Goal: Task Accomplishment & Management: Manage account settings

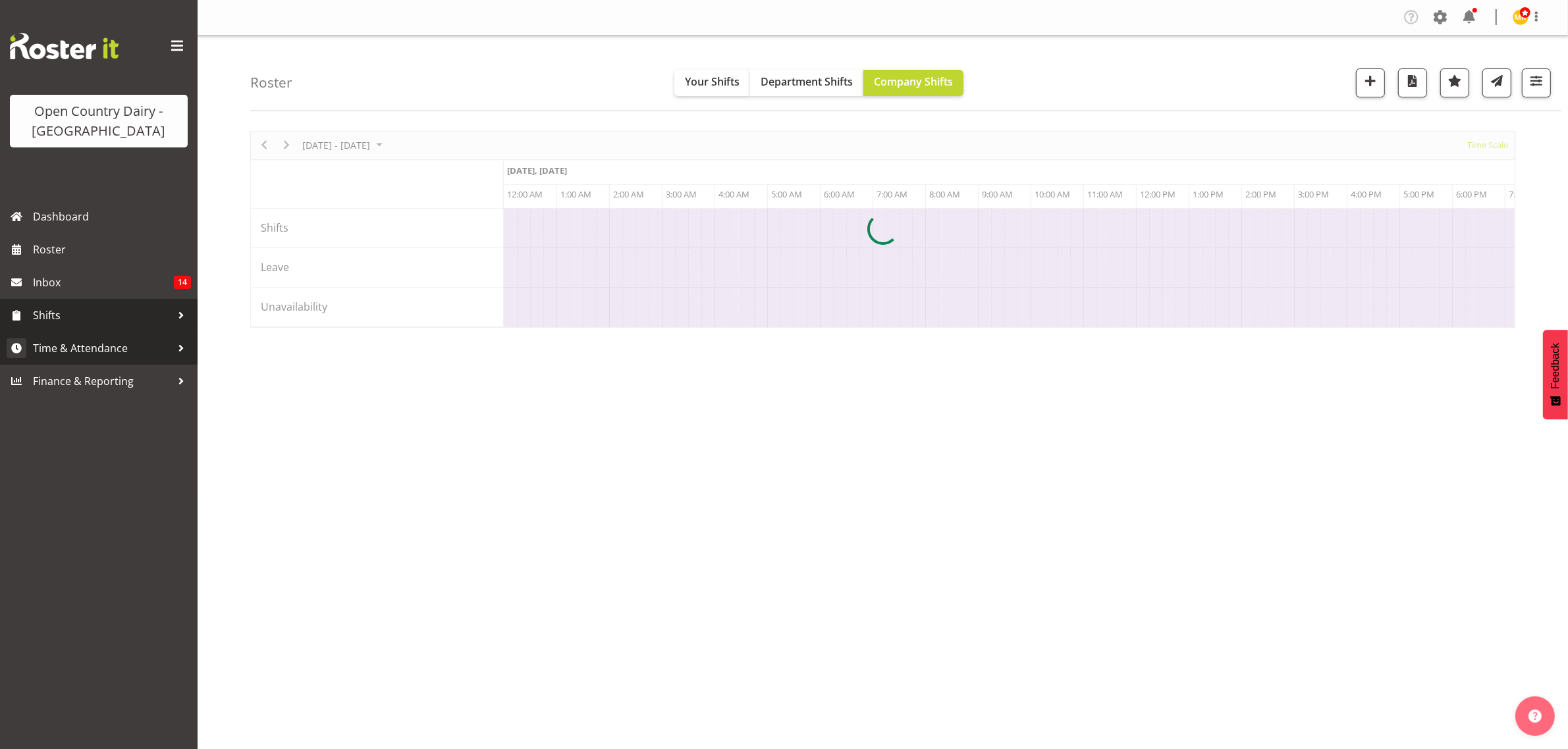
scroll to position [0, 3792]
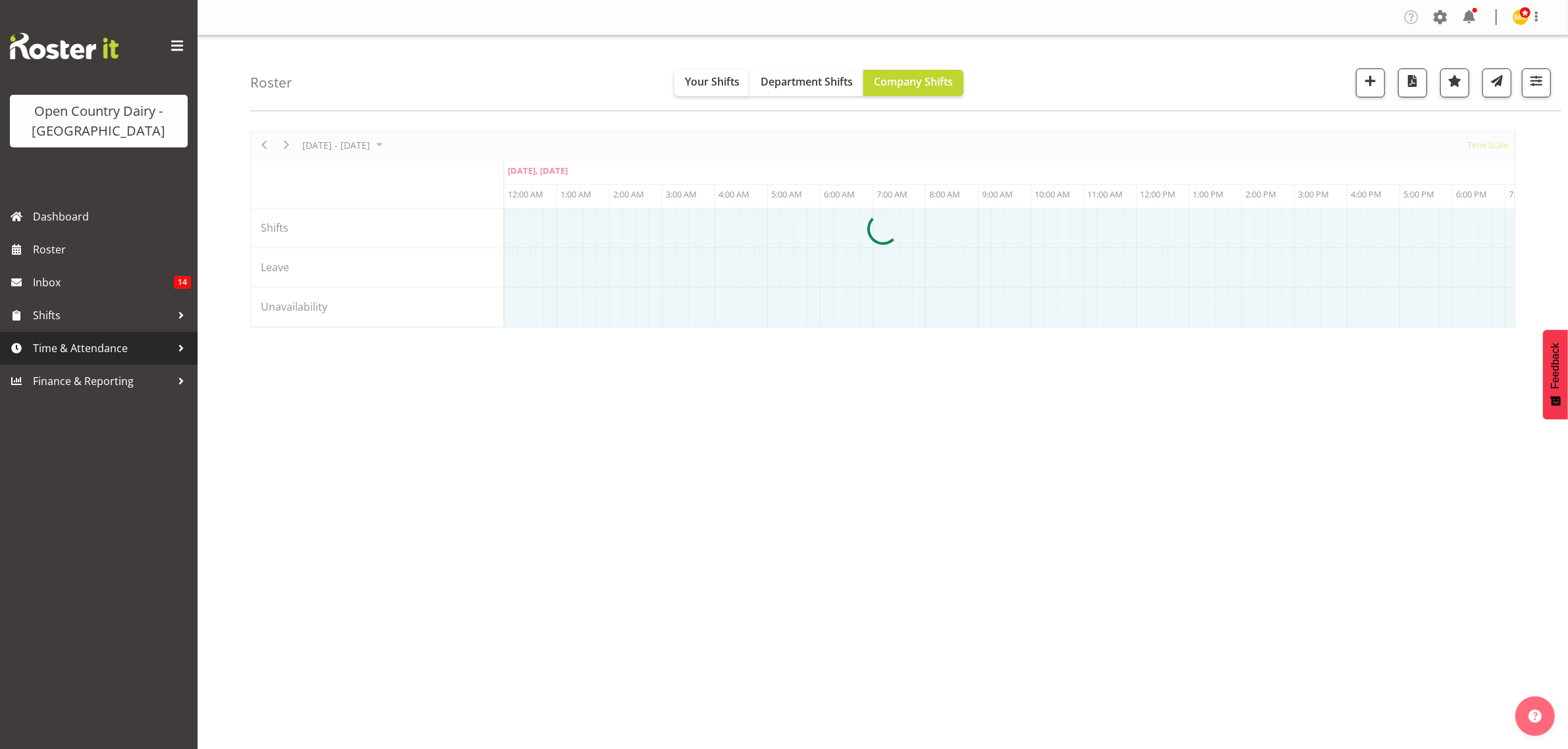
click at [67, 347] on span "Time & Attendance" at bounding box center [102, 348] width 138 height 19
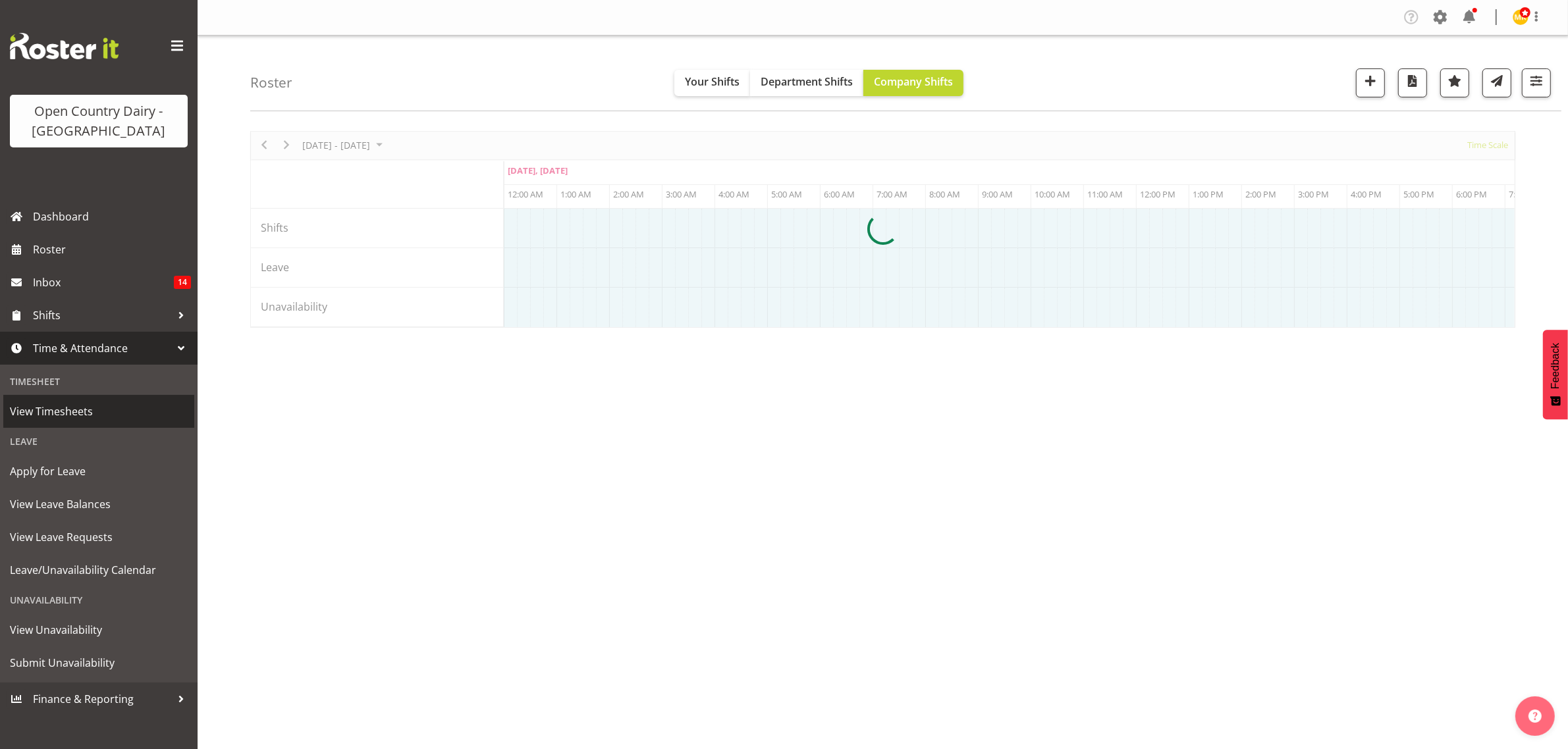
click at [44, 406] on span "View Timesheets" at bounding box center [98, 411] width 178 height 19
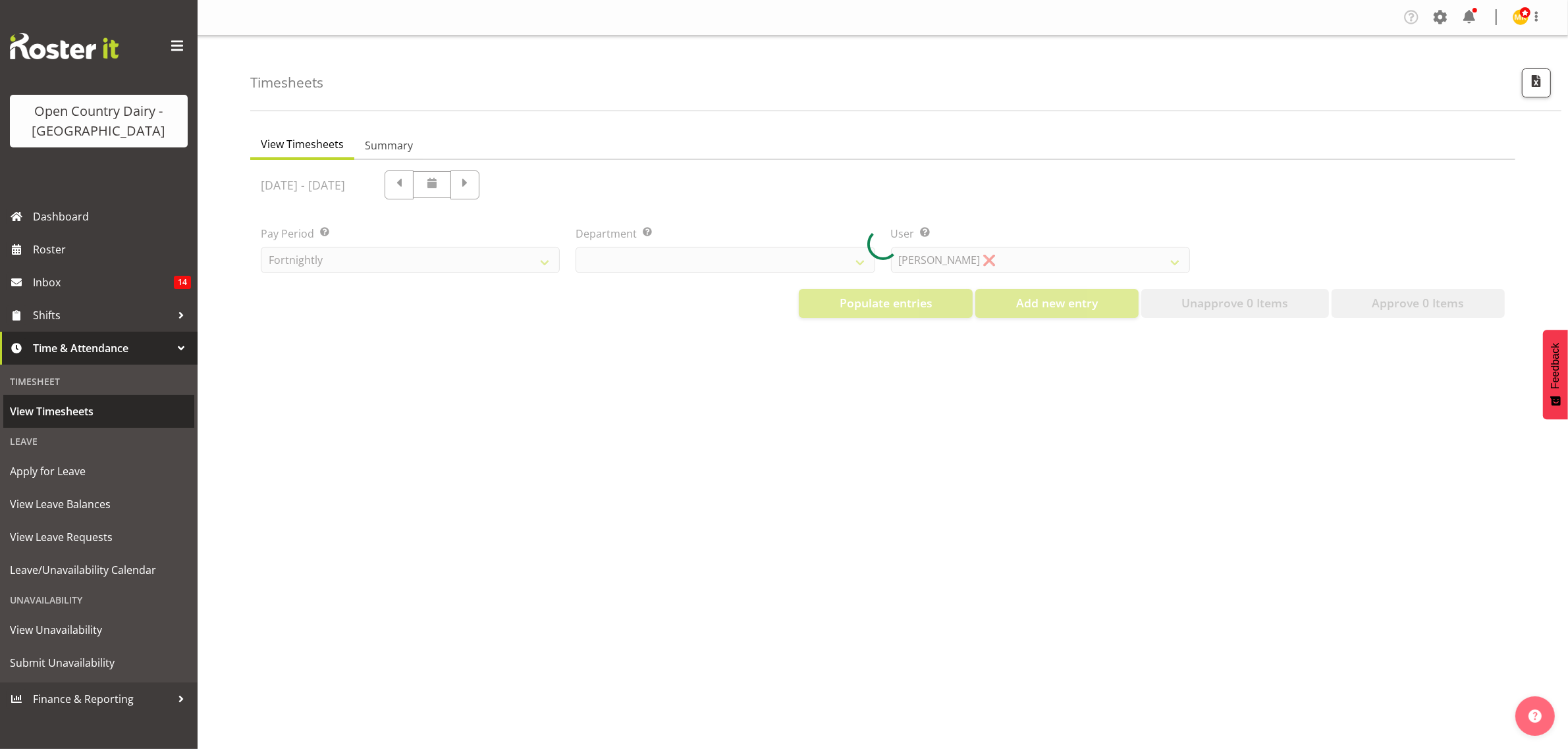
select select "699"
select select "8449"
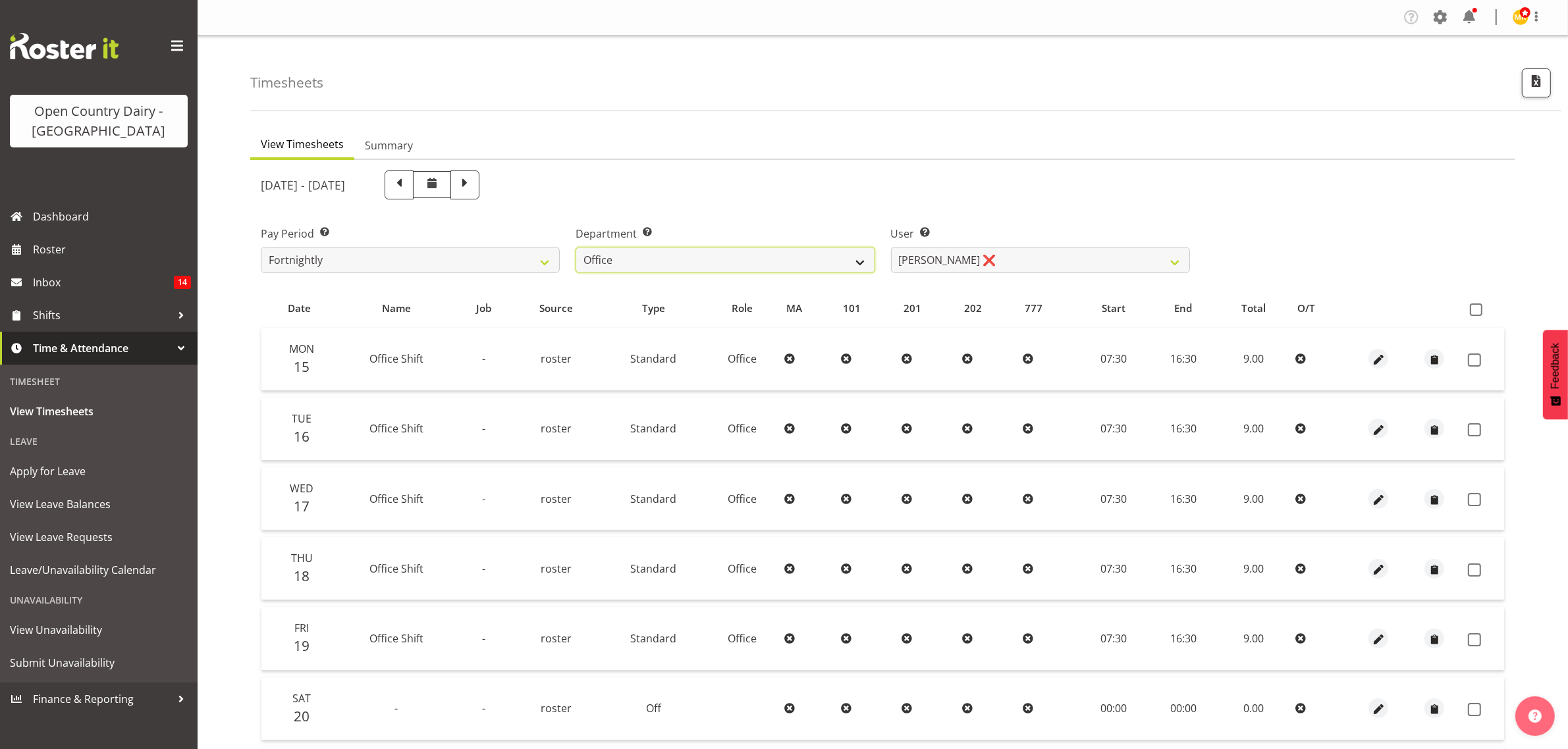
click at [861, 257] on select "734 735 736 737 738 739 851 853 854 855 856 858 861 862 865 867-9032 868 869 87…" at bounding box center [725, 260] width 299 height 26
select select "673"
click at [576, 247] on select "734 735 736 737 738 739 851 853 854 855 856 858 861 862 865 867-9032 868 869 87…" at bounding box center [725, 260] width 299 height 26
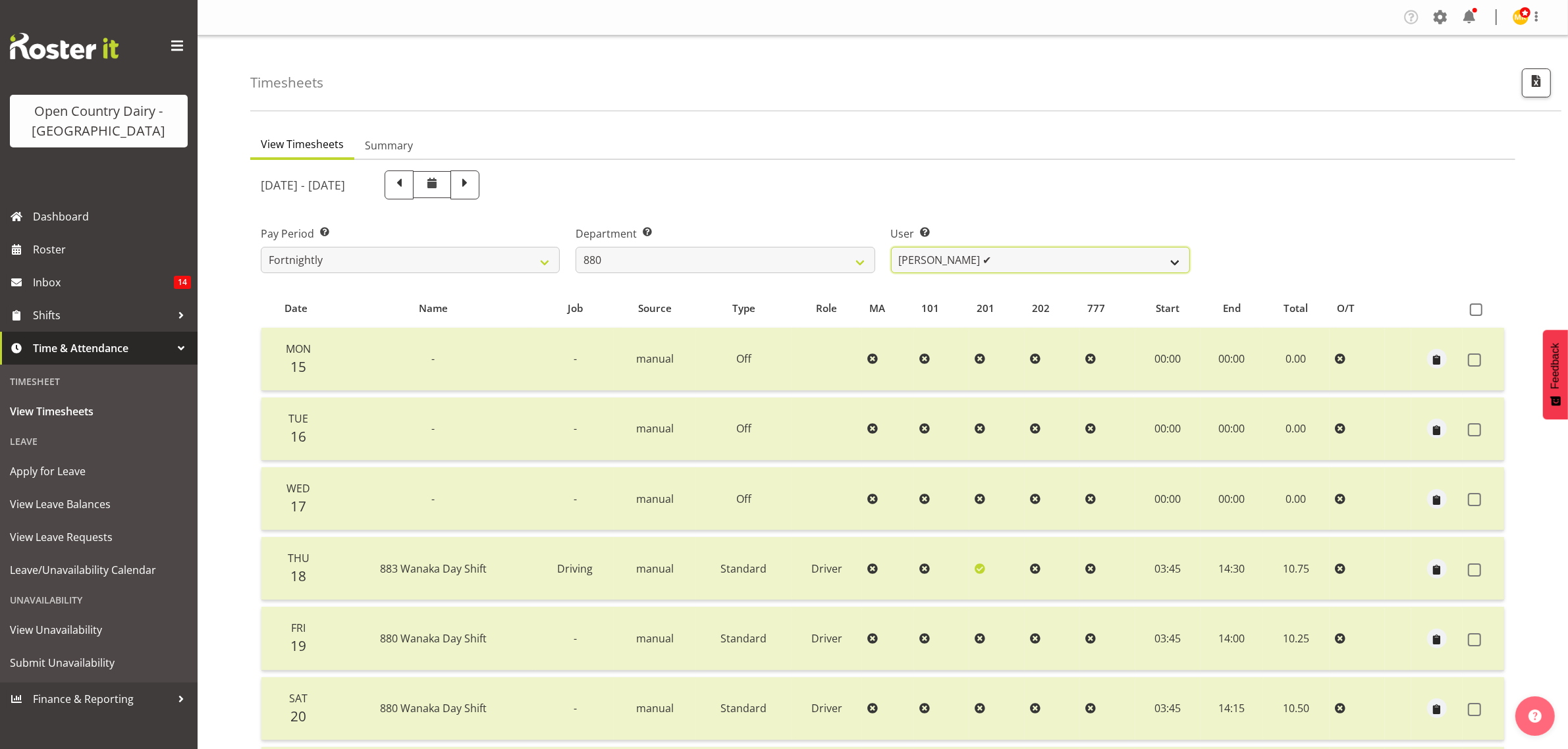
click at [1174, 262] on select "Andrew Poole ✔ Philip Shanks ✔ Shaun McNaught ✔ Tania Unahi ✔" at bounding box center [1040, 260] width 299 height 26
select select "7461"
click at [891, 247] on select "Andrew Poole ✔ Philip Shanks ✔ Shaun McNaught ✔ Tania Unahi ✔" at bounding box center [1040, 260] width 299 height 26
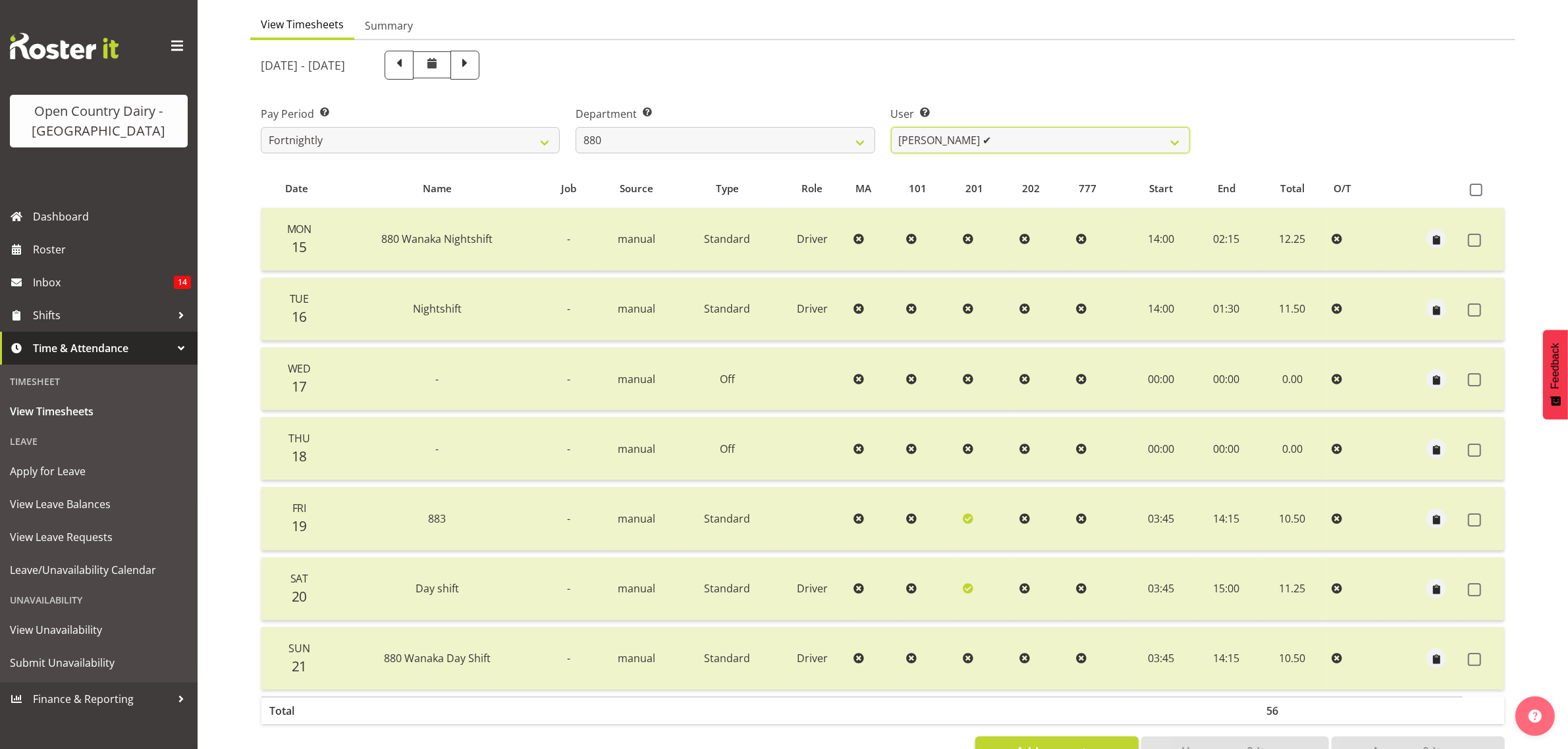
scroll to position [169, 0]
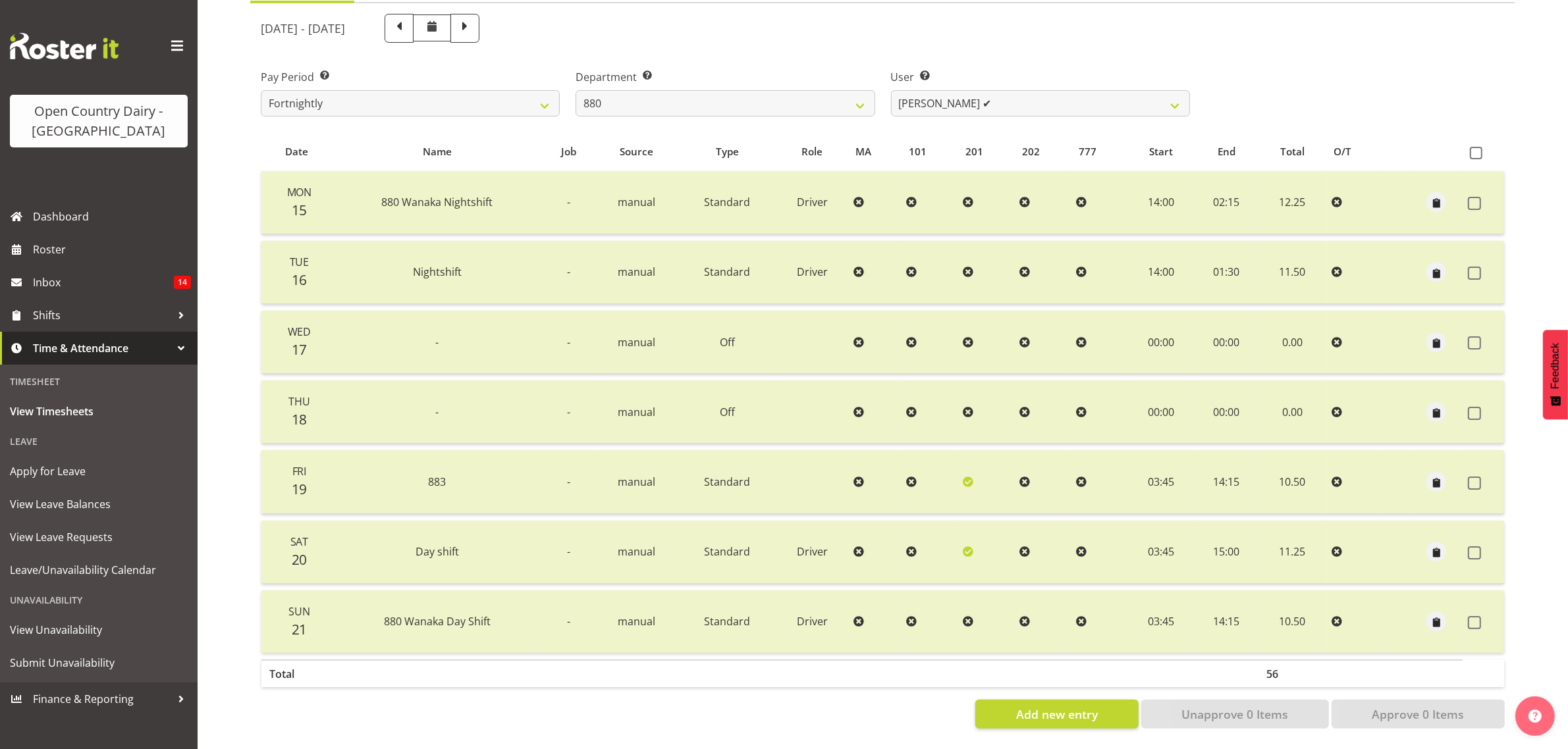
click at [473, 19] on span at bounding box center [464, 27] width 17 height 17
select select
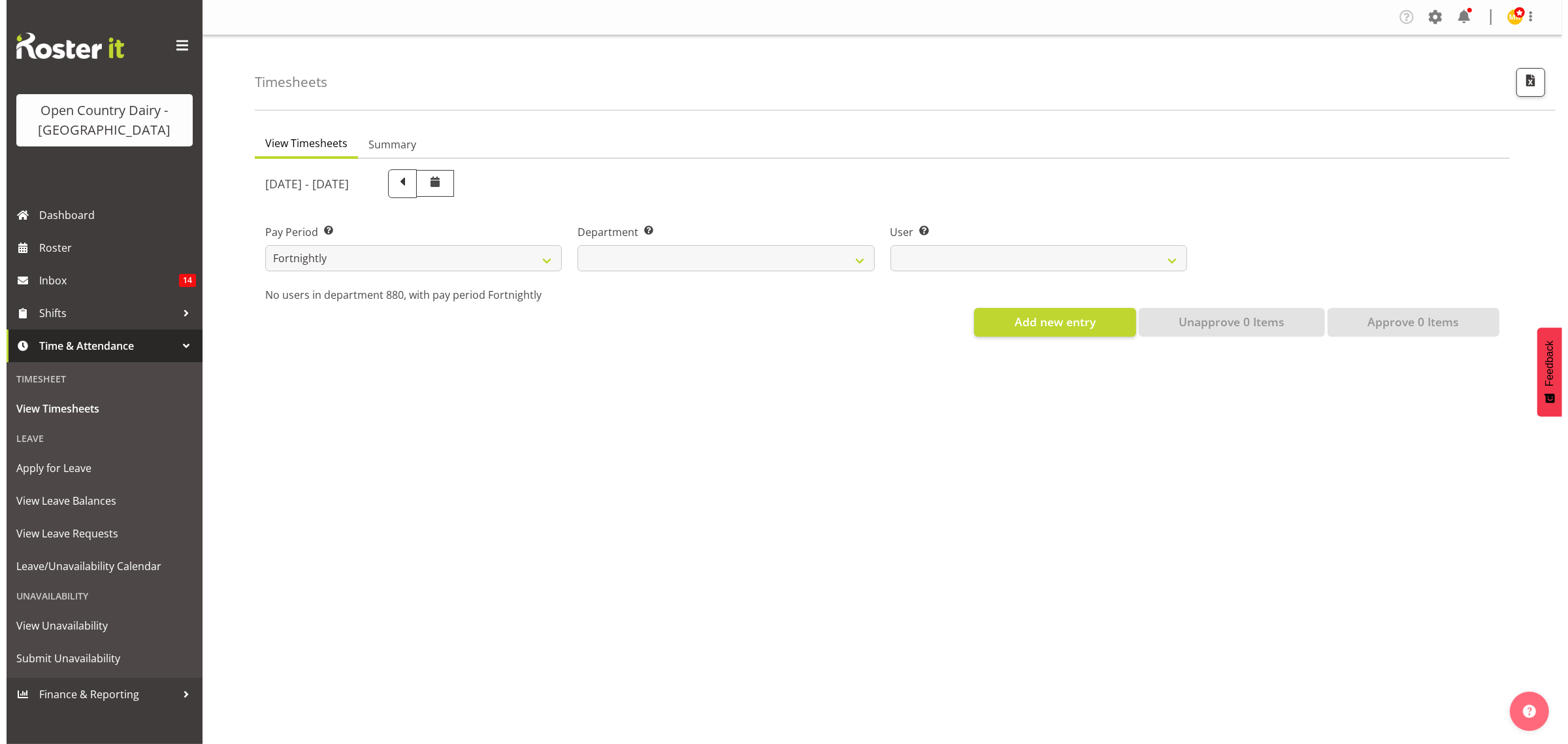
scroll to position [0, 0]
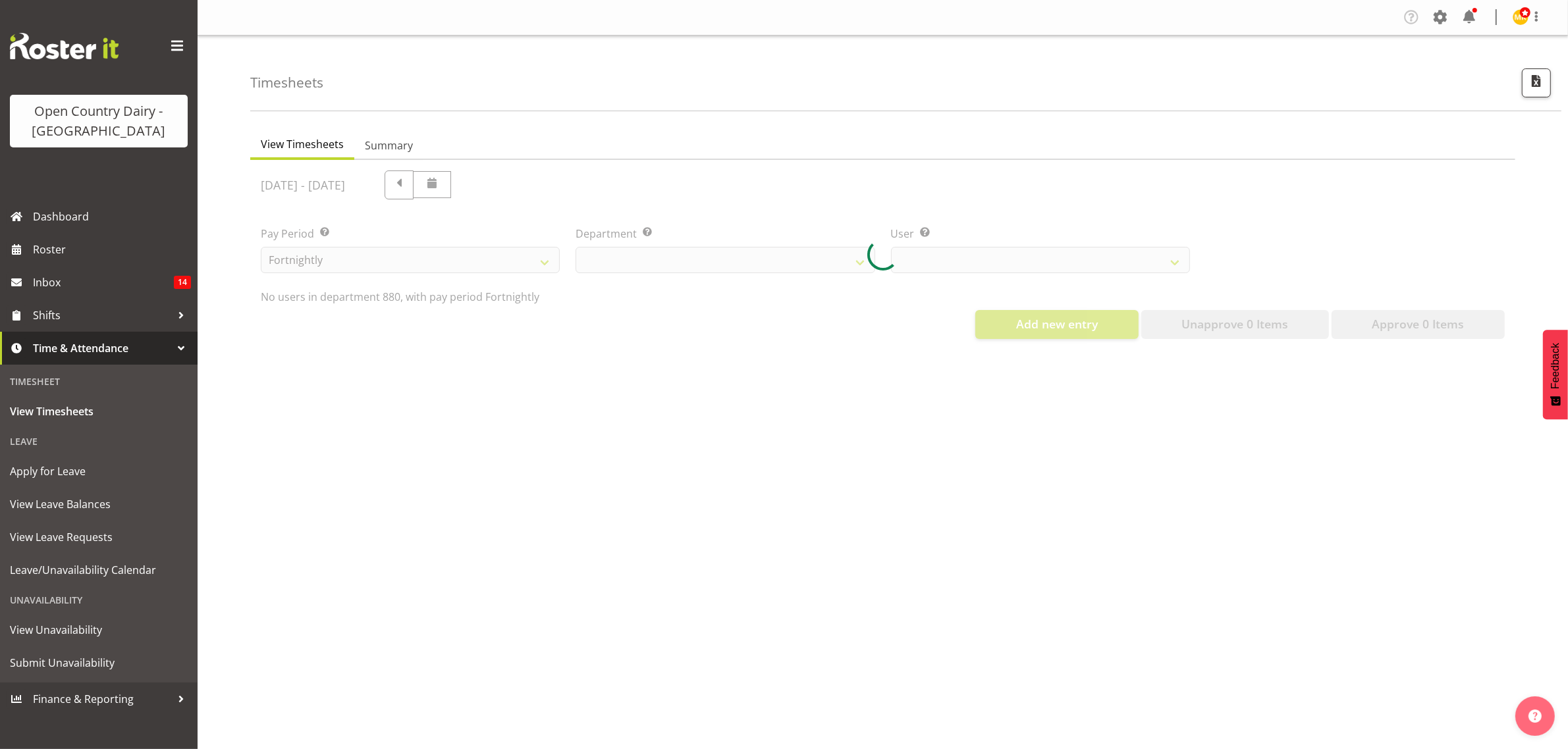
select select "673"
select select "7461"
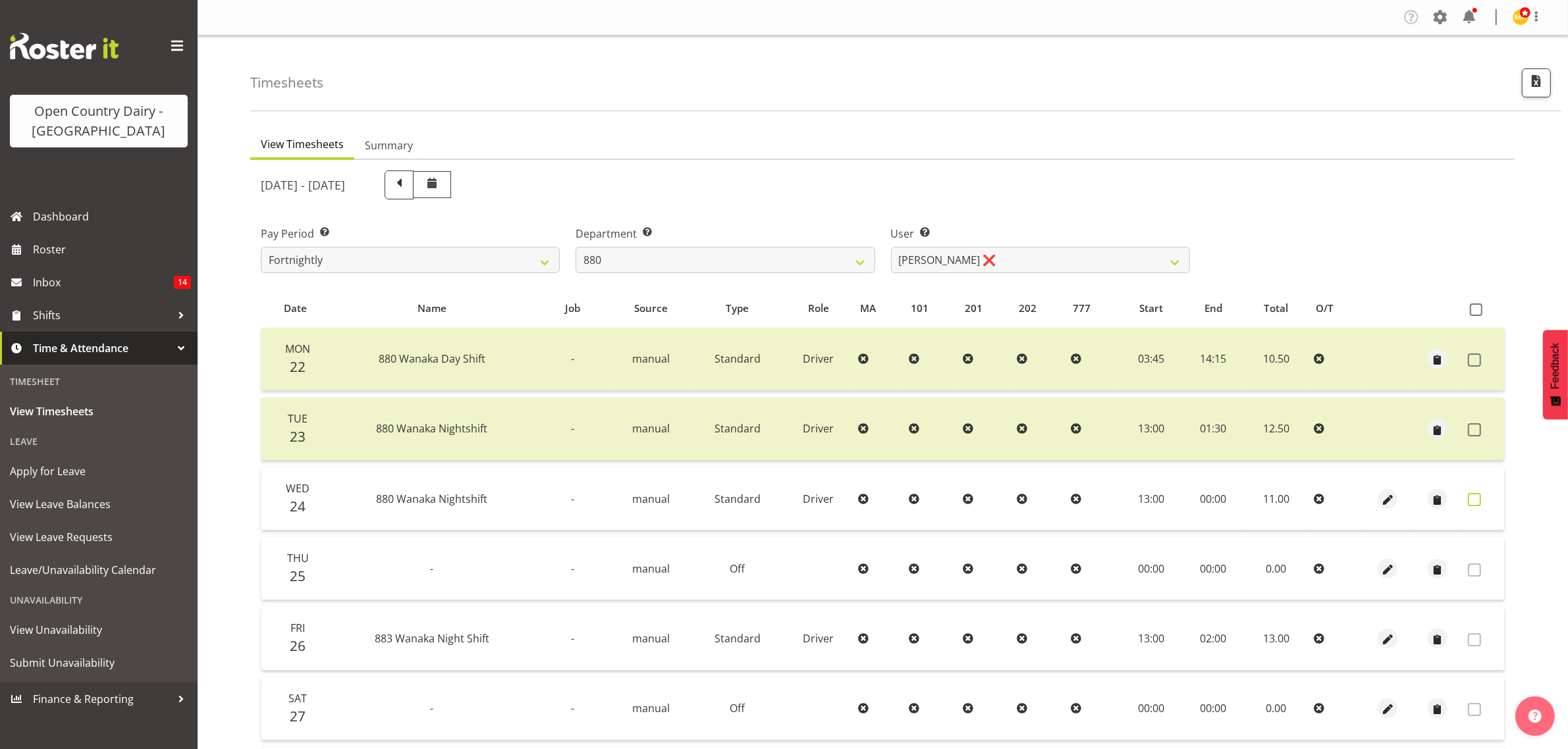
click at [1479, 497] on span at bounding box center [1474, 499] width 13 height 13
checkbox input "true"
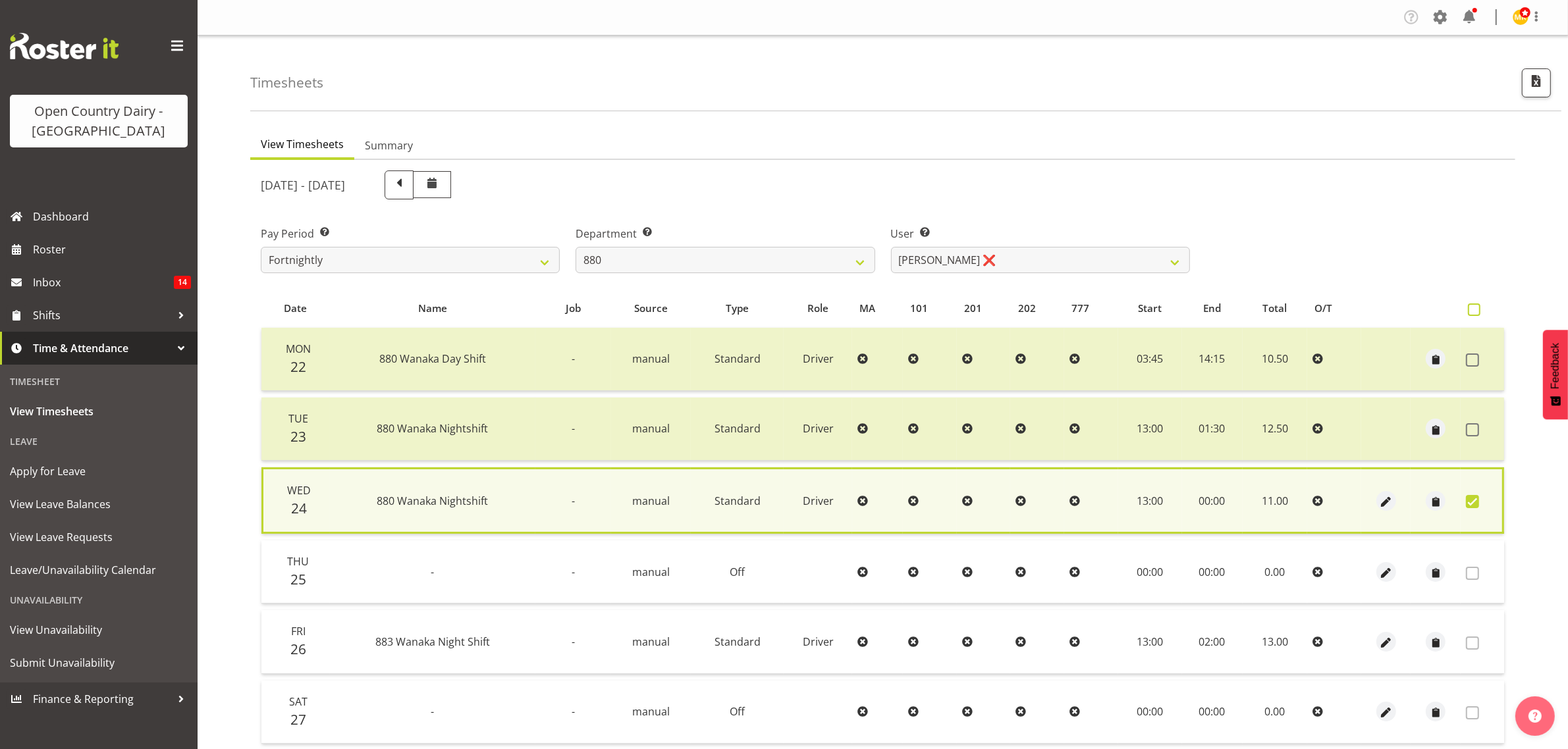
click at [1472, 308] on span at bounding box center [1473, 309] width 12 height 12
click at [1472, 308] on input "checkbox" at bounding box center [1471, 309] width 9 height 9
checkbox input "true"
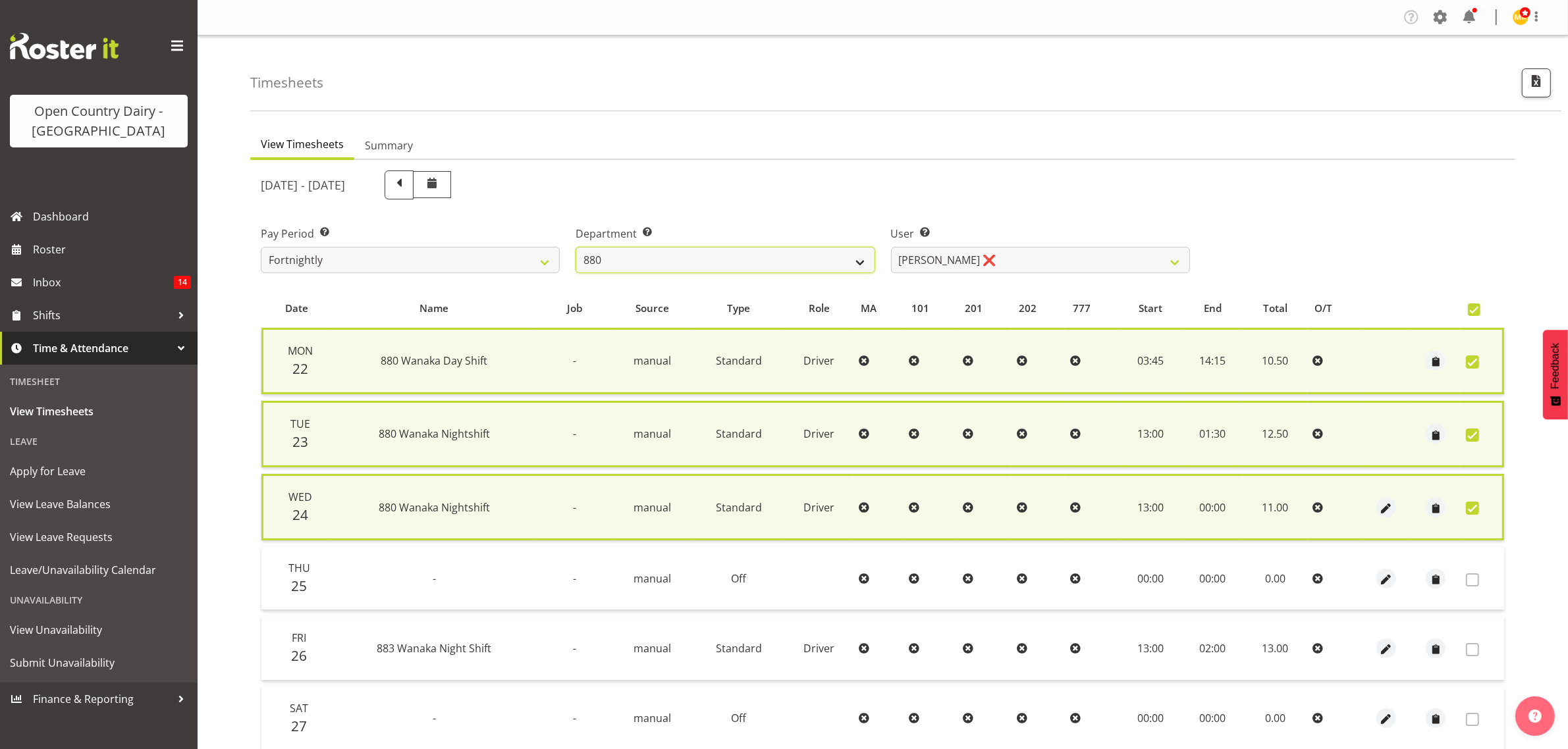
click at [862, 260] on select "734 735 736 737 738 739 851 853 854 855 856 858 861 862 865 867-9032 868 869 87…" at bounding box center [725, 260] width 299 height 26
select select "690"
click at [576, 247] on select "734 735 736 737 738 739 851 853 854 855 856 858 861 862 865 867-9032 868 869 87…" at bounding box center [725, 260] width 299 height 26
select select "9759"
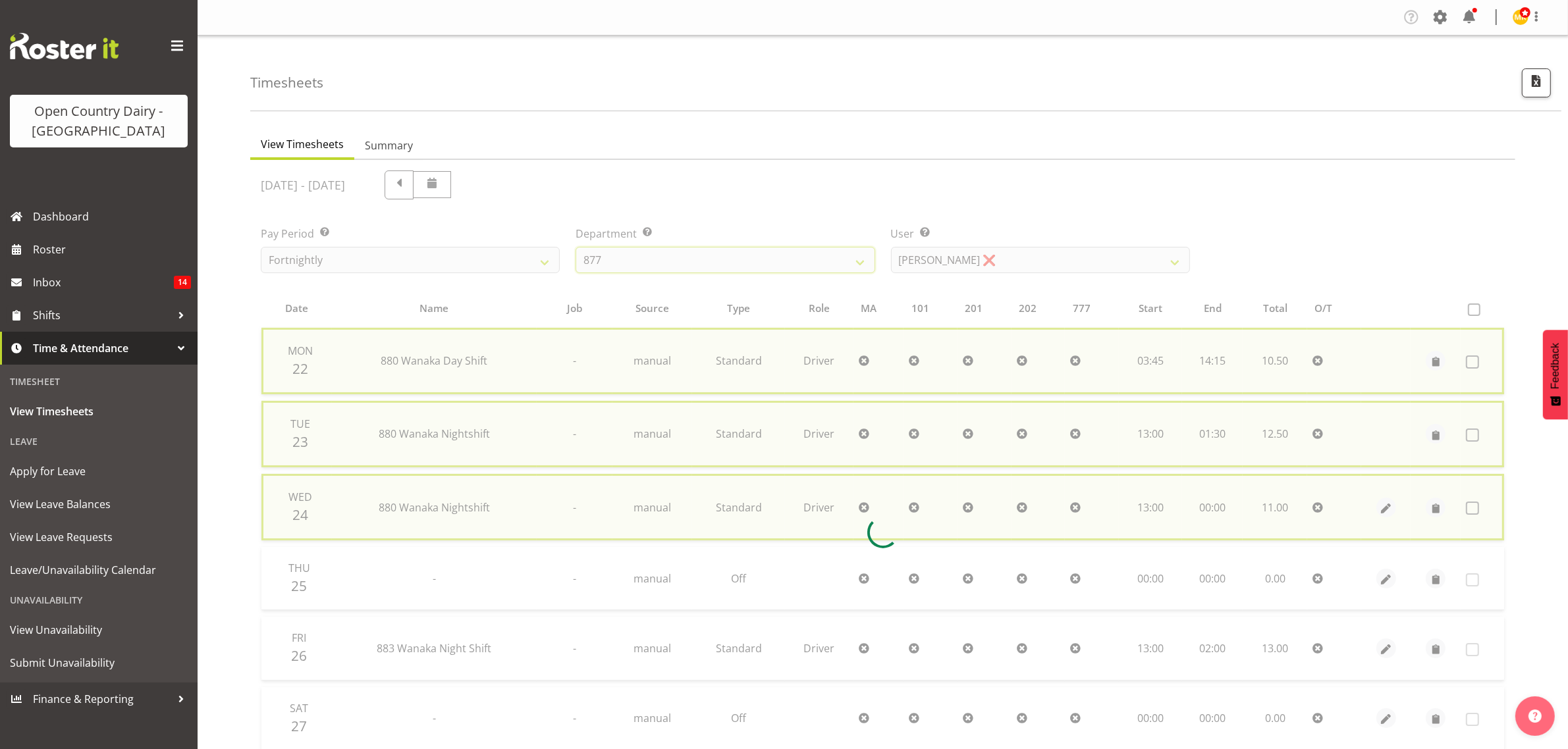
checkbox input "false"
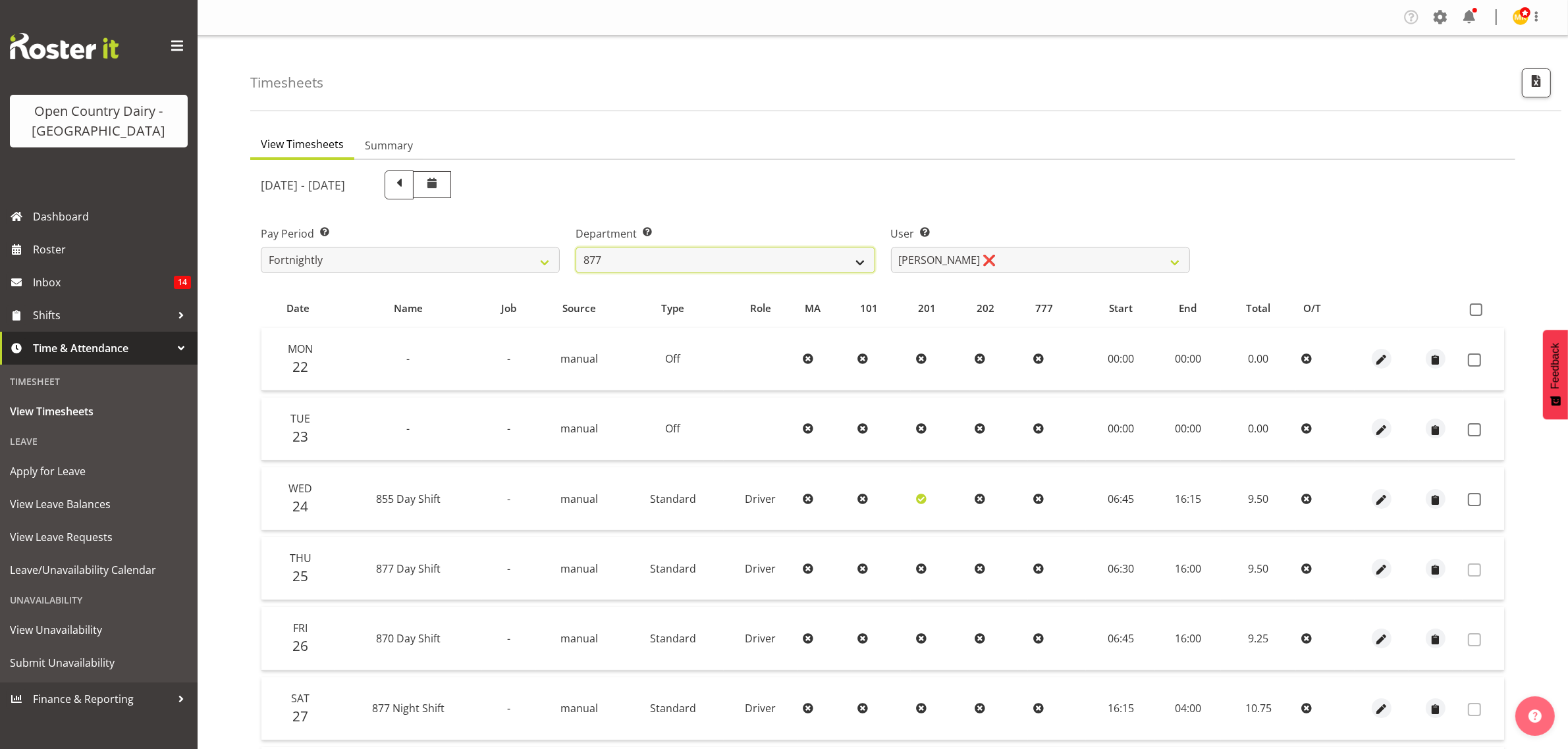
click at [863, 265] on select "734 735 736 737 738 739 851 853 854 855 856 858 861 862 865 867-9032 868 869 87…" at bounding box center [725, 260] width 299 height 26
select select "905"
click at [576, 247] on select "734 735 736 737 738 739 851 853 854 855 856 858 861 862 865 867-9032 868 869 87…" at bounding box center [725, 260] width 299 height 26
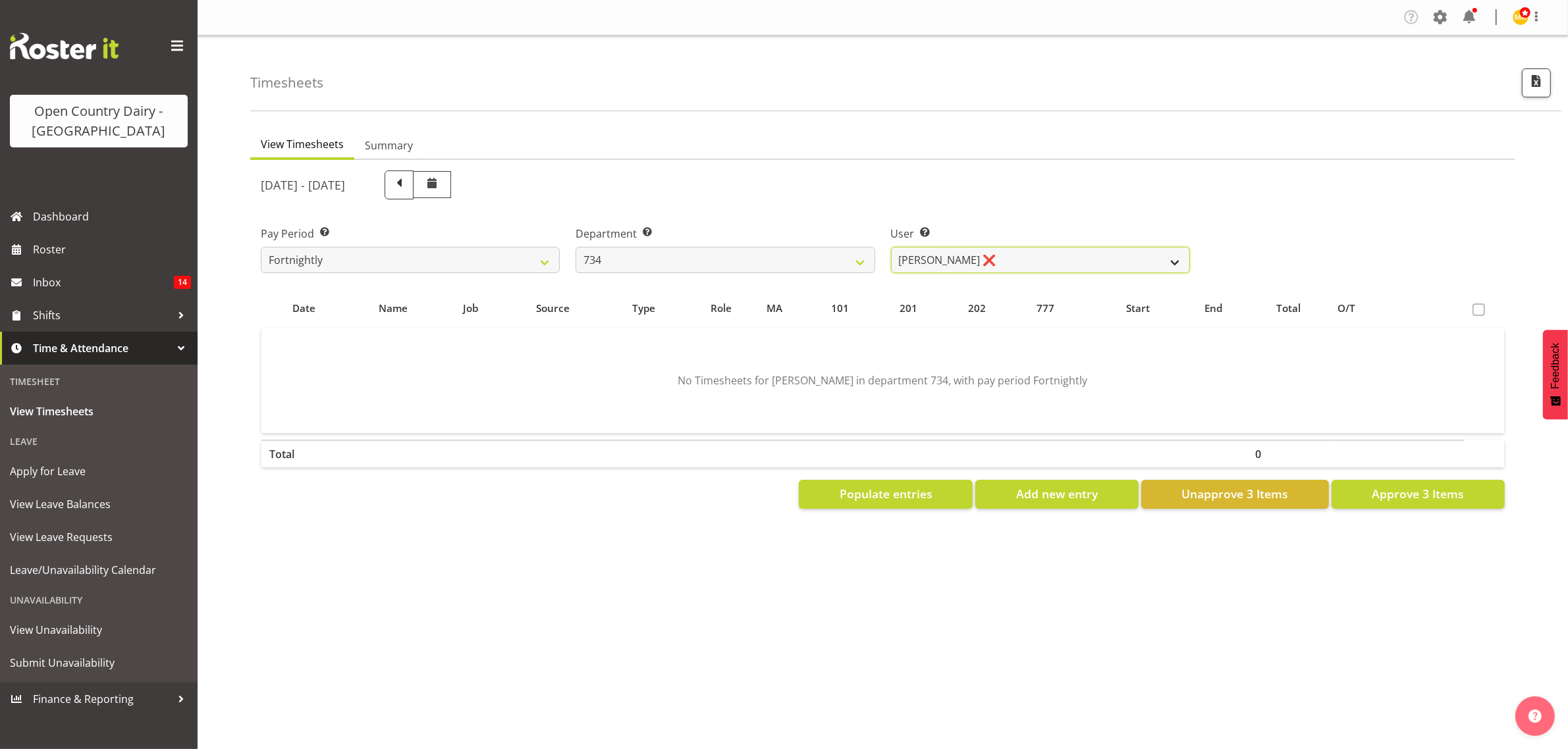
click at [1172, 256] on select "Justin Spicer ❌ Ryan Thompson ❌ Tracey Chittock ❌ Zachary Shanks ❌" at bounding box center [1040, 260] width 299 height 26
select select "7493"
click at [891, 247] on select "Justin Spicer ❌ Ryan Thompson ❌ Tracey Chittock ❌ Zachary Shanks ❌" at bounding box center [1040, 260] width 299 height 26
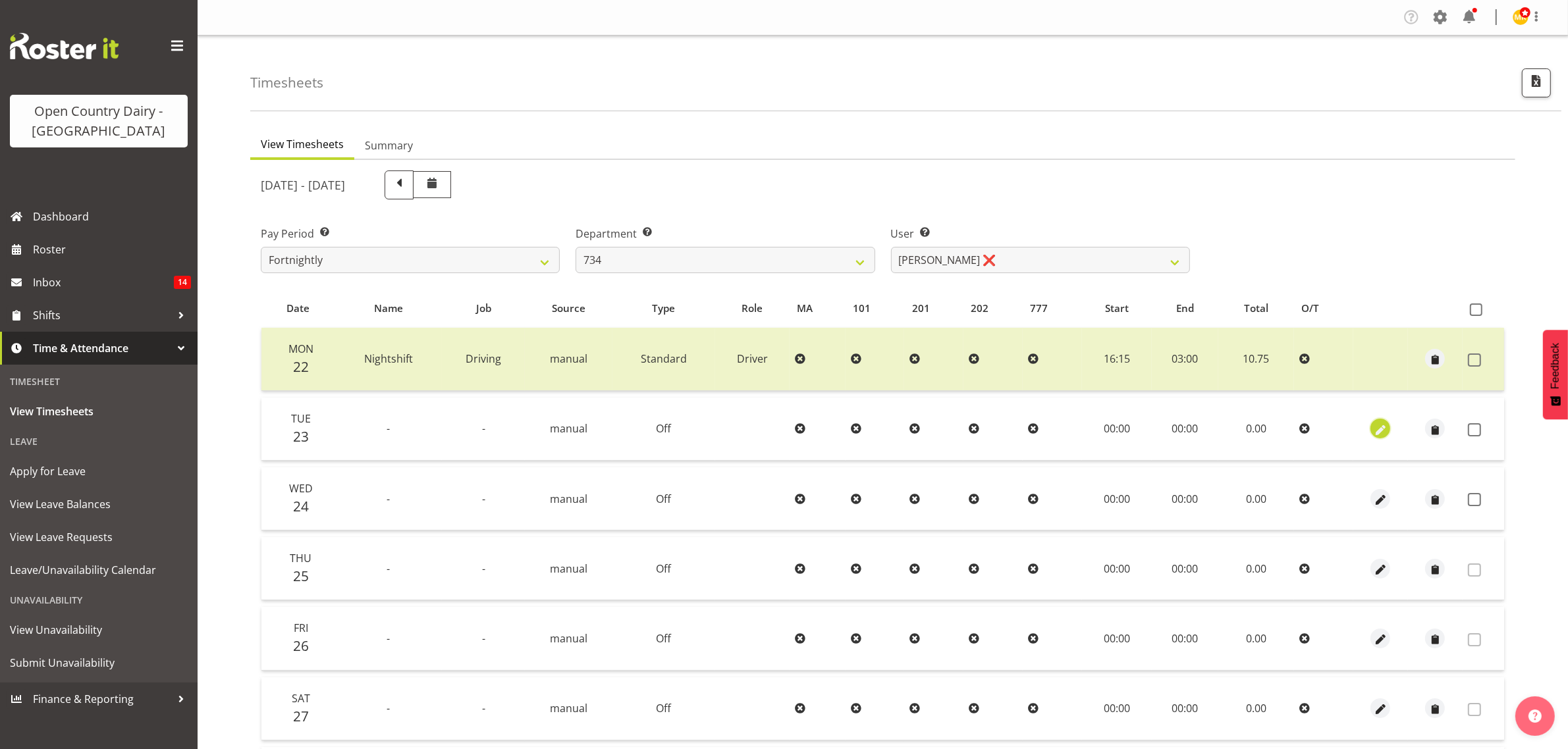
click at [1376, 426] on span "button" at bounding box center [1380, 430] width 15 height 15
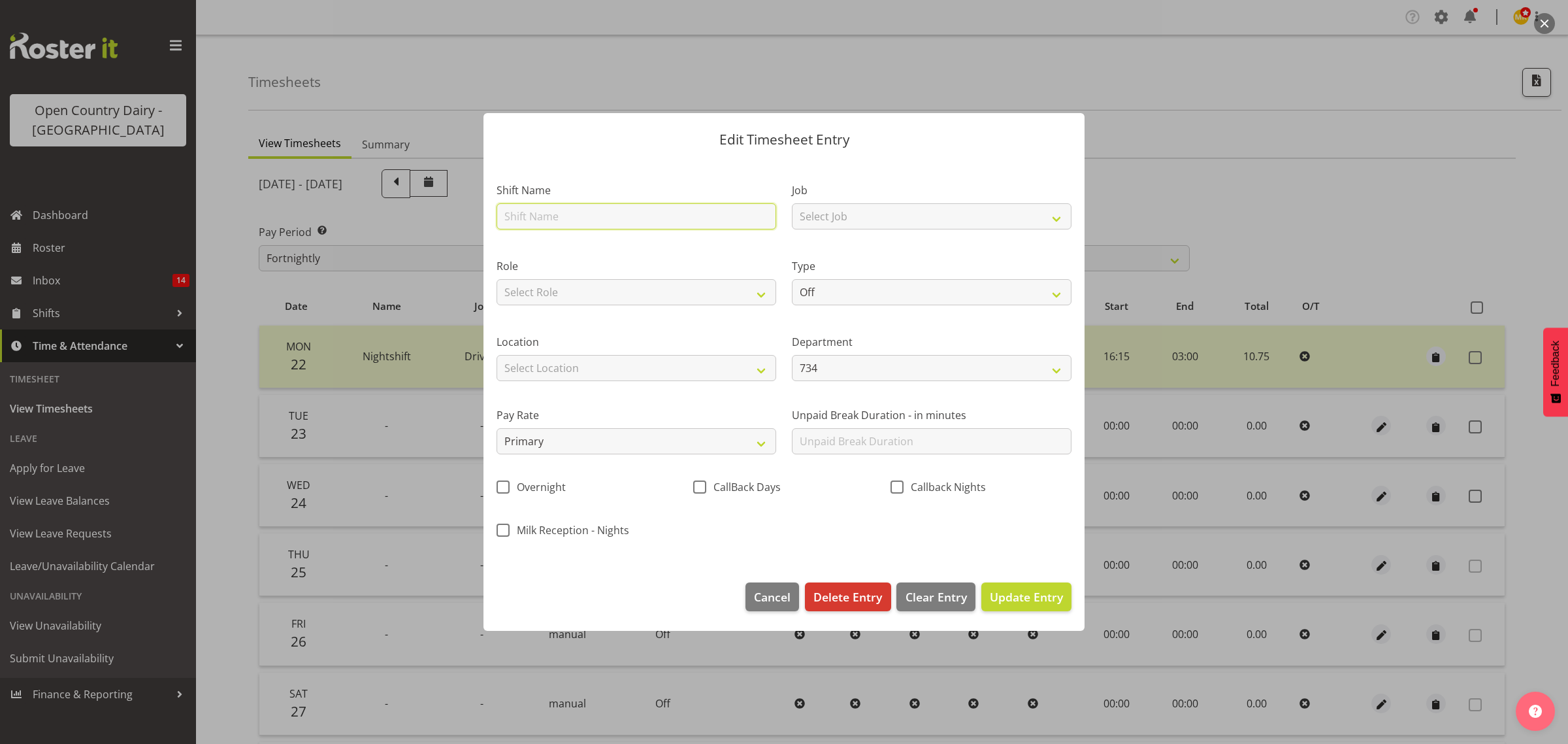
click at [575, 211] on input "text" at bounding box center [636, 216] width 280 height 26
type input "Nightshift"
drag, startPoint x: 756, startPoint y: 292, endPoint x: 720, endPoint y: 301, distance: 37.1
click at [755, 292] on select "Select Role Driver" at bounding box center [636, 292] width 280 height 26
select select "1154"
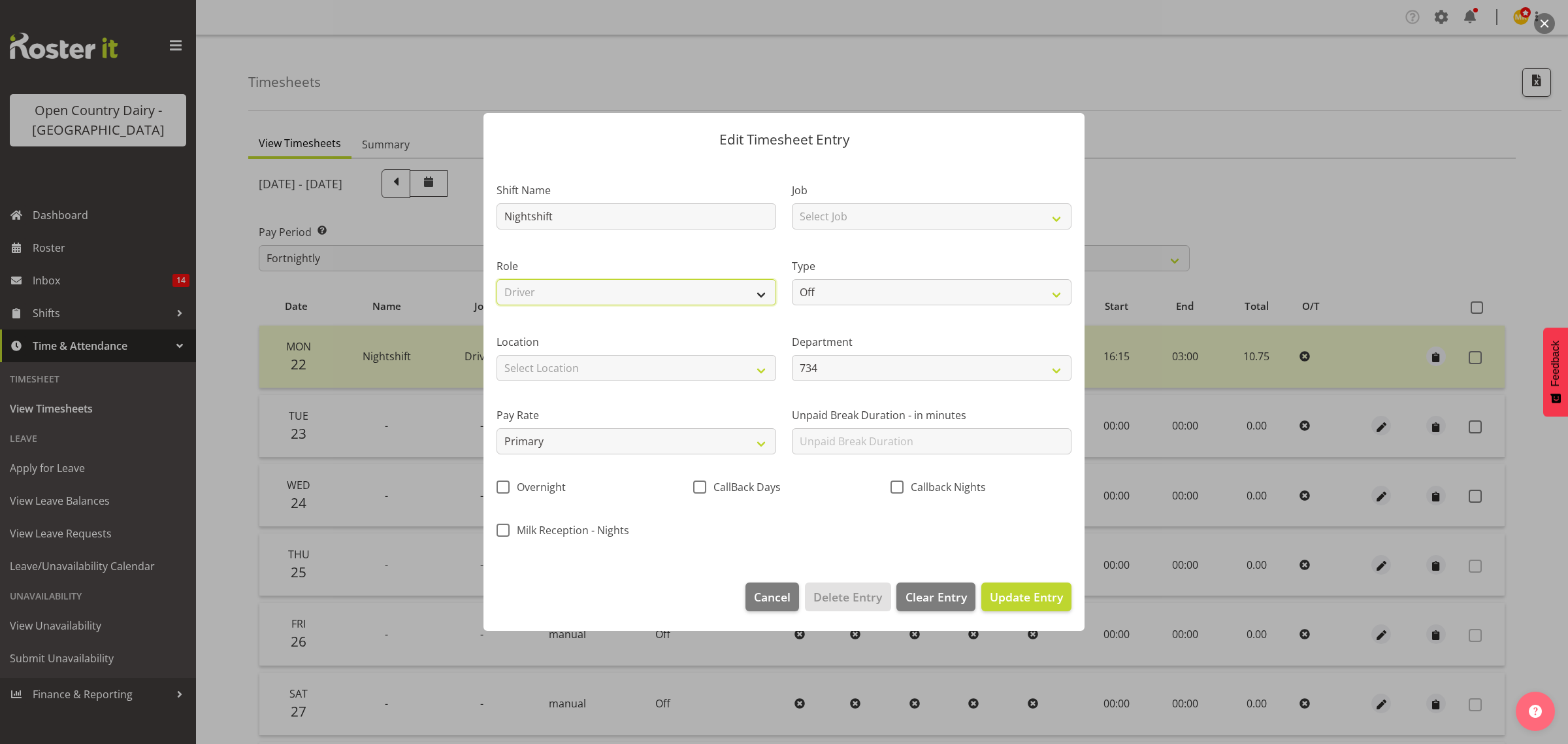
click at [496, 279] on select "Select Role Driver" at bounding box center [636, 292] width 280 height 26
click at [639, 364] on select "Select Location Awarua Milk Awarua Office Freight Horotiu office Waharoa Office…" at bounding box center [636, 368] width 280 height 26
select select "988"
click at [496, 355] on select "Select Location Awarua Milk Awarua Office Freight Horotiu office Waharoa Office…" at bounding box center [636, 368] width 280 height 26
click at [1056, 292] on select "Off Standard Public Holiday Public Holiday (Worked) Day In Lieu Annual Leave Si…" at bounding box center [931, 292] width 280 height 26
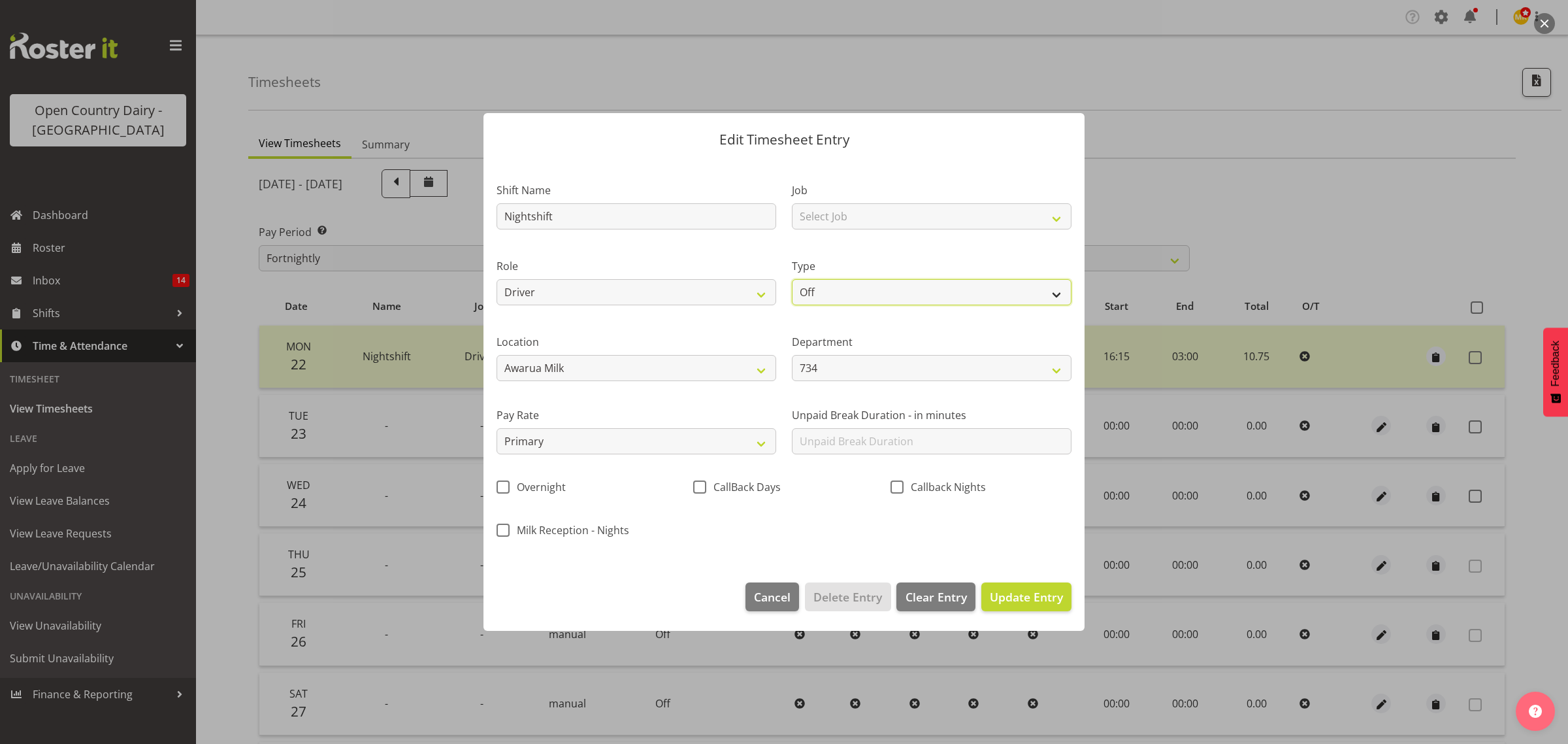
select select "Standard"
click at [792, 279] on select "Off Standard Public Holiday Public Holiday (Worked) Day In Lieu Annual Leave Si…" at bounding box center [931, 292] width 280 height 26
select select "8"
select select "2025"
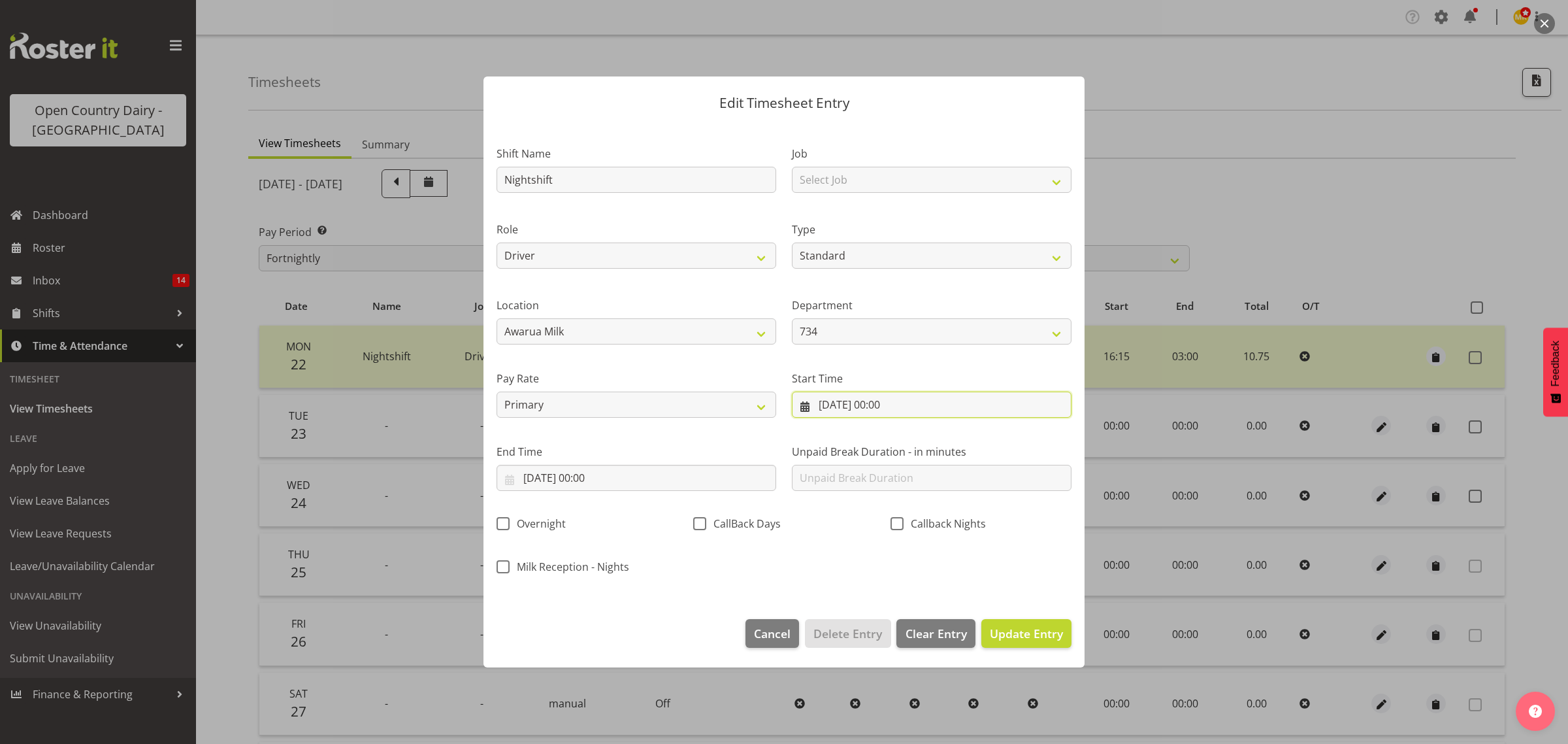
click at [876, 410] on input "23/09/2025, 00:00" at bounding box center [931, 405] width 280 height 26
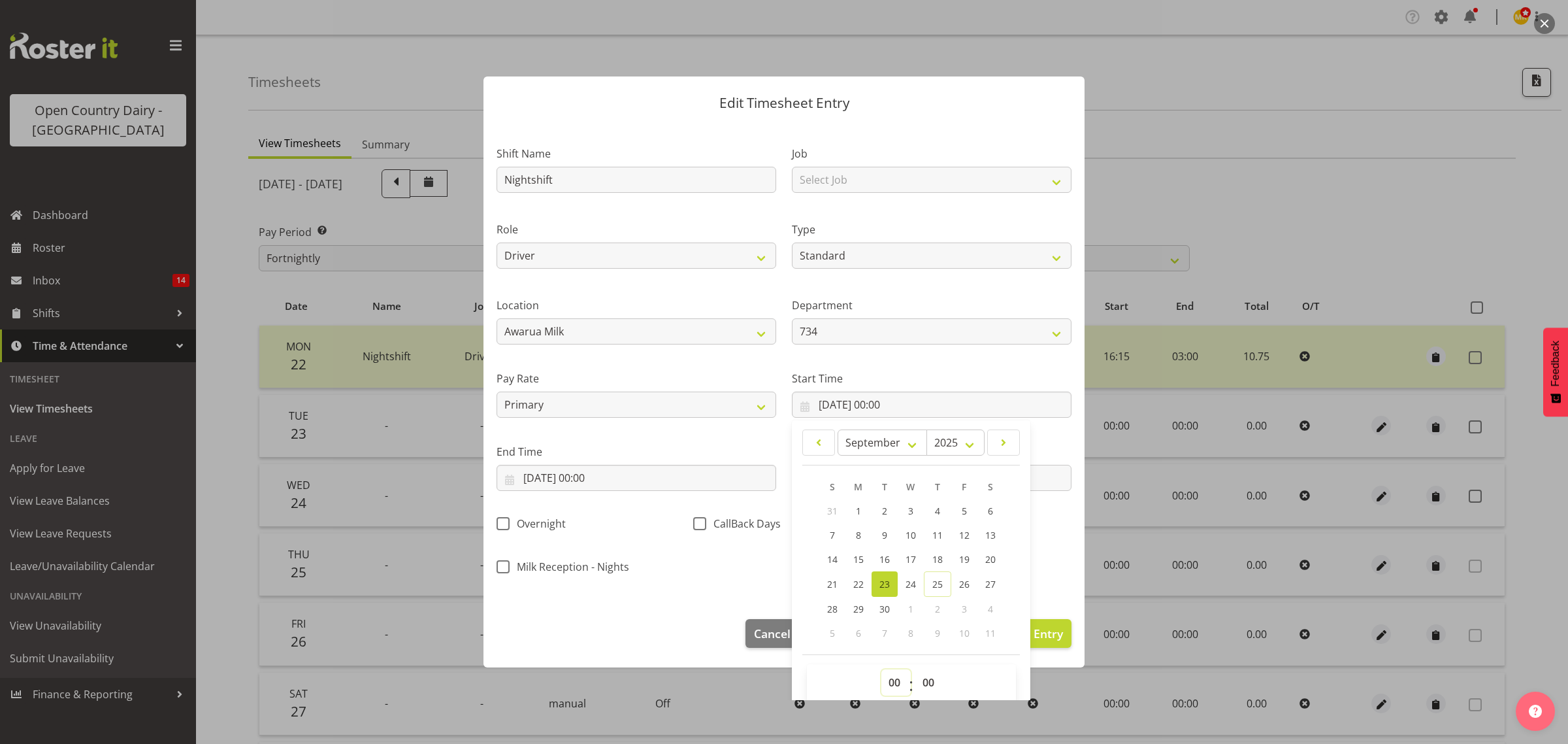
click at [896, 680] on select "00 01 02 03 04 05 06 07 08 09 10 11 12 13 14 15 16 17 18 19 20 21 22 23" at bounding box center [896, 682] width 29 height 26
select select "4"
click at [881, 669] on select "00 01 02 03 04 05 06 07 08 09 10 11 12 13 14 15 16 17 18 19 20 21 22 23" at bounding box center [896, 682] width 29 height 26
type input "23/09/2025, 04:00"
click at [919, 684] on select "00 01 02 03 04 05 06 07 08 09 10 11 12 13 14 15 16 17 18 19 20 21 22 23 24 25 2…" at bounding box center [930, 682] width 29 height 26
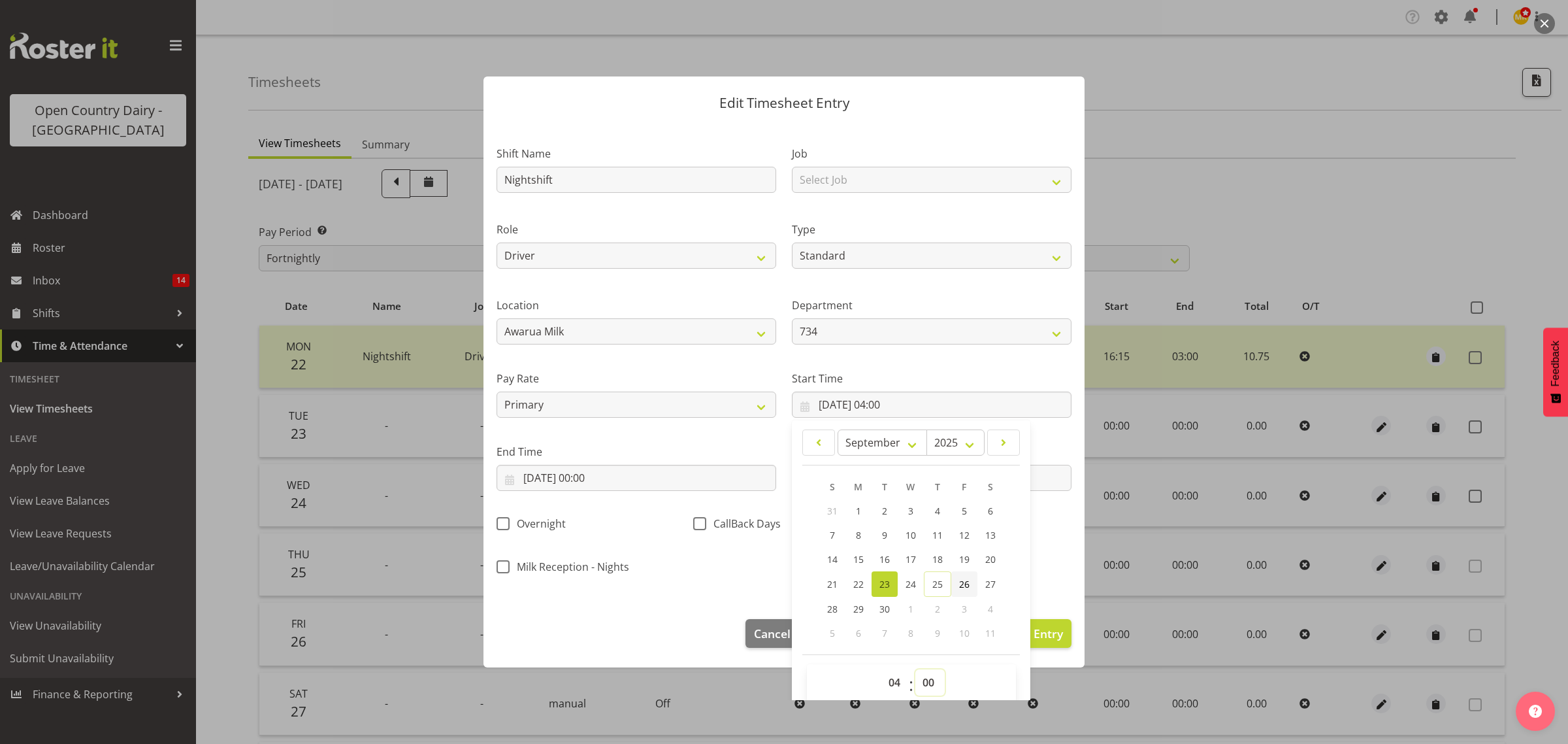
select select "15"
click at [915, 669] on select "00 01 02 03 04 05 06 07 08 09 10 11 12 13 14 15 16 17 18 19 20 21 22 23 24 25 2…" at bounding box center [930, 682] width 29 height 26
type input "23/09/2025, 04:15"
click at [573, 479] on input "23/09/2025, 00:00" at bounding box center [636, 478] width 280 height 26
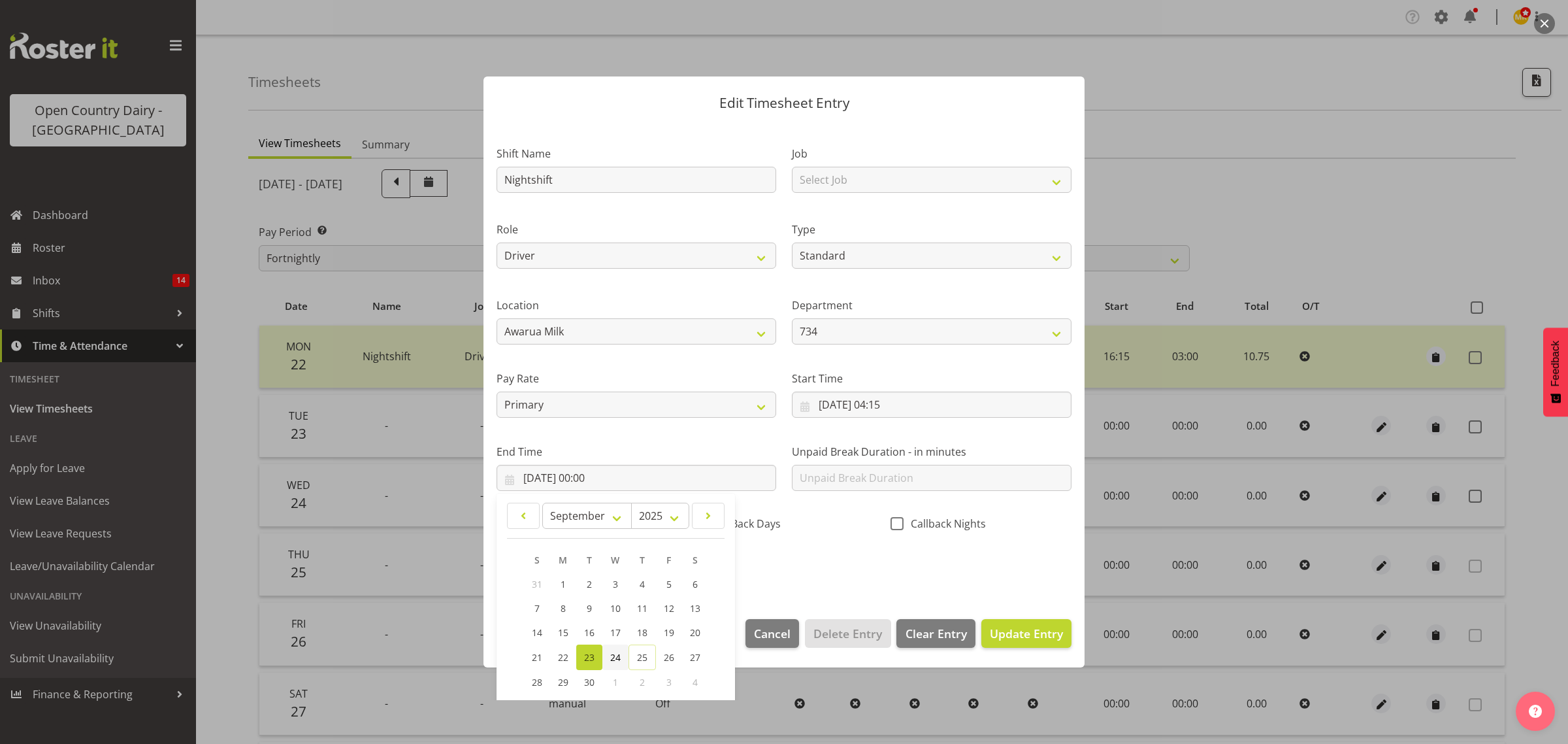
click at [613, 658] on span "24" at bounding box center [615, 657] width 10 height 12
type input "24/09/2025, 00:00"
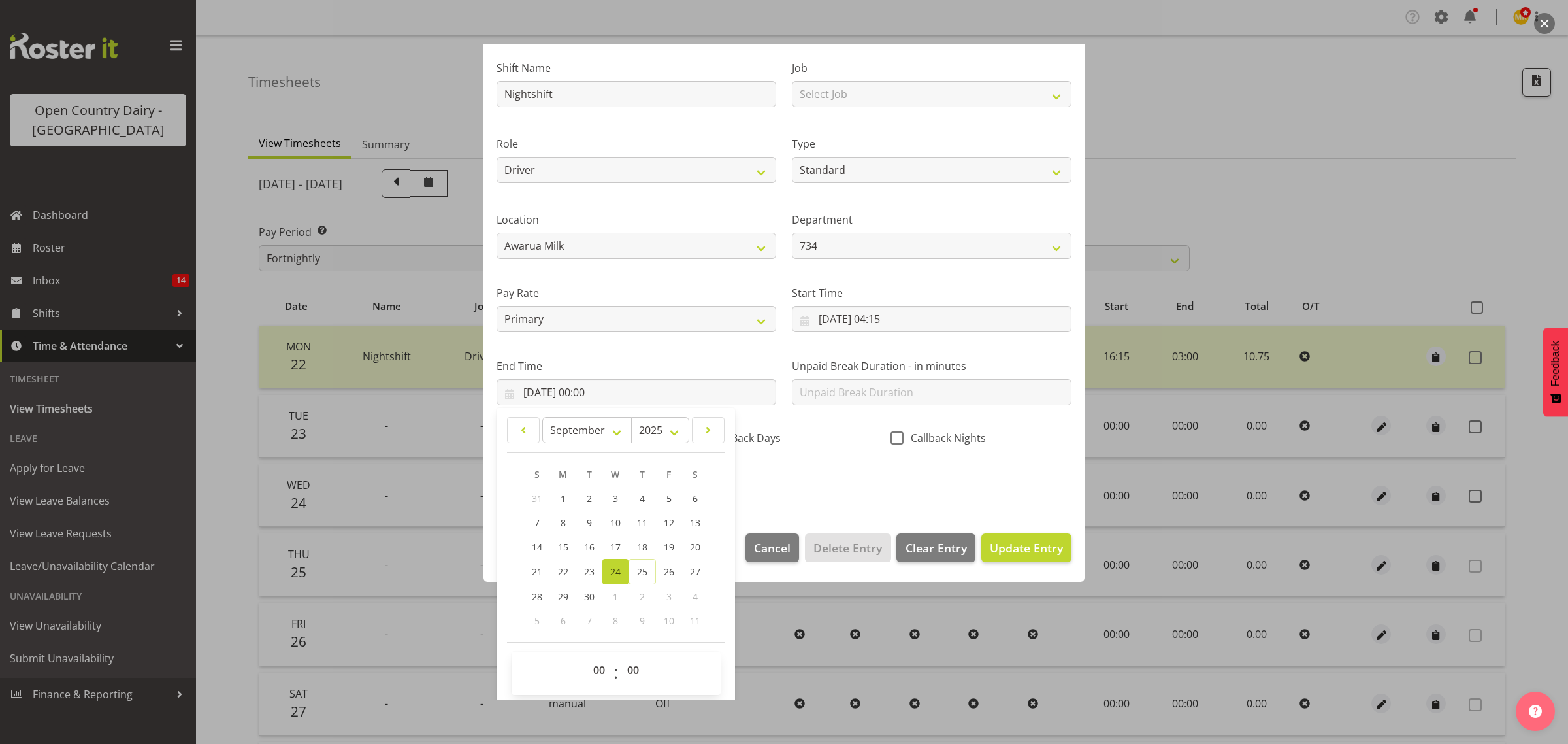
scroll to position [89, 0]
click at [596, 665] on select "00 01 02 03 04 05 06 07 08 09 10 11 12 13 14 15 16 17 18 19 20 21 22 23" at bounding box center [600, 667] width 29 height 26
select select "4"
click at [586, 654] on select "00 01 02 03 04 05 06 07 08 09 10 11 12 13 14 15 16 17 18 19 20 21 22 23" at bounding box center [600, 667] width 29 height 26
type input "24/09/2025, 04:00"
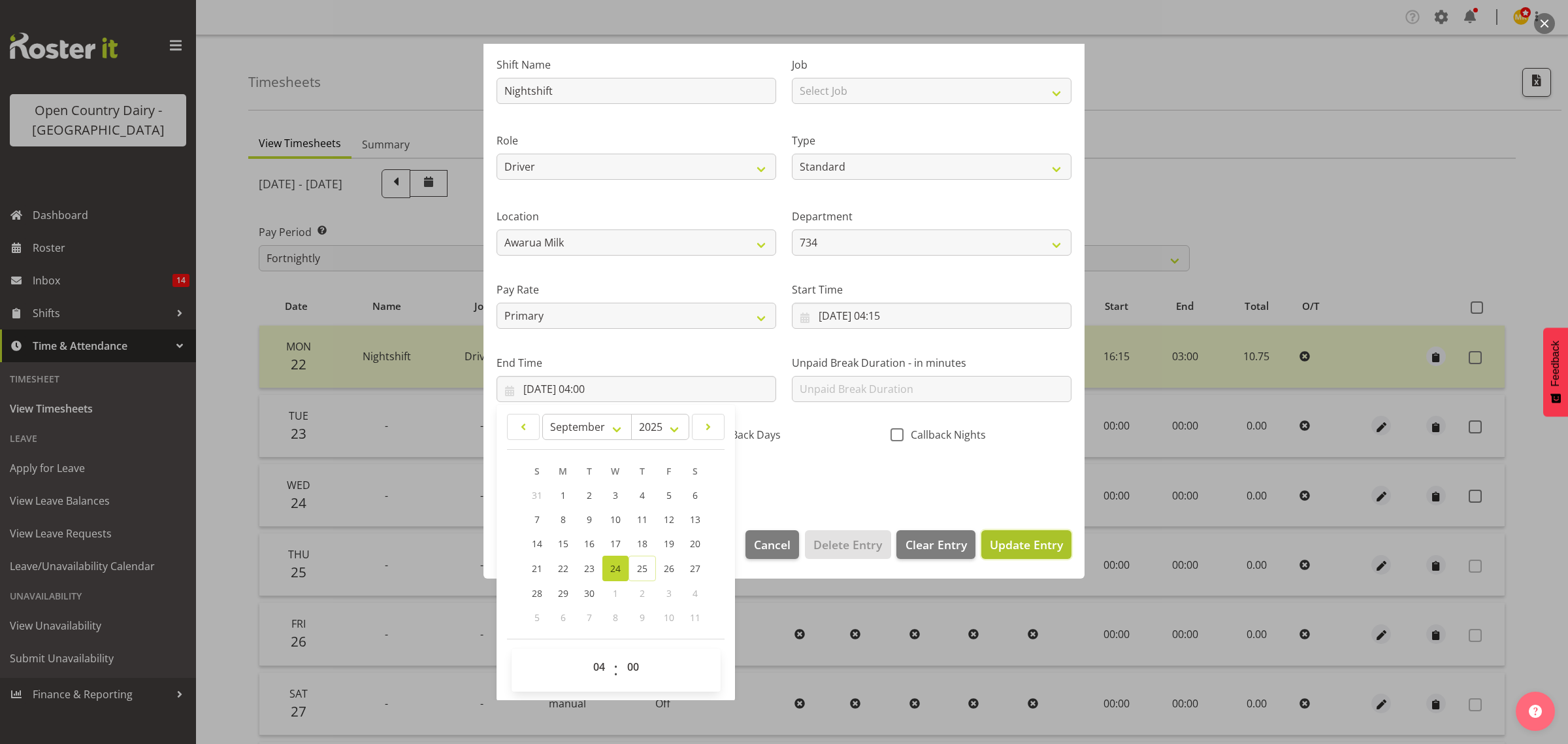
click at [1004, 543] on span "Update Entry" at bounding box center [1026, 544] width 73 height 15
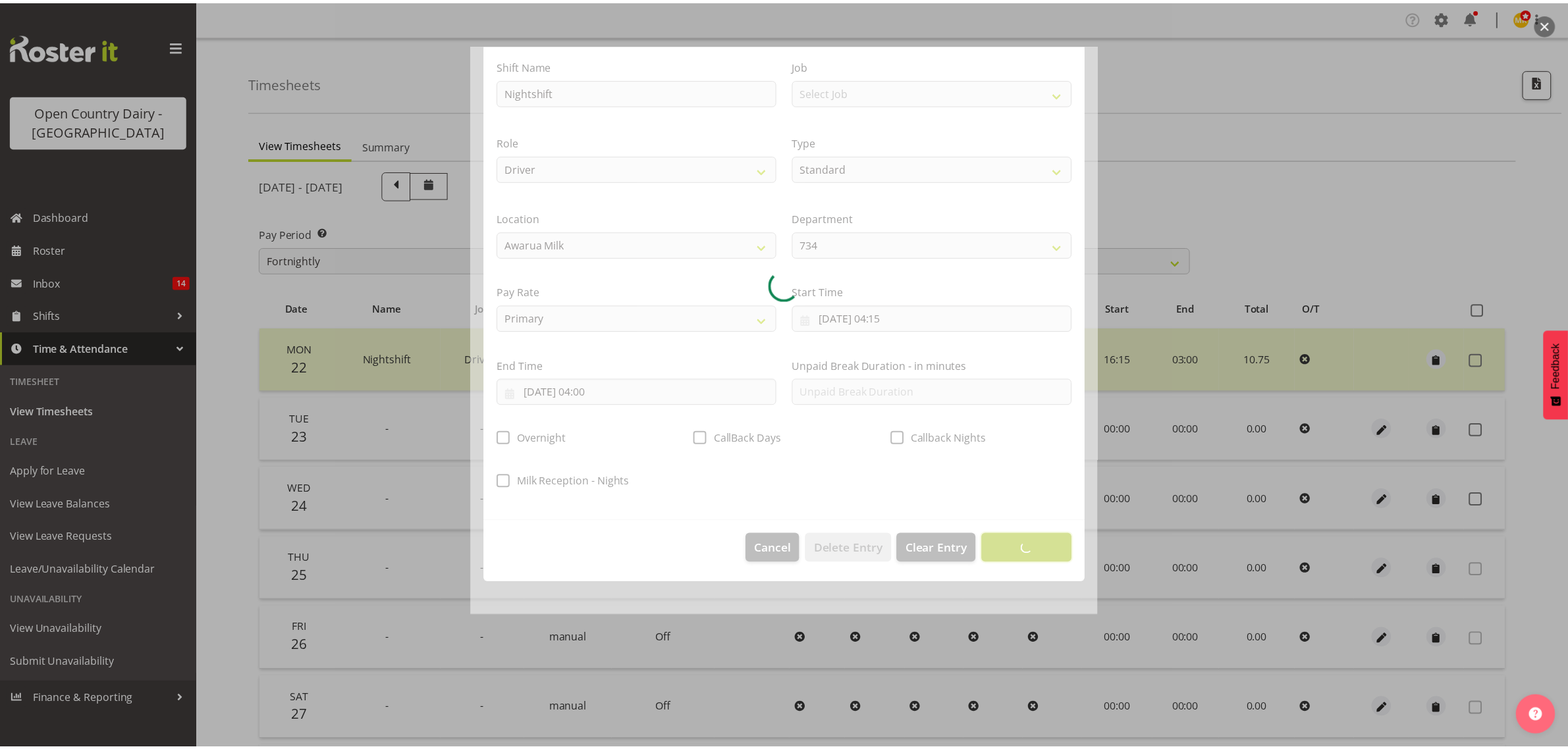
scroll to position [0, 0]
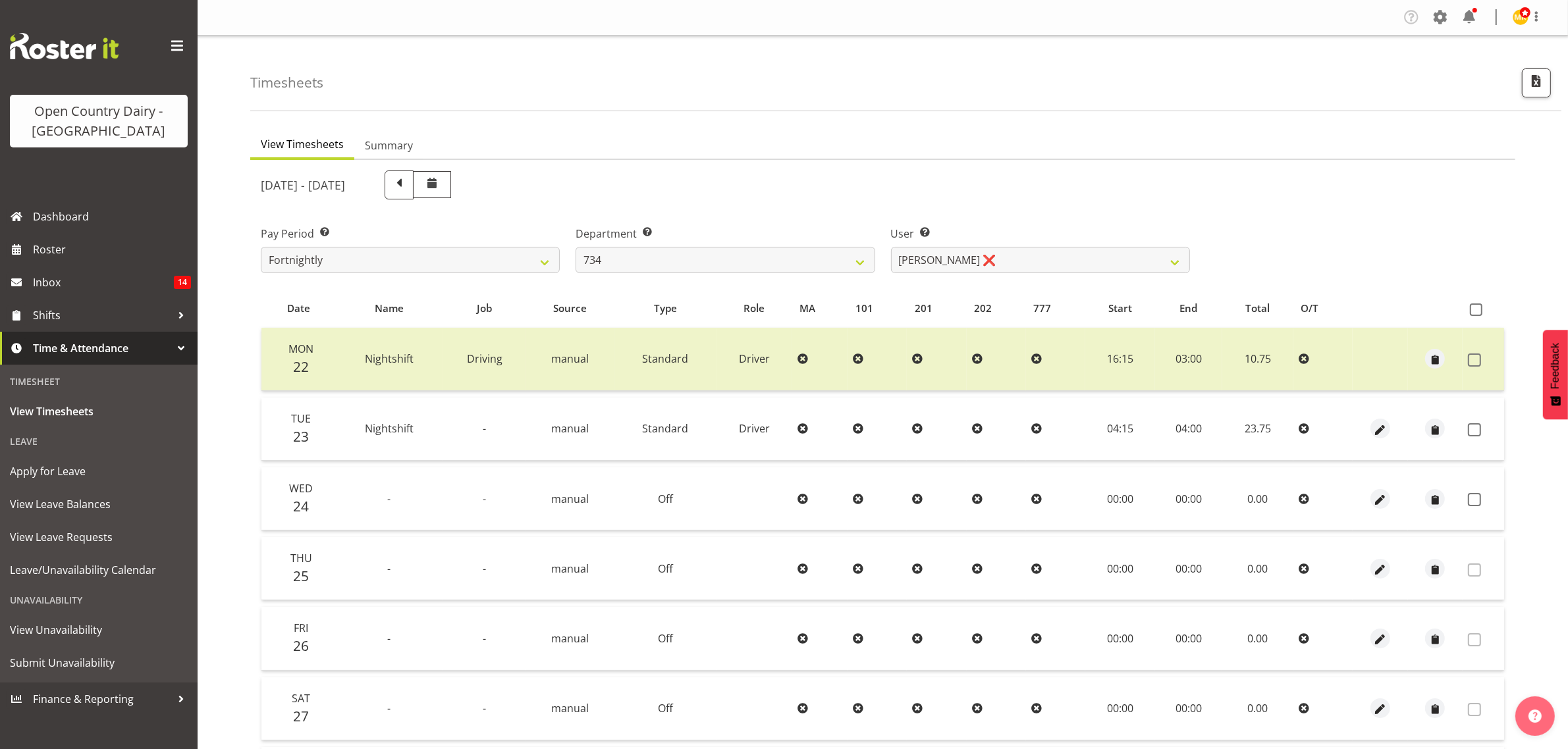
click at [1120, 429] on td "04:15" at bounding box center [1120, 429] width 70 height 63
click at [1370, 423] on button "button" at bounding box center [1380, 428] width 19 height 19
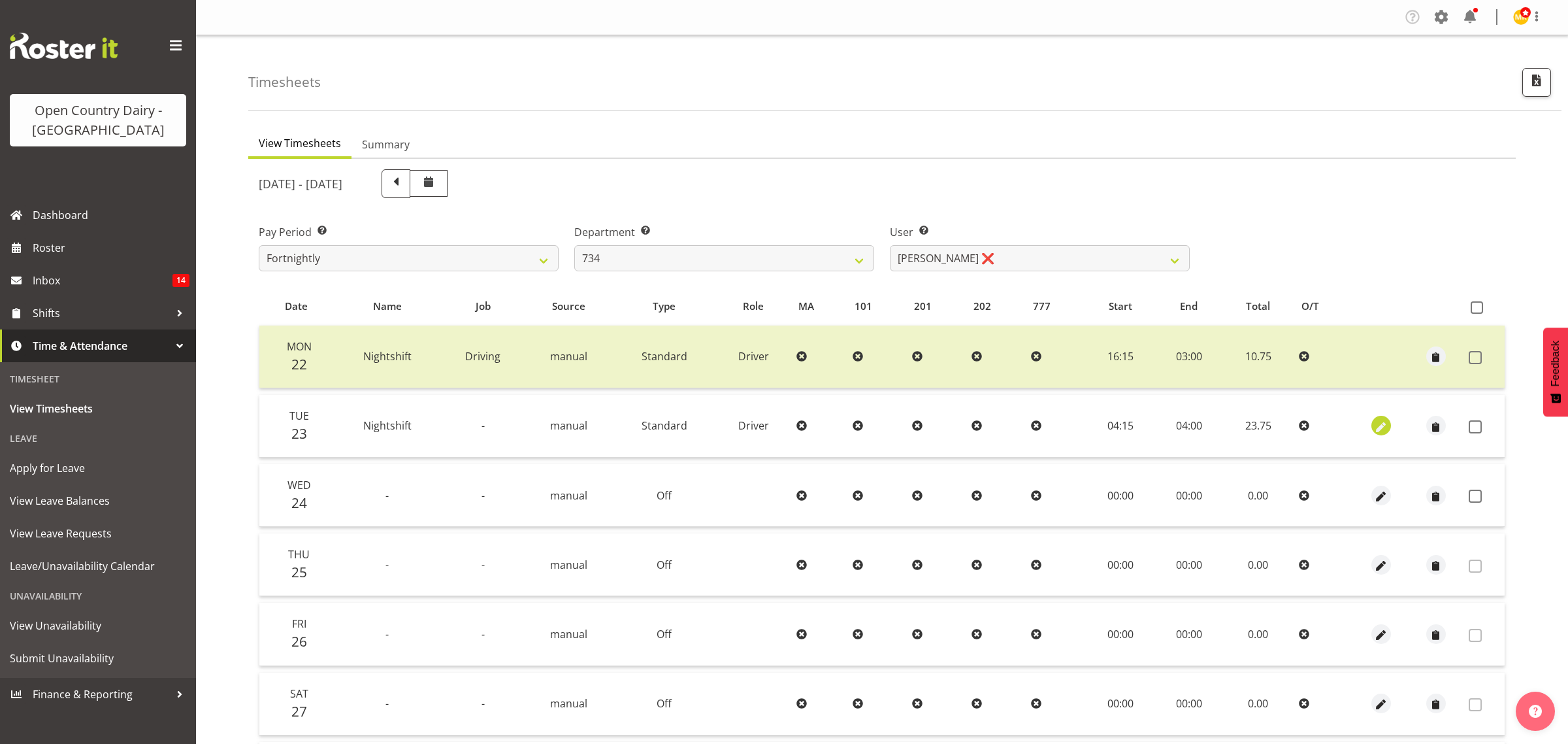
select select "Standard"
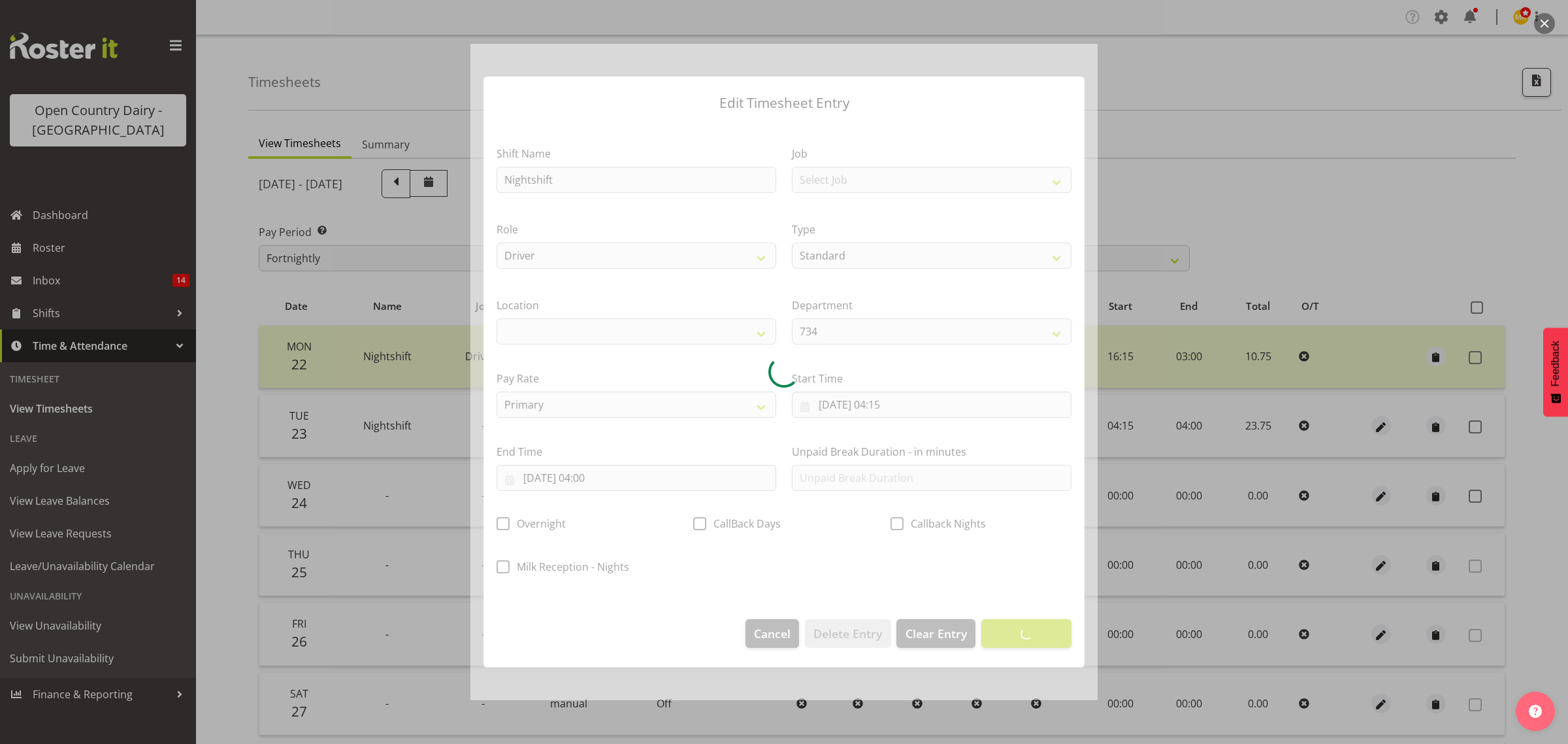
select select
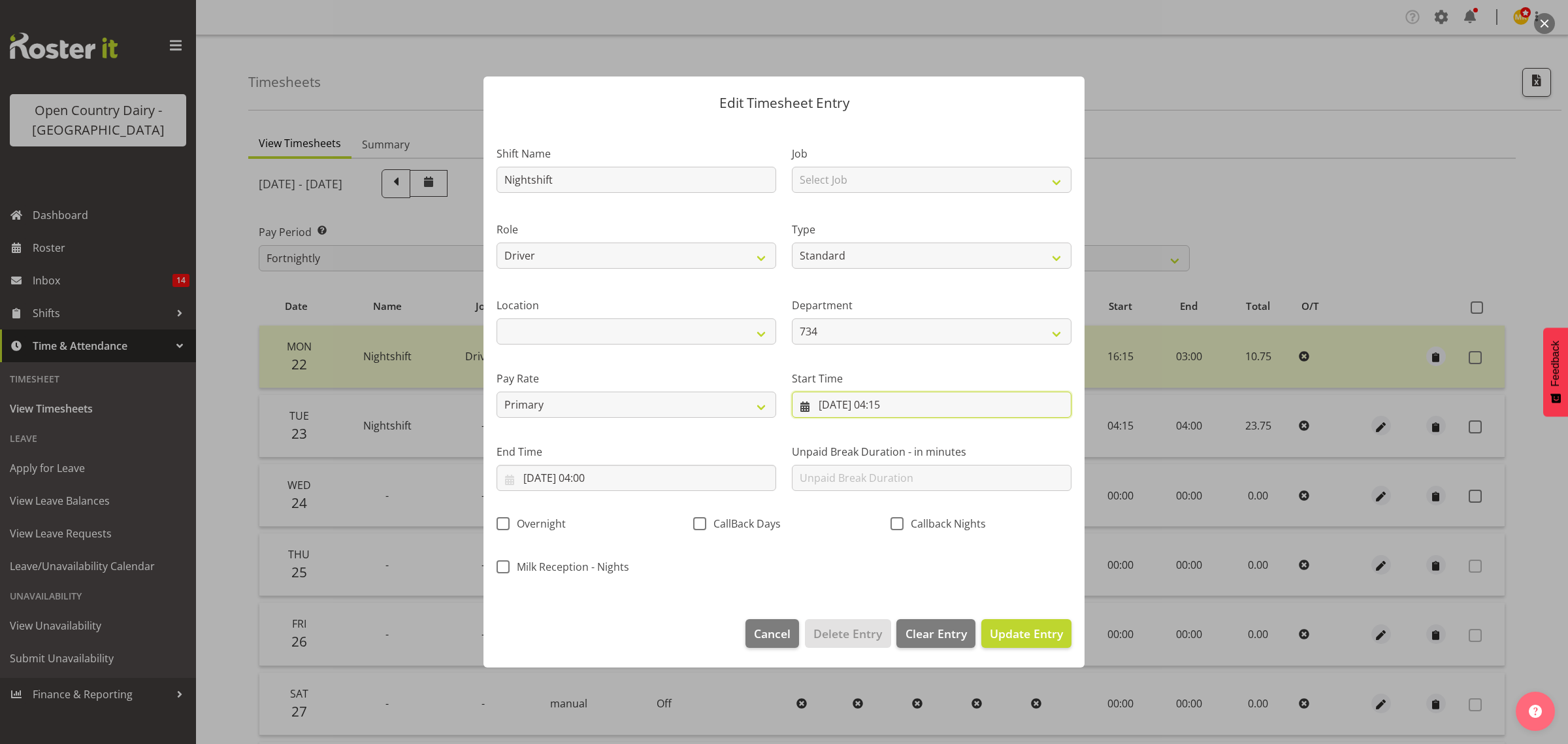
click at [892, 407] on input "23/09/2025, 04:15" at bounding box center [931, 405] width 280 height 26
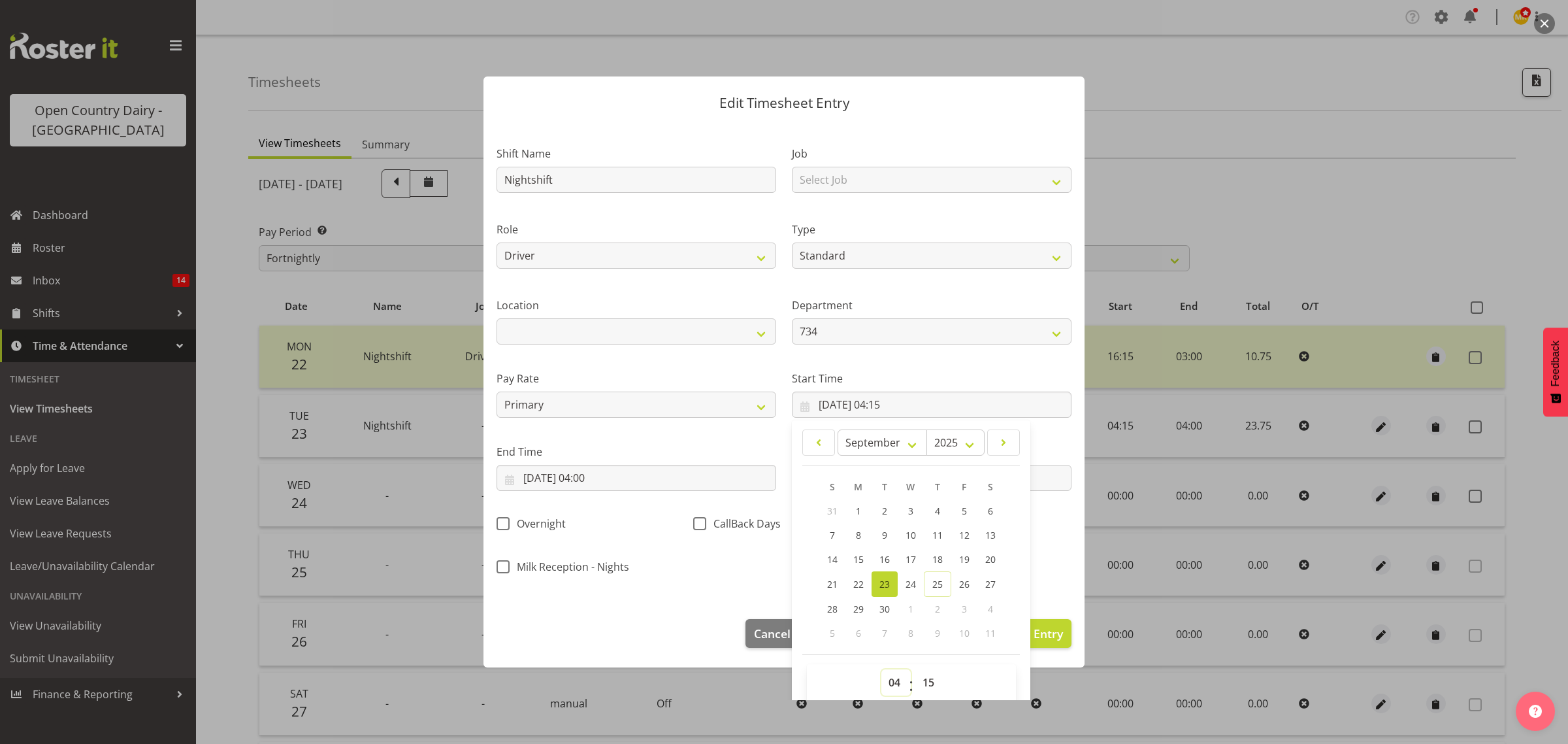
click at [882, 686] on select "00 01 02 03 04 05 06 07 08 09 10 11 12 13 14 15 16 17 18 19 20 21 22 23" at bounding box center [896, 682] width 29 height 26
select select "16"
click at [881, 669] on select "00 01 02 03 04 05 06 07 08 09 10 11 12 13 14 15 16 17 18 19 20 21 22 23" at bounding box center [896, 682] width 29 height 26
type input "23/09/2025, 16:15"
click at [1039, 636] on span "Update Entry" at bounding box center [1026, 633] width 73 height 15
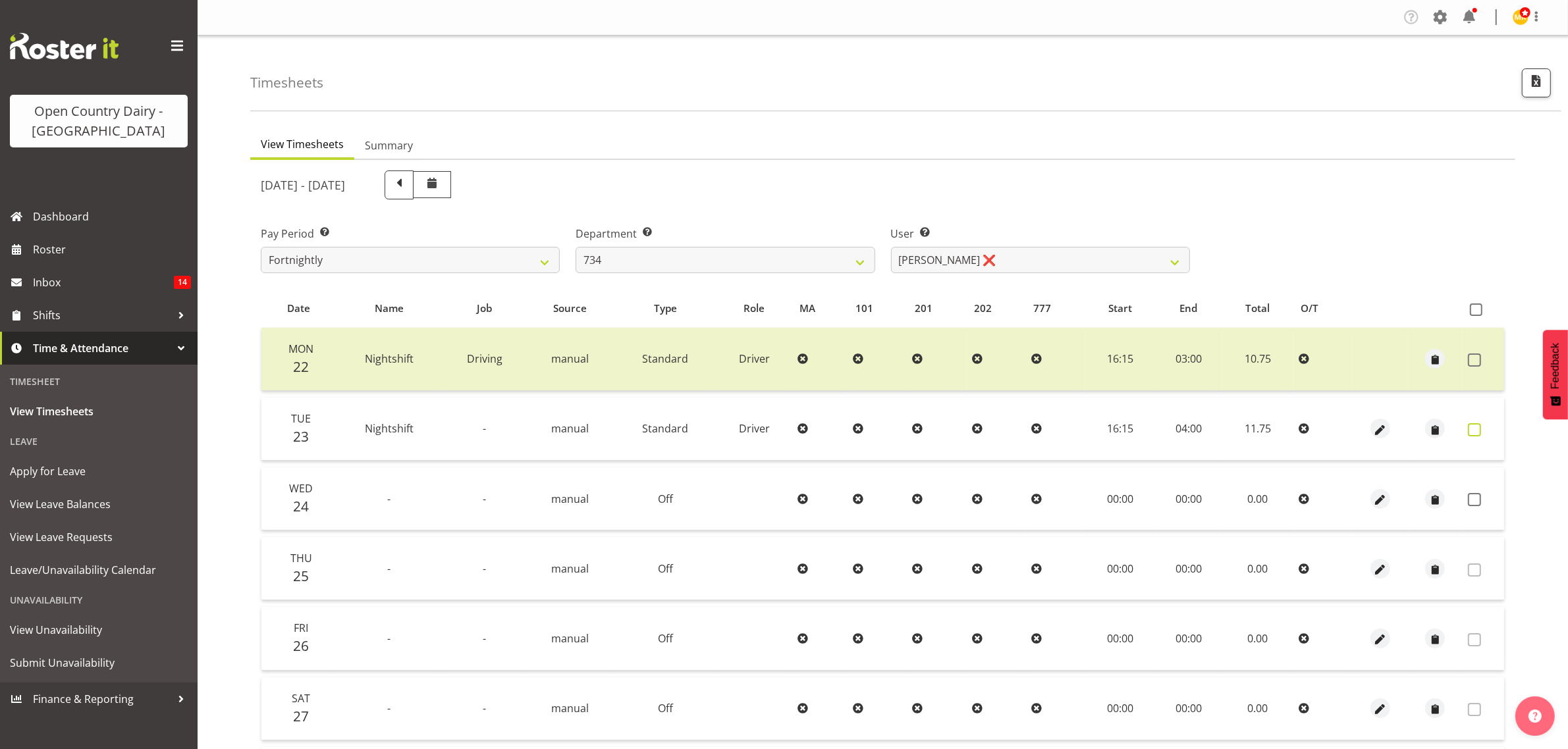
click at [1471, 428] on span at bounding box center [1474, 429] width 13 height 13
checkbox input "true"
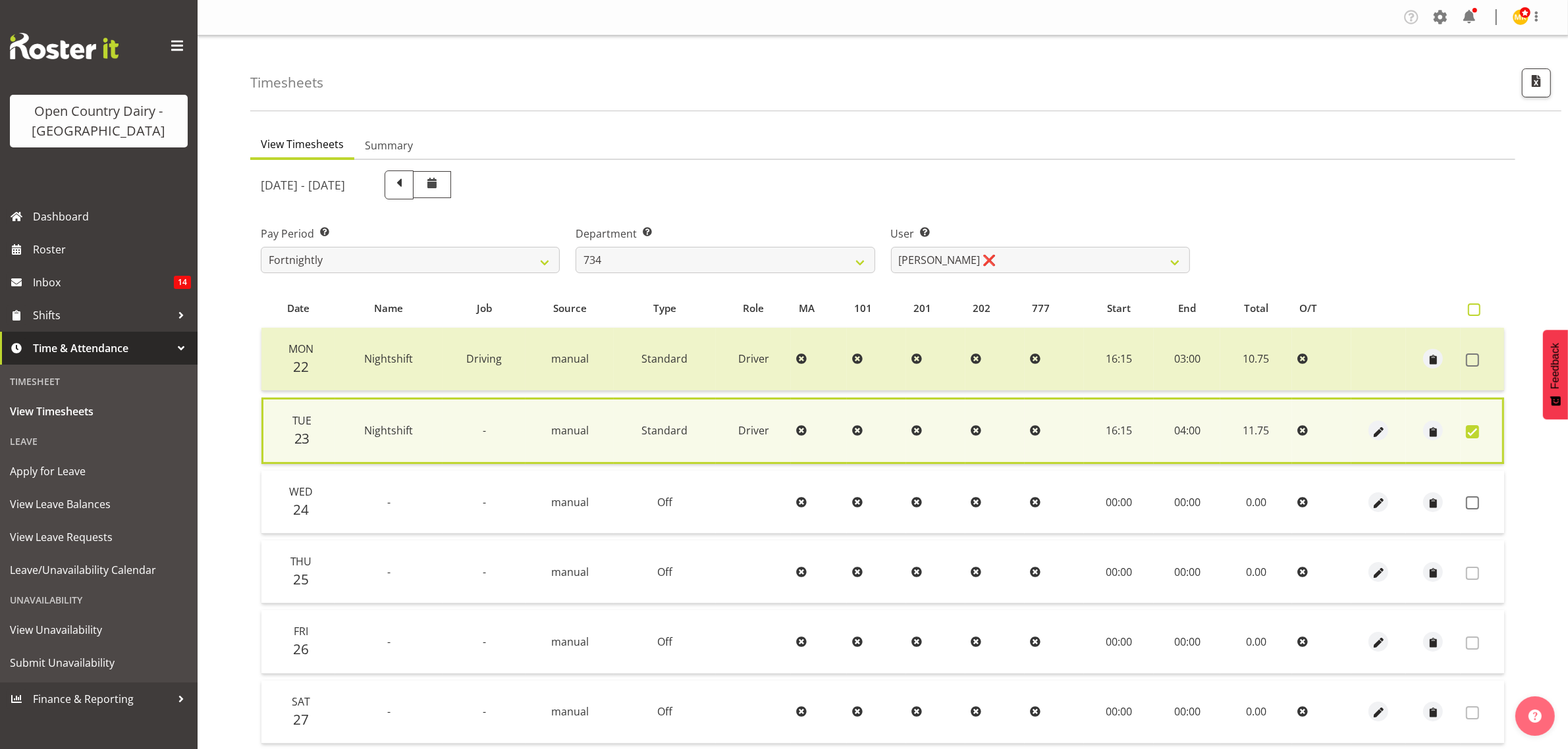
click at [1471, 310] on span at bounding box center [1473, 309] width 12 height 12
click at [1471, 310] on input "checkbox" at bounding box center [1471, 309] width 9 height 9
checkbox input "true"
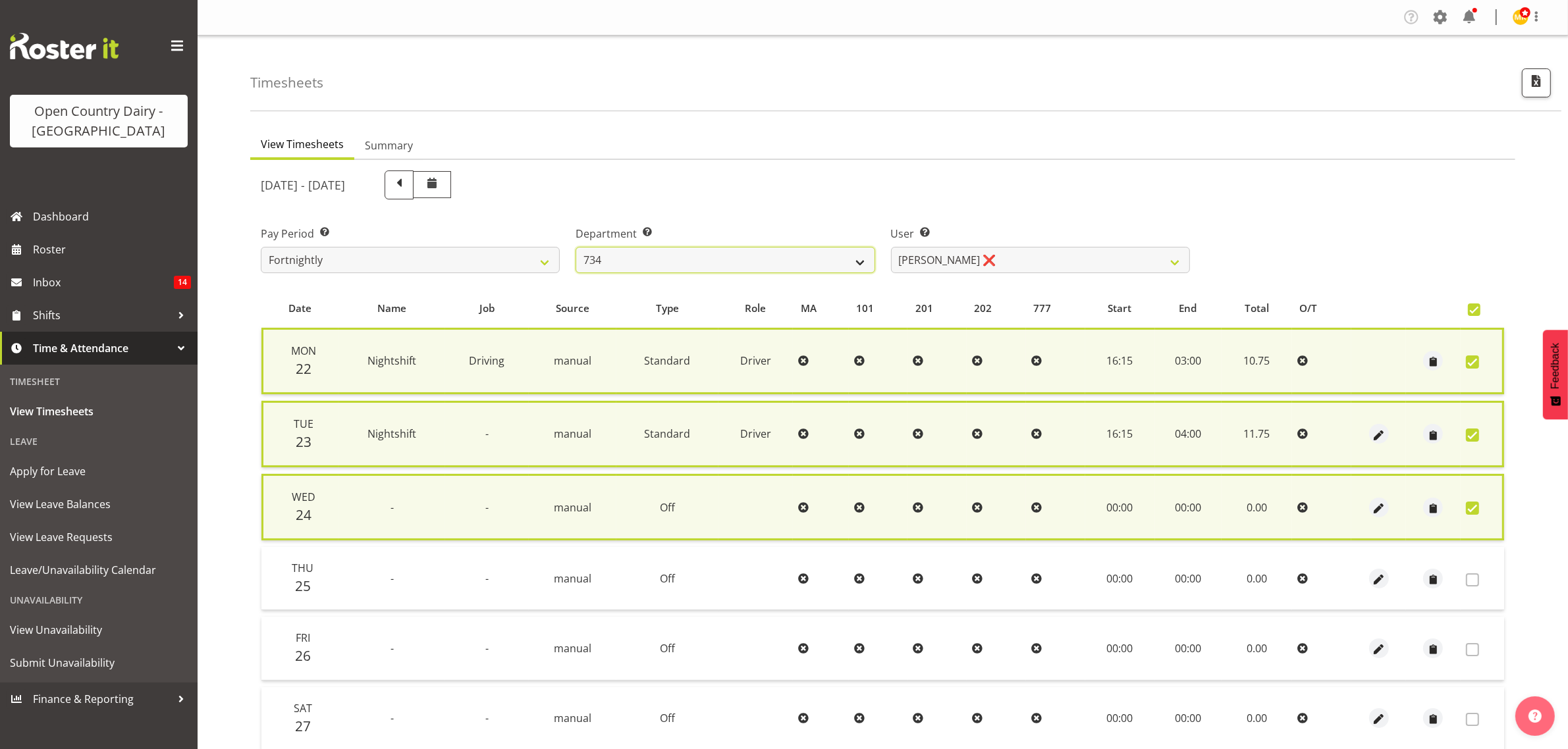
click at [857, 260] on select "734 735 736 737 738 739 851 853 854 855 856 858 861 862 865 867-9032 868 869 87…" at bounding box center [725, 260] width 299 height 26
select select "755"
click at [576, 247] on select "734 735 736 737 738 739 851 853 854 855 856 858 861 862 865 867-9032 868 869 87…" at bounding box center [725, 260] width 299 height 26
select select "10940"
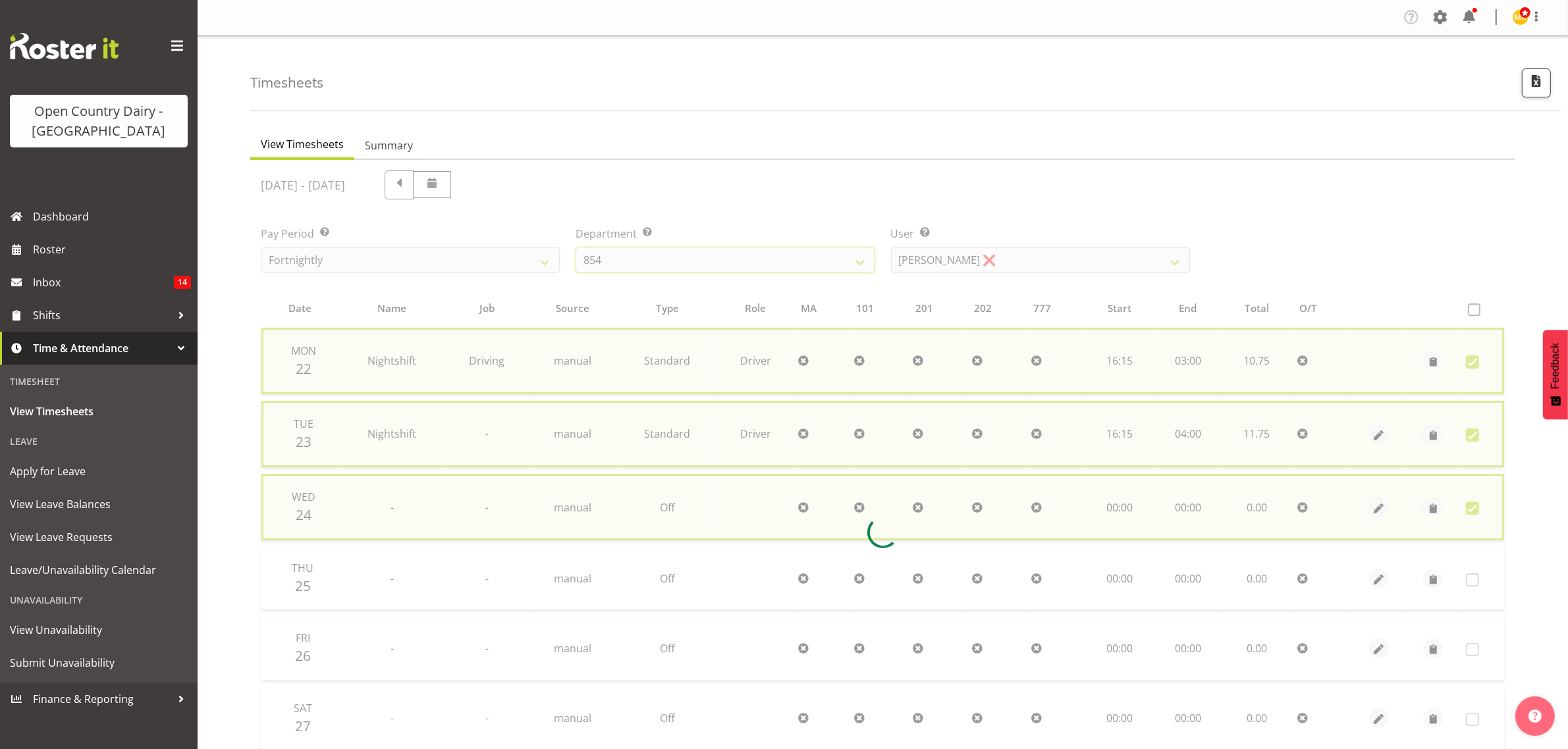
checkbox input "false"
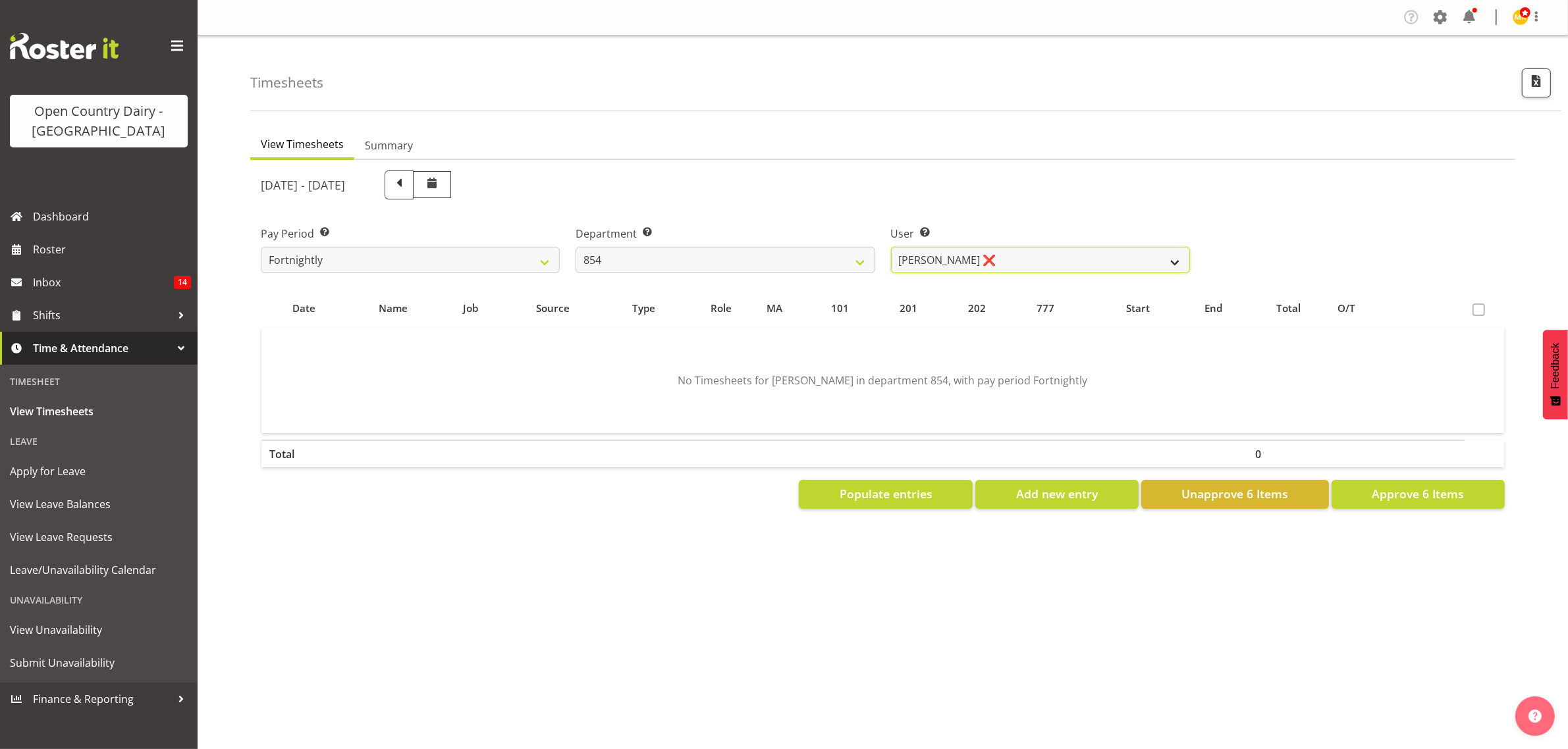
click at [1172, 259] on select "Carl Johnstone ❌ John Rook ❌ Karl Nicol ❌ Raymond George ❌" at bounding box center [1040, 260] width 299 height 26
click at [891, 247] on select "Carl Johnstone ❌ John Rook ❌ Karl Nicol ❌ Raymond George ❌" at bounding box center [1040, 260] width 299 height 26
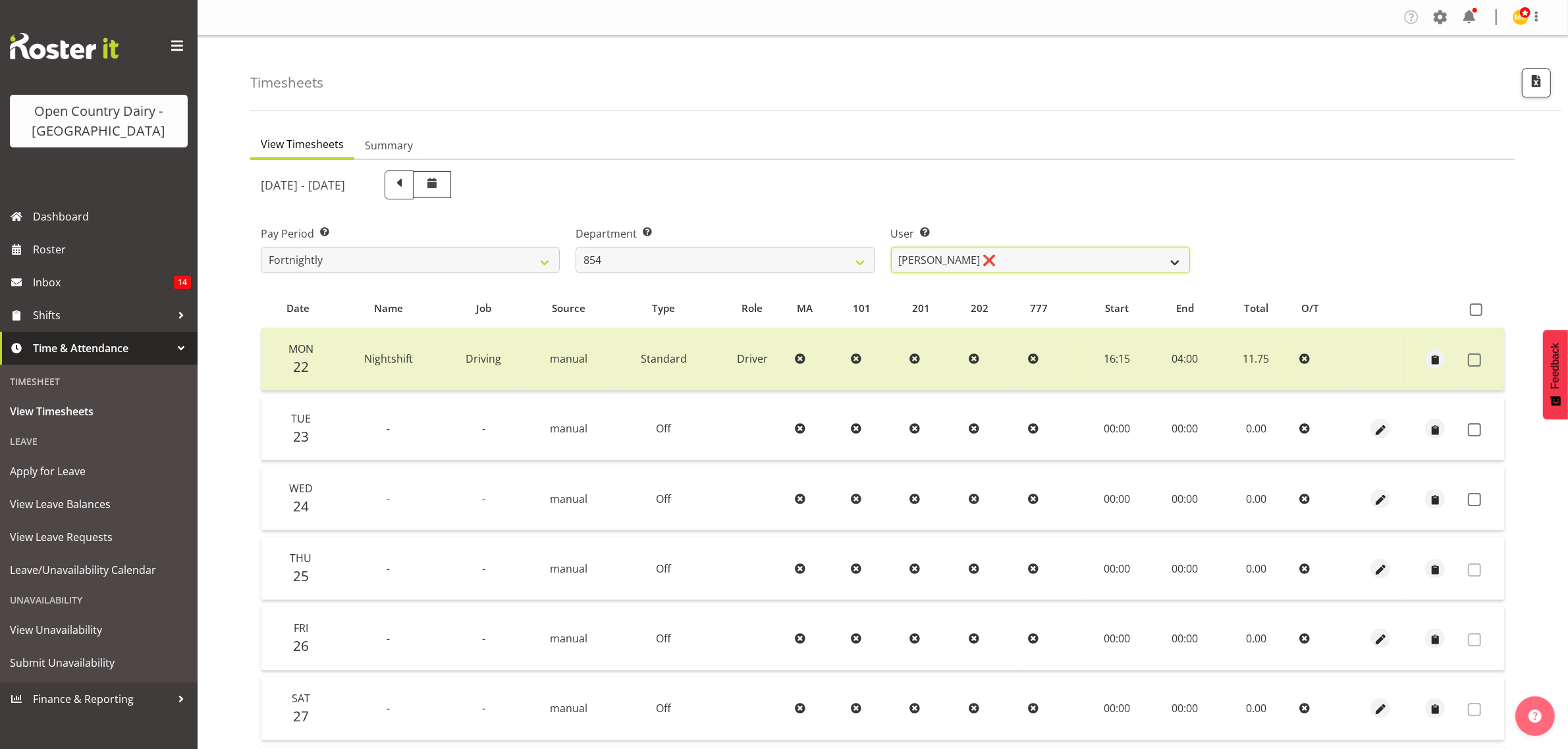
click at [1174, 265] on select "Carl Johnstone ❌ John Rook ❌ Karl Nicol ❌ Raymond George ❌" at bounding box center [1040, 260] width 299 height 26
select select "10054"
click at [891, 247] on select "Carl Johnstone ❌ John Rook ❌ Karl Nicol ❌ Raymond George ❌" at bounding box center [1040, 260] width 299 height 26
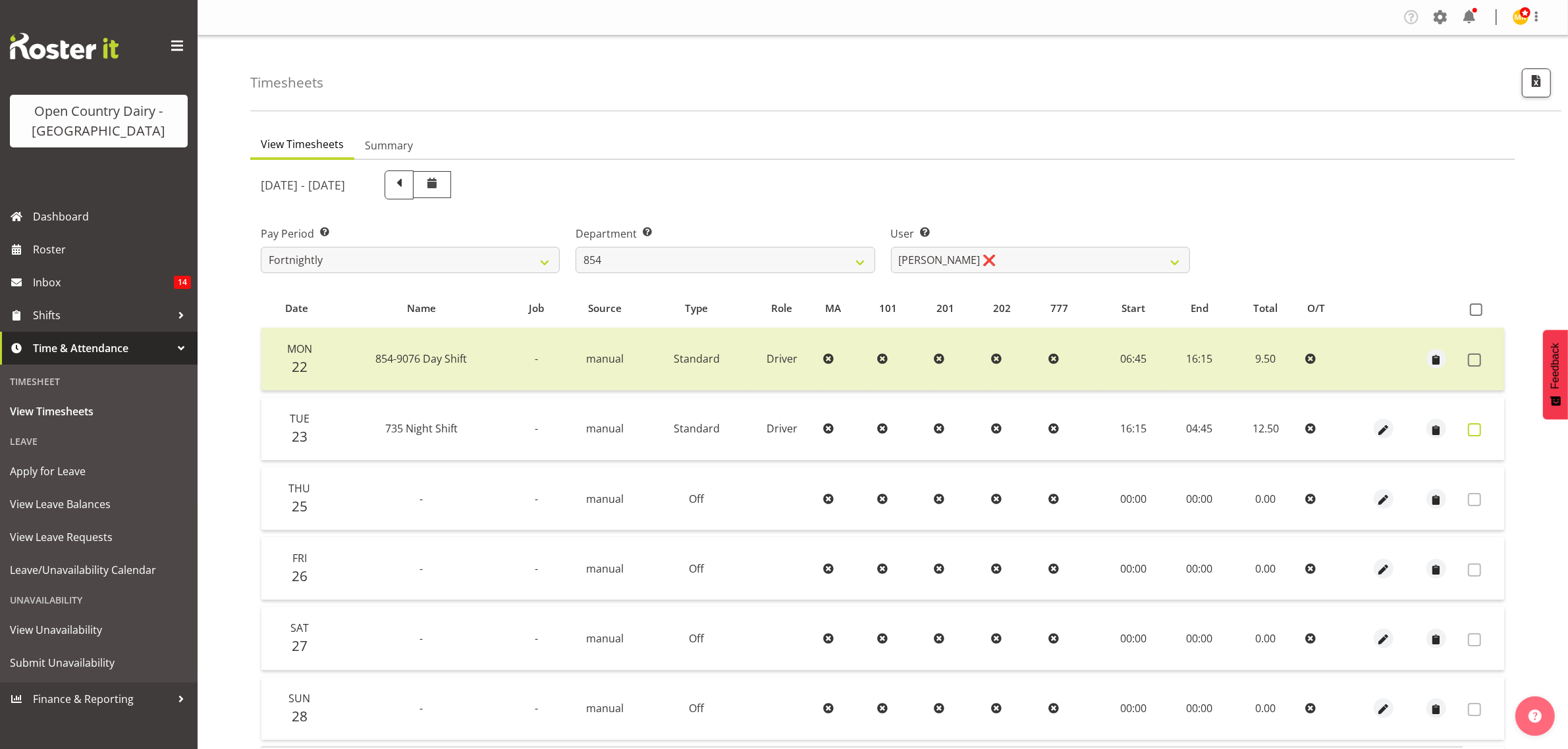
click at [1473, 426] on span at bounding box center [1474, 429] width 13 height 13
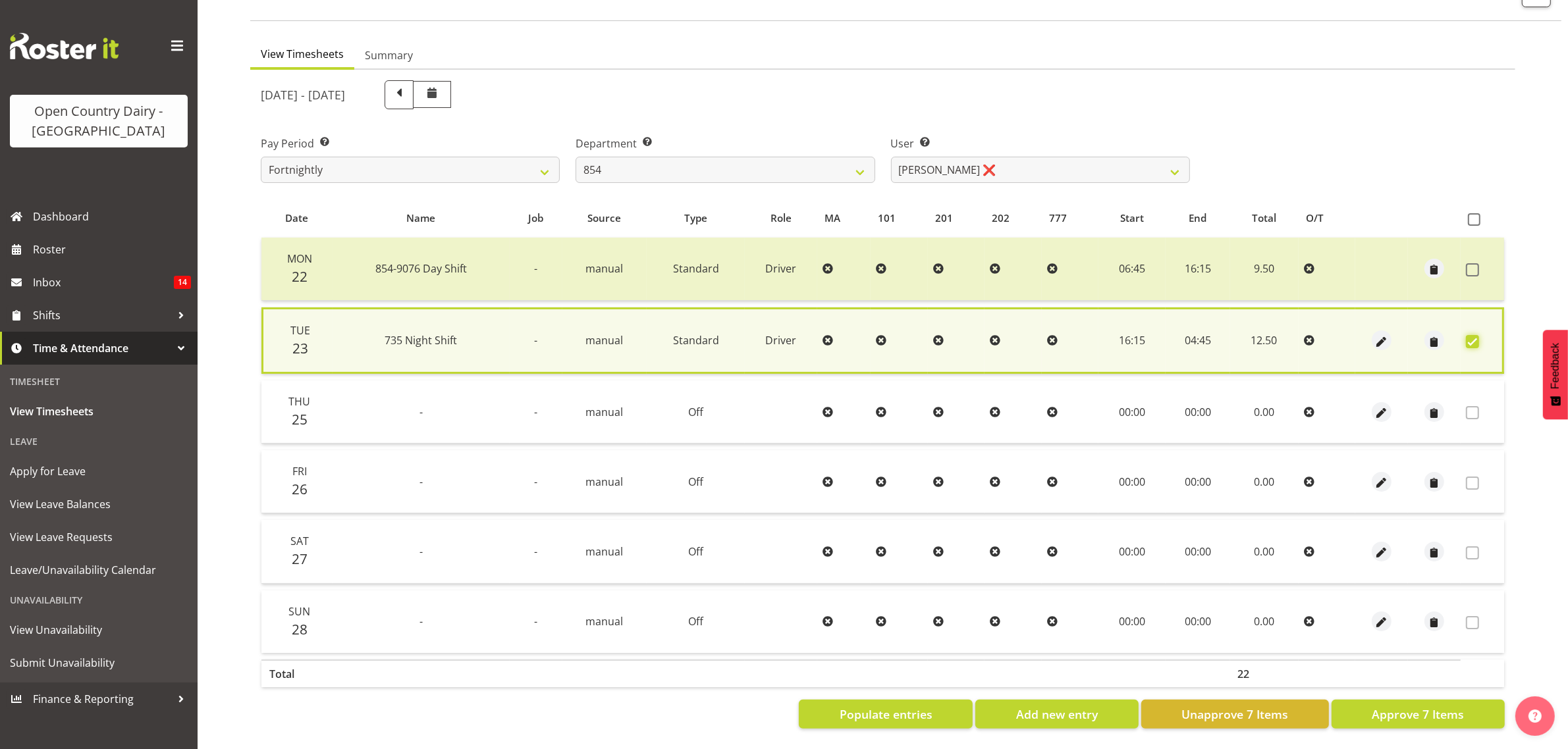
scroll to position [101, 0]
click at [1414, 705] on span "Approve 7 Items" at bounding box center [1418, 713] width 93 height 17
checkbox input "false"
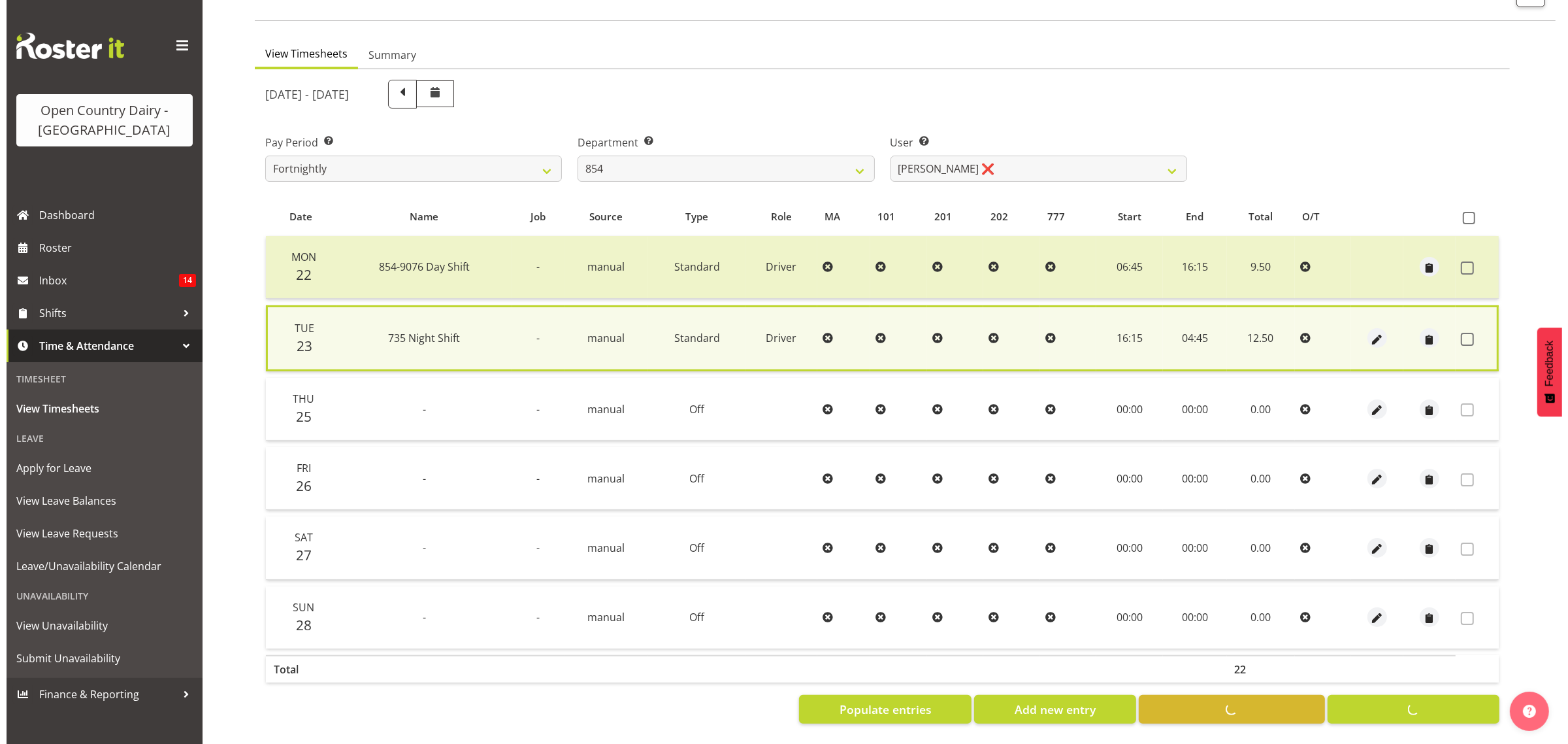
scroll to position [98, 0]
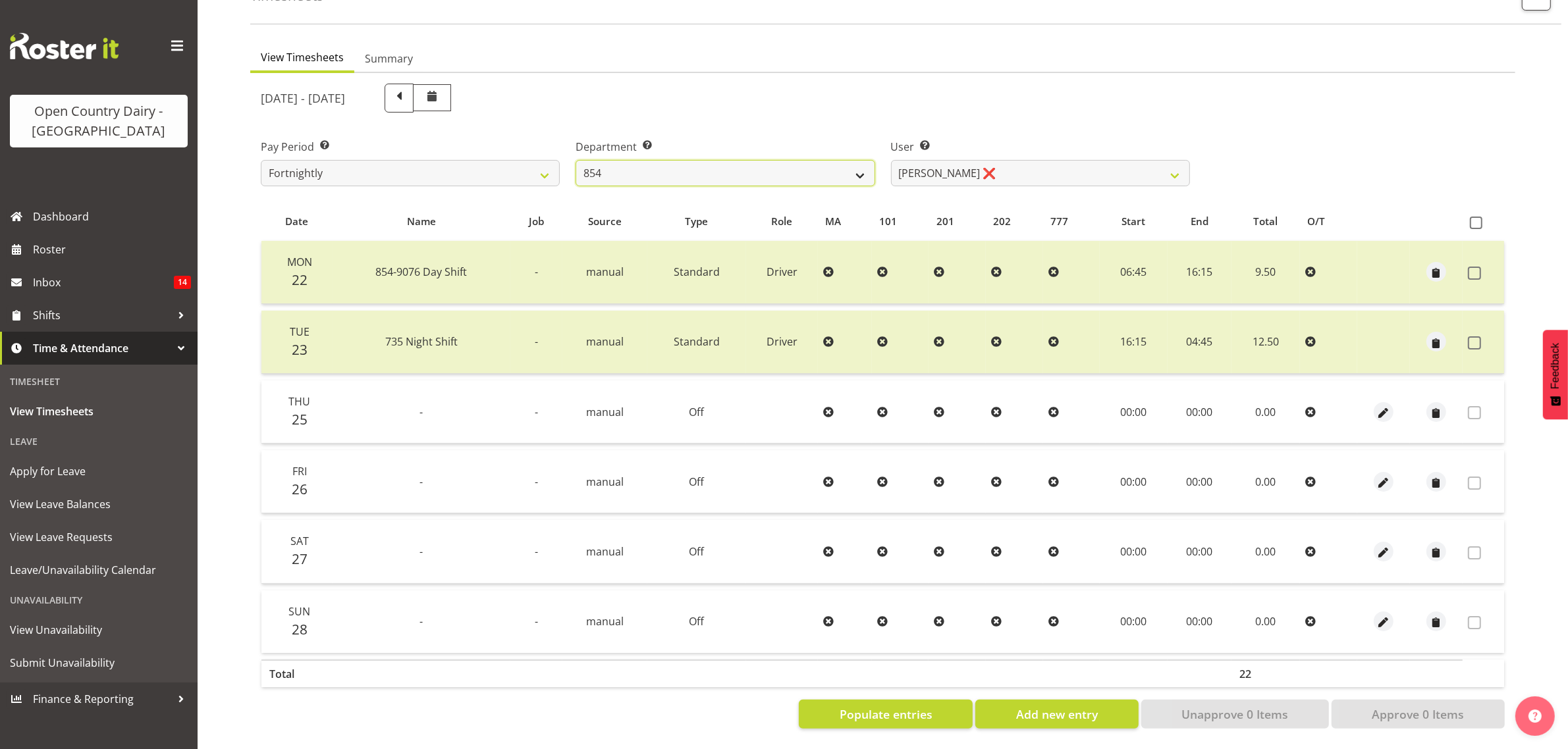
click at [857, 161] on select "734 735 736 737 738 739 851 853 854 855 856 858 861 862 865 867-9032 868 869 87…" at bounding box center [725, 173] width 299 height 26
select select "906"
click at [576, 160] on select "734 735 736 737 738 739 851 853 854 855 856 858 861 862 865 867-9032 868 869 87…" at bounding box center [725, 173] width 299 height 26
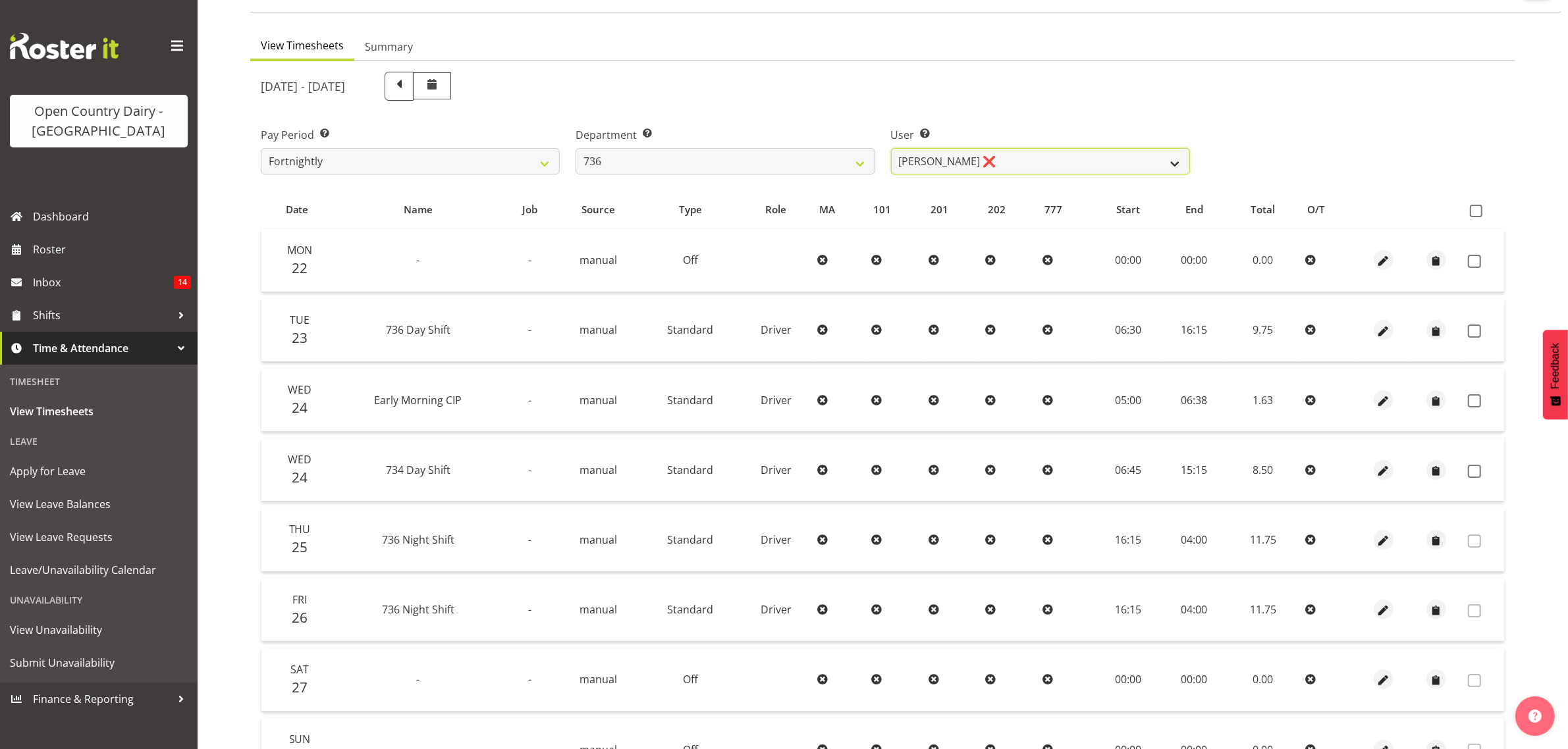
click at [1177, 163] on select "Andy Van Brecht ❌ Gavin Hamilton ❌ Jamie Seaton ❌ Kerrod Ward ❌" at bounding box center [1040, 161] width 299 height 26
select select "11647"
click at [891, 148] on select "Andy Van Brecht ❌ Gavin Hamilton ❌ Jamie Seaton ❌ Kerrod Ward ❌" at bounding box center [1040, 161] width 299 height 26
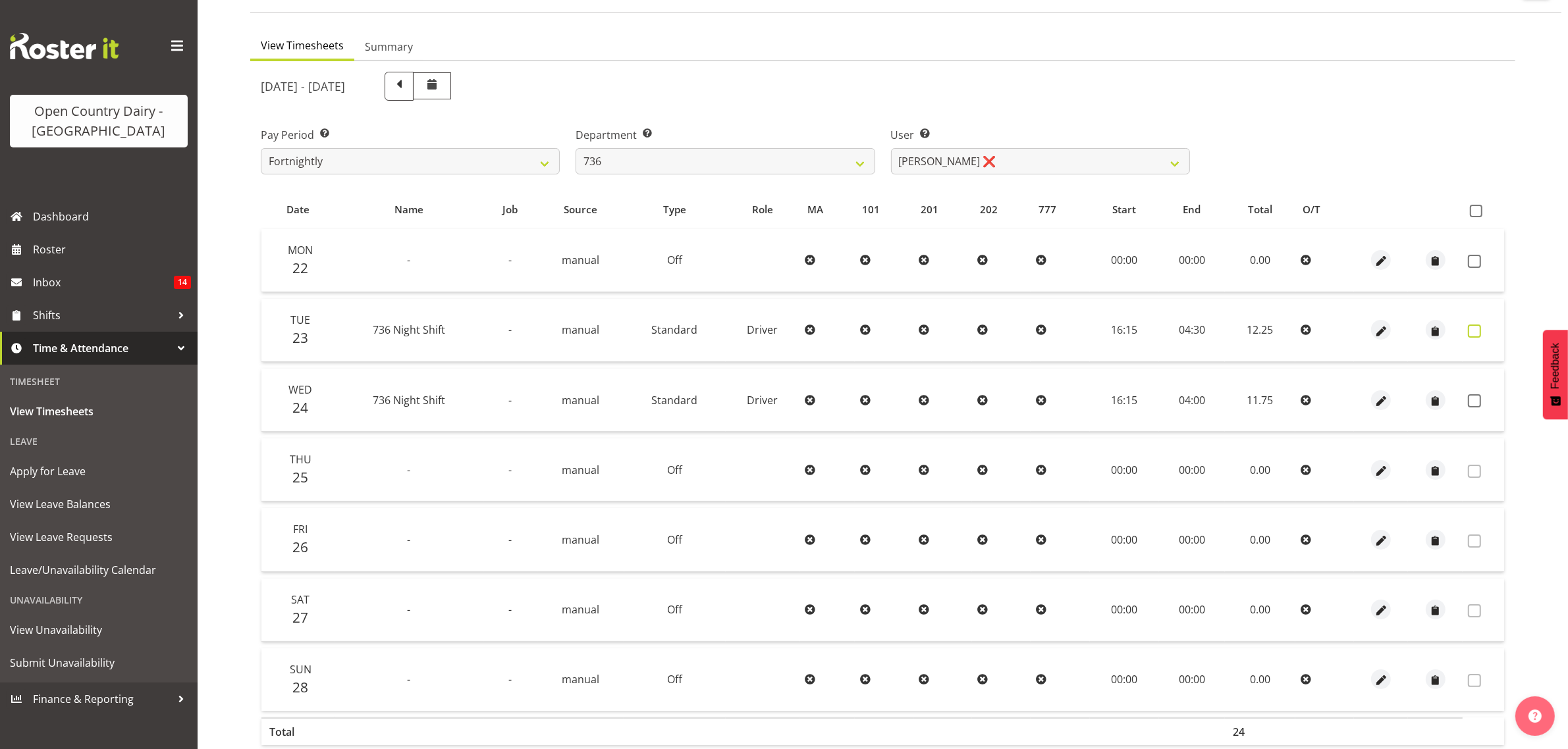
click at [1472, 330] on span at bounding box center [1474, 331] width 13 height 13
checkbox input "true"
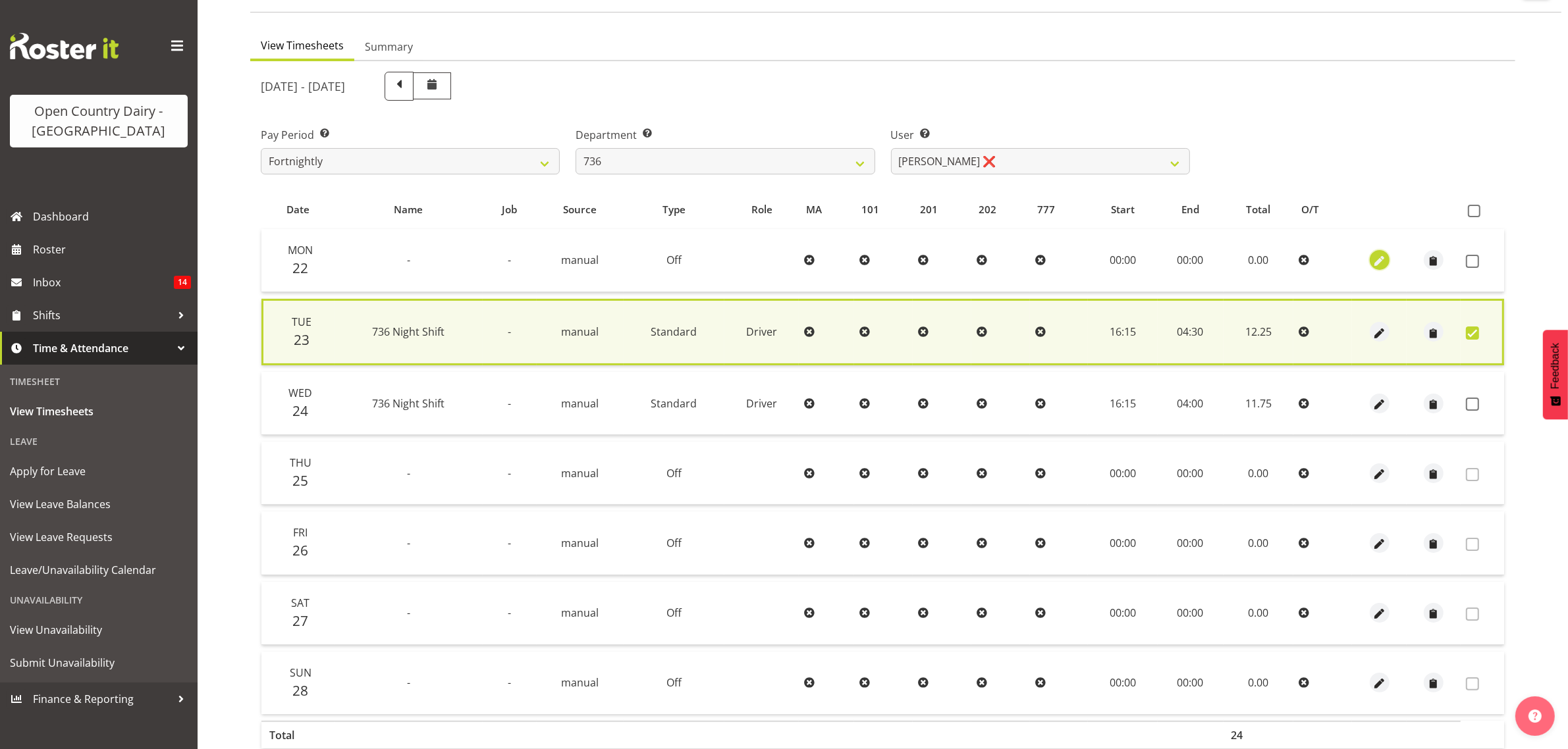
click at [1375, 256] on span "button" at bounding box center [1379, 261] width 15 height 15
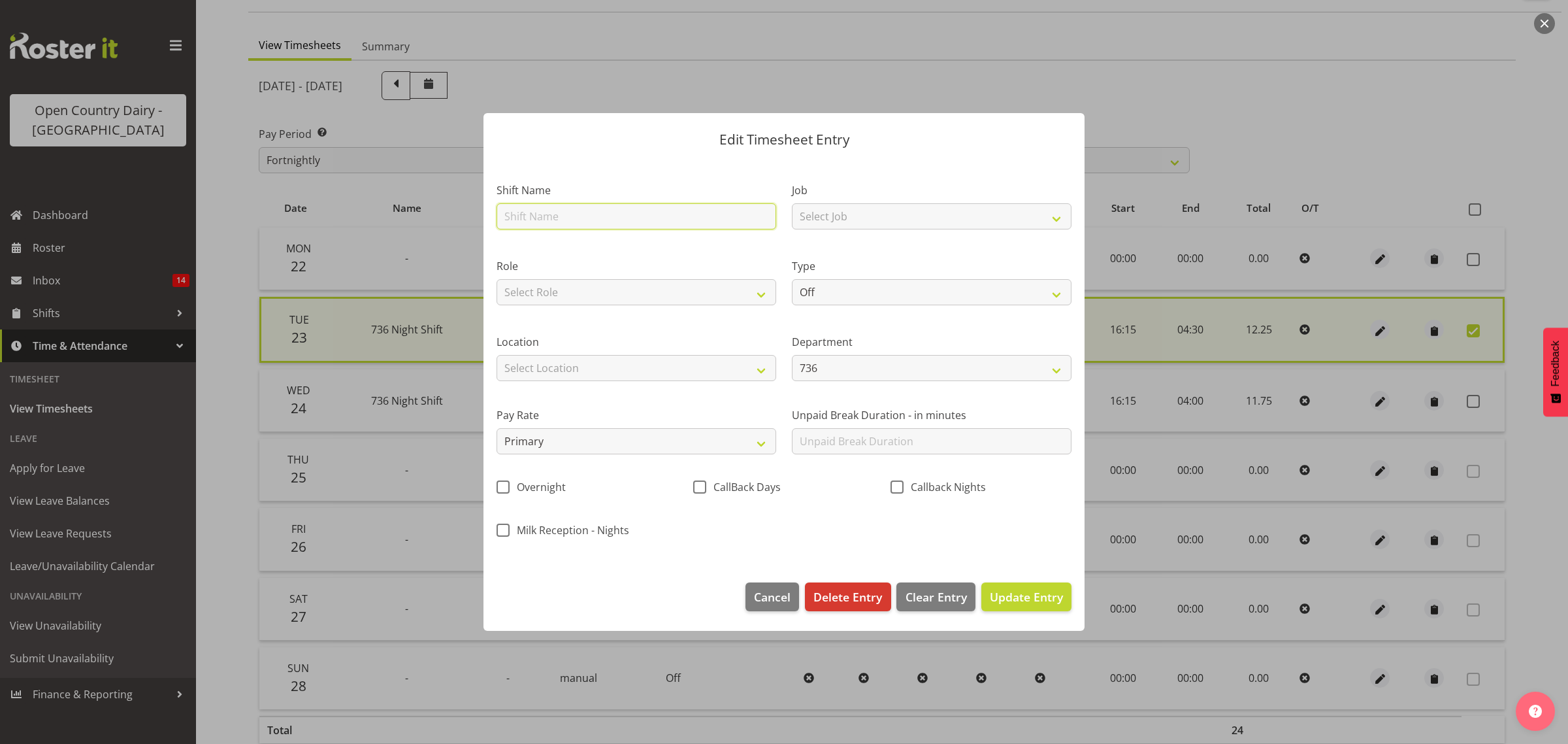
click at [537, 209] on input "text" at bounding box center [636, 216] width 280 height 26
type input "Day shift"
click at [573, 286] on select "Select Role Driver" at bounding box center [636, 292] width 280 height 26
select select "1154"
click at [496, 279] on select "Select Role Driver" at bounding box center [636, 292] width 280 height 26
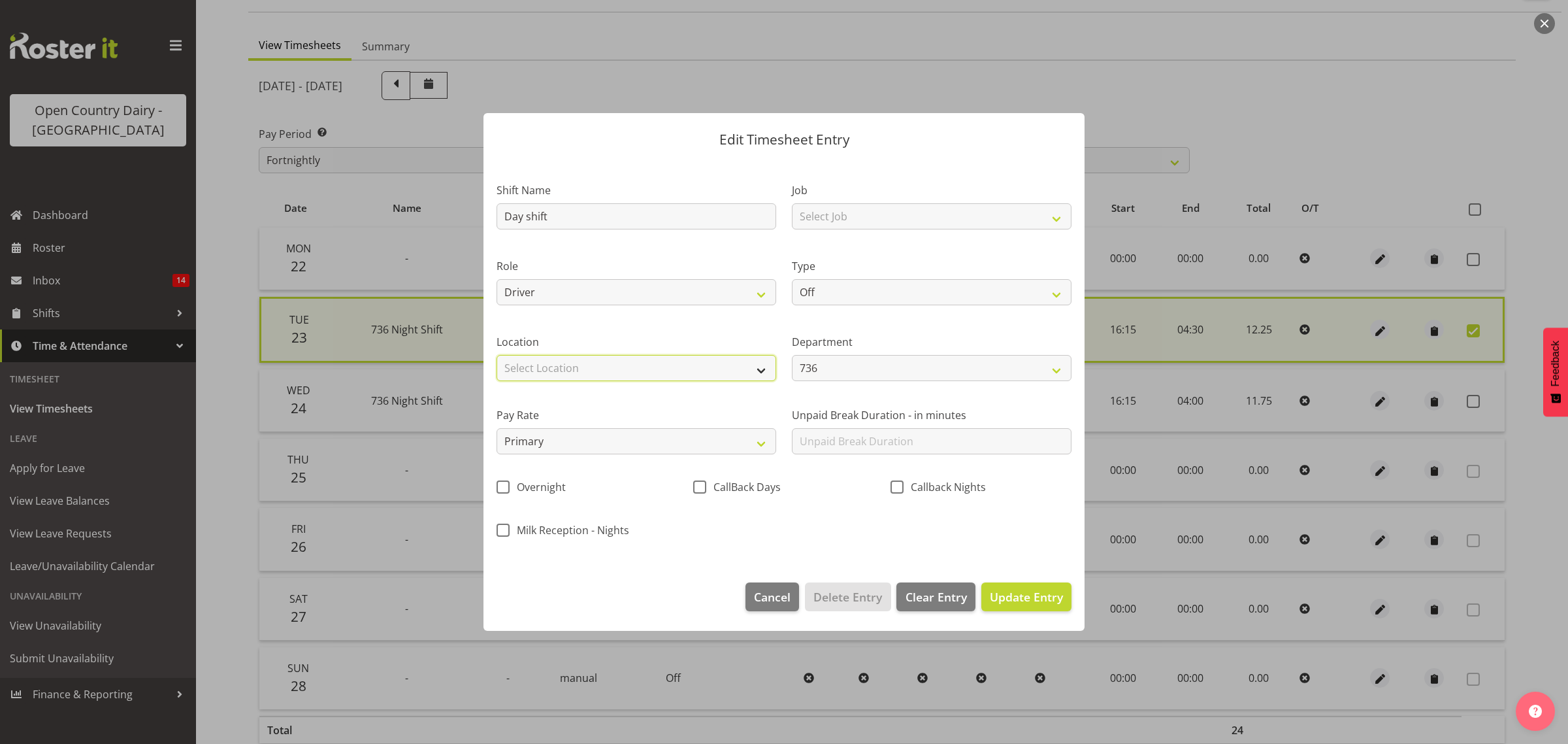
click at [592, 368] on select "Select Location Awarua Milk Awarua Office Freight Horotiu office Waharoa Office…" at bounding box center [636, 368] width 280 height 26
select select "988"
click at [496, 355] on select "Select Location Awarua Milk Awarua Office Freight Horotiu office Waharoa Office…" at bounding box center [636, 368] width 280 height 26
drag, startPoint x: 1045, startPoint y: 289, endPoint x: 955, endPoint y: 302, distance: 90.9
click at [1045, 289] on select "Off Standard Public Holiday Public Holiday (Worked) Day In Lieu Annual Leave Si…" at bounding box center [931, 292] width 280 height 26
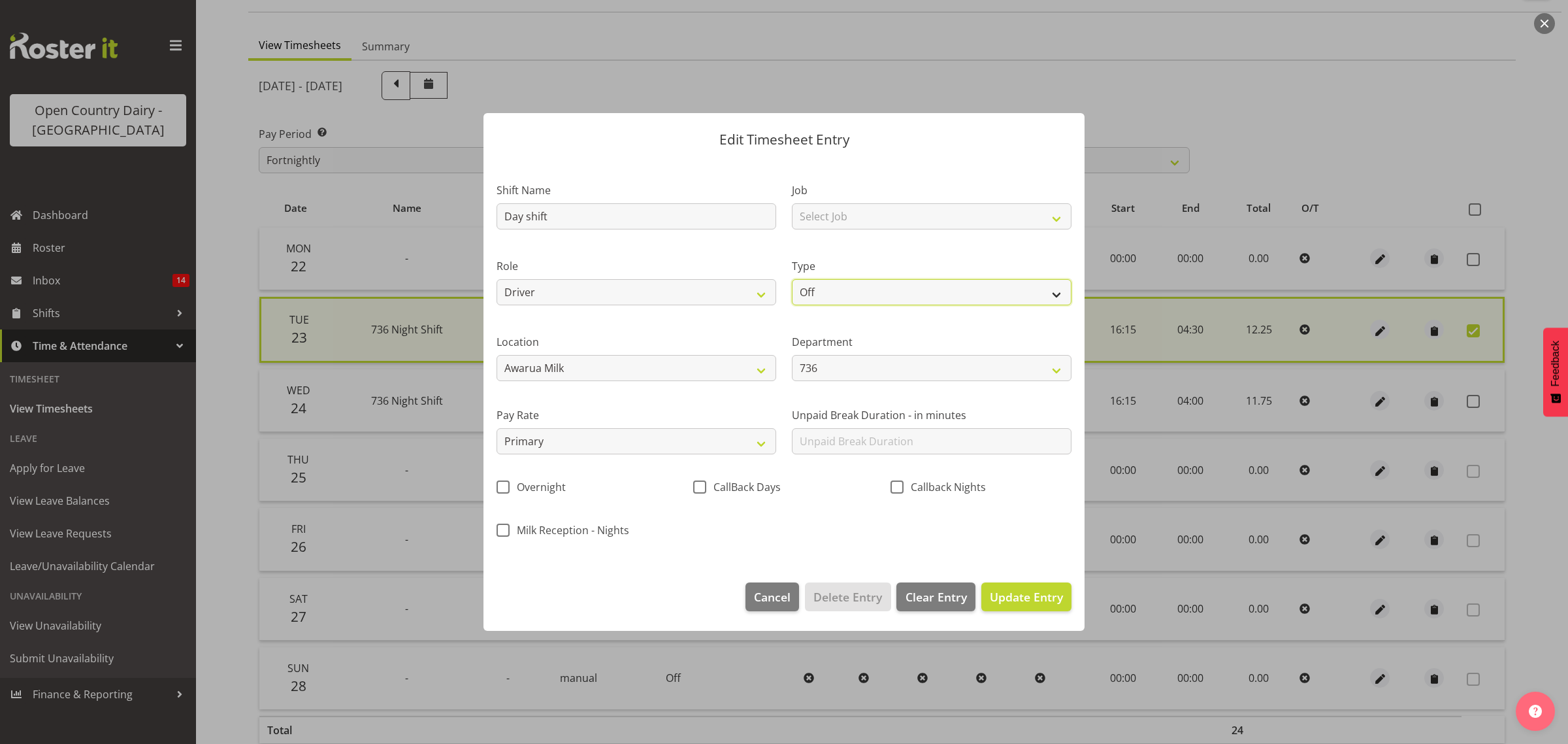
select select "Sick"
click at [792, 279] on select "Off Standard Public Holiday Public Holiday (Worked) Day In Lieu Annual Leave Si…" at bounding box center [931, 292] width 280 height 26
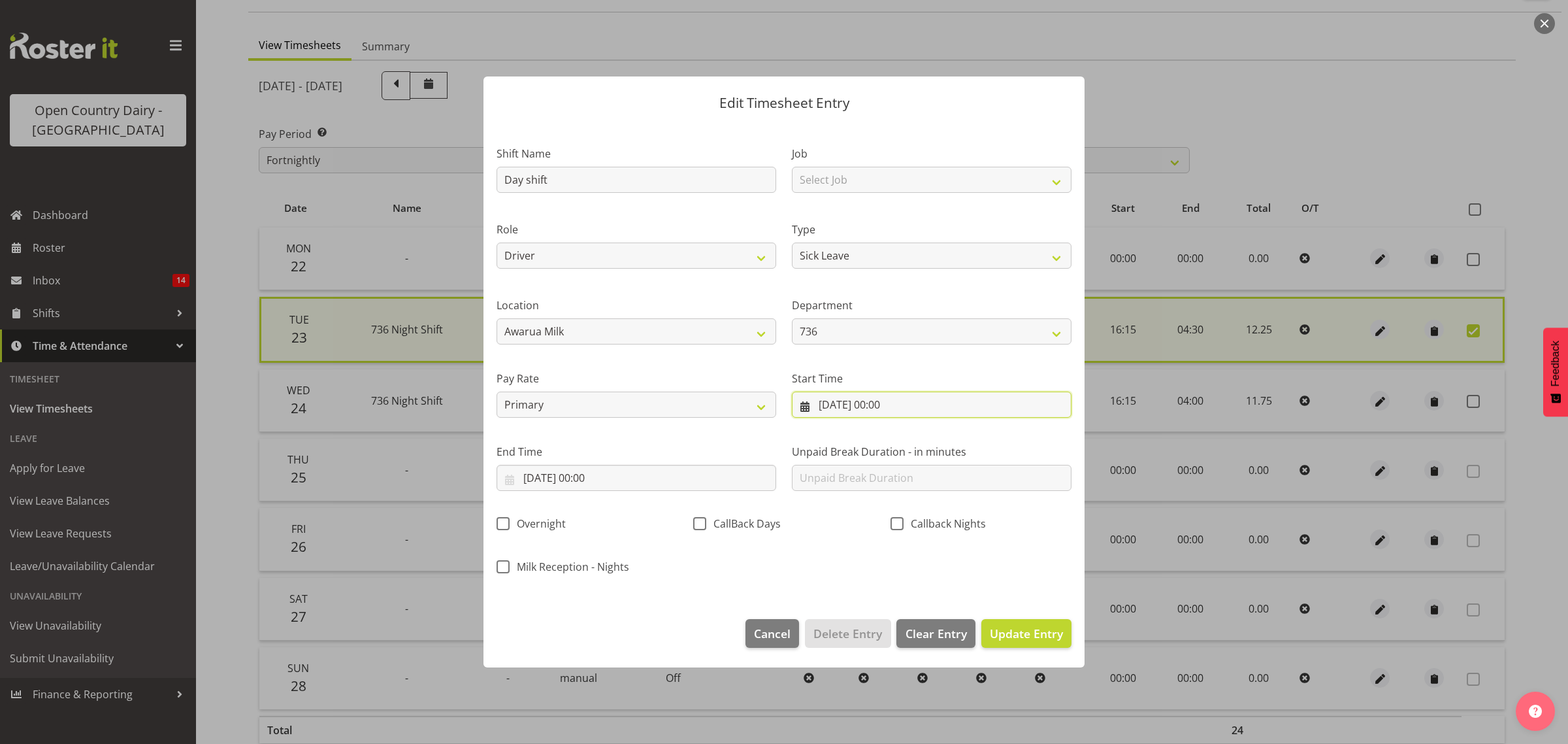
click at [856, 404] on input "22/09/2025, 00:00" at bounding box center [931, 405] width 280 height 26
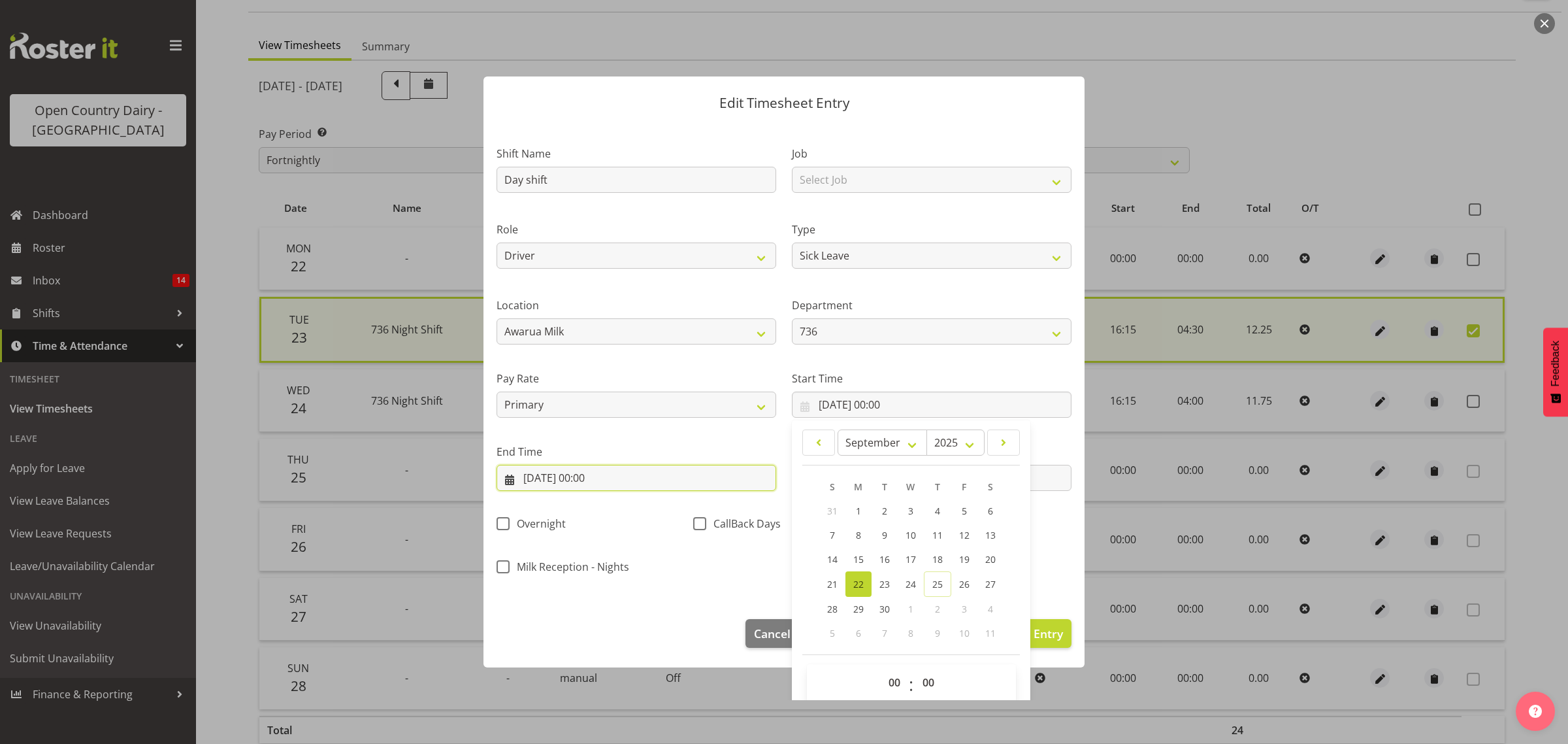
click at [604, 480] on input "22/09/2025, 00:00" at bounding box center [636, 478] width 280 height 26
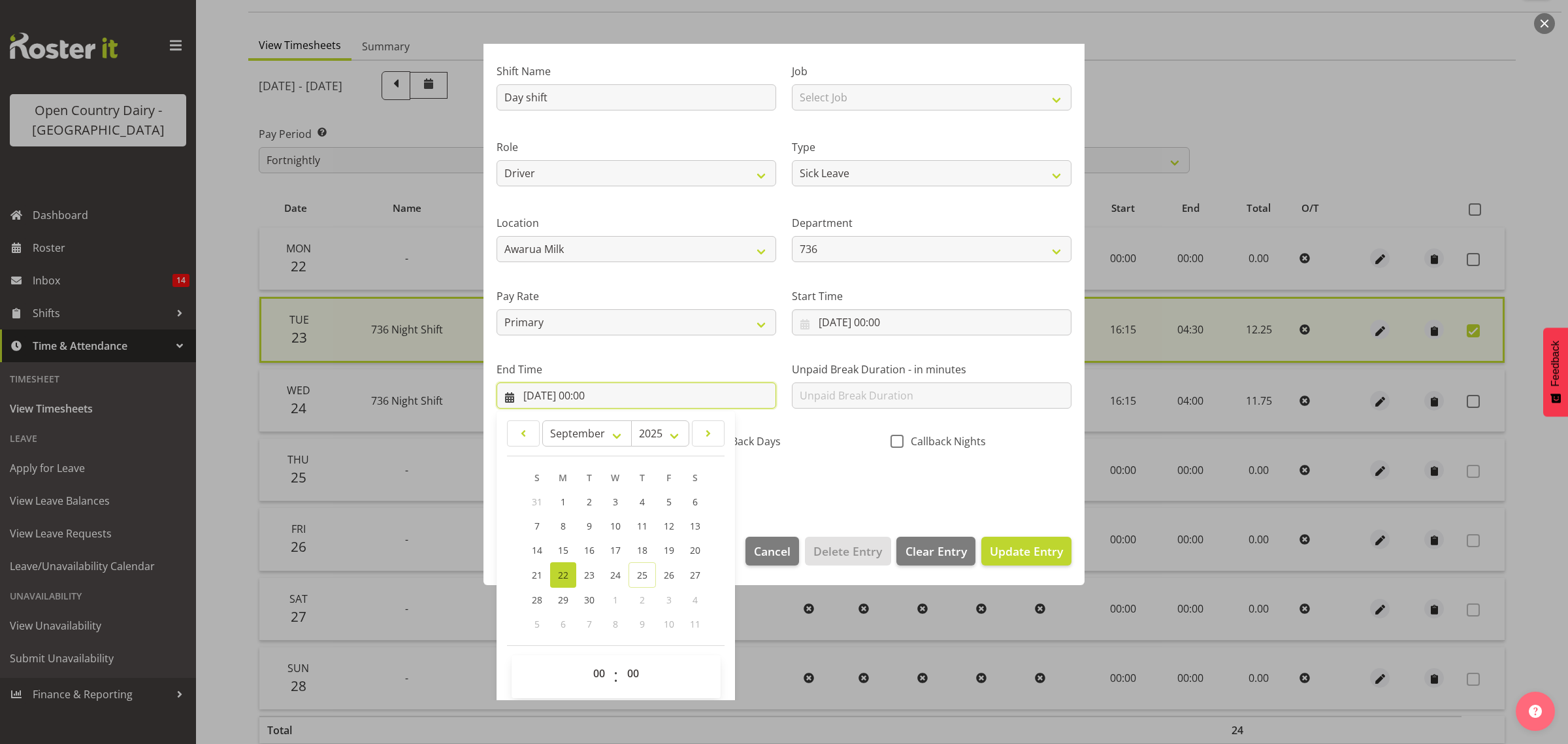
scroll to position [89, 0]
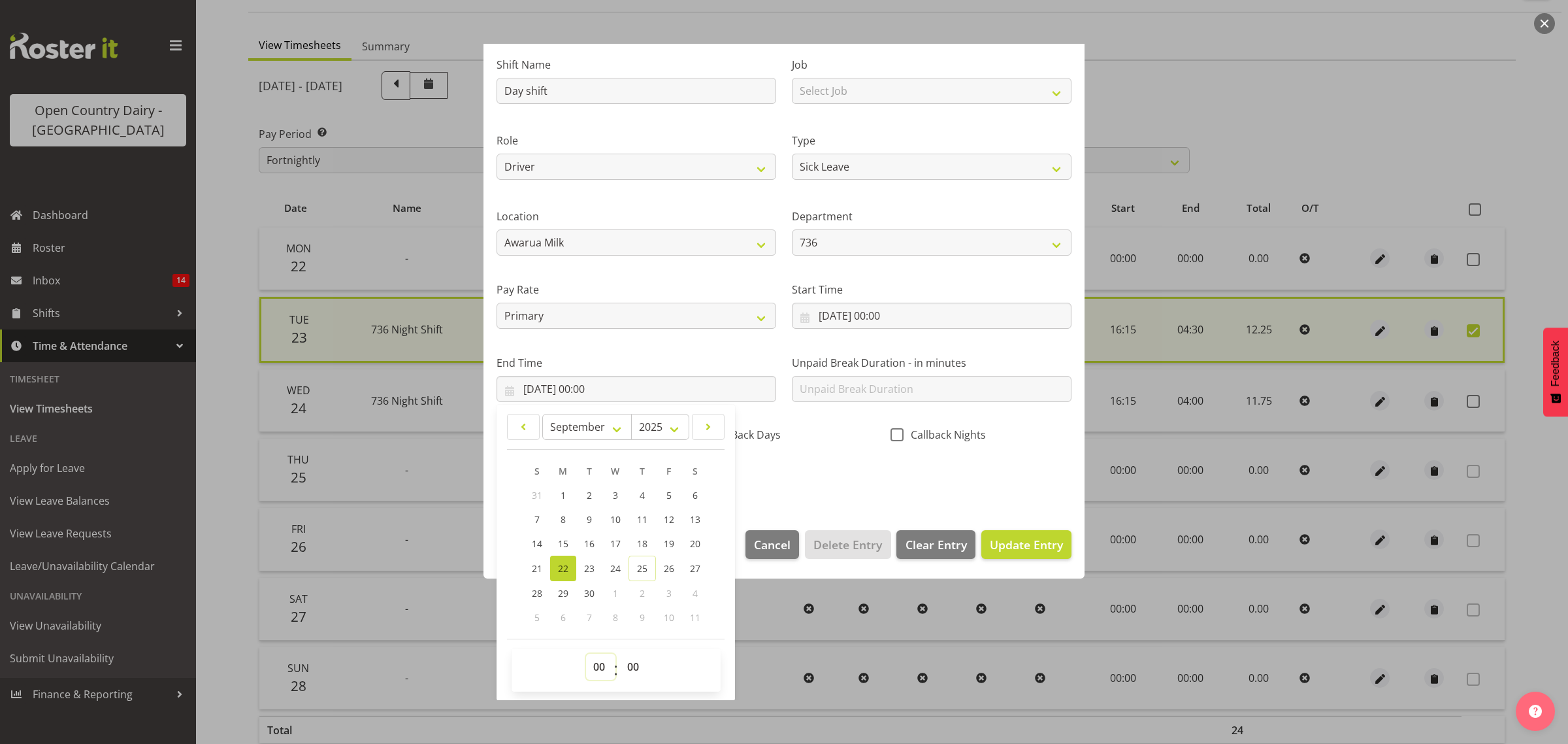
click at [598, 665] on select "00 01 02 03 04 05 06 07 08 09 10 11 12 13 14 15 16 17 18 19 20 21 22 23" at bounding box center [600, 667] width 29 height 26
select select "10"
click at [586, 654] on select "00 01 02 03 04 05 06 07 08 09 10 11 12 13 14 15 16 17 18 19 20 21 22 23" at bounding box center [600, 667] width 29 height 26
type input "22/09/2025, 10:00"
click at [634, 668] on select "00 01 02 03 04 05 06 07 08 09 10 11 12 13 14 15 16 17 18 19 20 21 22 23 24 25 2…" at bounding box center [634, 667] width 29 height 26
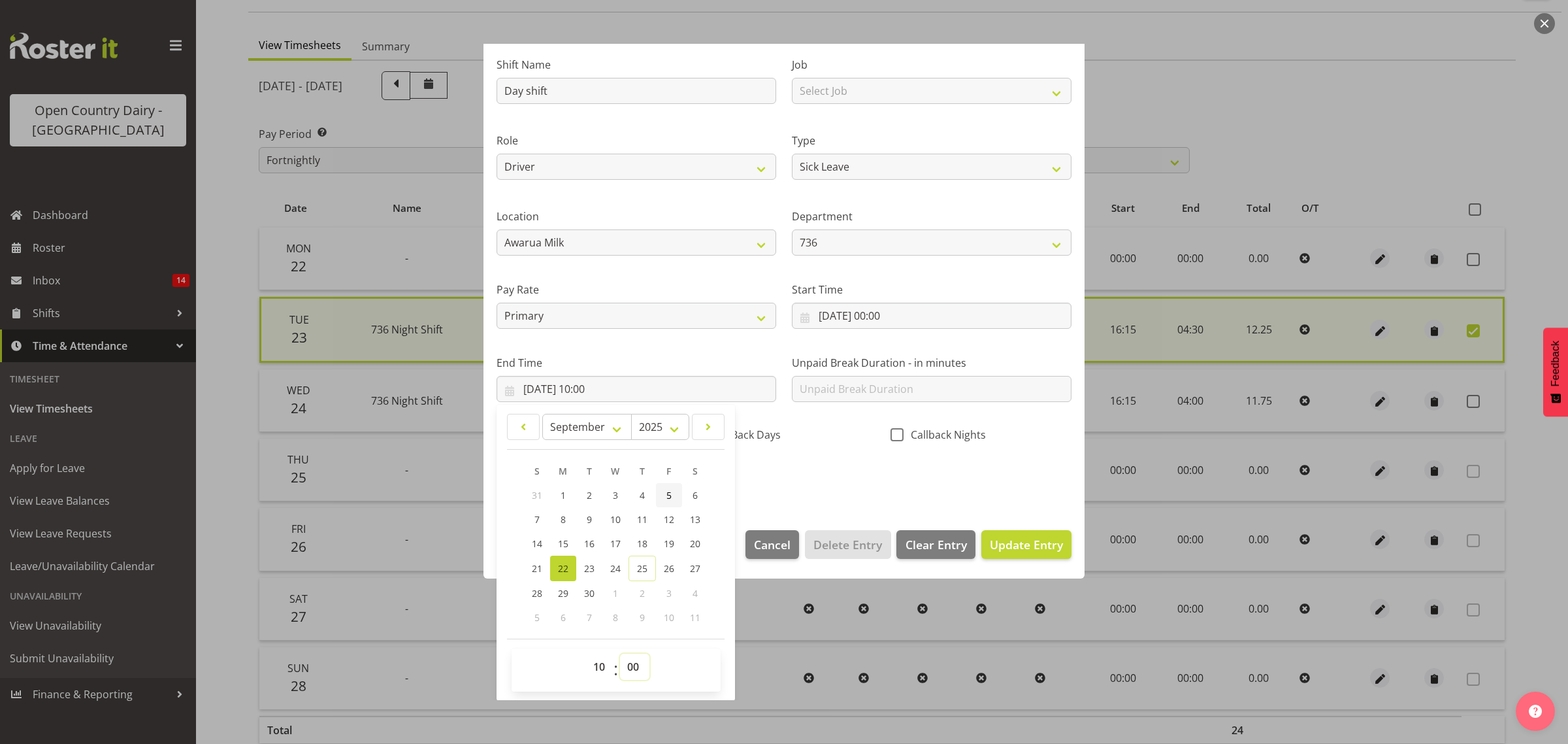
select select "48"
click at [620, 654] on select "00 01 02 03 04 05 06 07 08 09 10 11 12 13 14 15 16 17 18 19 20 21 22 23 24 25 2…" at bounding box center [634, 667] width 29 height 26
type input "22/09/2025, 10:48"
click at [1000, 541] on span "Update Entry" at bounding box center [1026, 544] width 73 height 15
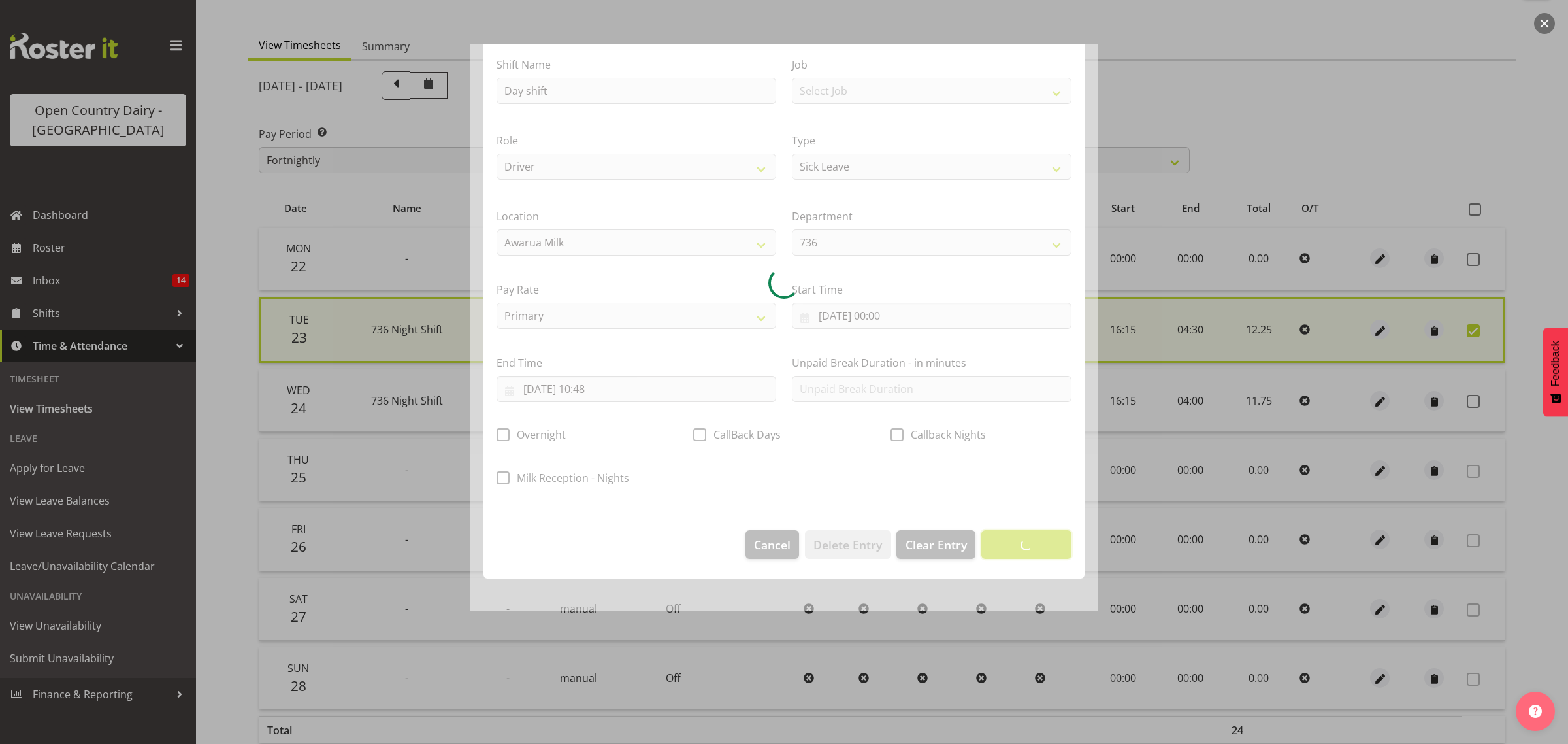
scroll to position [0, 0]
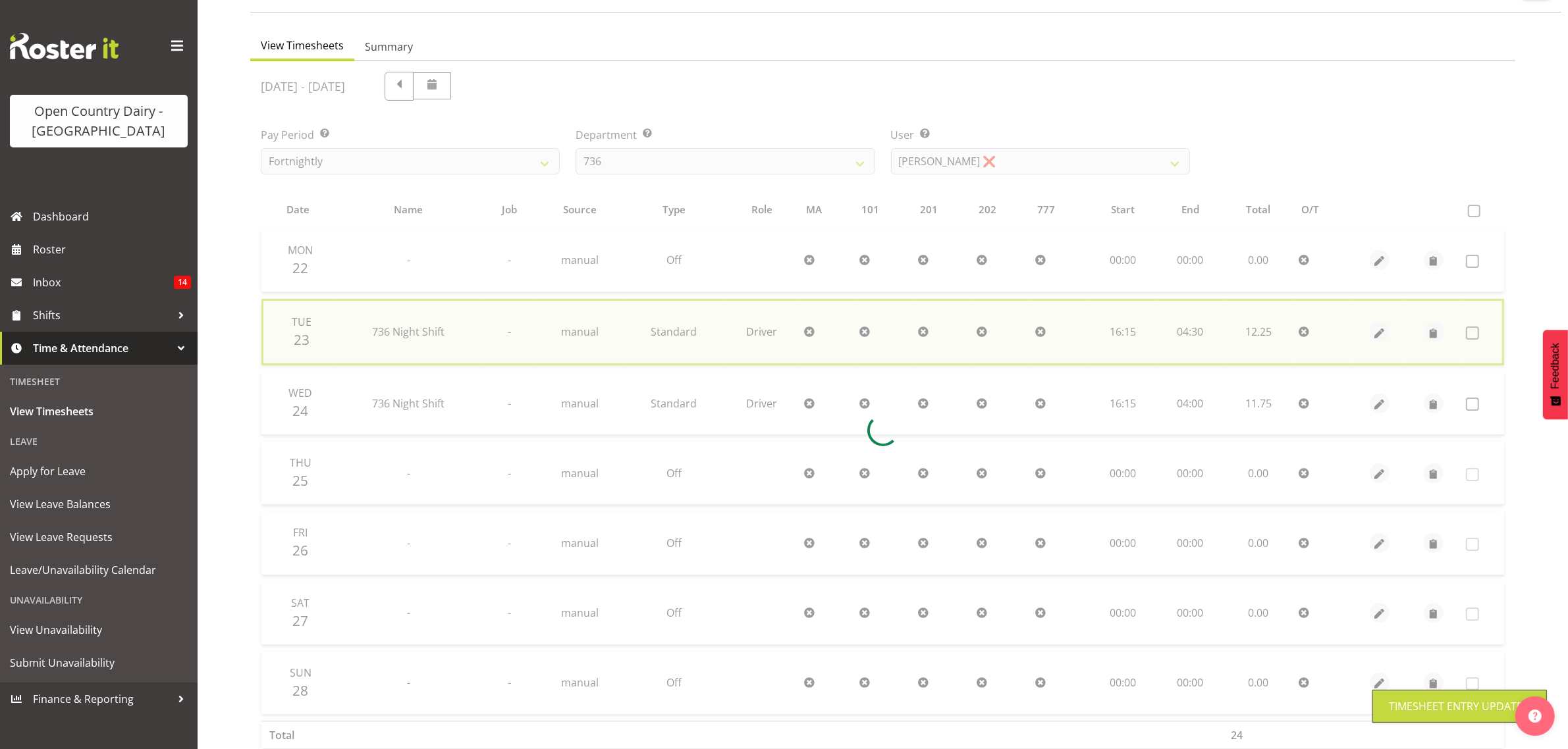
checkbox input "false"
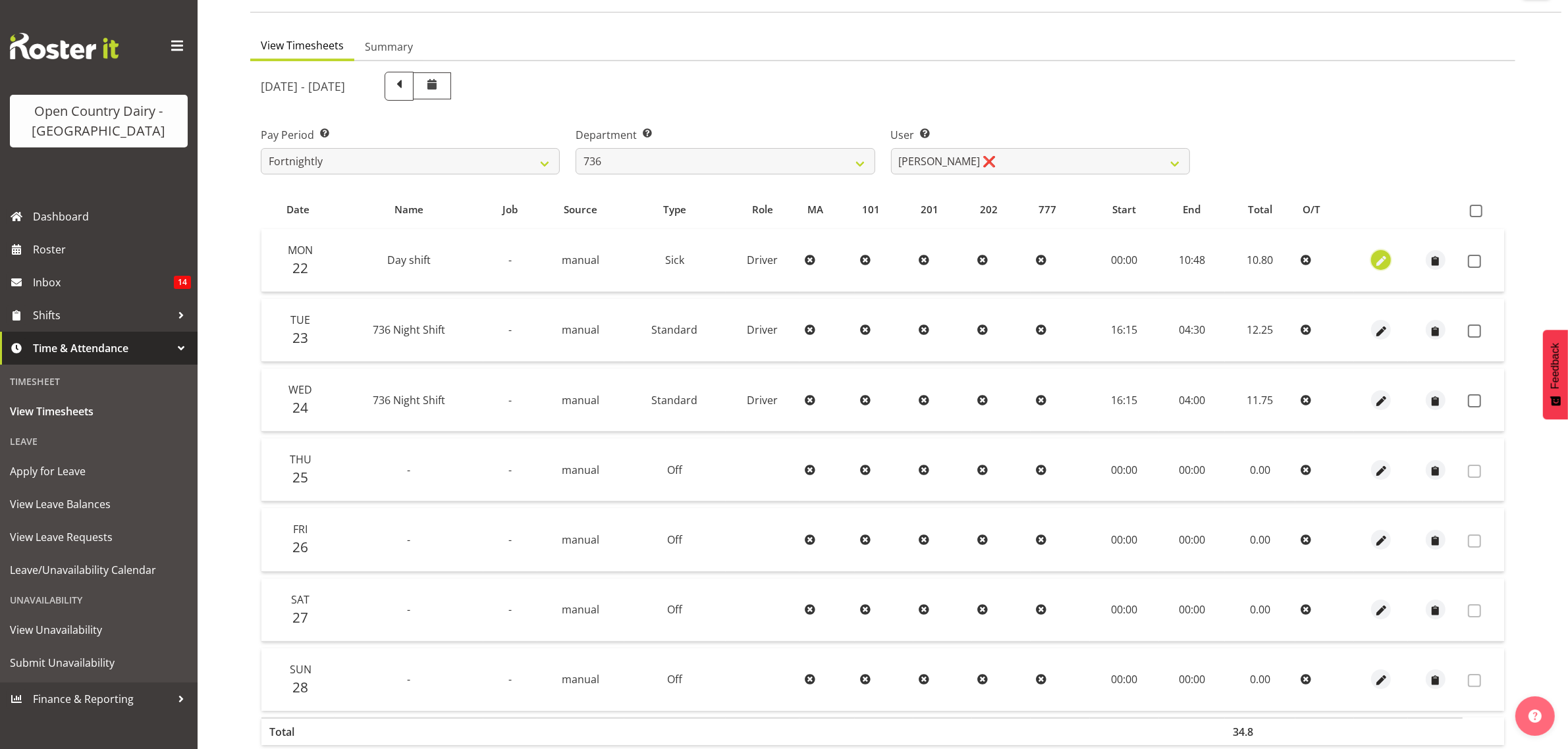
click at [1378, 260] on span "button" at bounding box center [1380, 261] width 15 height 15
select select "Sick"
select select "8"
select select "2025"
select select "10"
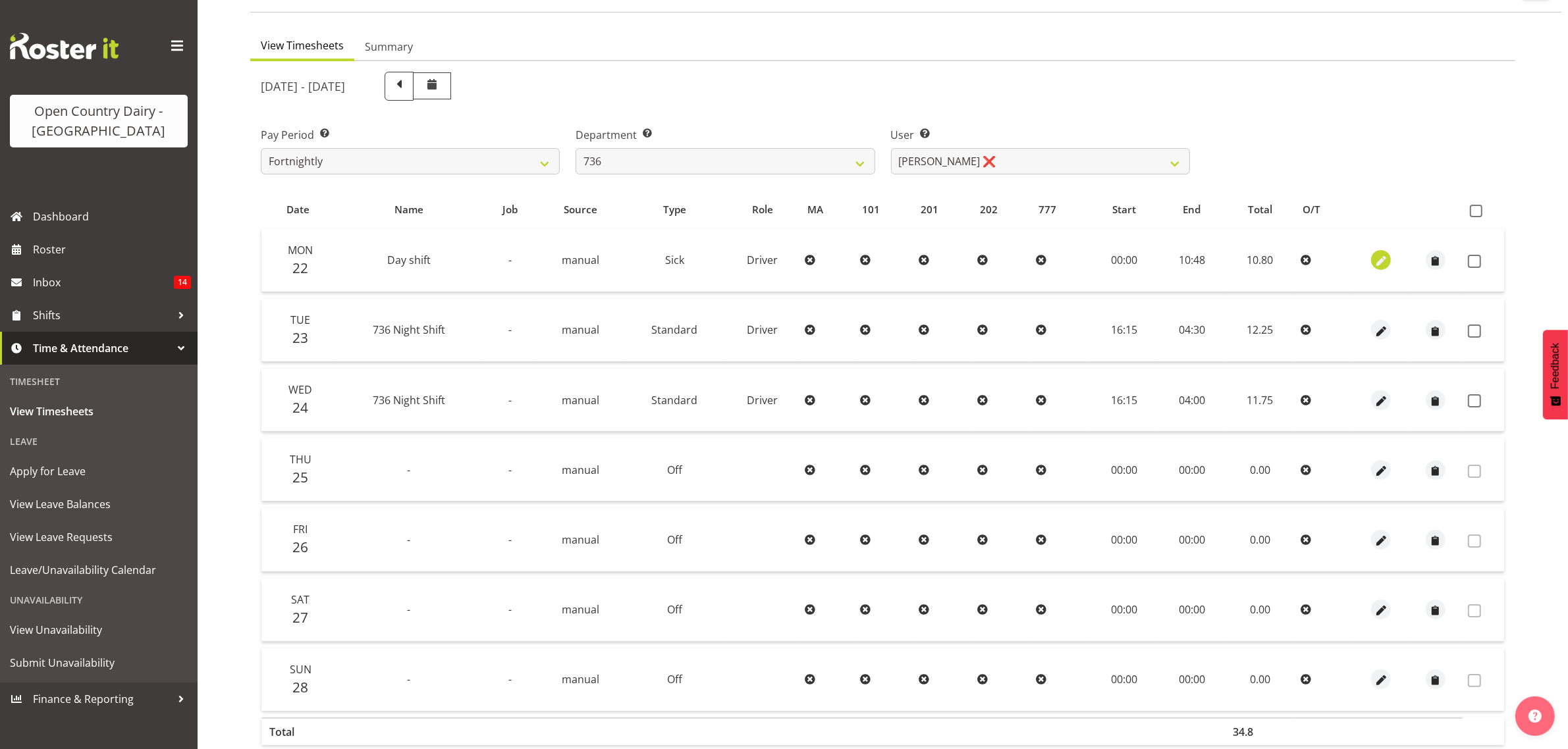
select select "48"
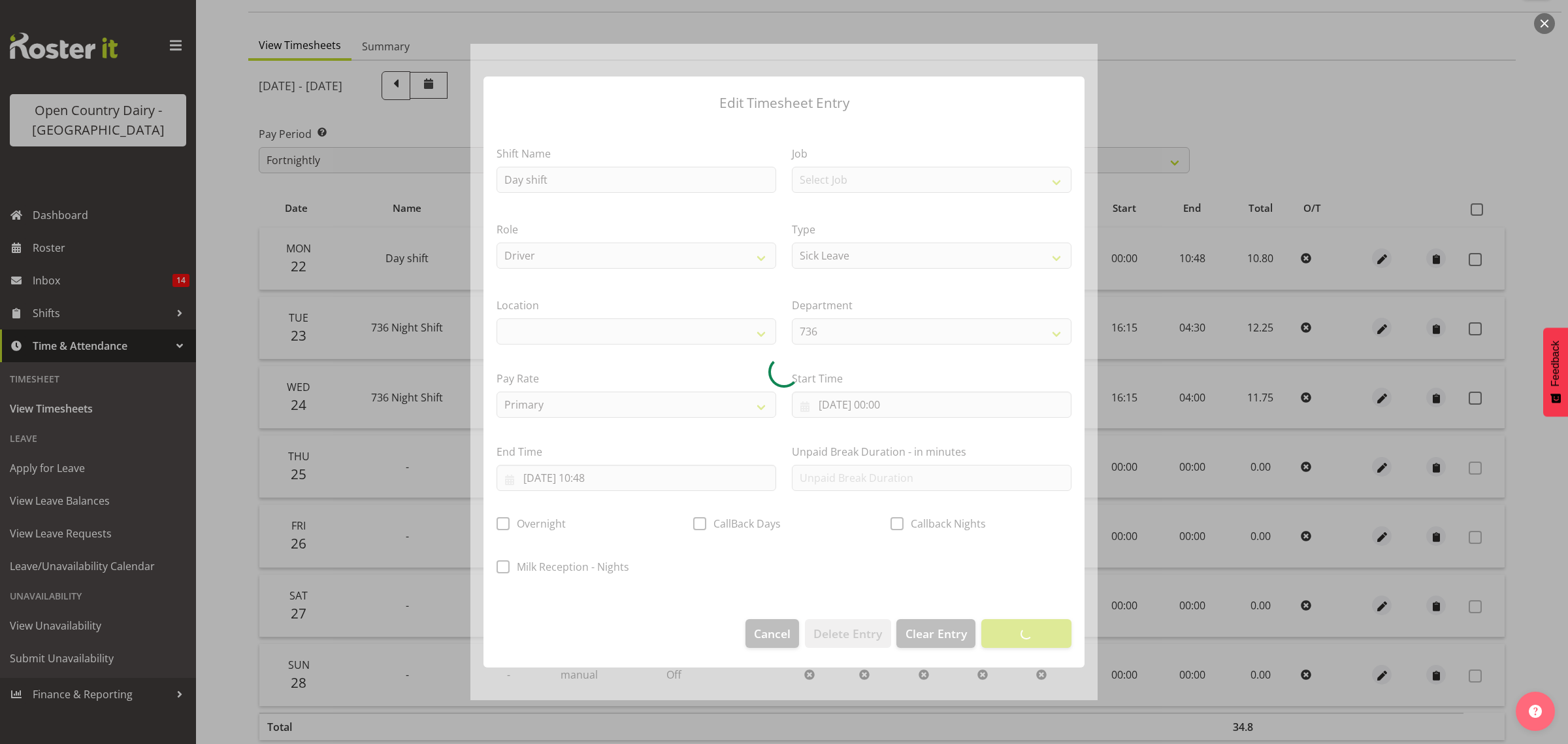
select select
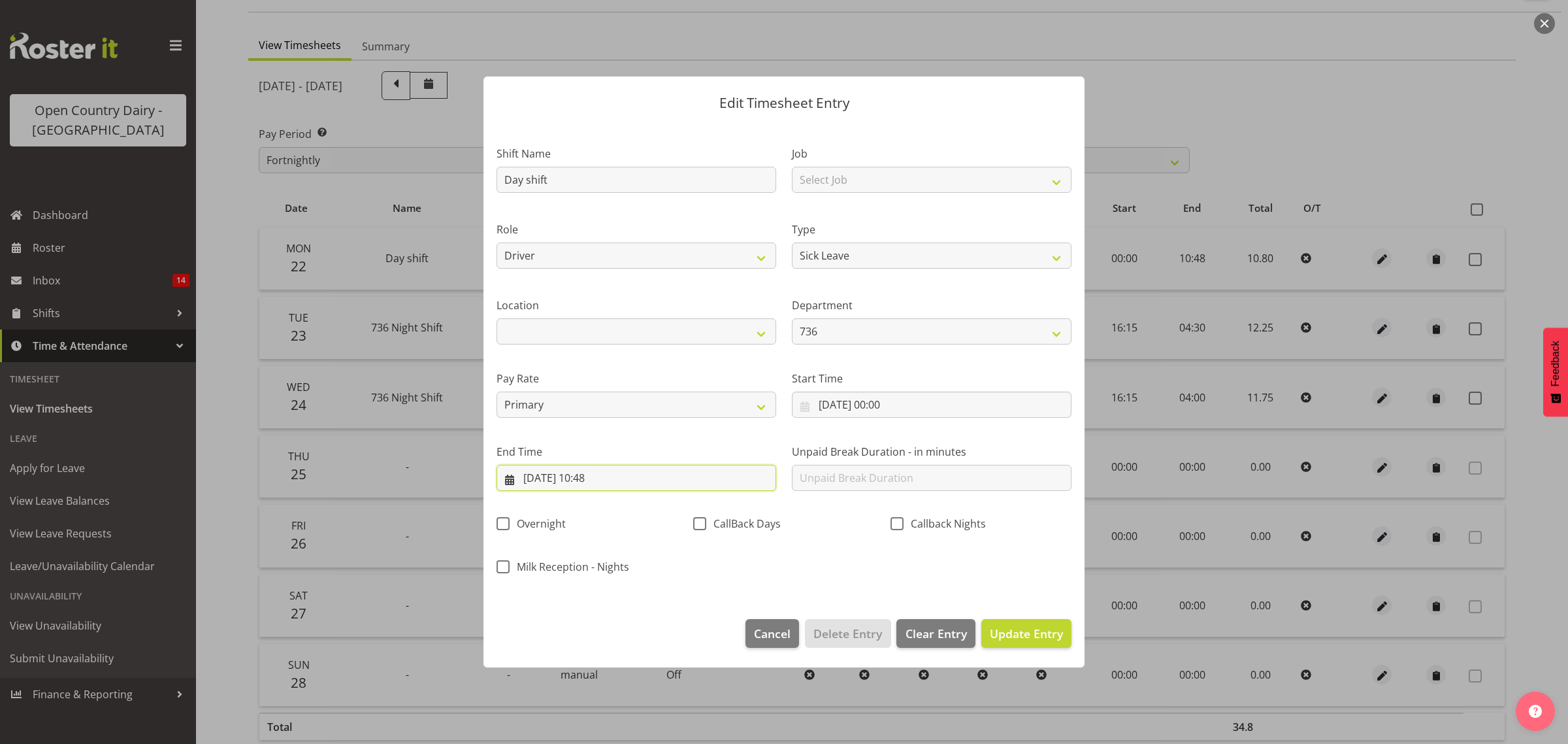
click at [647, 484] on input "22/09/2025, 10:48" at bounding box center [636, 478] width 280 height 26
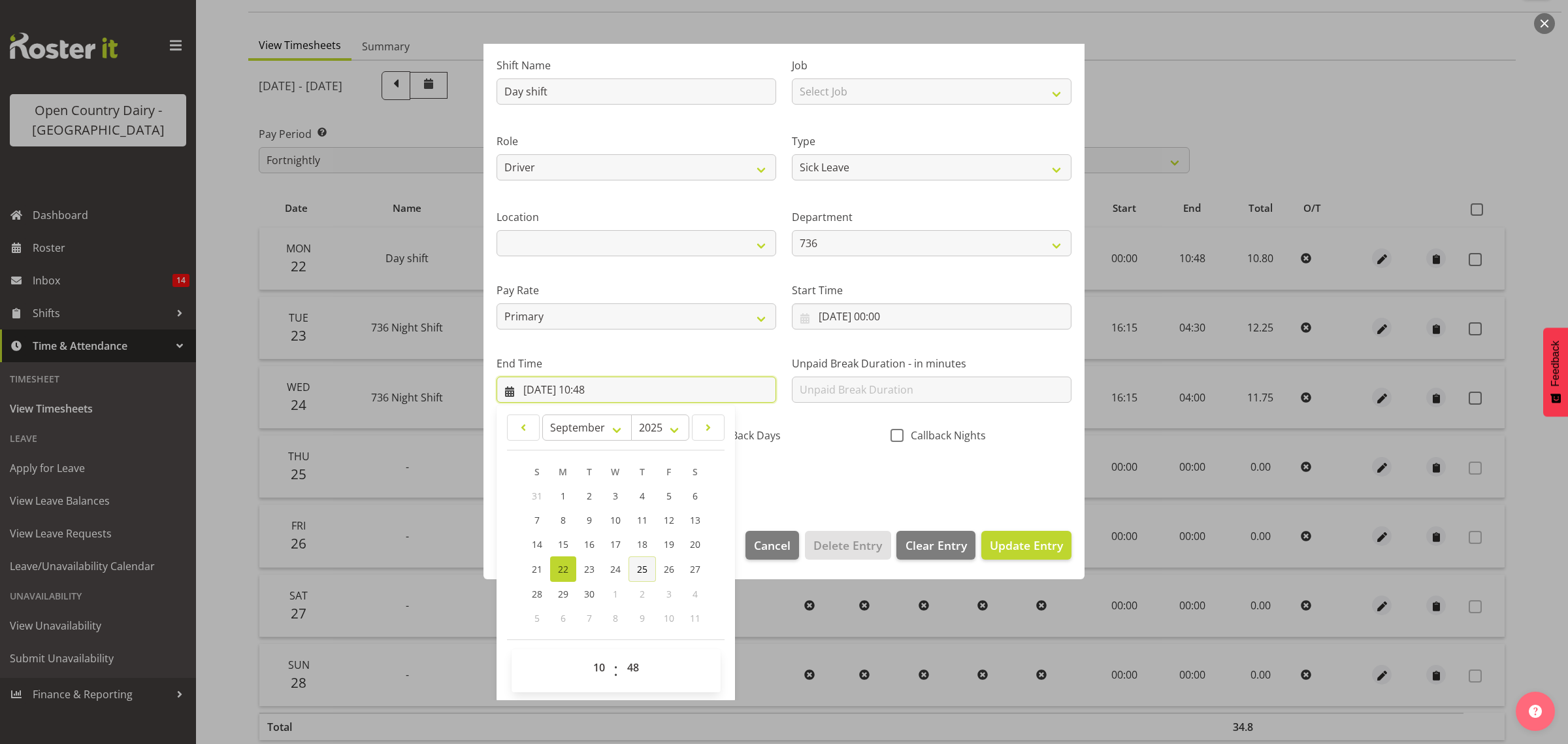
scroll to position [89, 0]
click at [634, 670] on select "00 01 02 03 04 05 06 07 08 09 10 11 12 13 14 15 16 17 18 19 20 21 22 23 24 25 2…" at bounding box center [634, 667] width 29 height 26
select select "52"
click at [620, 654] on select "00 01 02 03 04 05 06 07 08 09 10 11 12 13 14 15 16 17 18 19 20 21 22 23 24 25 2…" at bounding box center [634, 667] width 29 height 26
type input "22/09/2025, 10:52"
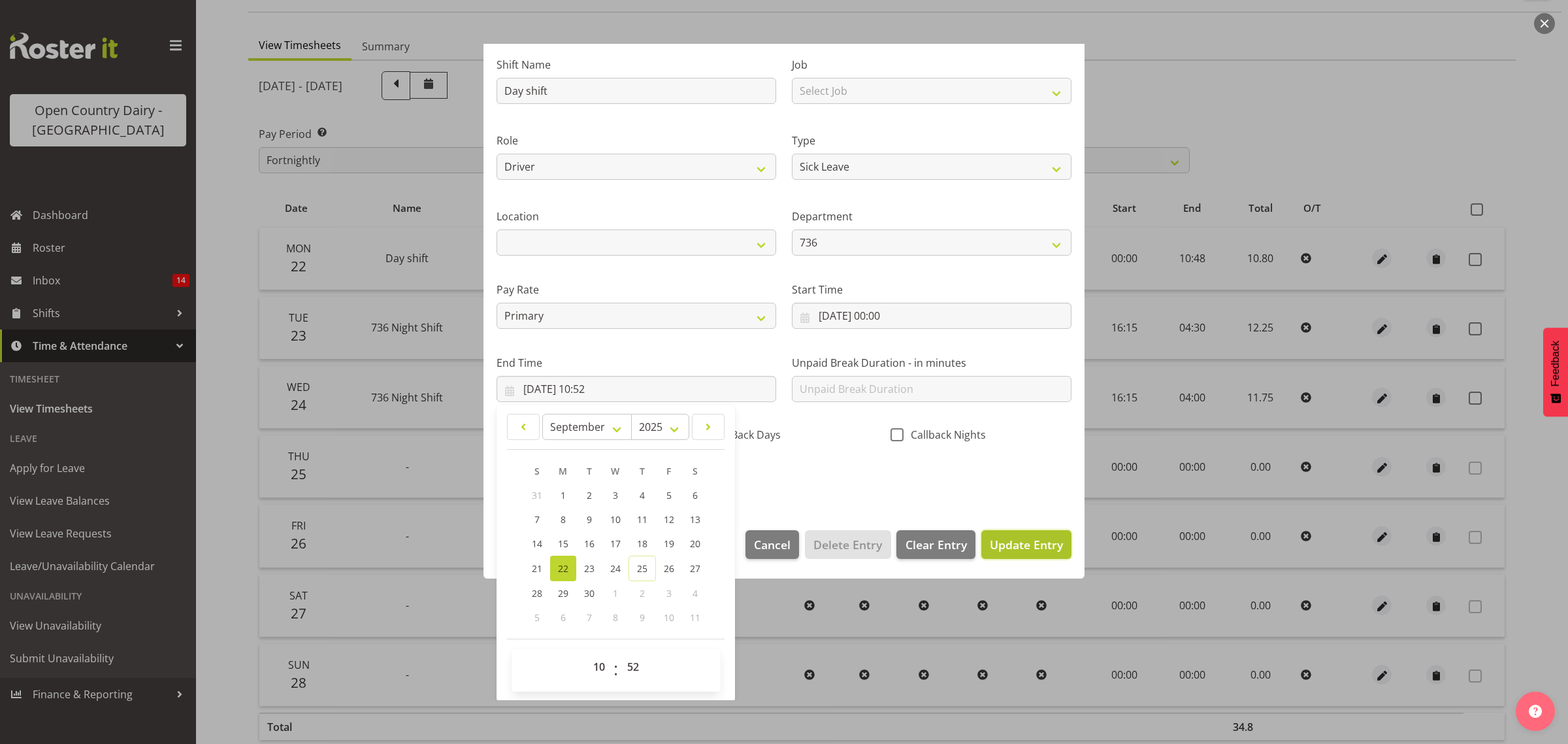
click at [1007, 544] on span "Update Entry" at bounding box center [1026, 544] width 73 height 15
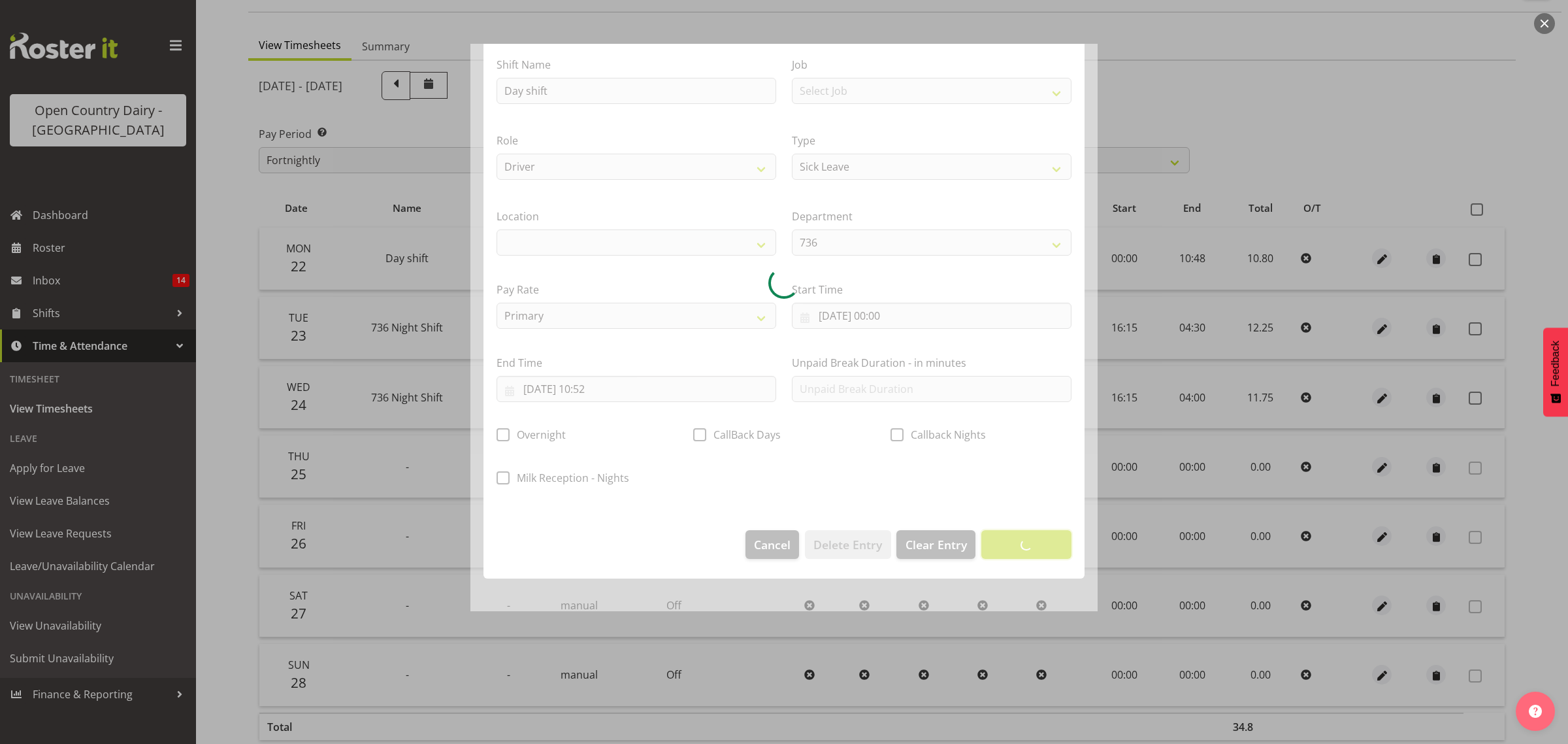
scroll to position [0, 0]
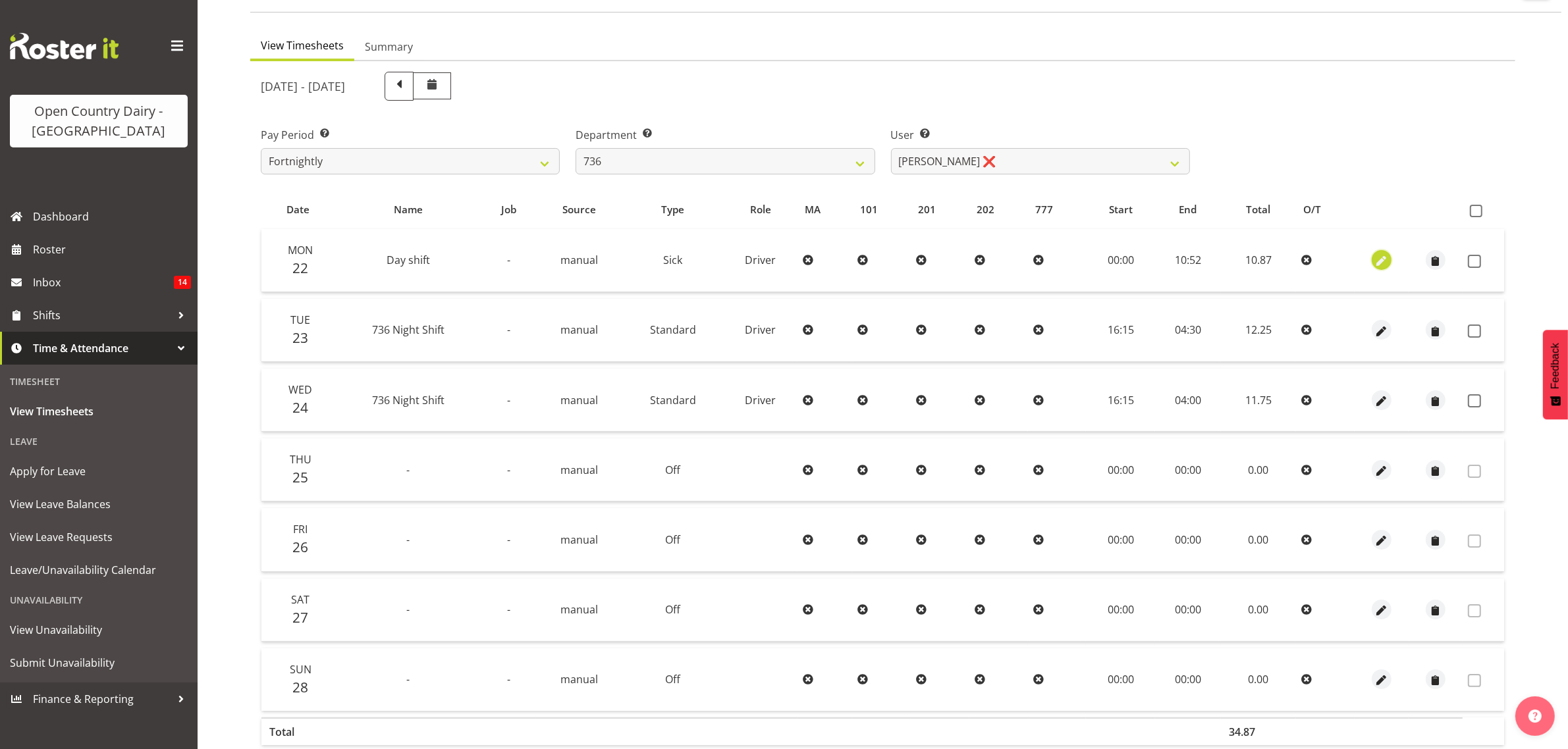
click at [1384, 252] on span "button" at bounding box center [1381, 260] width 15 height 19
select select "Sick"
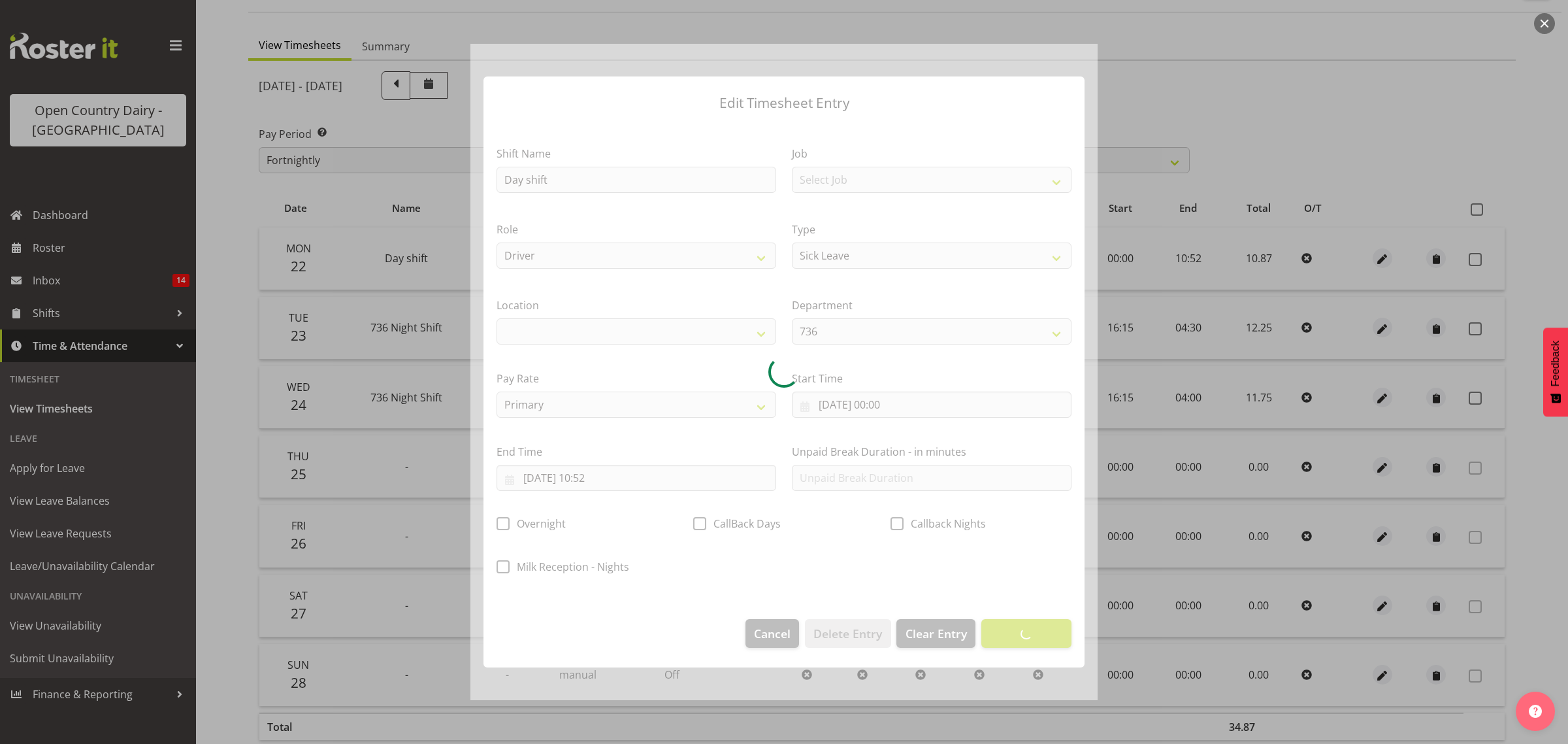
select select
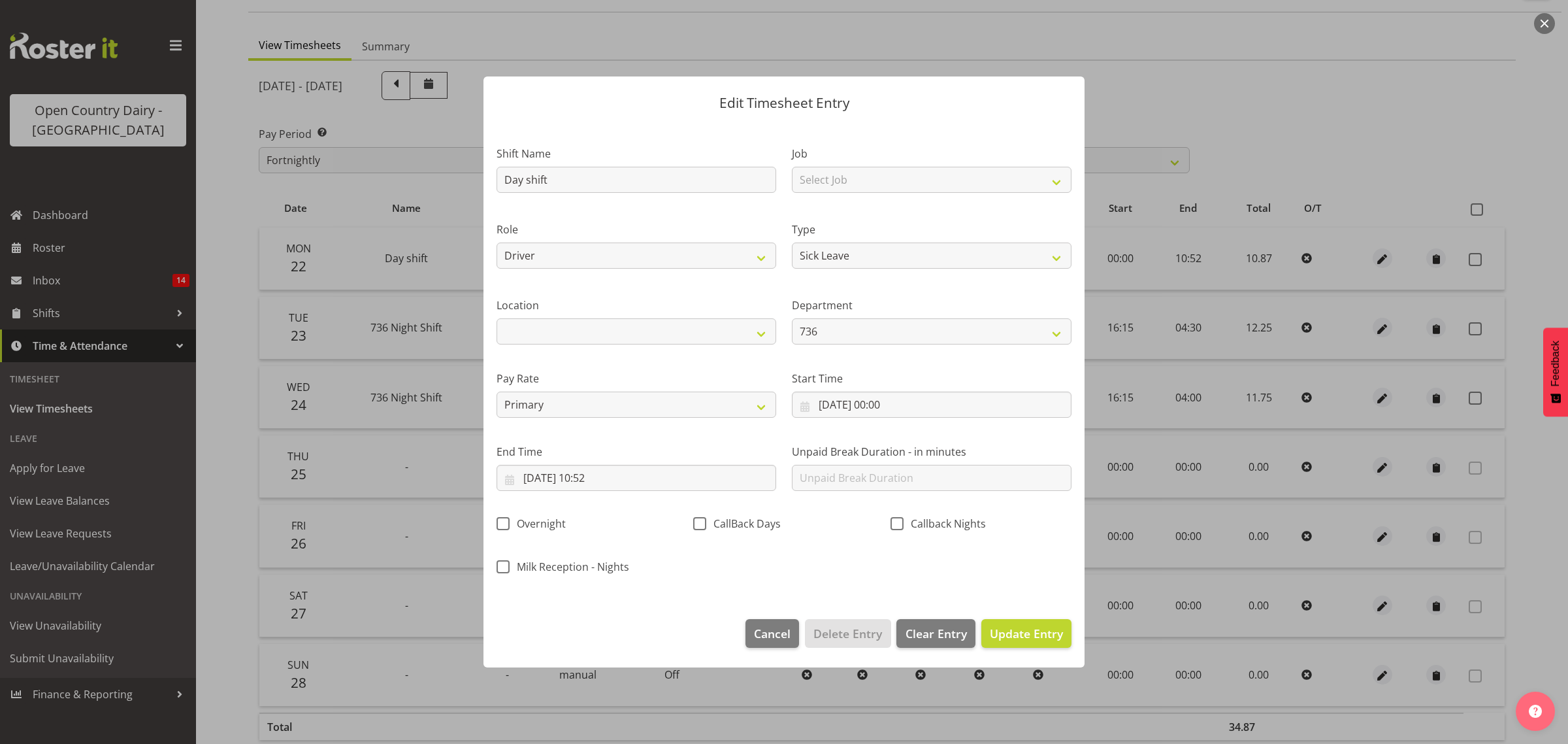
click at [623, 446] on label "End Time" at bounding box center [636, 451] width 280 height 15
click at [599, 478] on input "22/09/2025, 10:52" at bounding box center [636, 478] width 280 height 26
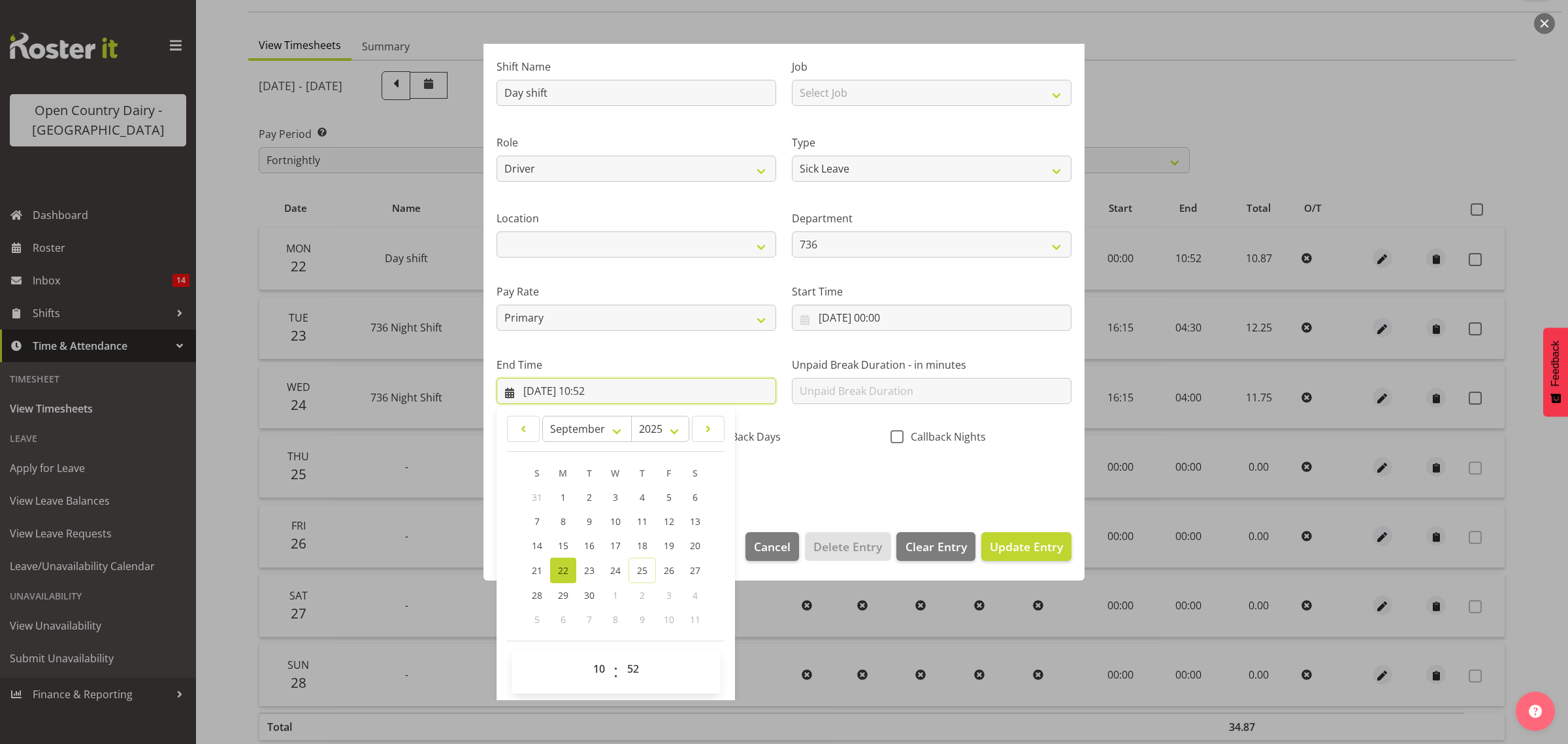
scroll to position [89, 0]
click at [634, 667] on select "00 01 02 03 04 05 06 07 08 09 10 11 12 13 14 15 16 17 18 19 20 21 22 23 24 25 2…" at bounding box center [634, 667] width 29 height 26
select select "48"
click at [620, 654] on select "00 01 02 03 04 05 06 07 08 09 10 11 12 13 14 15 16 17 18 19 20 21 22 23 24 25 2…" at bounding box center [634, 667] width 29 height 26
type input "22/09/2025, 10:48"
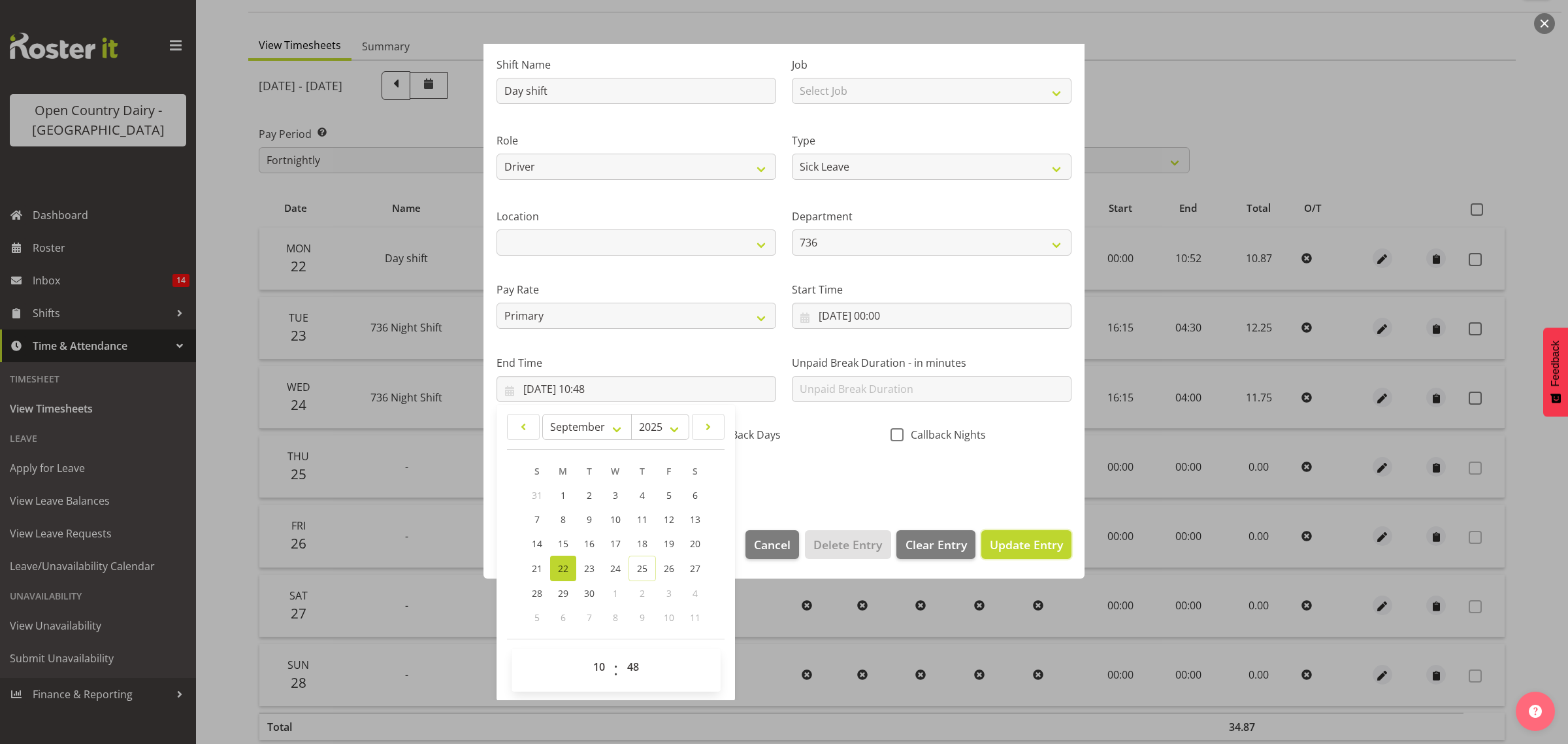
drag, startPoint x: 1006, startPoint y: 552, endPoint x: 1007, endPoint y: 546, distance: 6.1
click at [1007, 551] on span "Update Entry" at bounding box center [1026, 544] width 73 height 15
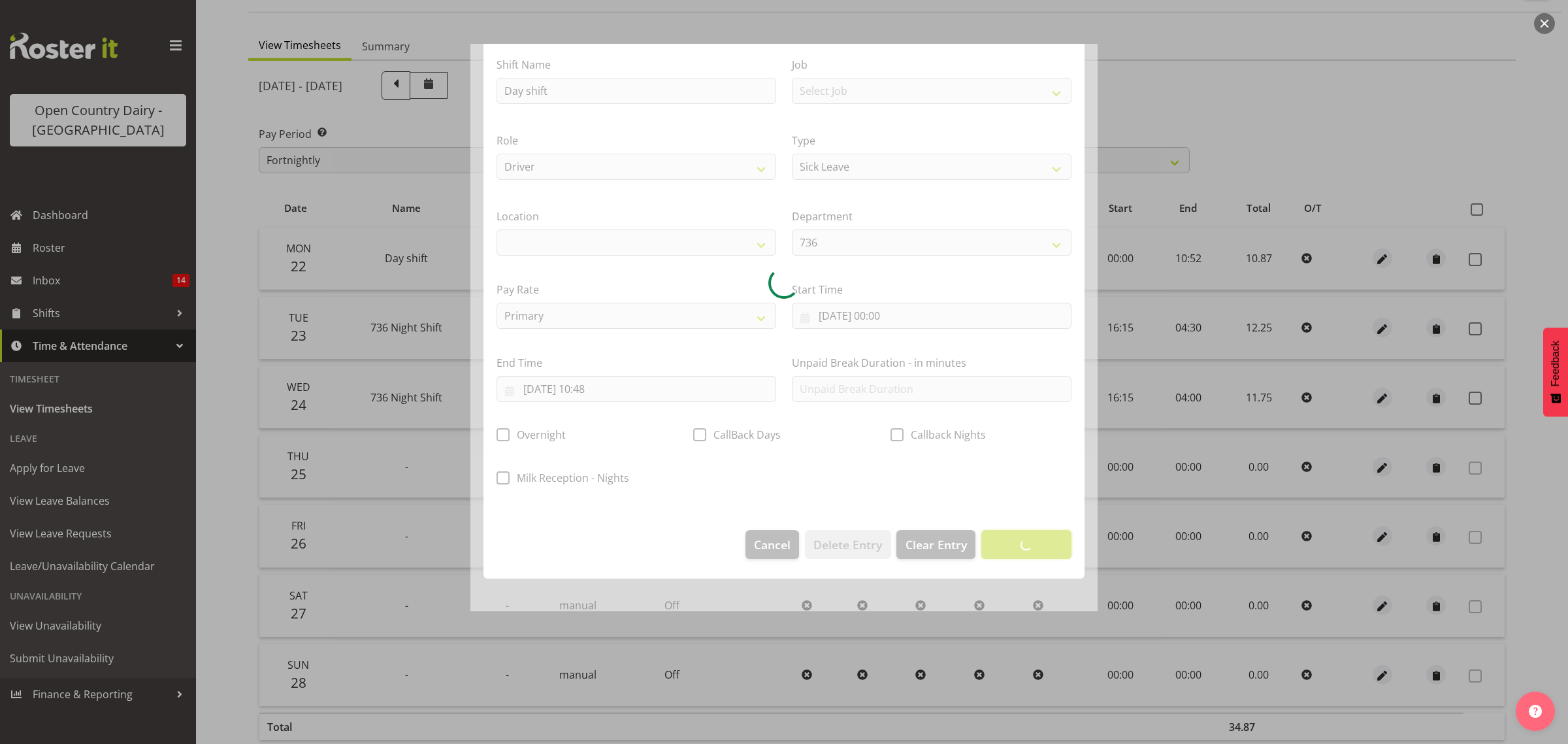
scroll to position [0, 0]
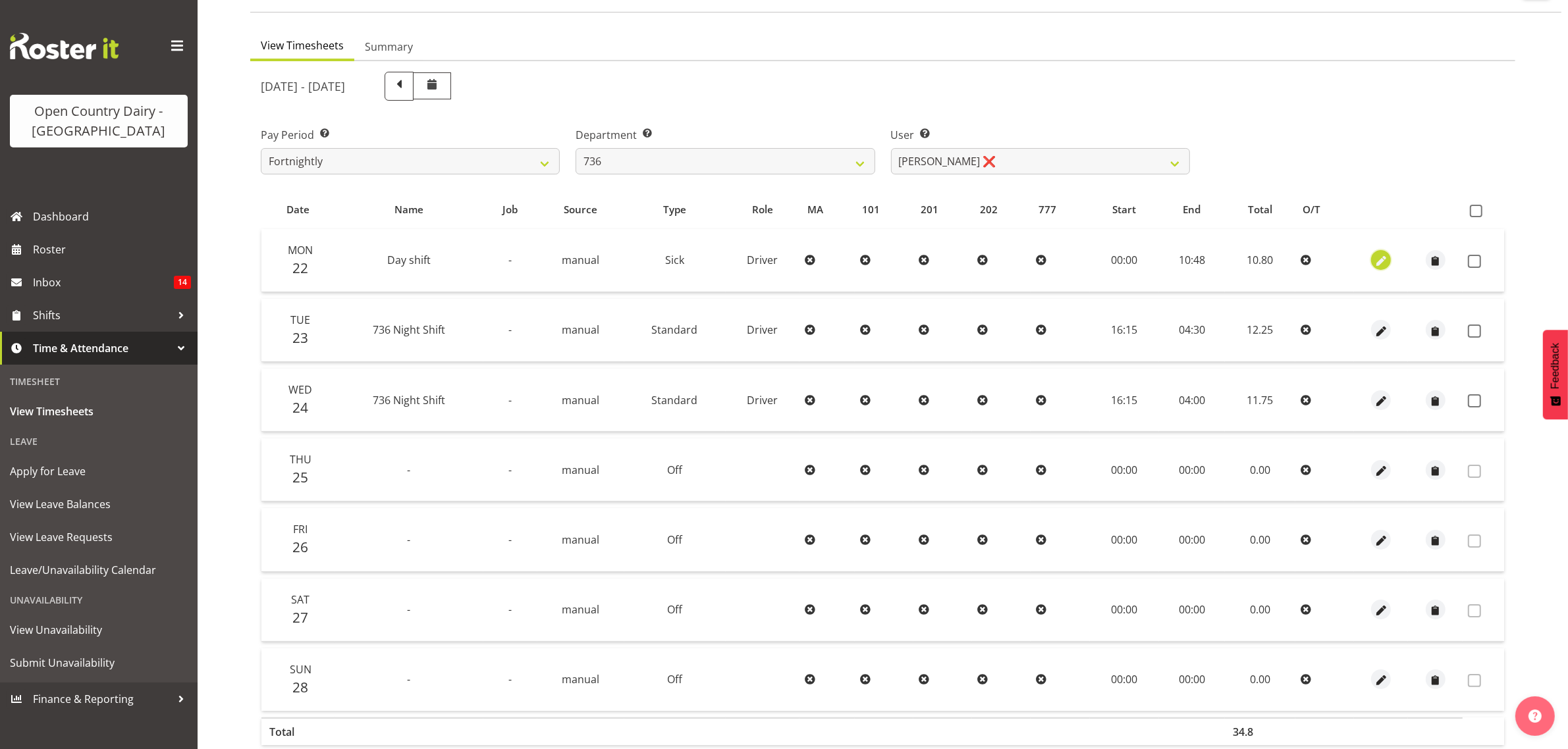
click at [1376, 260] on span "button" at bounding box center [1380, 261] width 15 height 15
select select "Sick"
select select "8"
select select "2025"
select select "10"
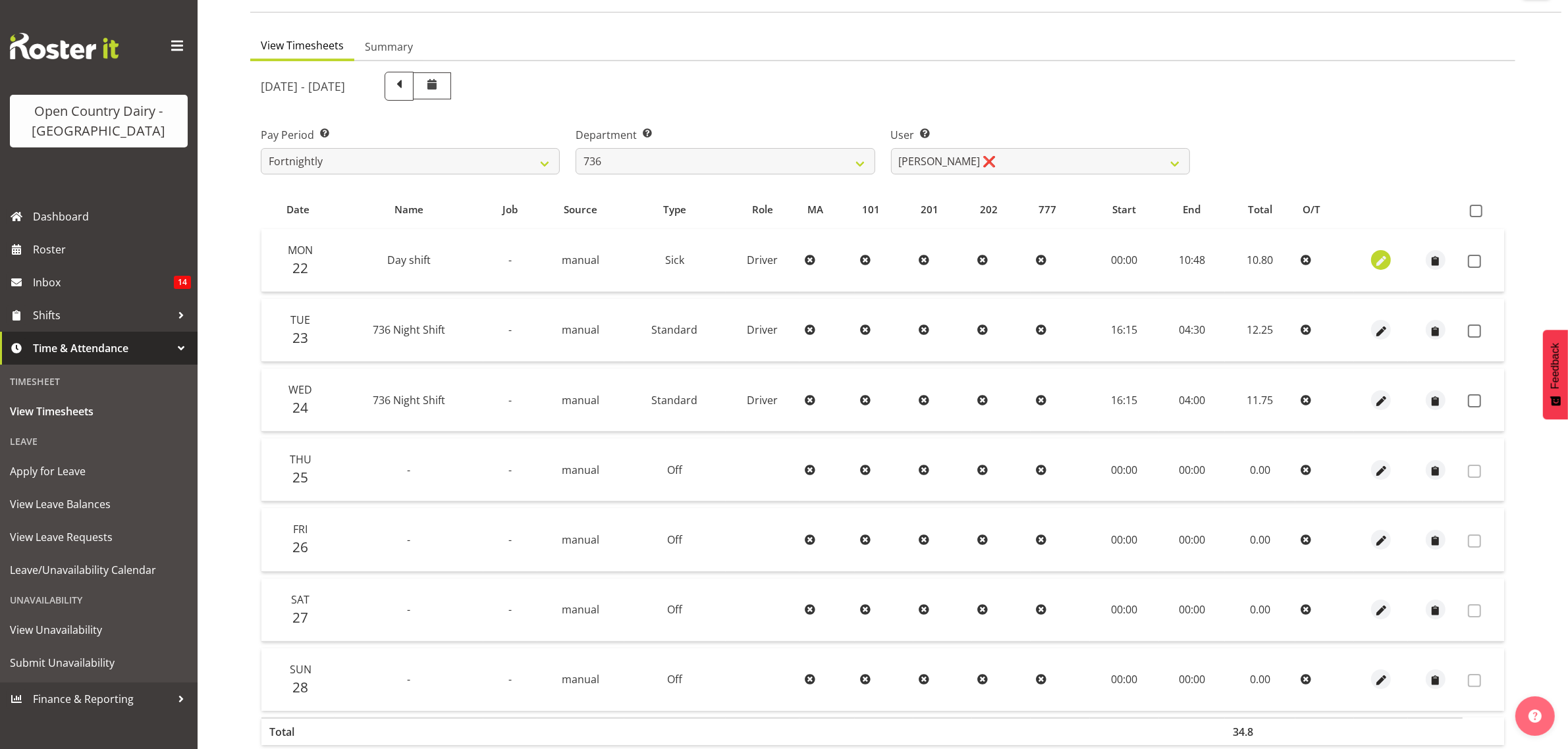
select select "48"
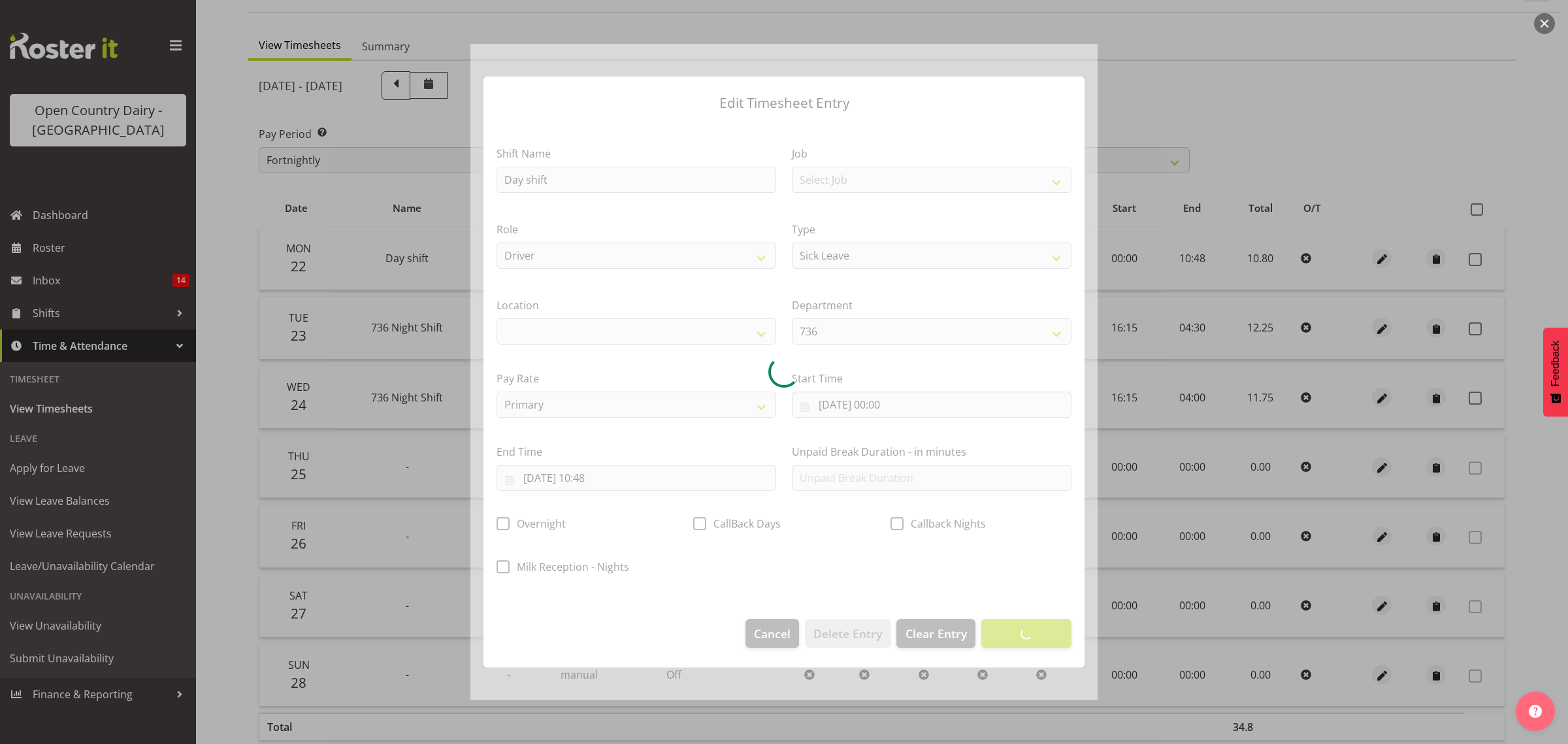
select select
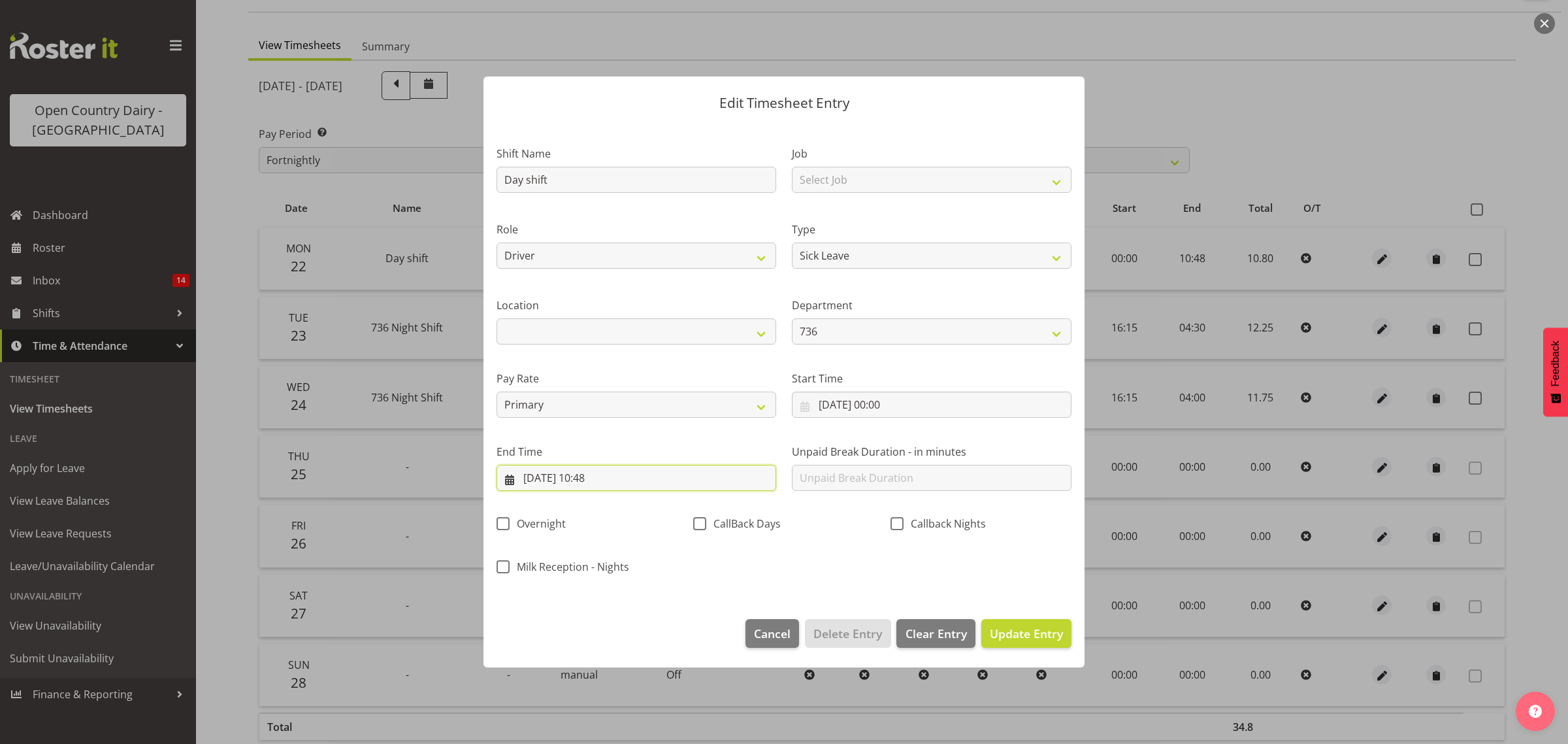
click at [604, 479] on input "22/09/2025, 10:48" at bounding box center [636, 478] width 280 height 26
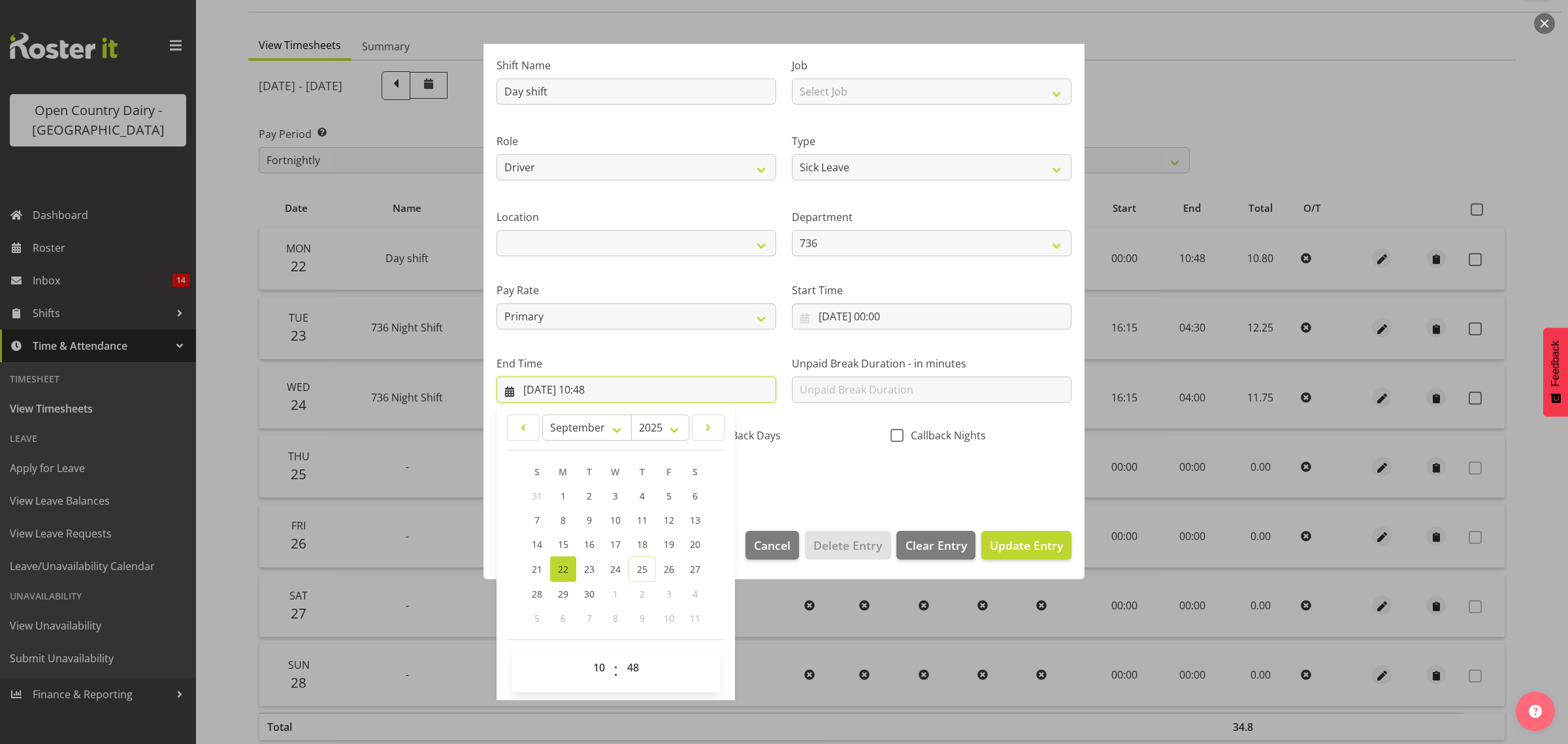
scroll to position [89, 0]
click at [631, 668] on select "00 01 02 03 04 05 06 07 08 09 10 11 12 13 14 15 16 17 18 19 20 21 22 23 24 25 2…" at bounding box center [634, 667] width 29 height 26
select select "38"
click at [620, 654] on select "00 01 02 03 04 05 06 07 08 09 10 11 12 13 14 15 16 17 18 19 20 21 22 23 24 25 2…" at bounding box center [634, 667] width 29 height 26
type input "22/09/2025, 10:38"
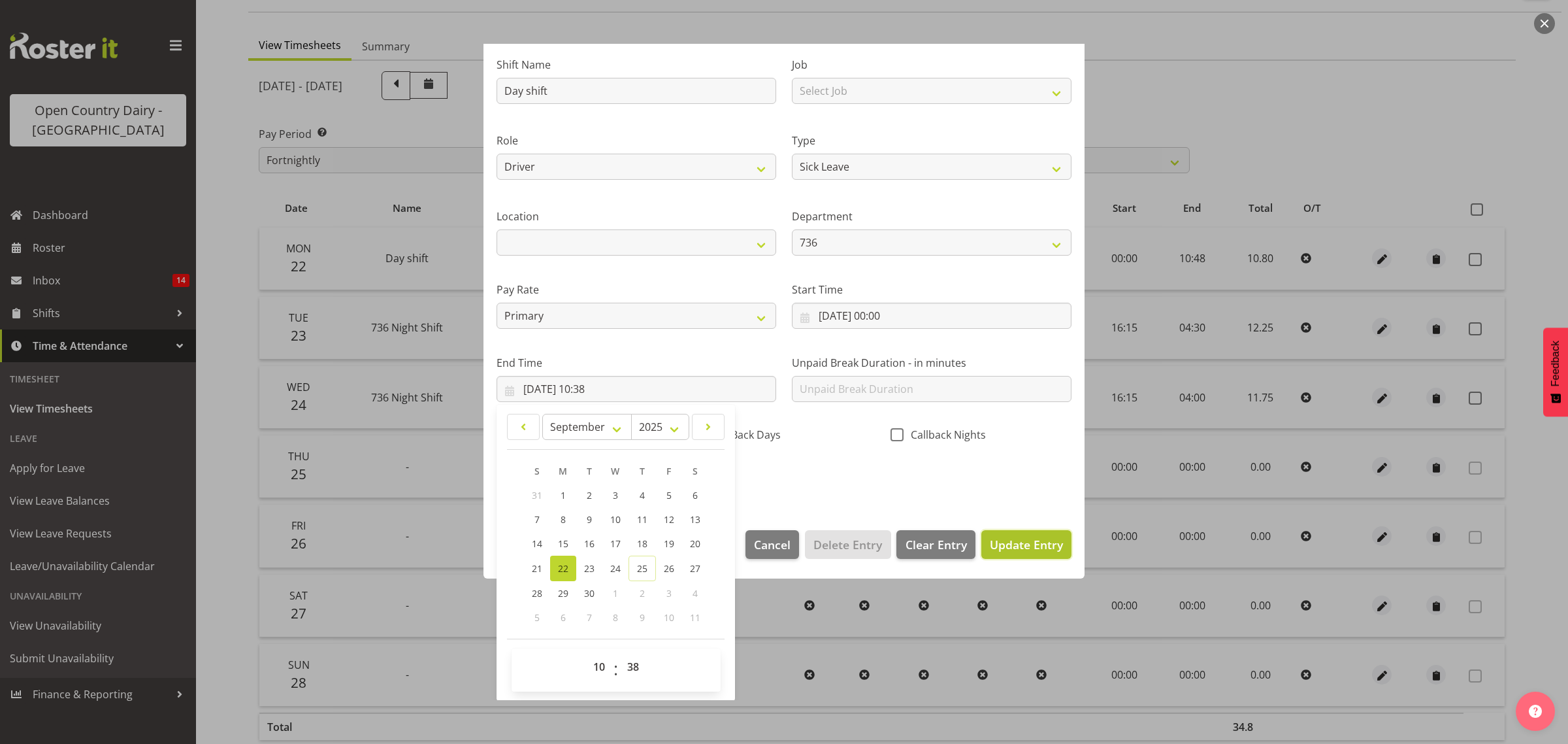
click at [989, 544] on span "Update Entry" at bounding box center [1026, 544] width 73 height 15
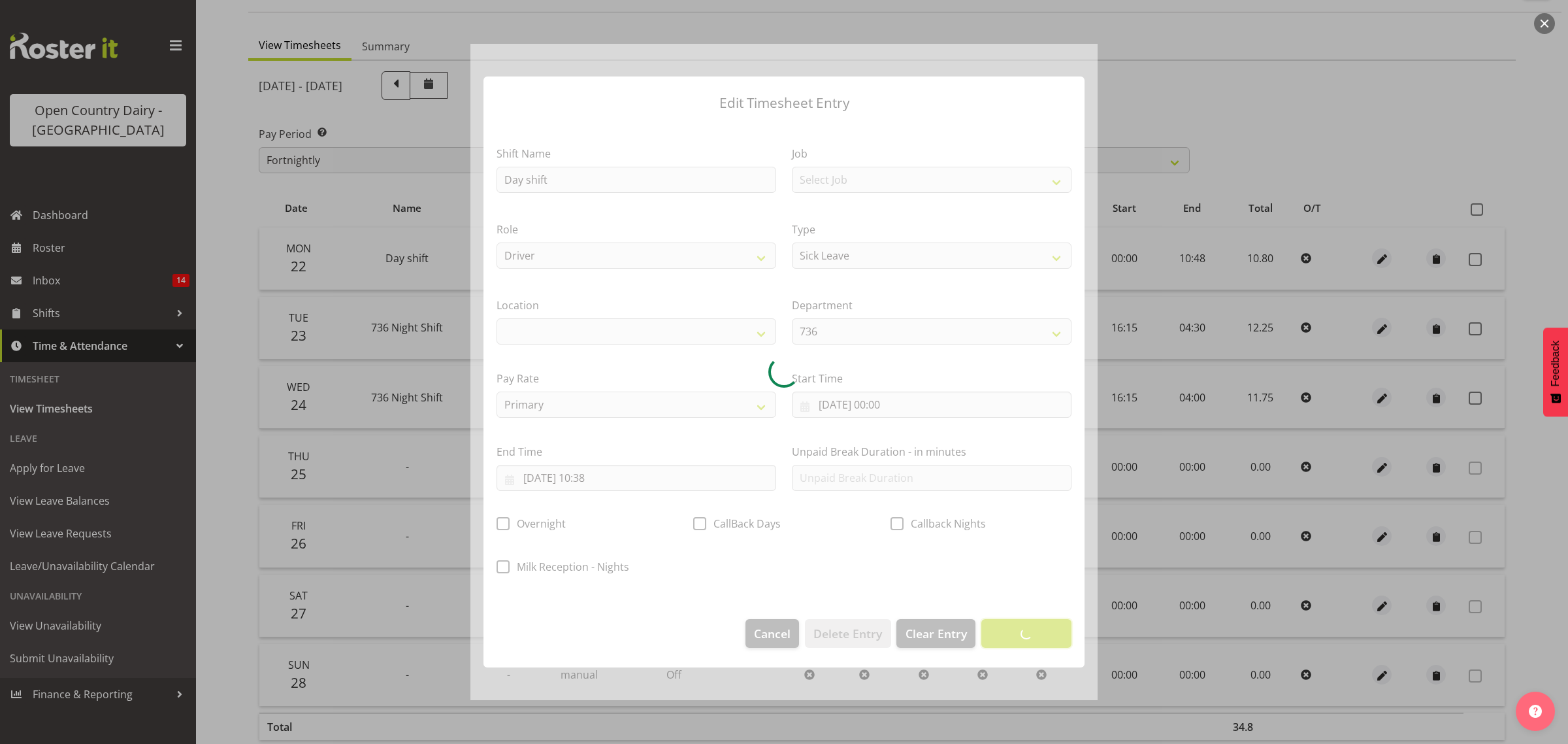
scroll to position [0, 0]
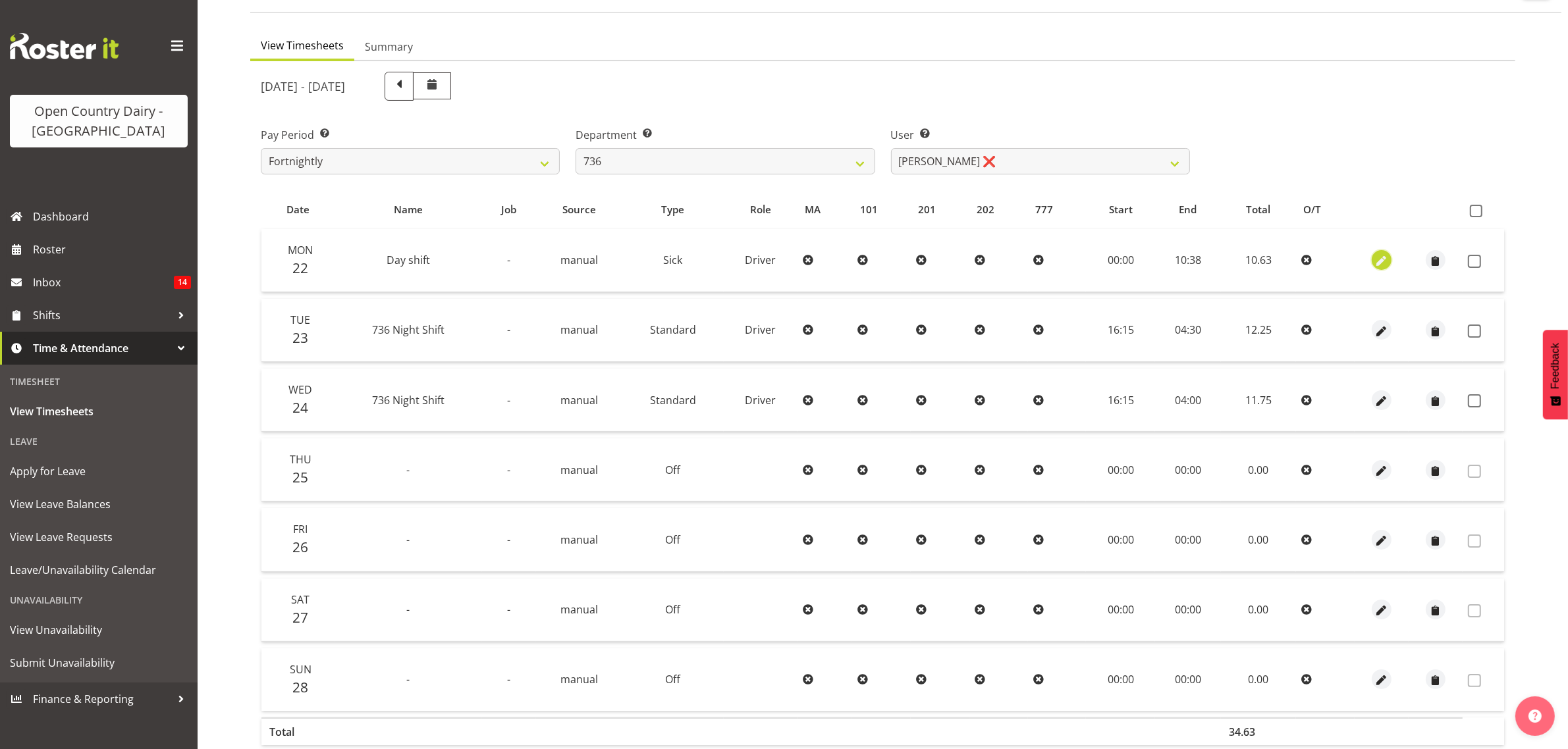
click at [1380, 260] on span "button" at bounding box center [1381, 261] width 15 height 15
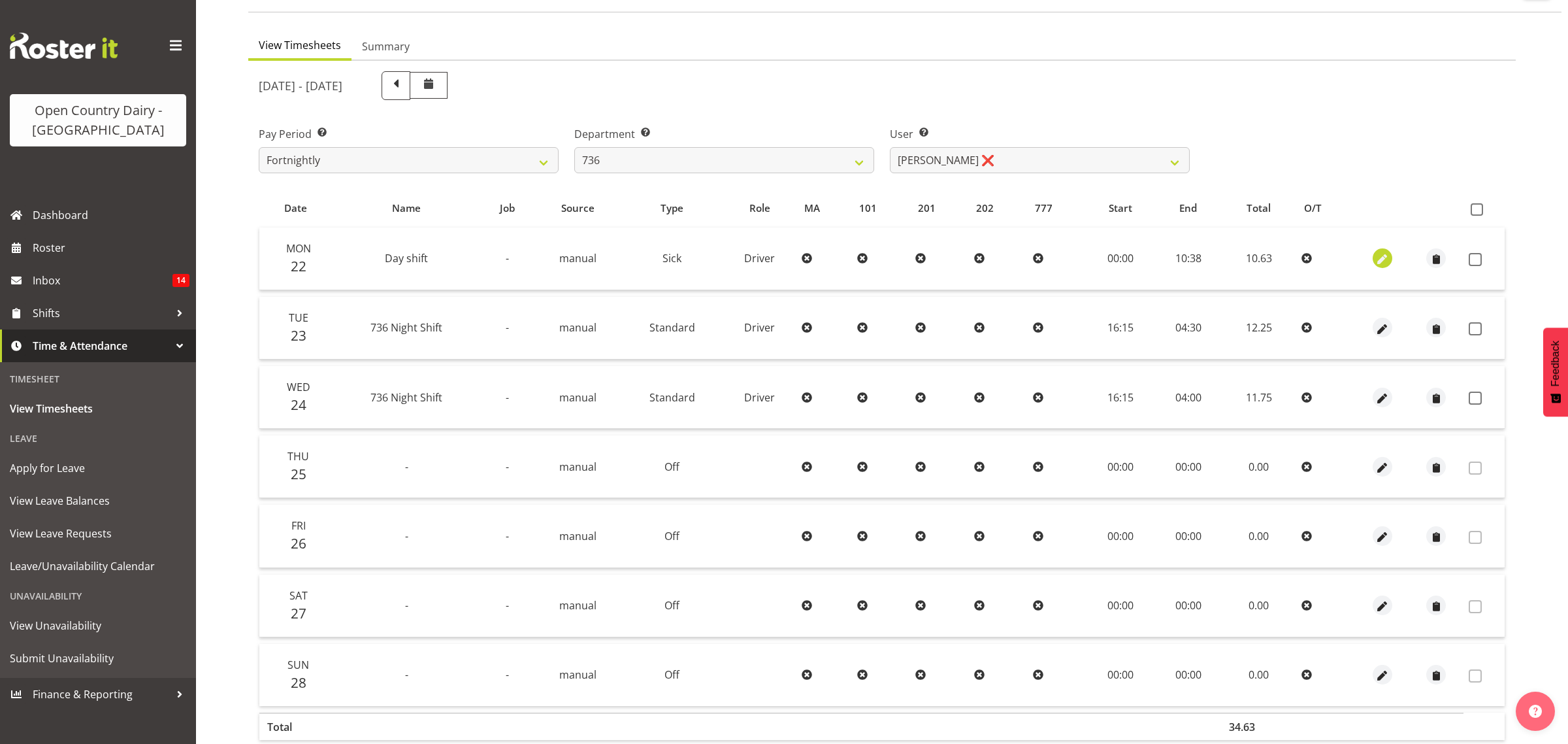
select select "Sick"
select select "8"
select select "2025"
select select "10"
select select "38"
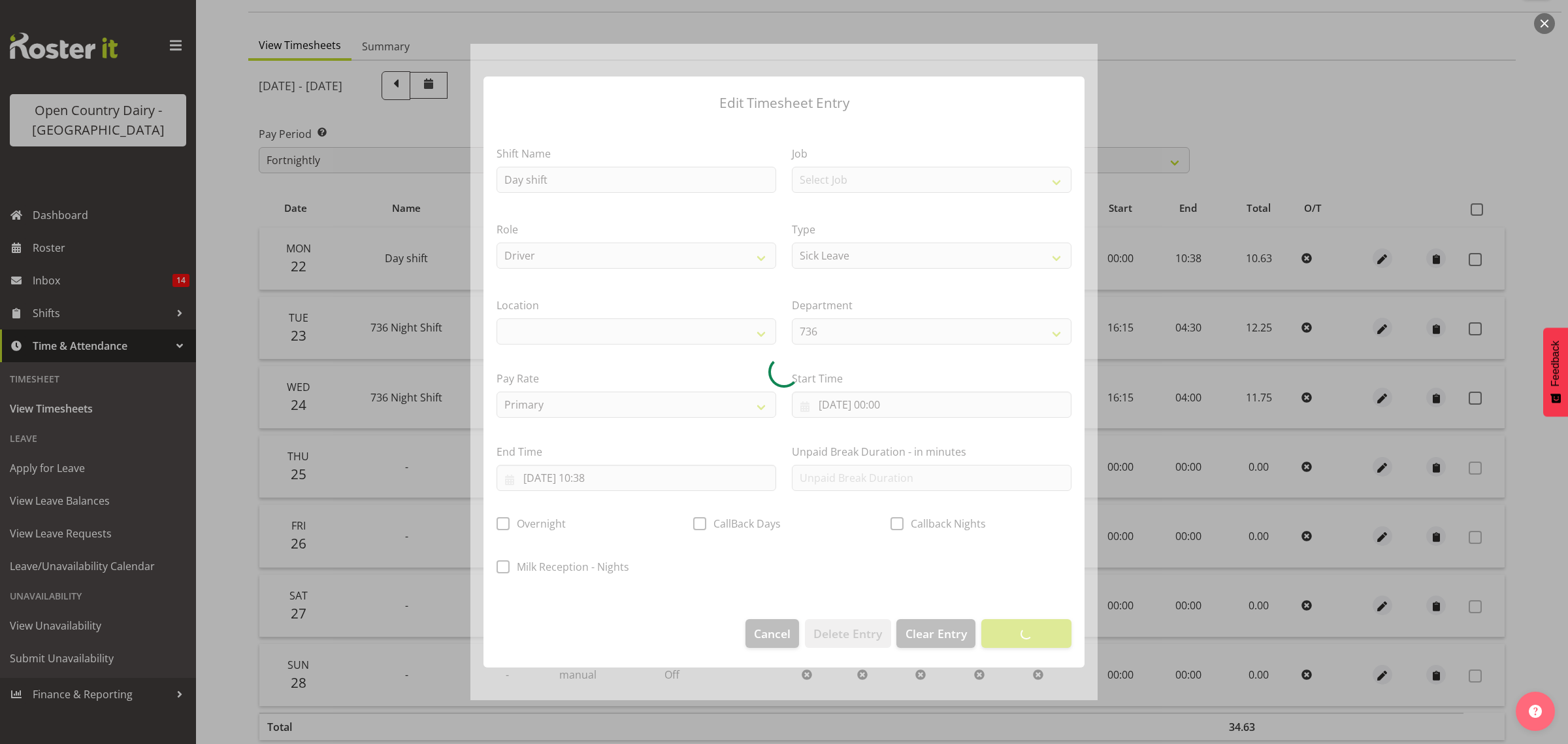
select select
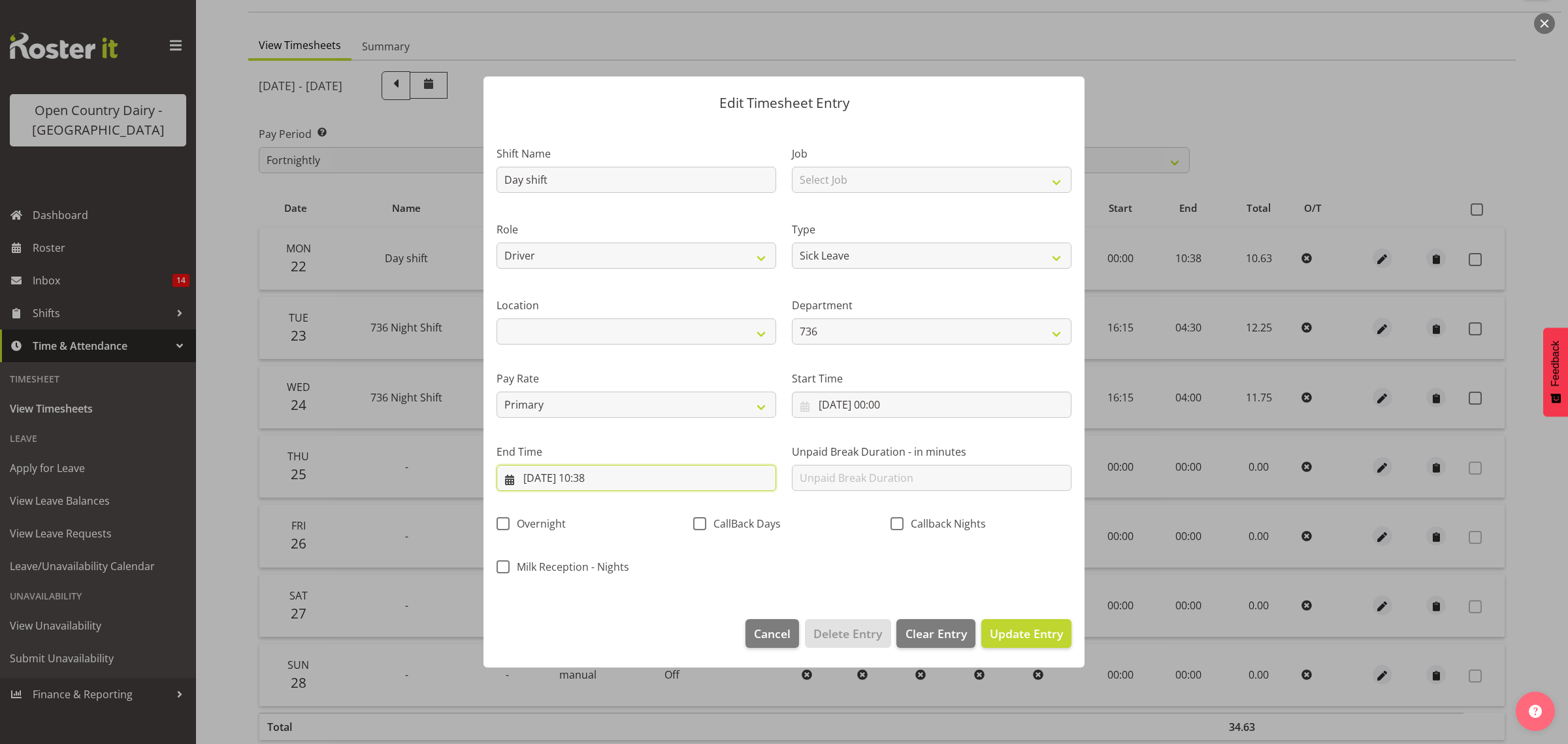
click at [606, 477] on input "22/09/2025, 10:38" at bounding box center [636, 478] width 280 height 26
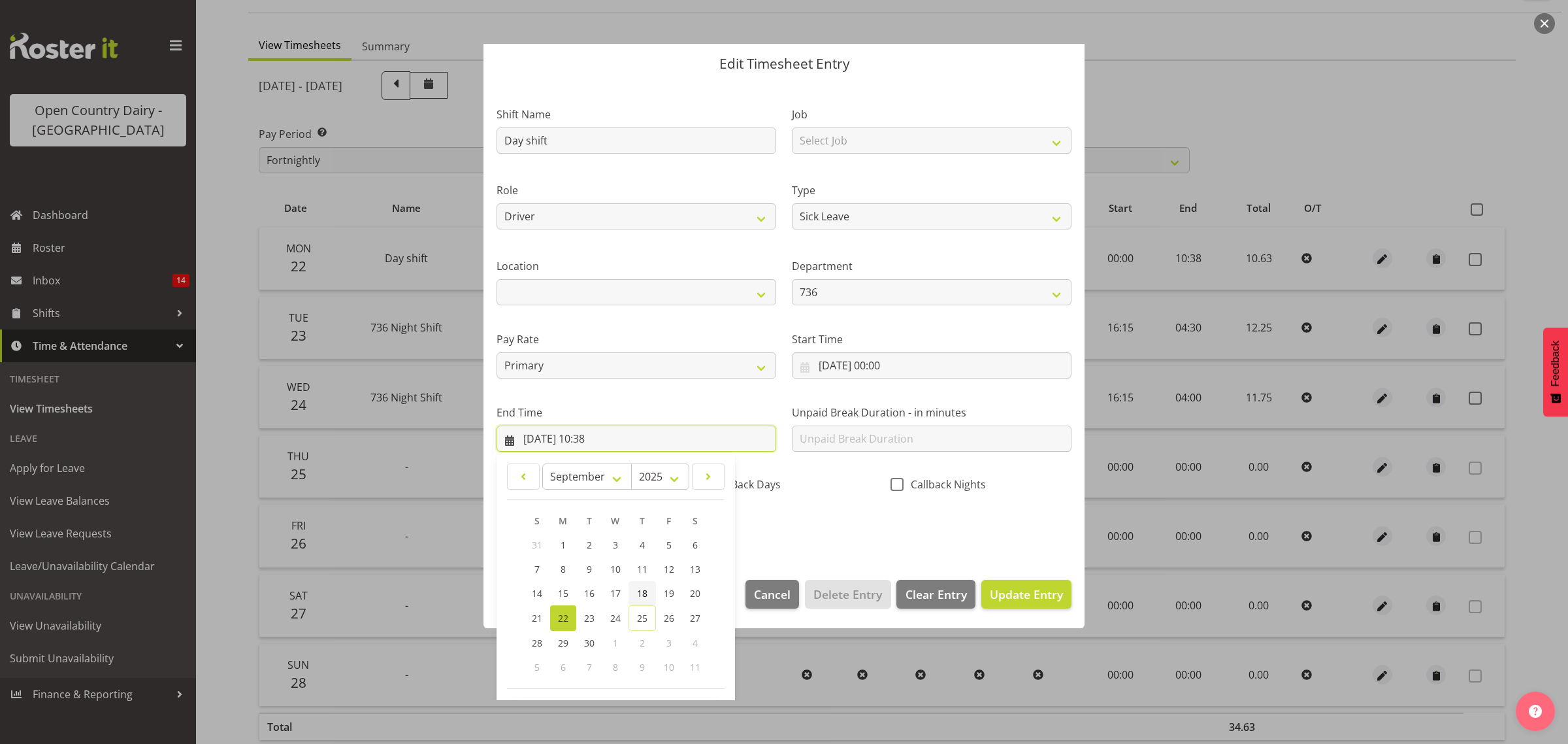
scroll to position [89, 0]
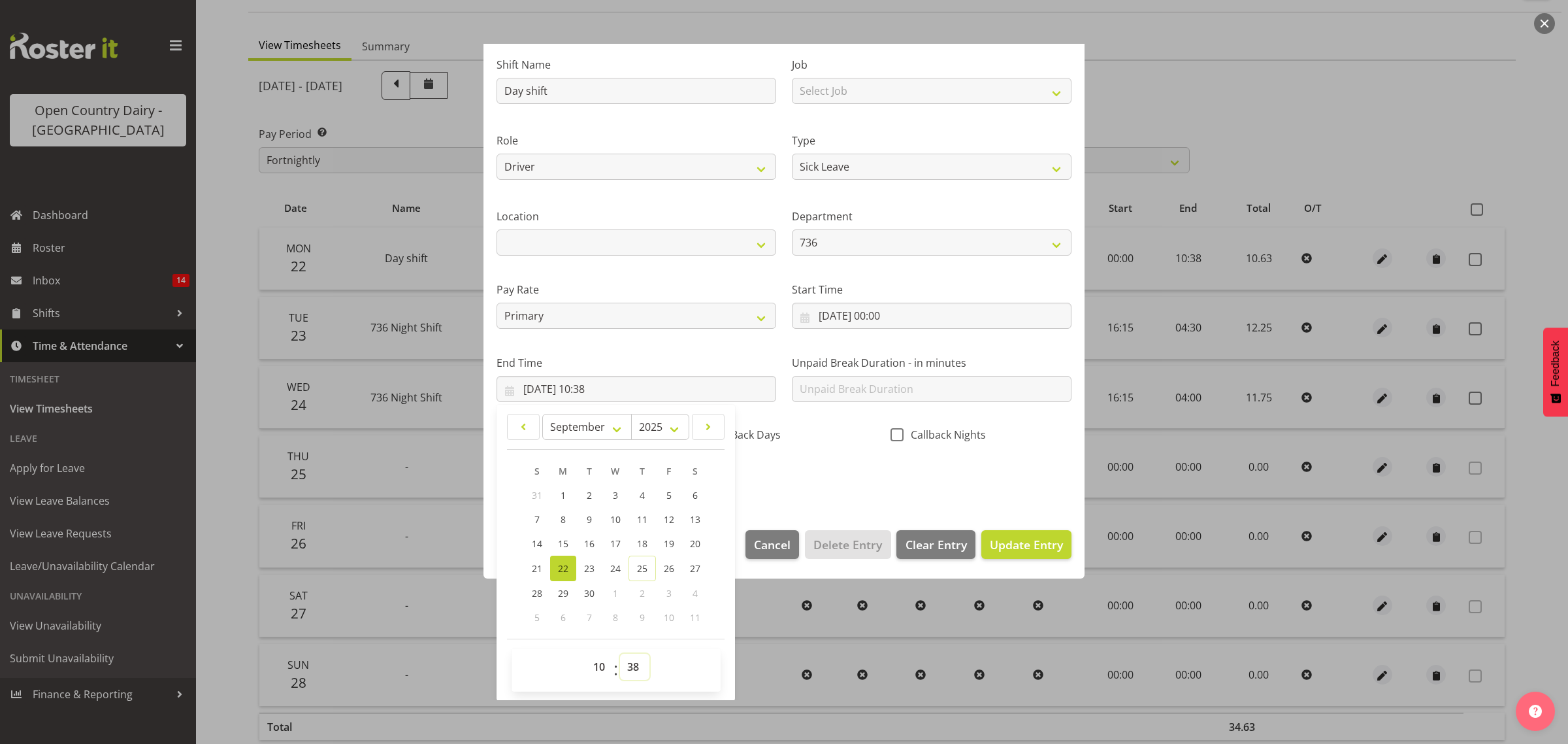
click at [630, 667] on select "00 01 02 03 04 05 06 07 08 09 10 11 12 13 14 15 16 17 18 19 20 21 22 23 24 25 2…" at bounding box center [634, 667] width 29 height 26
select select "45"
click at [620, 654] on select "00 01 02 03 04 05 06 07 08 09 10 11 12 13 14 15 16 17 18 19 20 21 22 23 24 25 2…" at bounding box center [634, 667] width 29 height 26
type input "22/09/2025, 10:45"
click at [993, 540] on span "Update Entry" at bounding box center [1026, 544] width 73 height 15
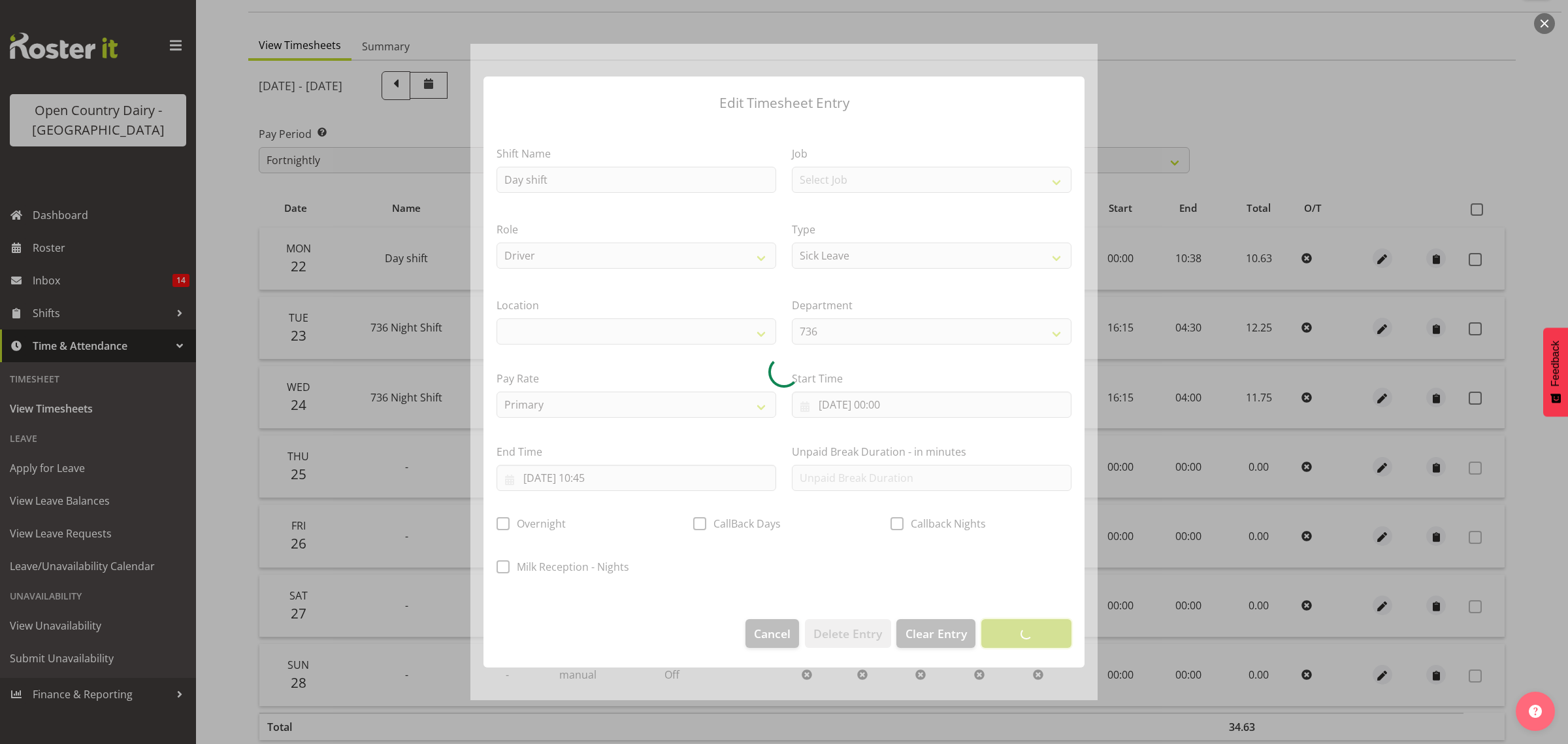
scroll to position [0, 0]
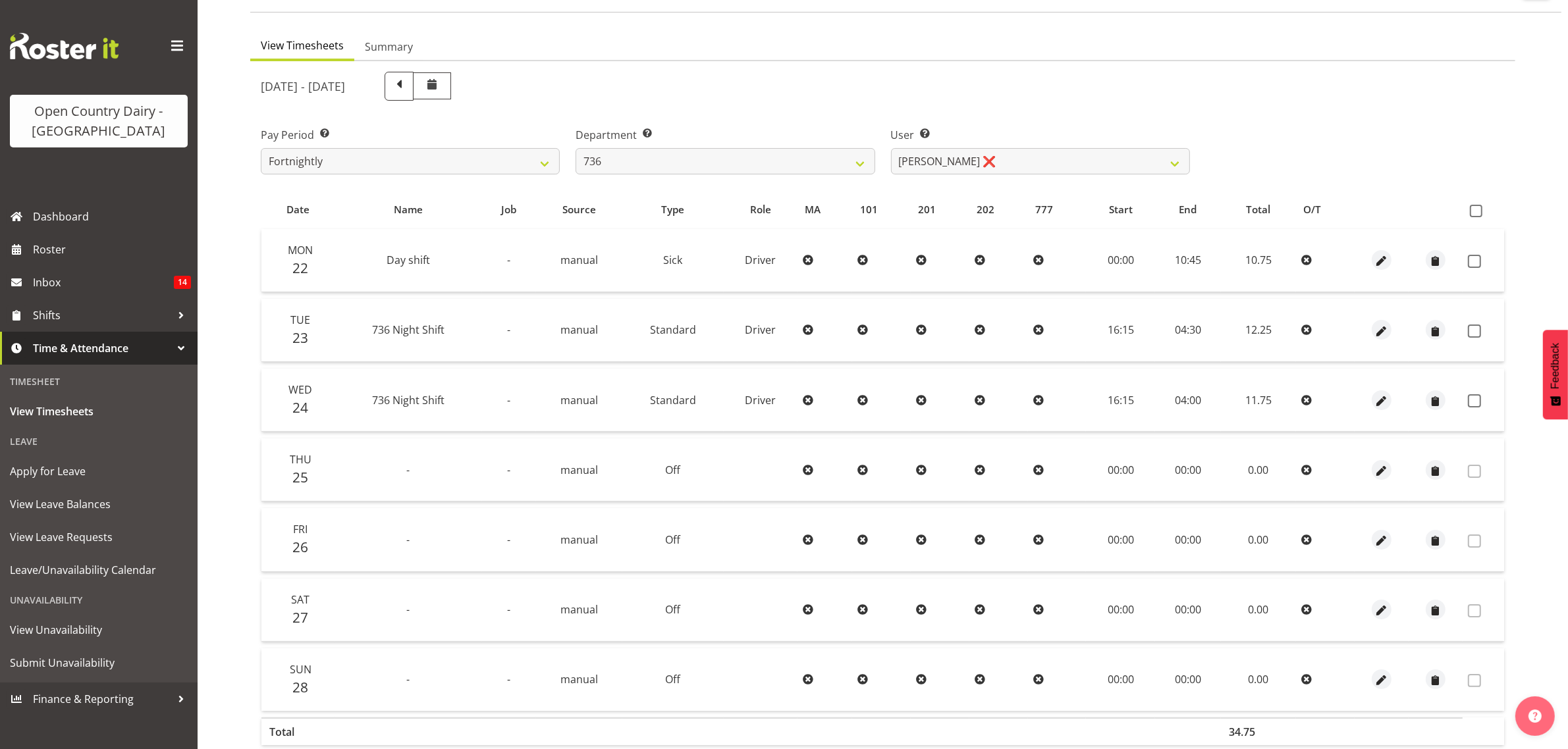
click at [1390, 253] on div at bounding box center [1381, 260] width 44 height 19
click at [1376, 260] on span "button" at bounding box center [1381, 261] width 15 height 15
select select "Sick"
select select "8"
select select "2025"
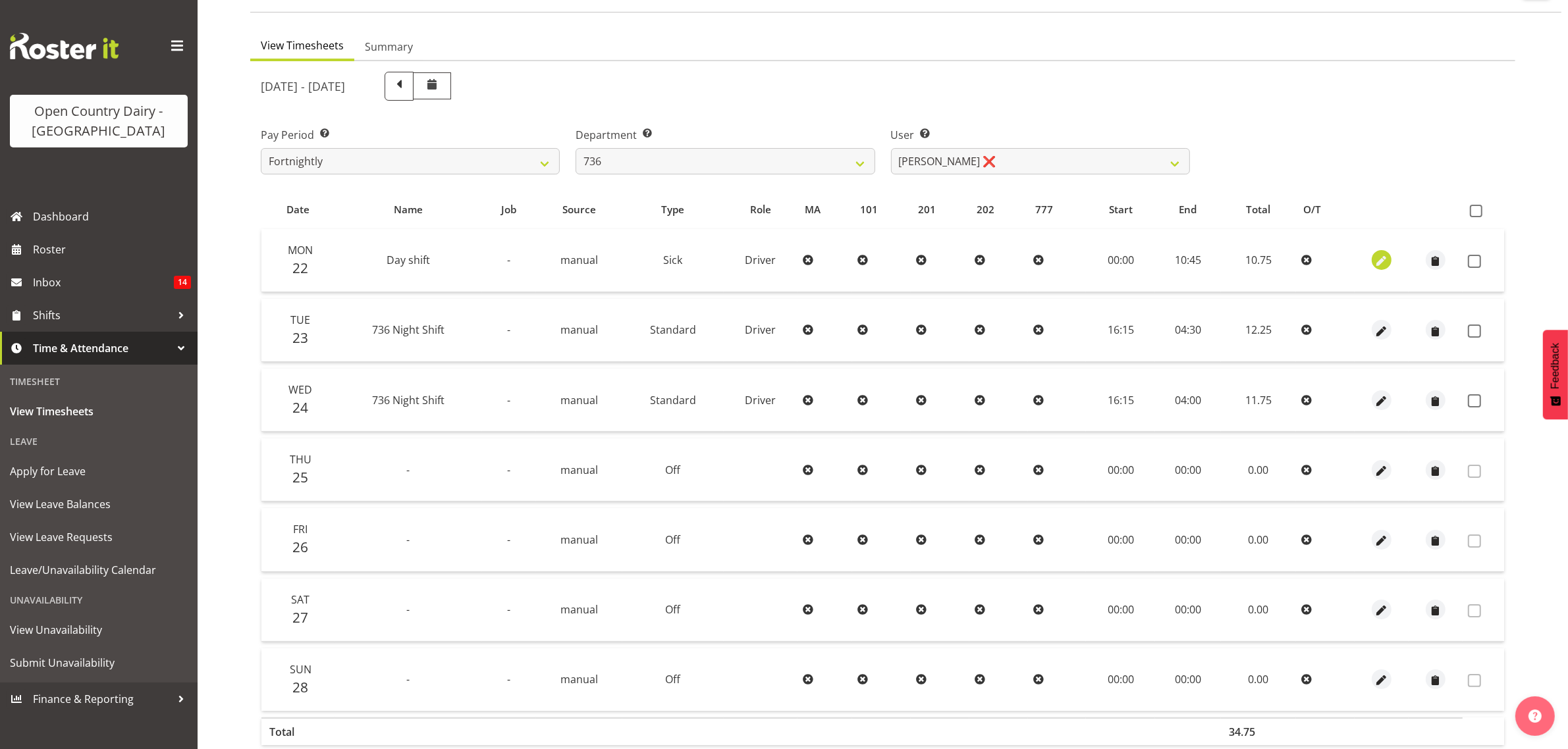
select select "10"
select select "45"
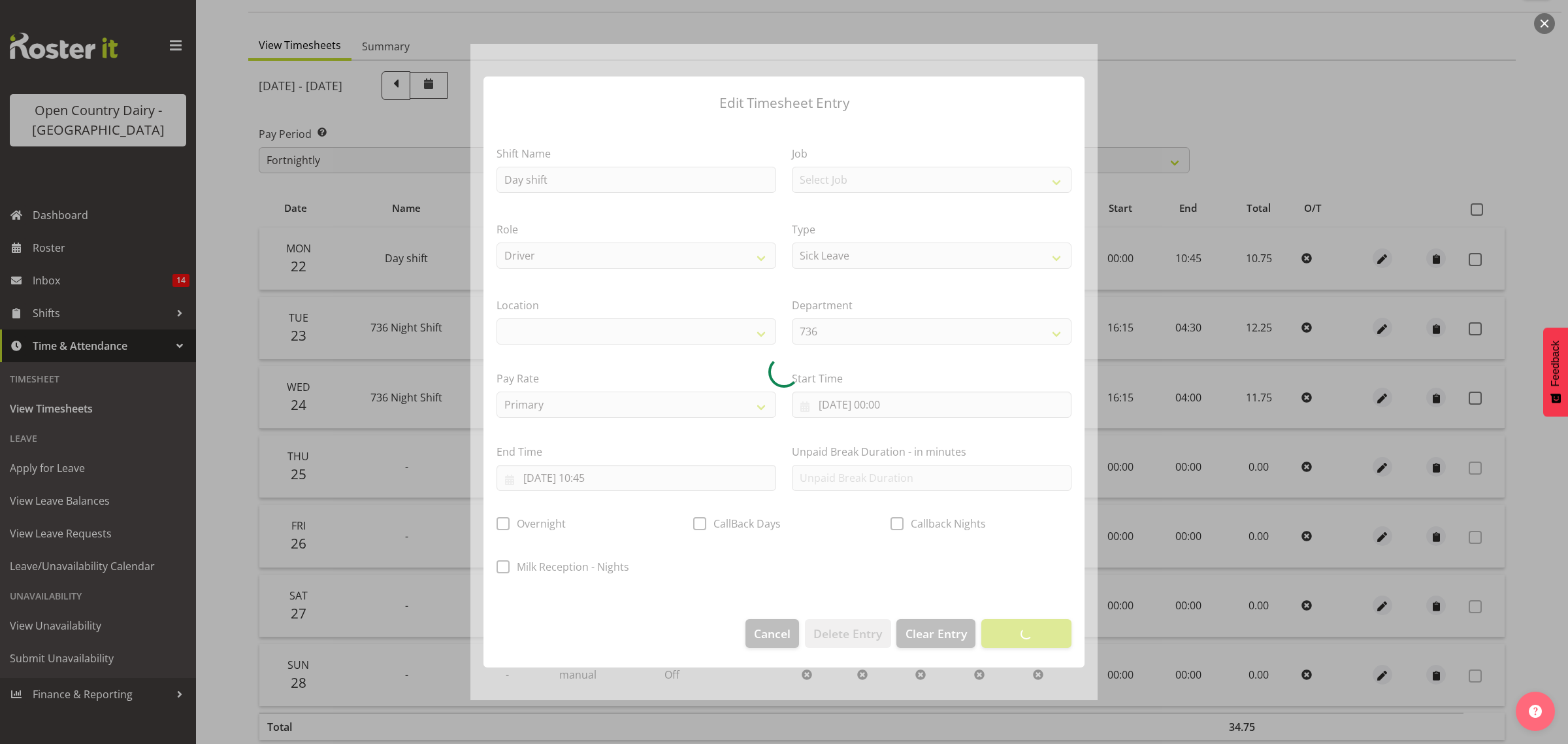
select select
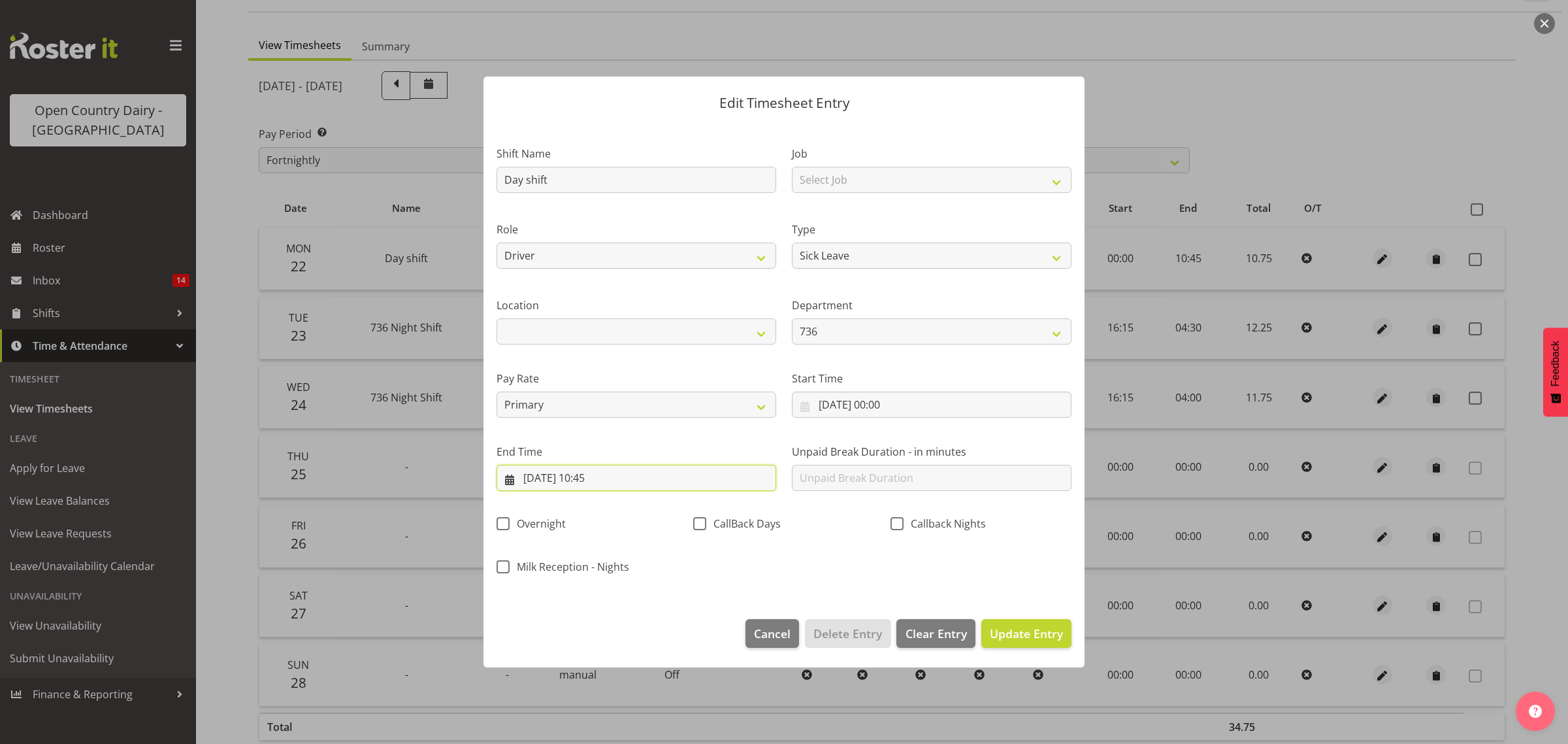
click at [605, 476] on input "22/09/2025, 10:45" at bounding box center [636, 478] width 280 height 26
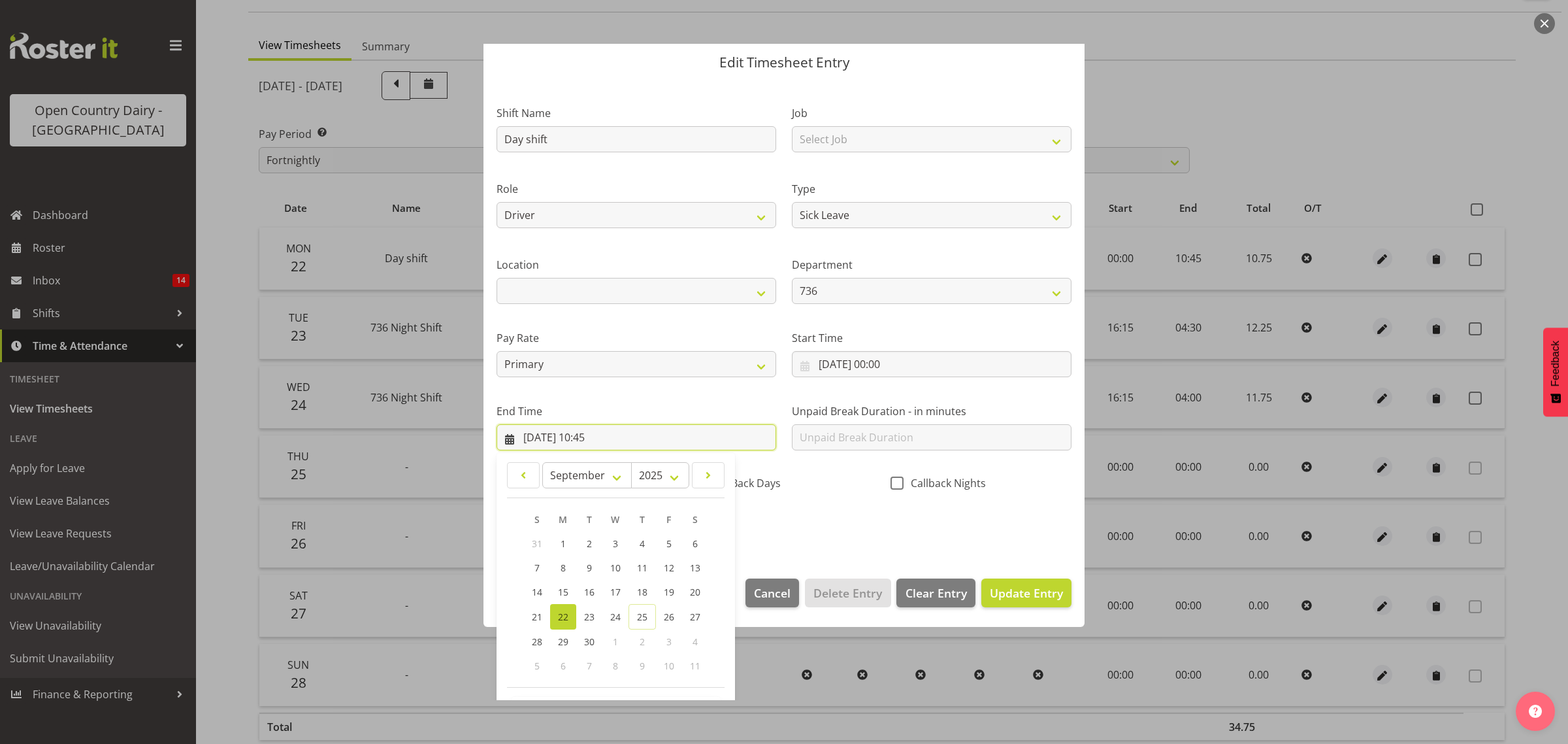
scroll to position [89, 0]
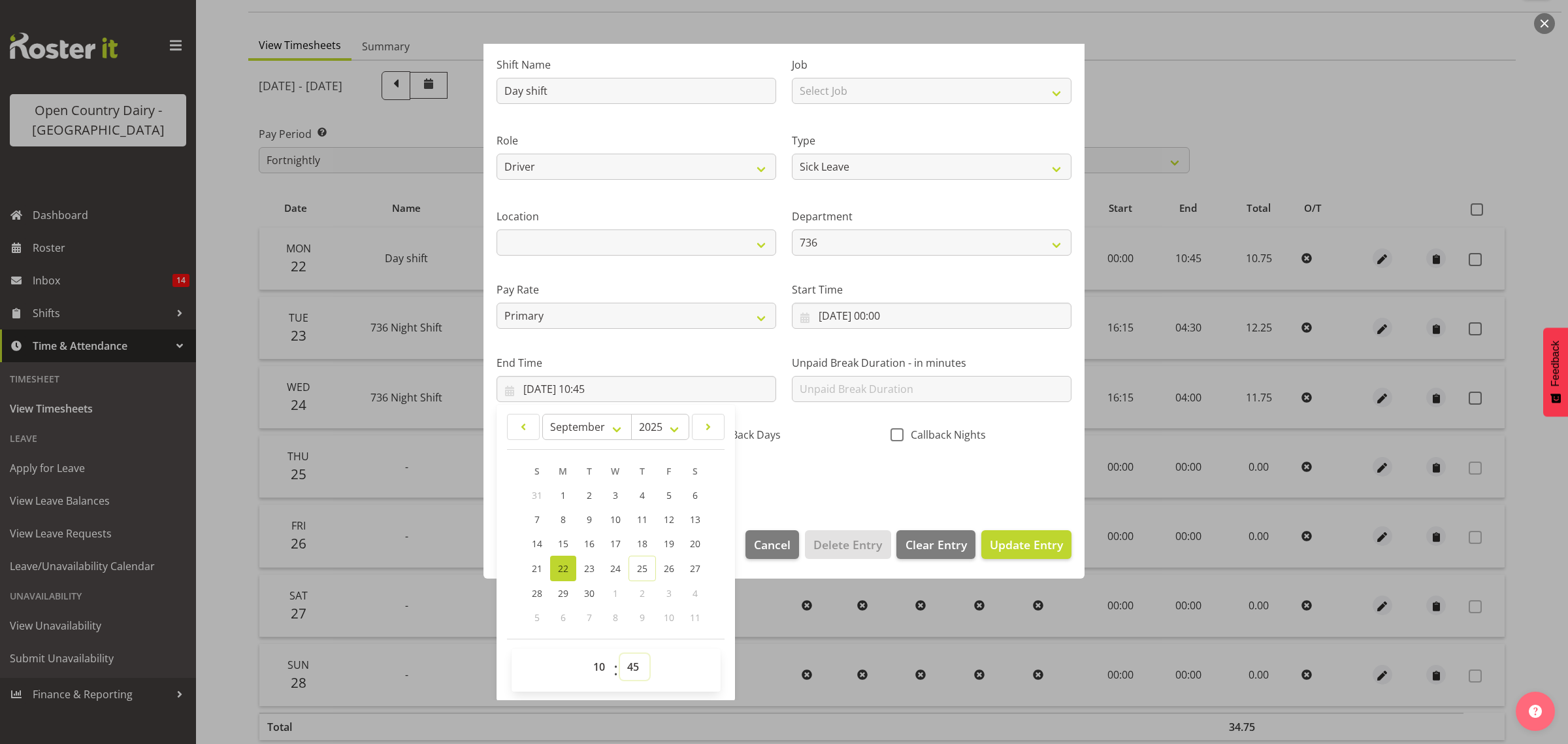
click at [634, 664] on select "00 01 02 03 04 05 06 07 08 09 10 11 12 13 14 15 16 17 18 19 20 21 22 23 24 25 2…" at bounding box center [634, 667] width 29 height 26
select select "44"
click at [620, 654] on select "00 01 02 03 04 05 06 07 08 09 10 11 12 13 14 15 16 17 18 19 20 21 22 23 24 25 2…" at bounding box center [634, 667] width 29 height 26
type input "22/09/2025, 10:44"
click at [1003, 541] on span "Update Entry" at bounding box center [1026, 544] width 73 height 15
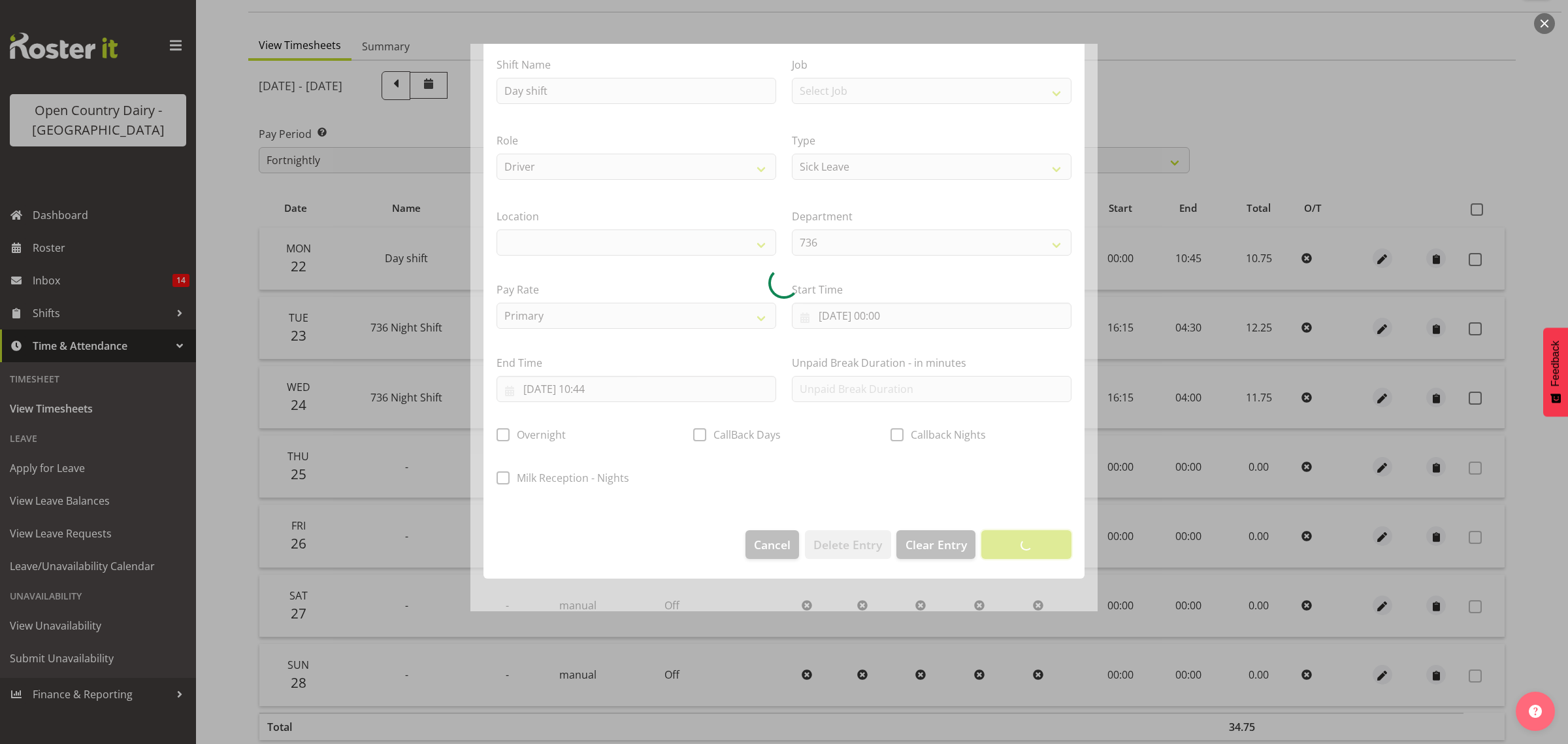
scroll to position [0, 0]
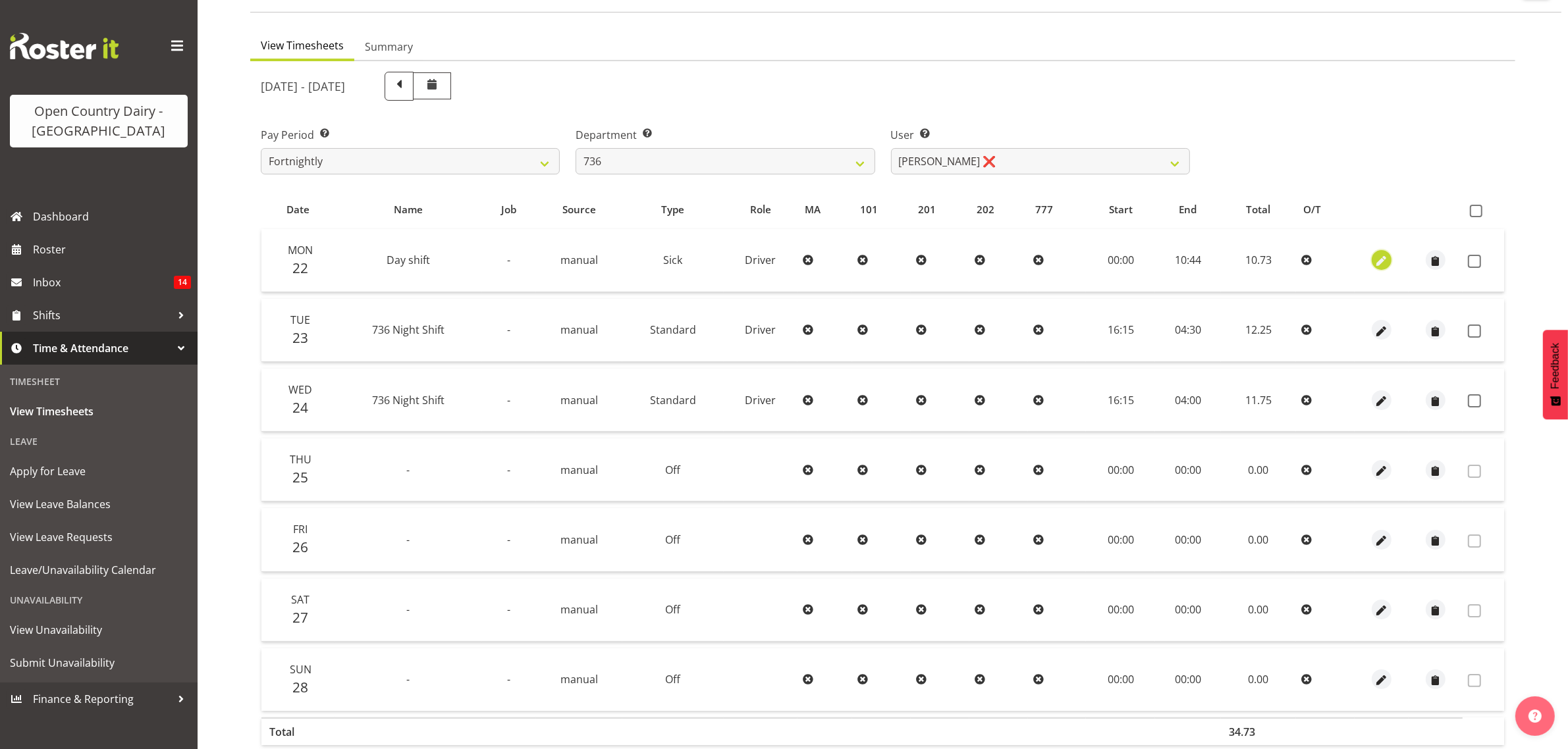
click at [1381, 260] on span "button" at bounding box center [1381, 261] width 15 height 15
select select "Sick"
select select "8"
select select "2025"
select select "10"
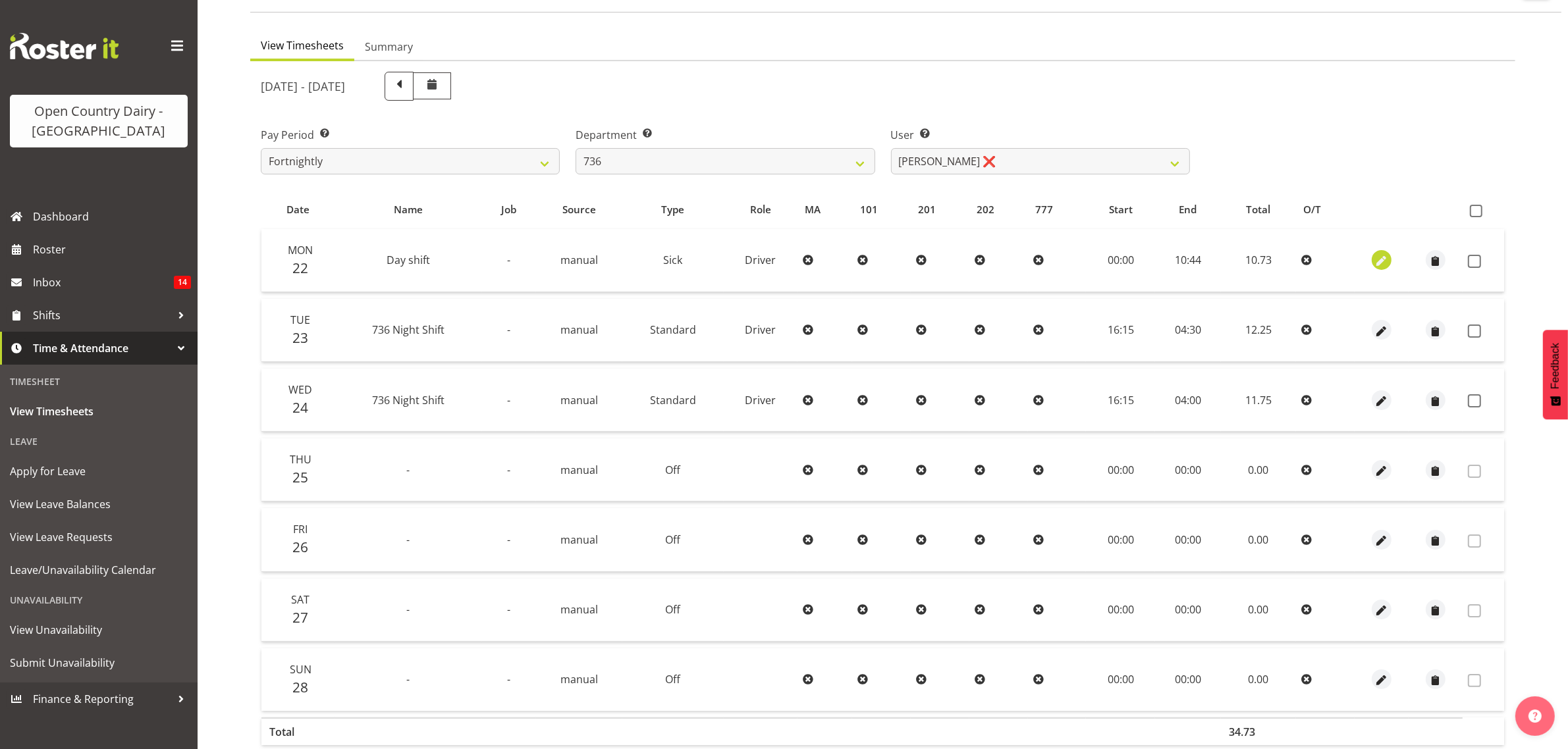
select select "44"
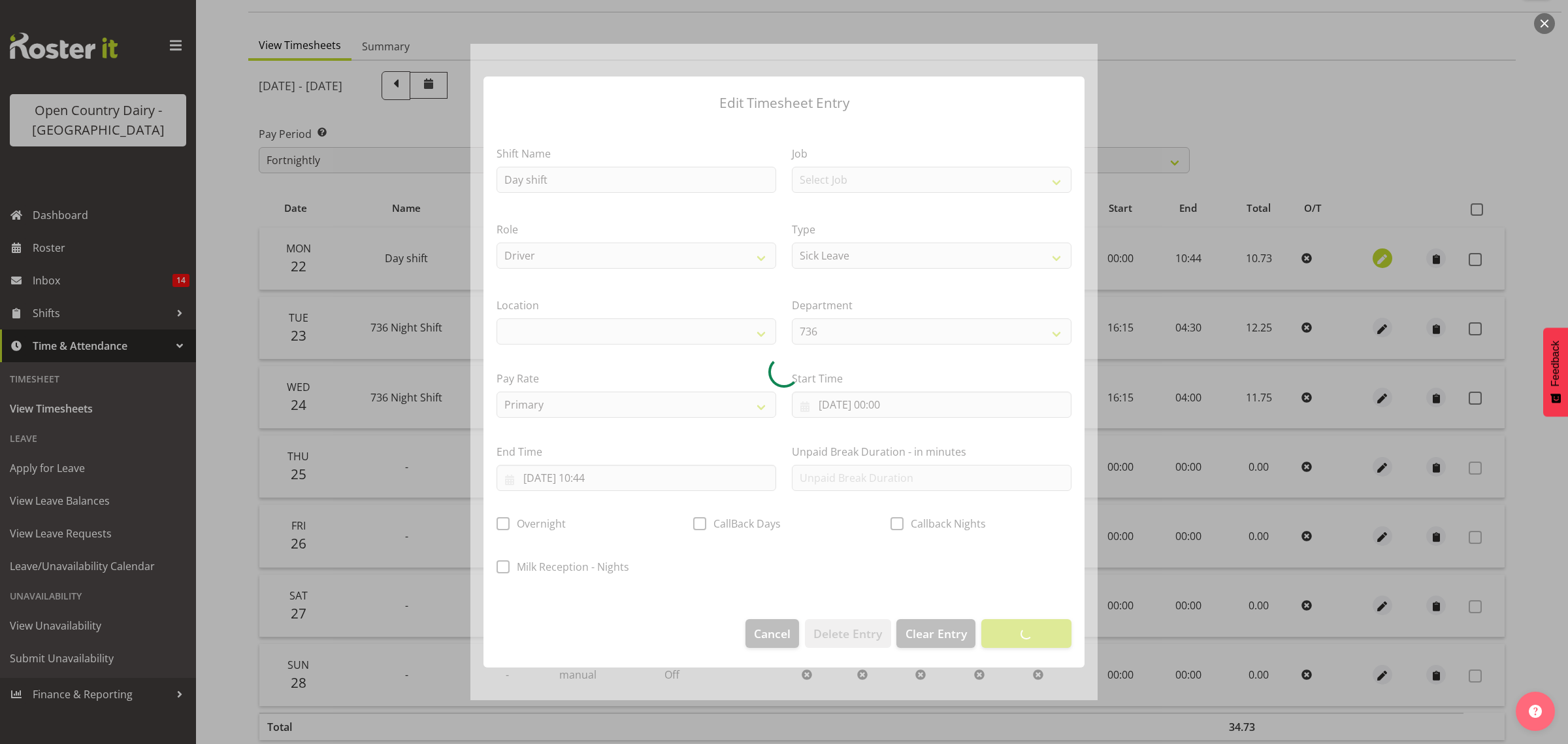
select select
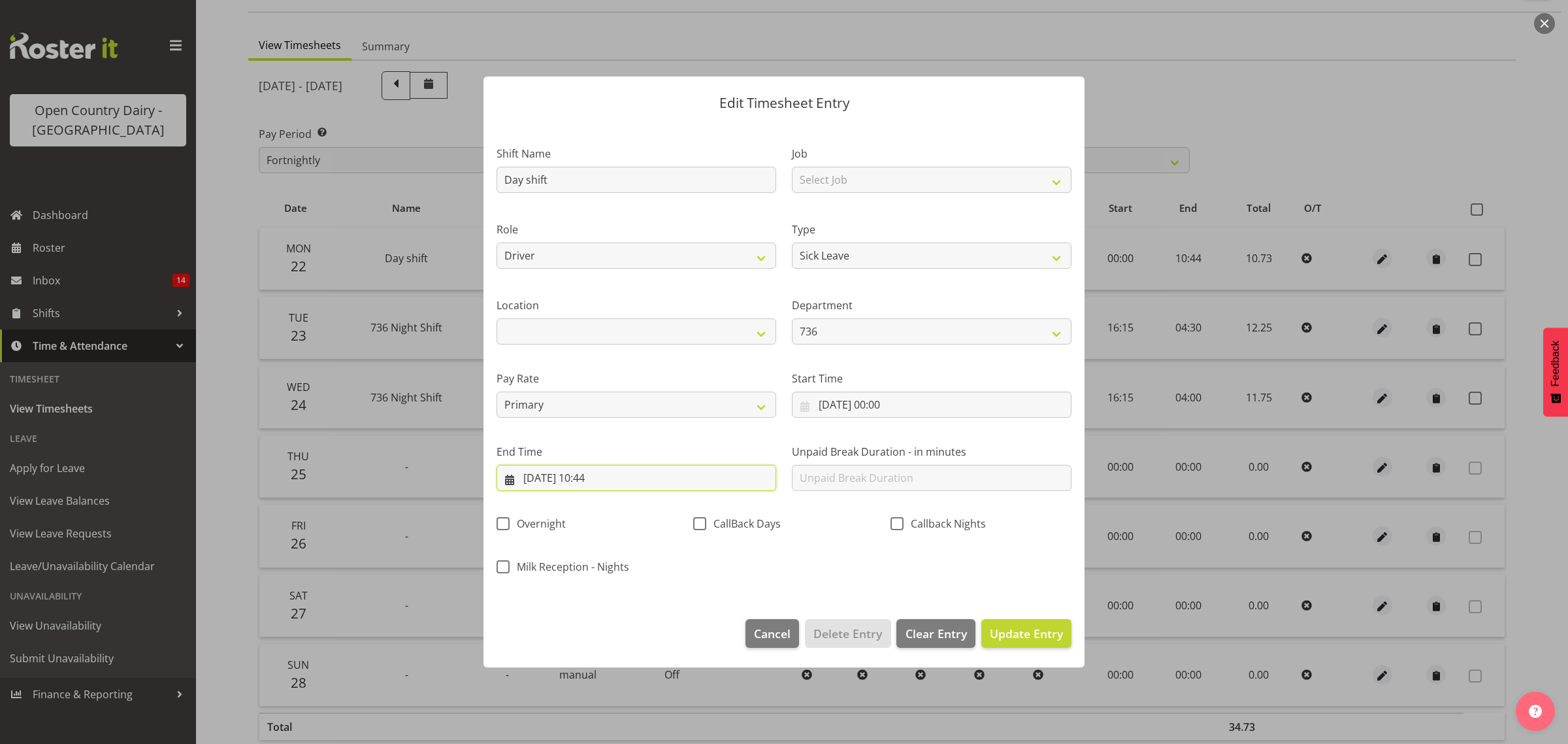
click at [601, 474] on input "22/09/2025, 10:44" at bounding box center [636, 478] width 280 height 26
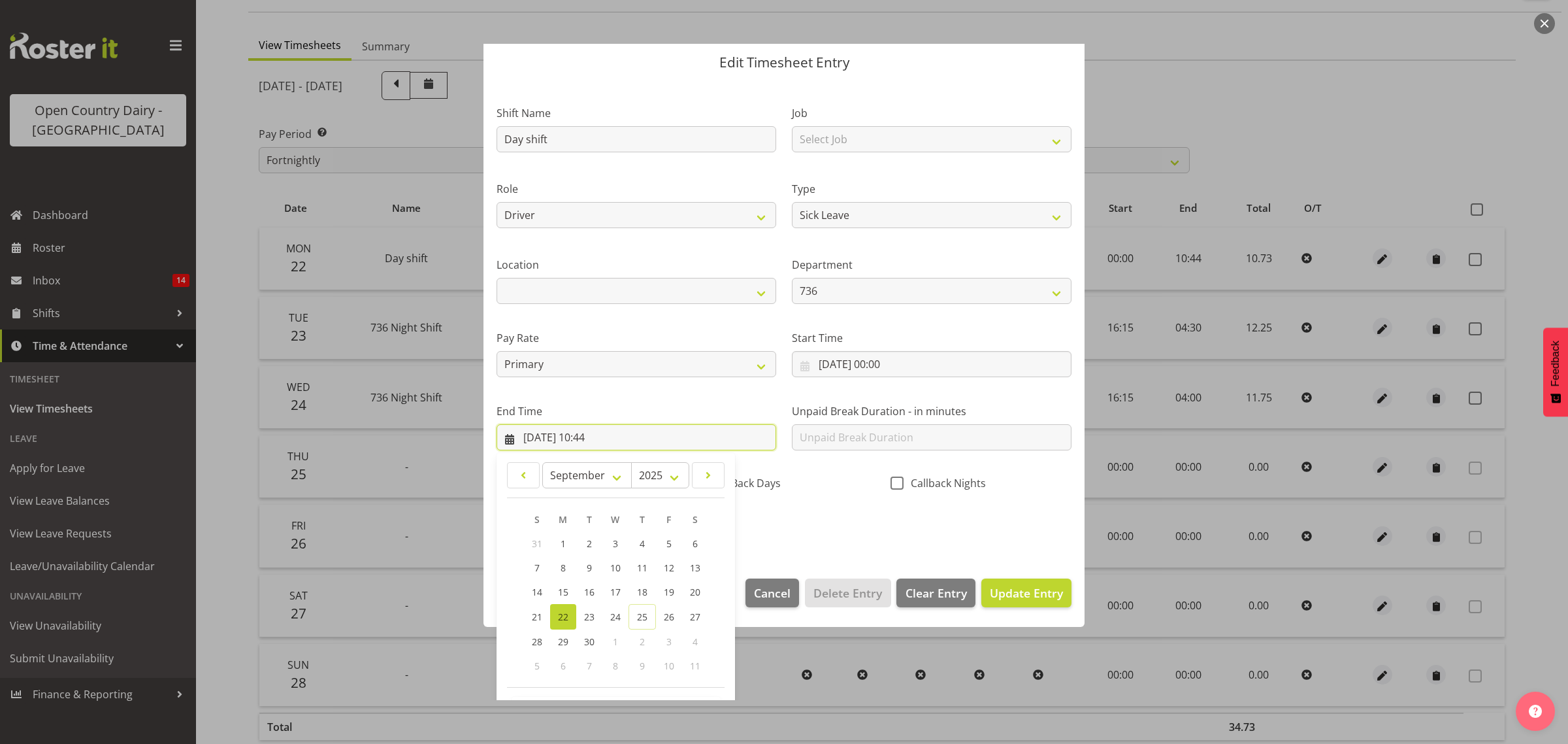
scroll to position [89, 0]
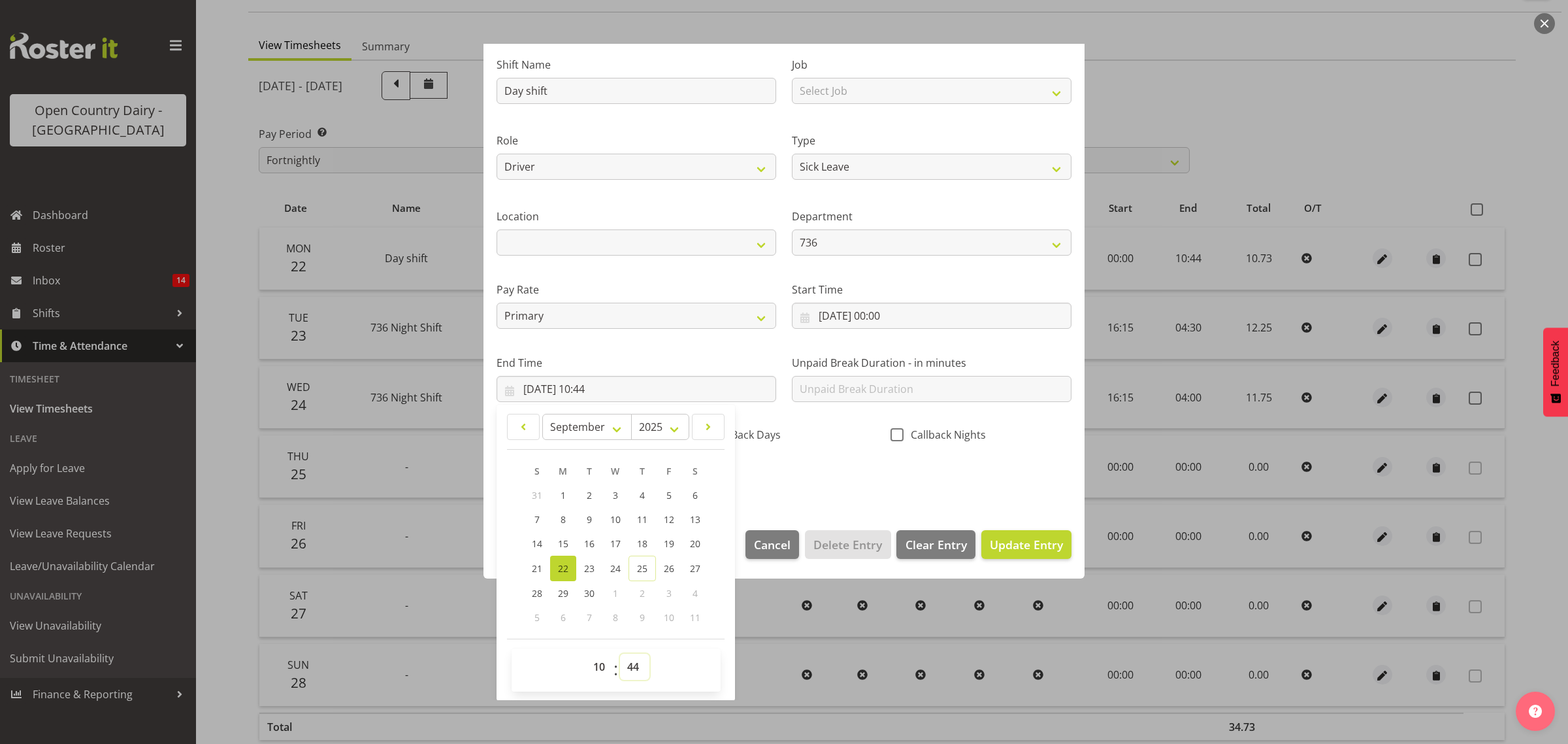
drag, startPoint x: 638, startPoint y: 665, endPoint x: 641, endPoint y: 655, distance: 10.4
click at [638, 662] on select "00 01 02 03 04 05 06 07 08 09 10 11 12 13 14 15 16 17 18 19 20 21 22 23 24 25 2…" at bounding box center [634, 667] width 29 height 26
select select "43"
click at [620, 654] on select "00 01 02 03 04 05 06 07 08 09 10 11 12 13 14 15 16 17 18 19 20 21 22 23 24 25 2…" at bounding box center [634, 667] width 29 height 26
type input "22/09/2025, 10:43"
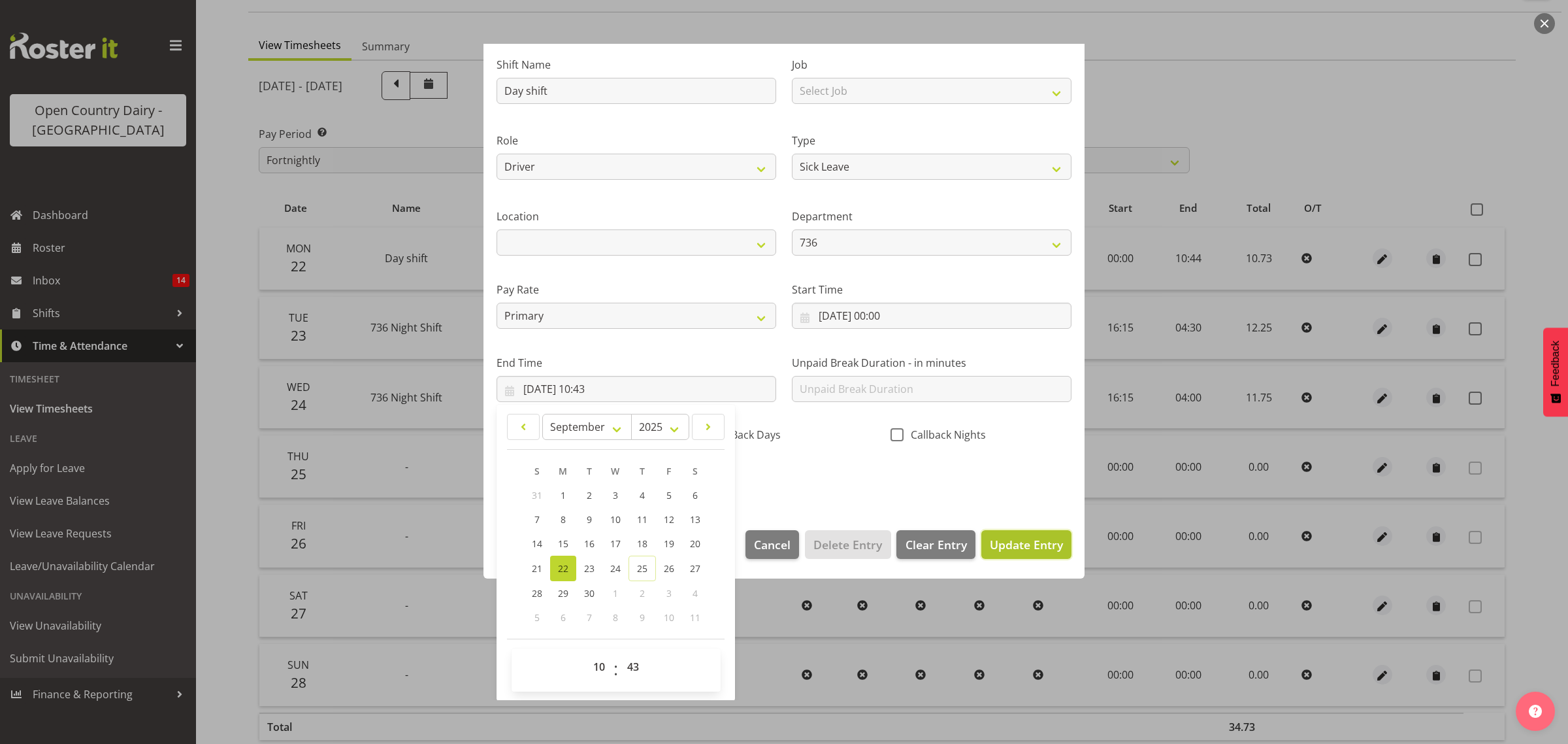
click at [1003, 542] on span "Update Entry" at bounding box center [1026, 544] width 73 height 15
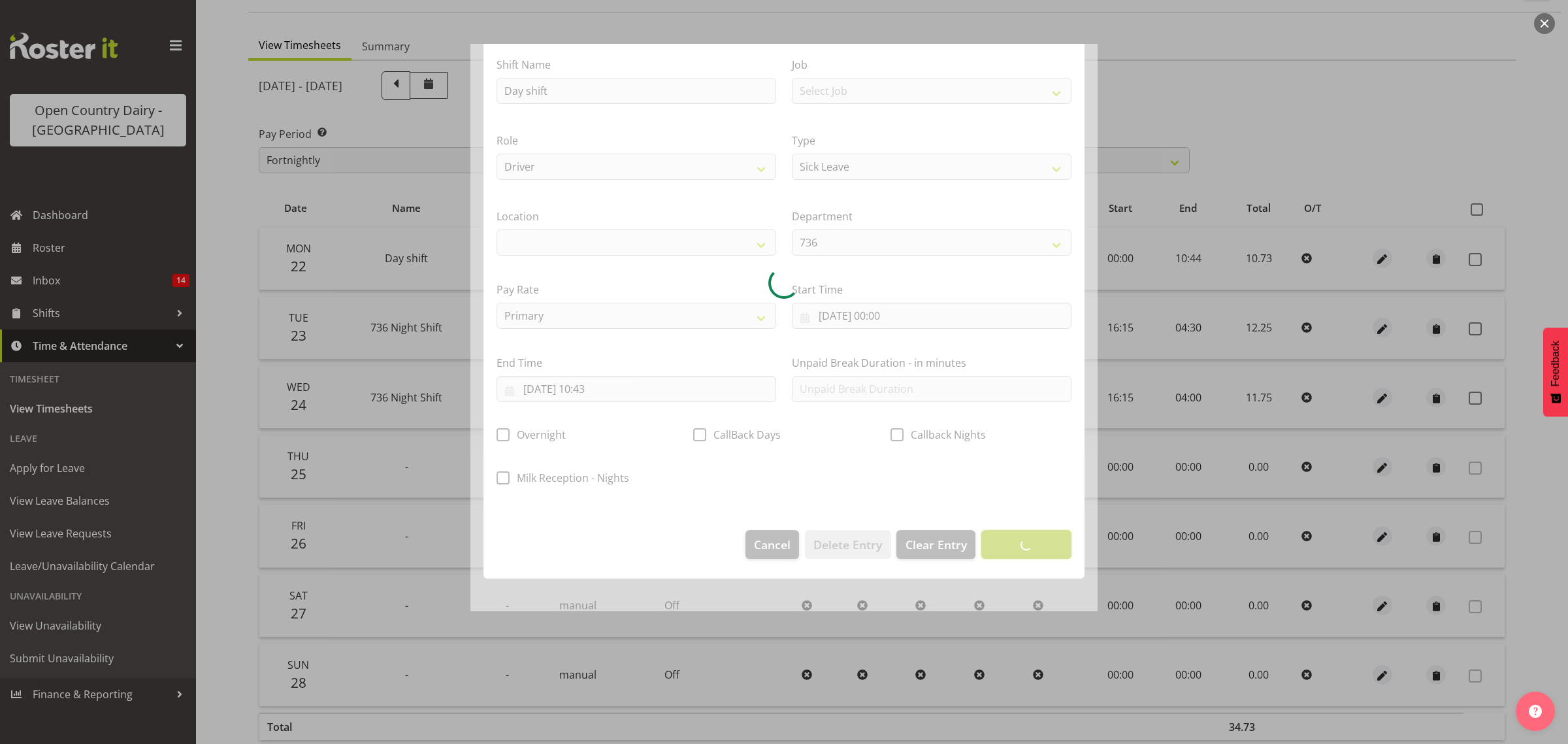
scroll to position [0, 0]
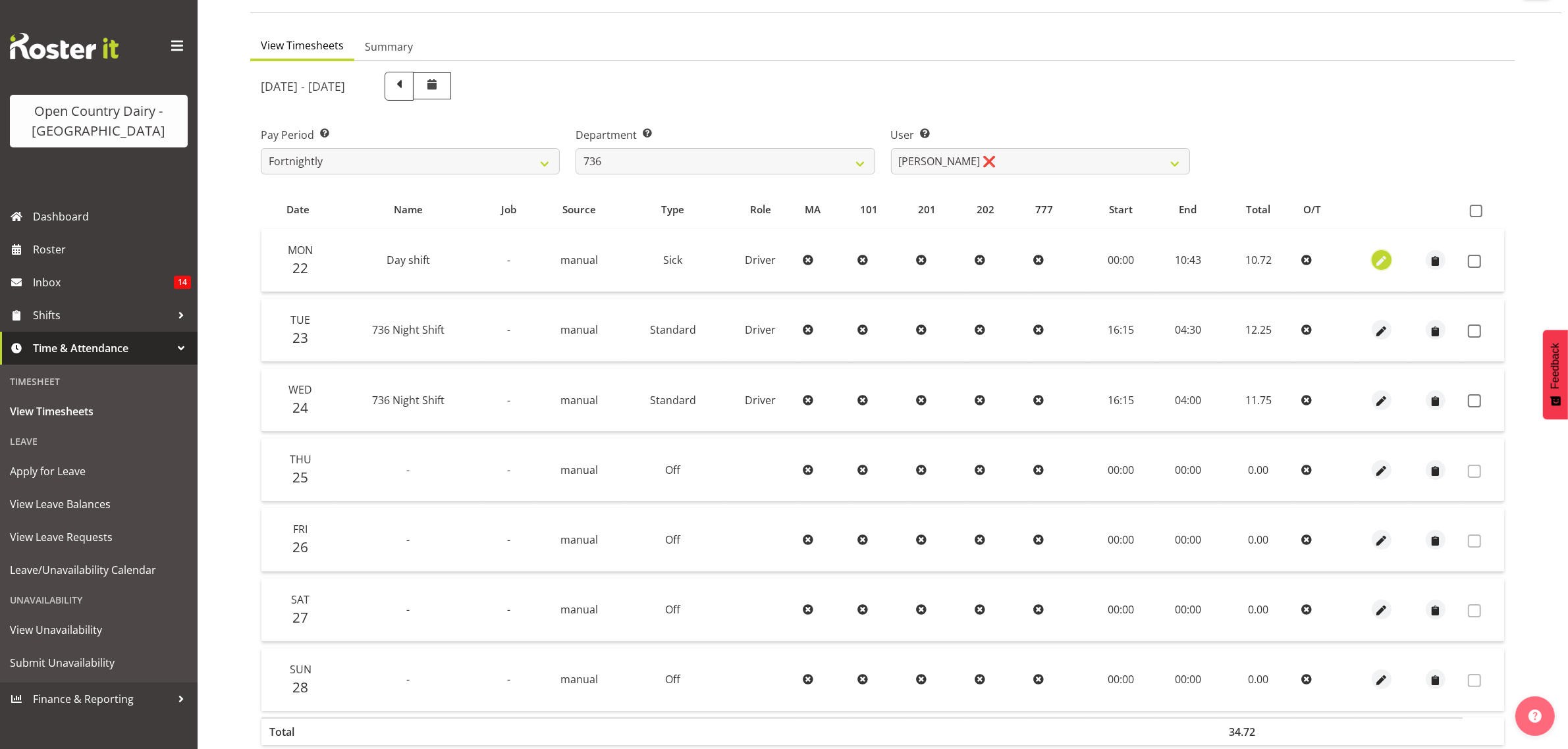
click at [1374, 261] on span "button" at bounding box center [1381, 261] width 15 height 15
select select "Sick"
select select "8"
select select "2025"
select select "10"
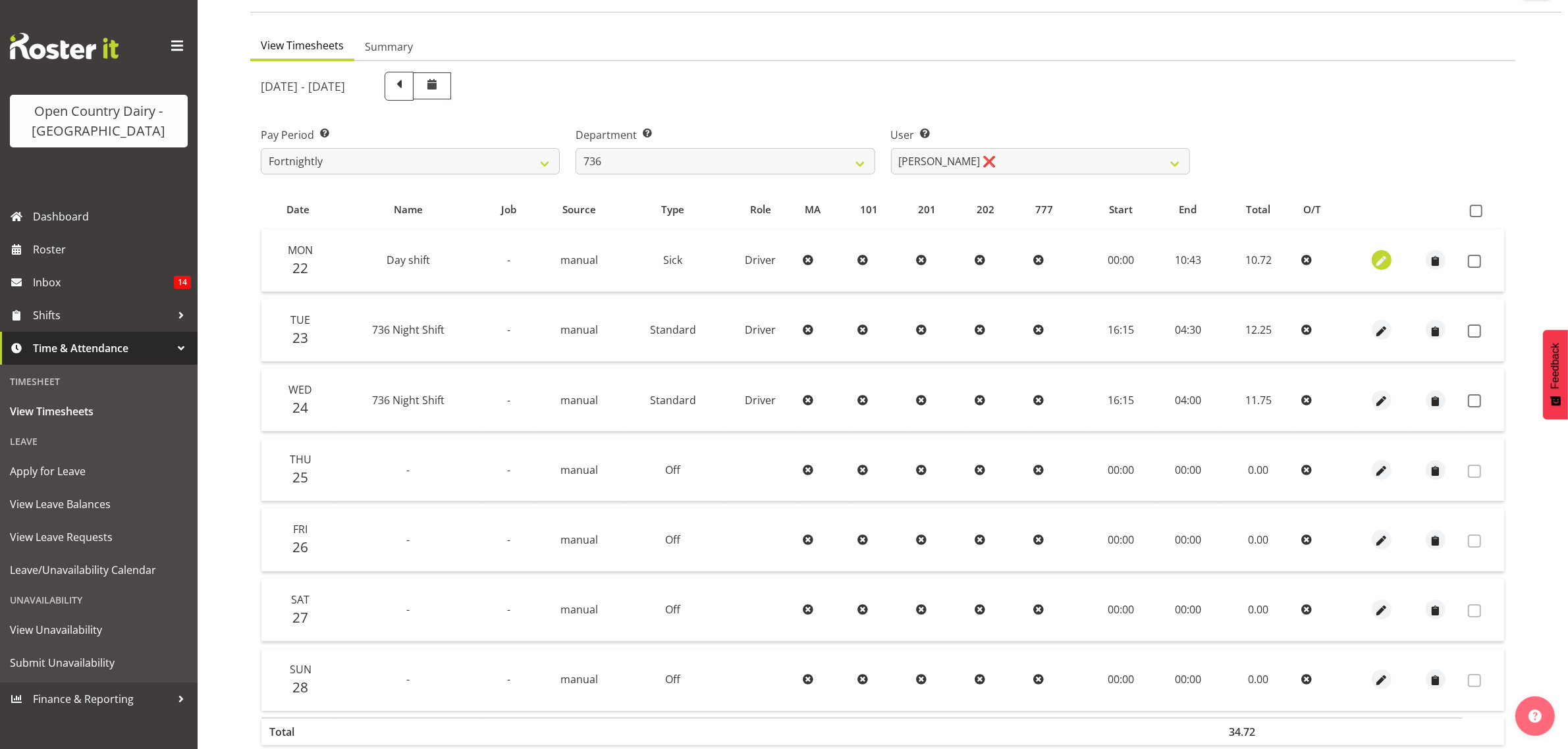
select select "43"
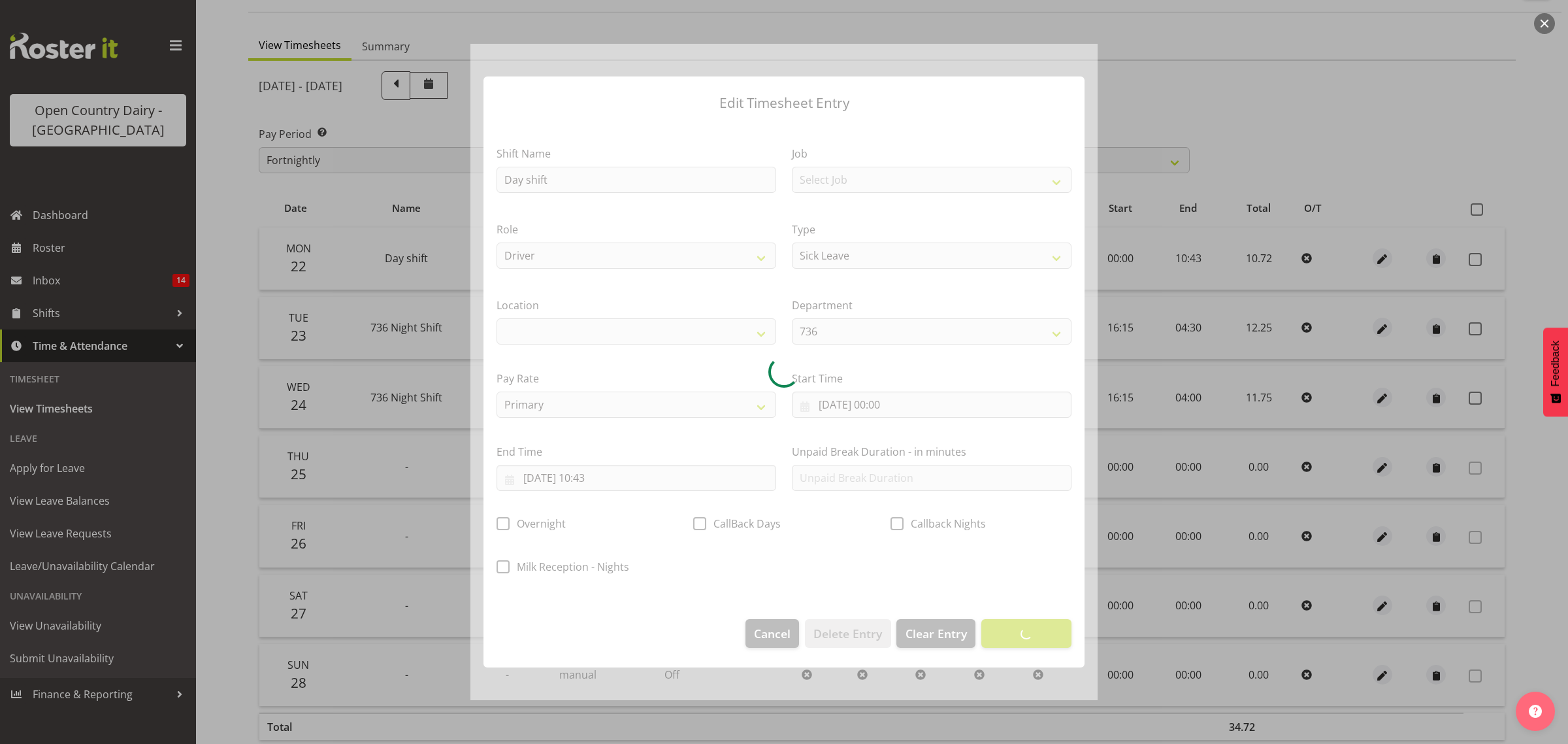
select select
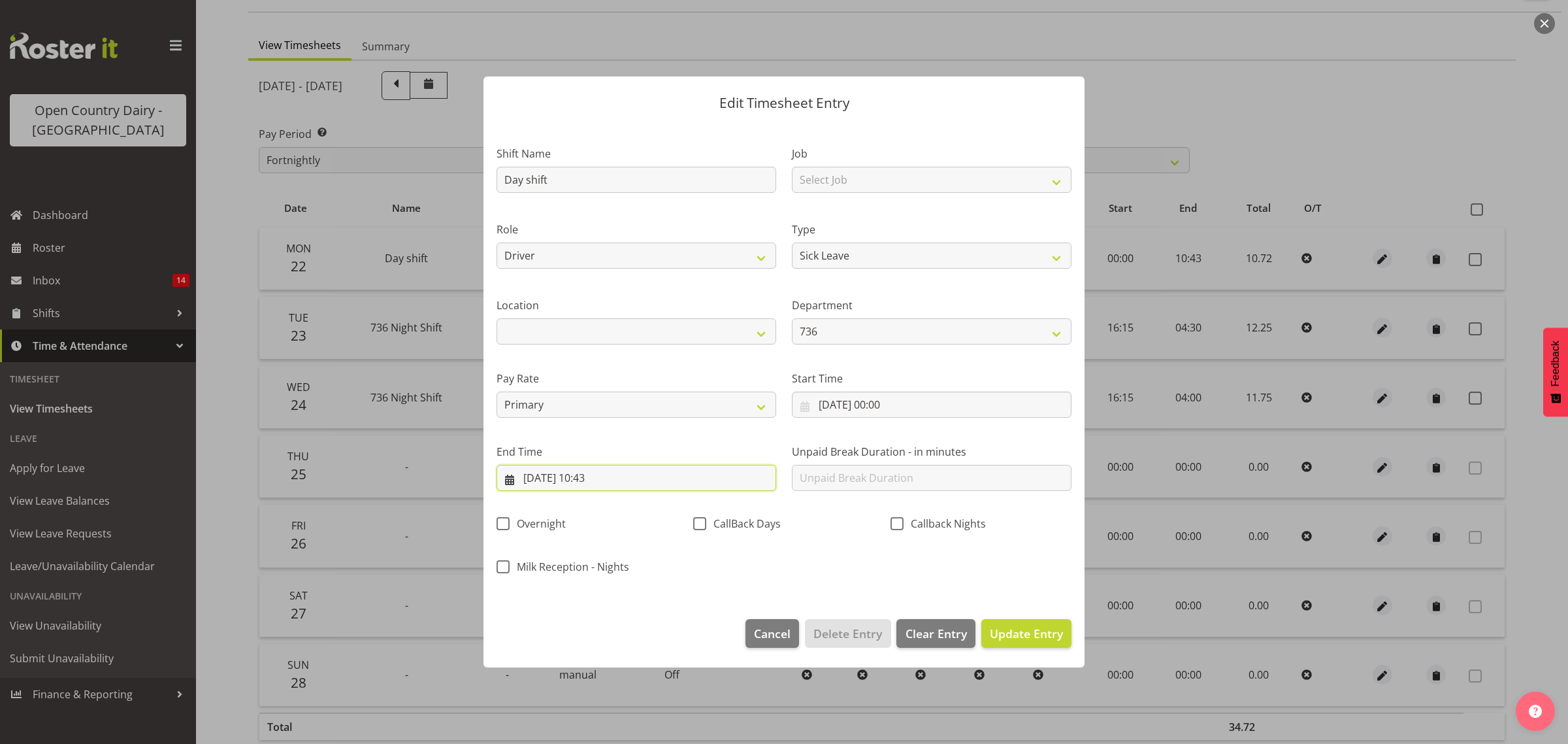
drag, startPoint x: 626, startPoint y: 475, endPoint x: 647, endPoint y: 466, distance: 22.8
click at [647, 466] on input "22/09/2025, 10:43" at bounding box center [636, 478] width 280 height 26
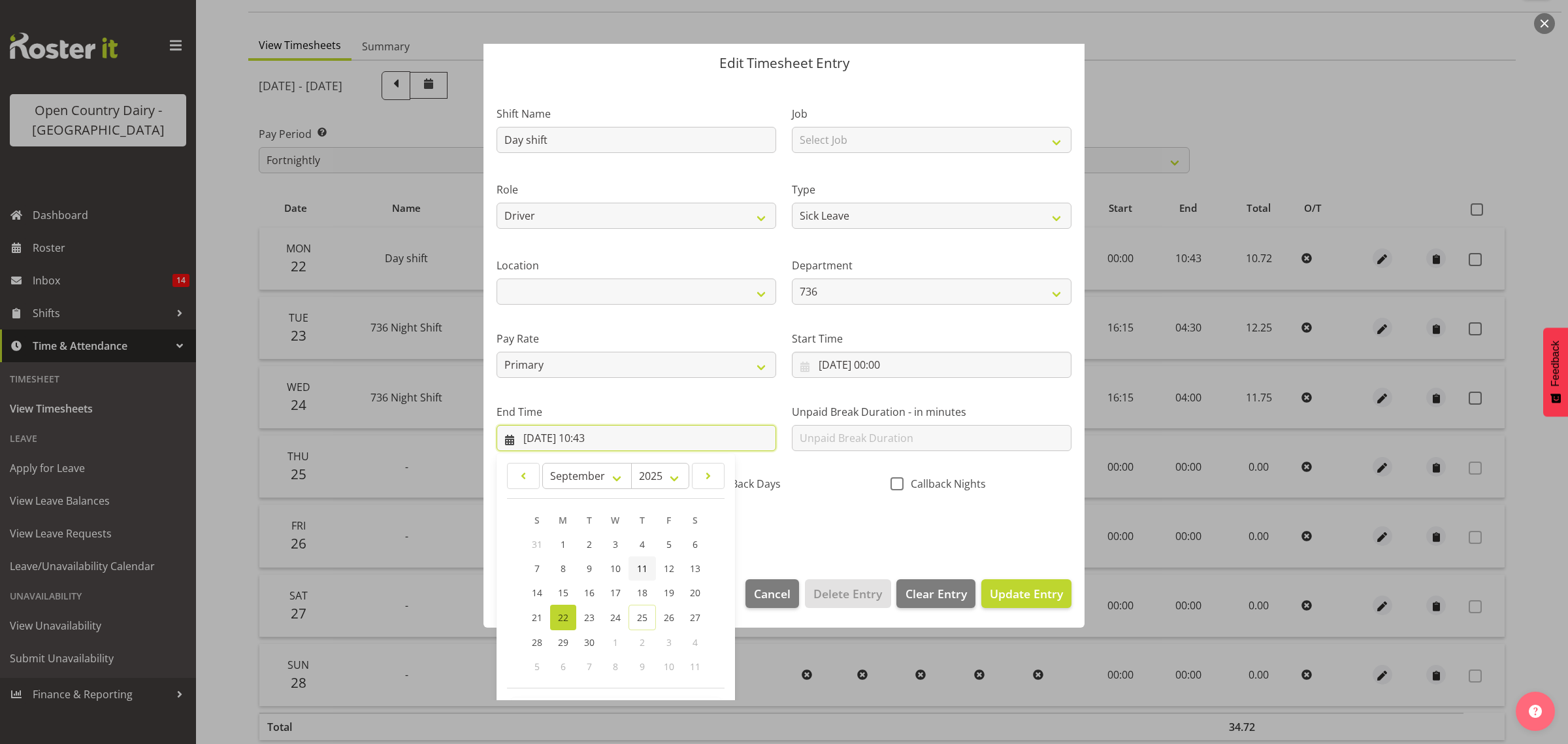
scroll to position [89, 0]
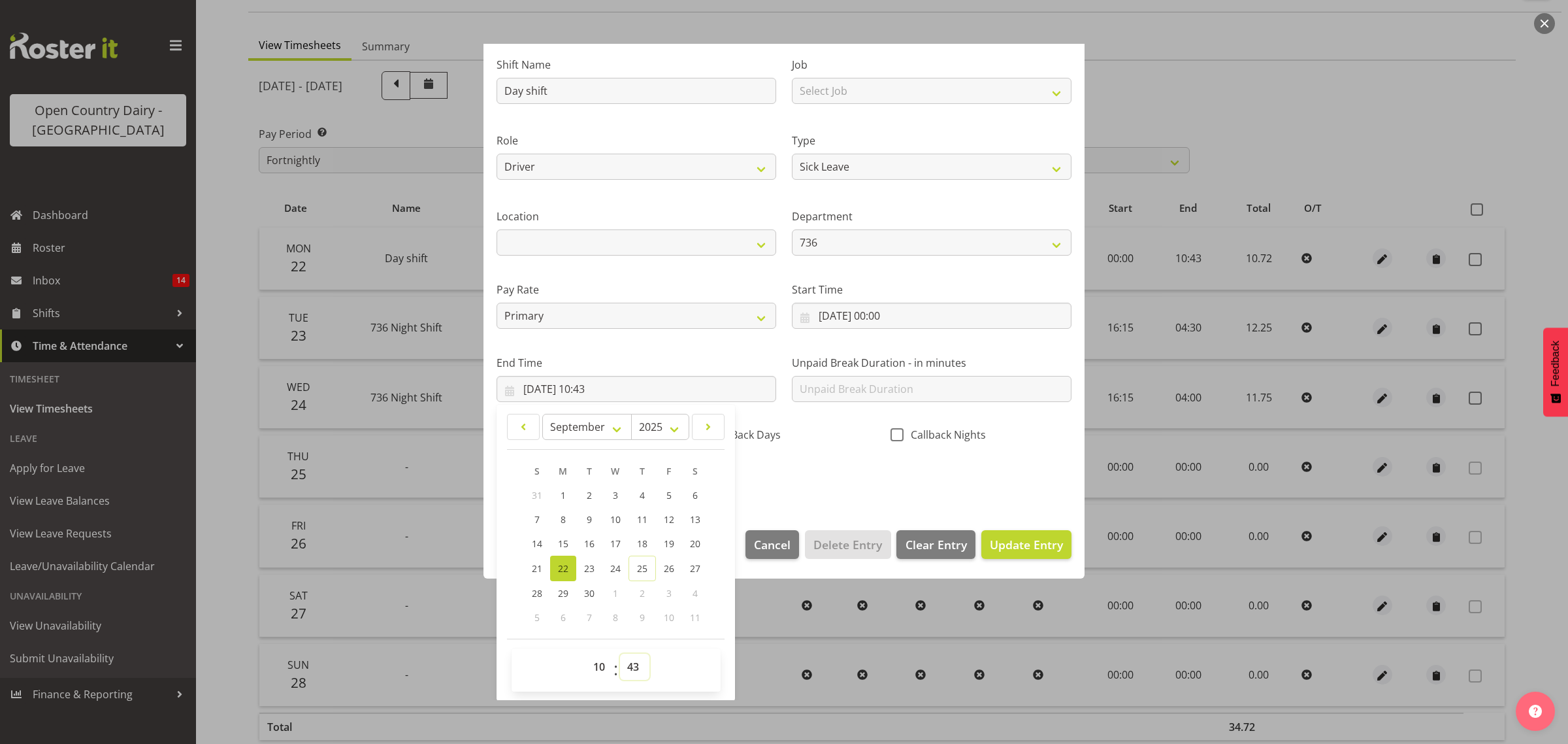
click at [634, 665] on select "00 01 02 03 04 05 06 07 08 09 10 11 12 13 14 15 16 17 18 19 20 21 22 23 24 25 2…" at bounding box center [634, 667] width 29 height 26
select select "42"
click at [620, 654] on select "00 01 02 03 04 05 06 07 08 09 10 11 12 13 14 15 16 17 18 19 20 21 22 23 24 25 2…" at bounding box center [634, 667] width 29 height 26
type input "22/09/2025, 10:42"
click at [1016, 544] on span "Update Entry" at bounding box center [1026, 544] width 73 height 15
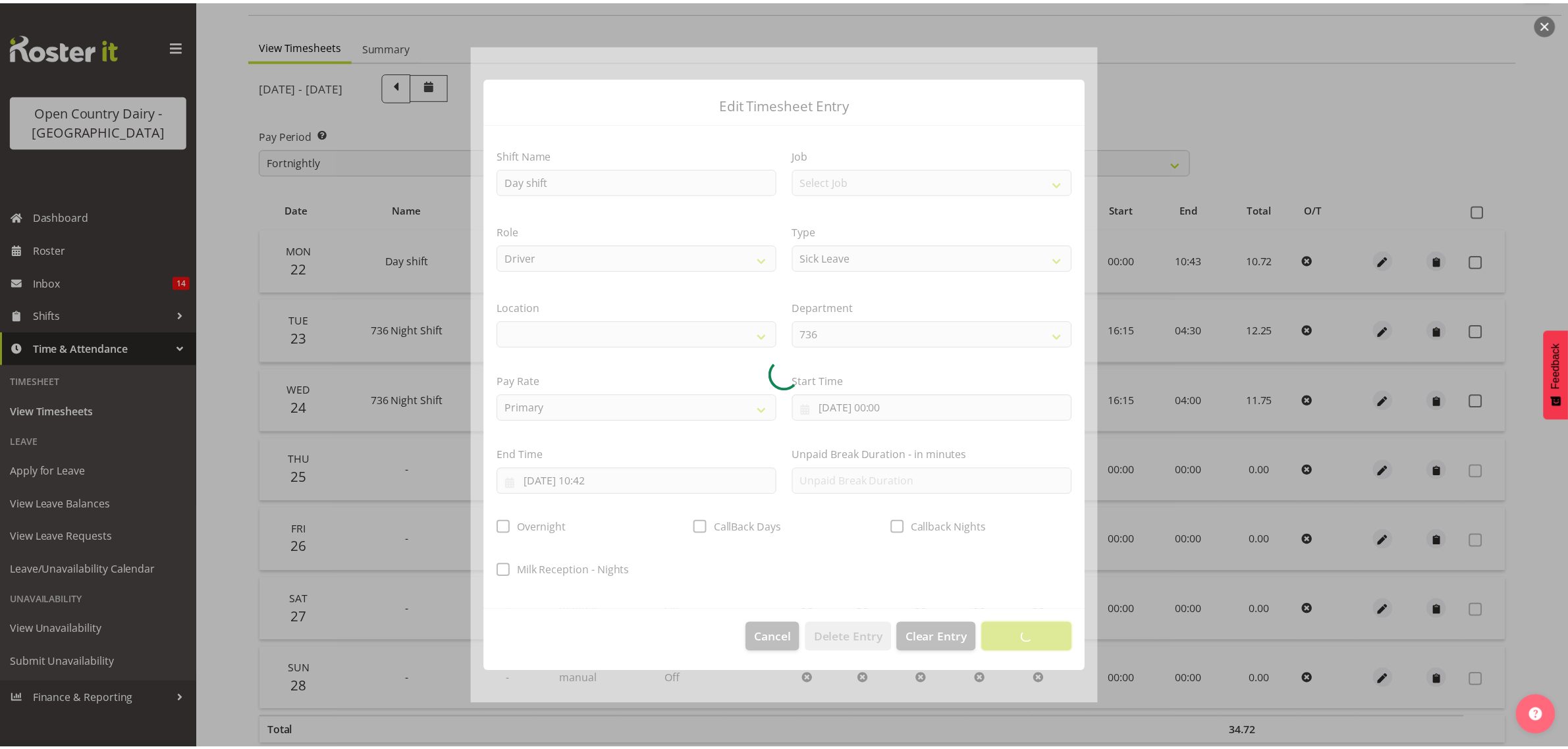
scroll to position [0, 0]
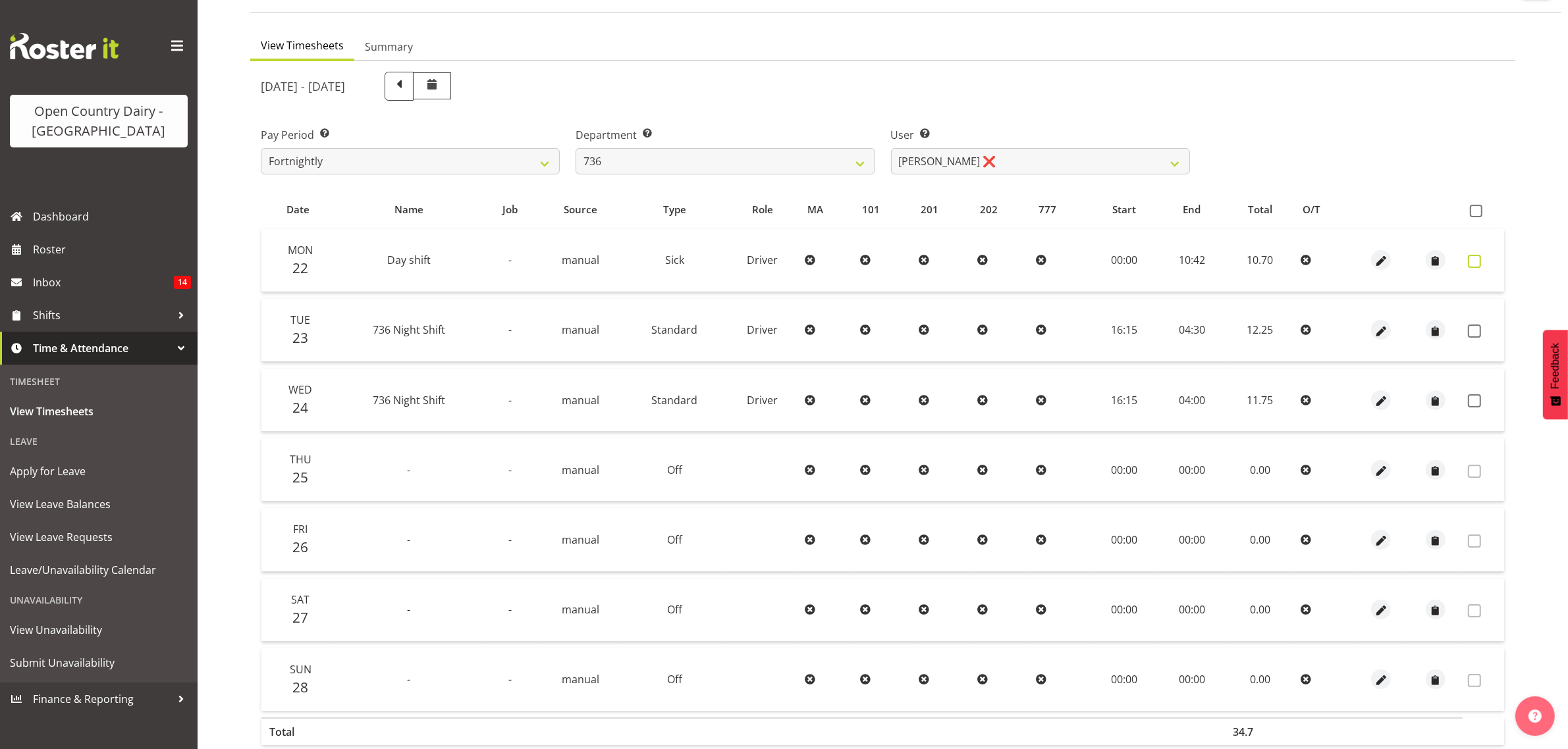
click at [1472, 259] on span at bounding box center [1474, 261] width 13 height 13
checkbox input "true"
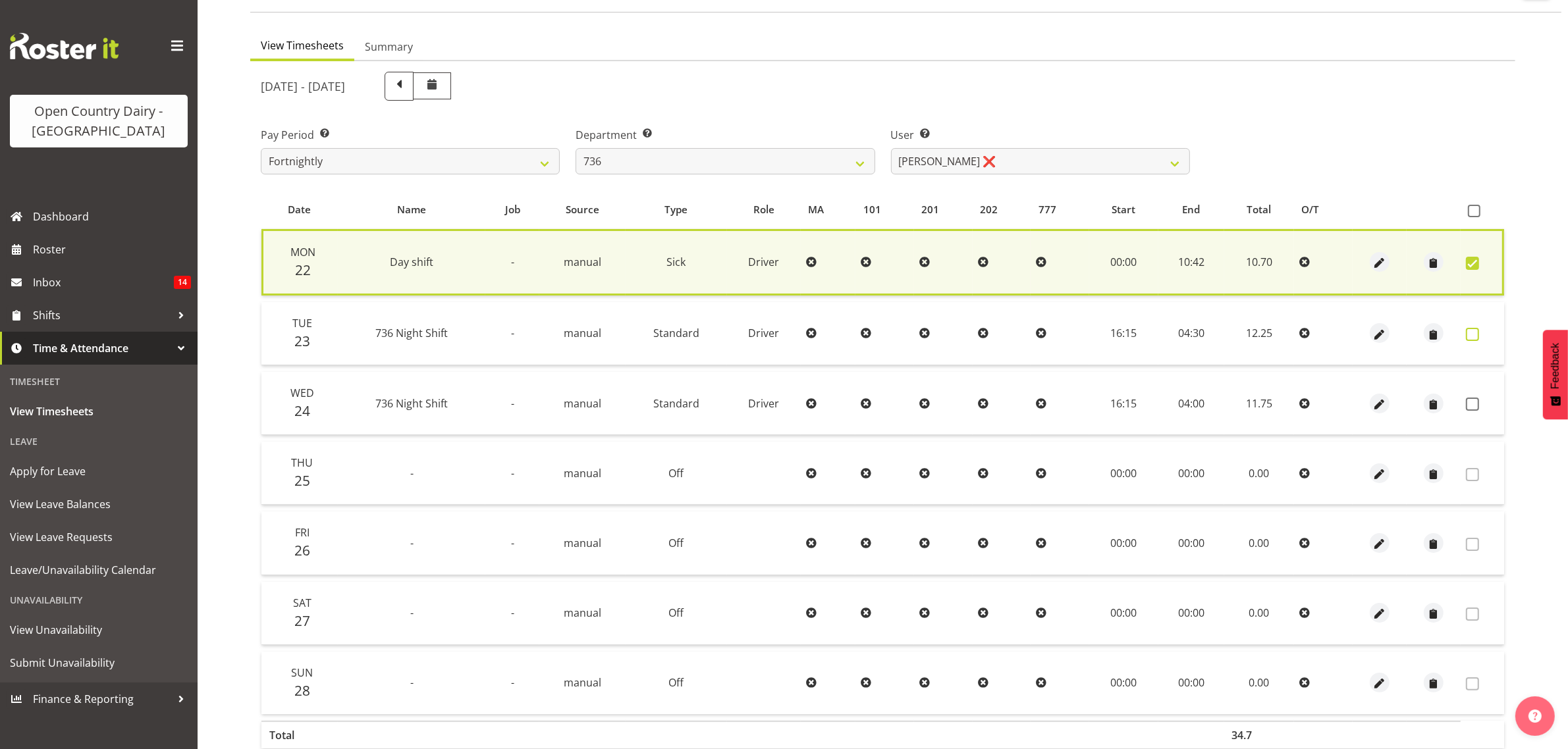
click at [1474, 329] on span at bounding box center [1472, 334] width 13 height 13
checkbox input "true"
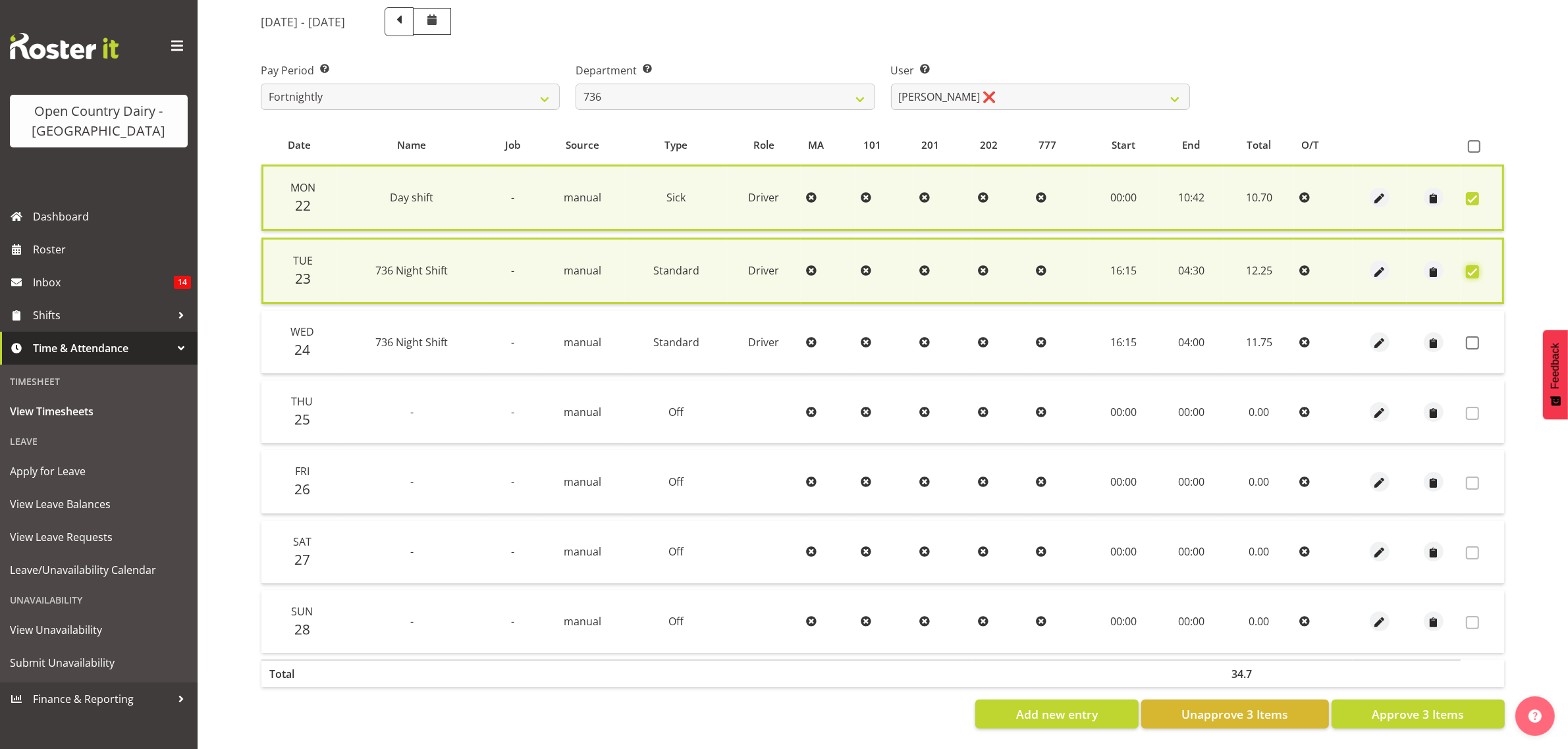
scroll to position [173, 0]
click at [1390, 705] on span "Approve 3 Items" at bounding box center [1418, 713] width 93 height 17
checkbox input "false"
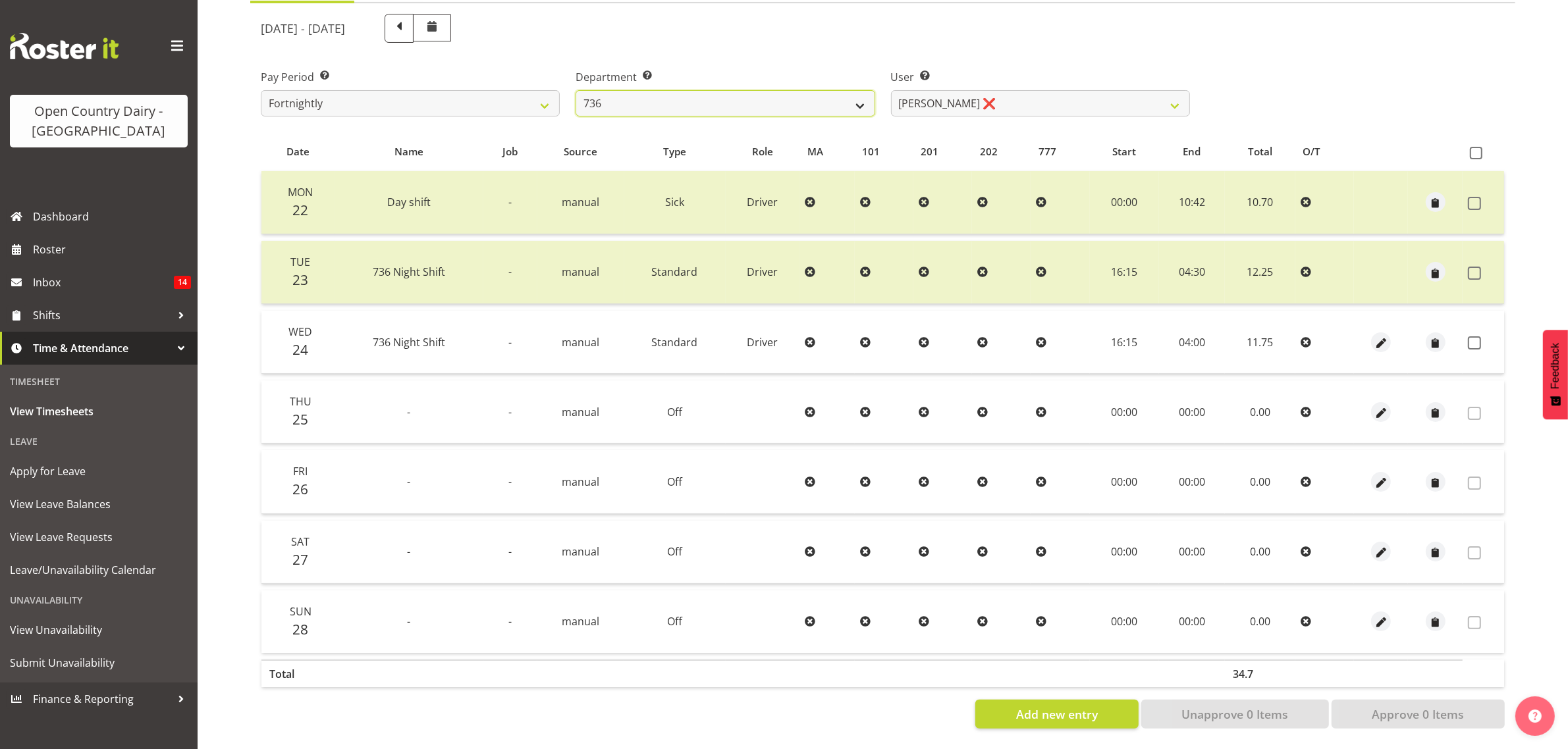
drag, startPoint x: 861, startPoint y: 97, endPoint x: 864, endPoint y: 83, distance: 14.3
click at [866, 96] on select "734 735 736 737 738 739 851 853 854 855 856 858 861 862 865 867-9032 868 869 87…" at bounding box center [725, 103] width 299 height 26
select select "681"
click at [576, 90] on select "734 735 736 737 738 739 851 853 854 855 856 858 861 862 865 867-9032 868 869 87…" at bounding box center [725, 103] width 299 height 26
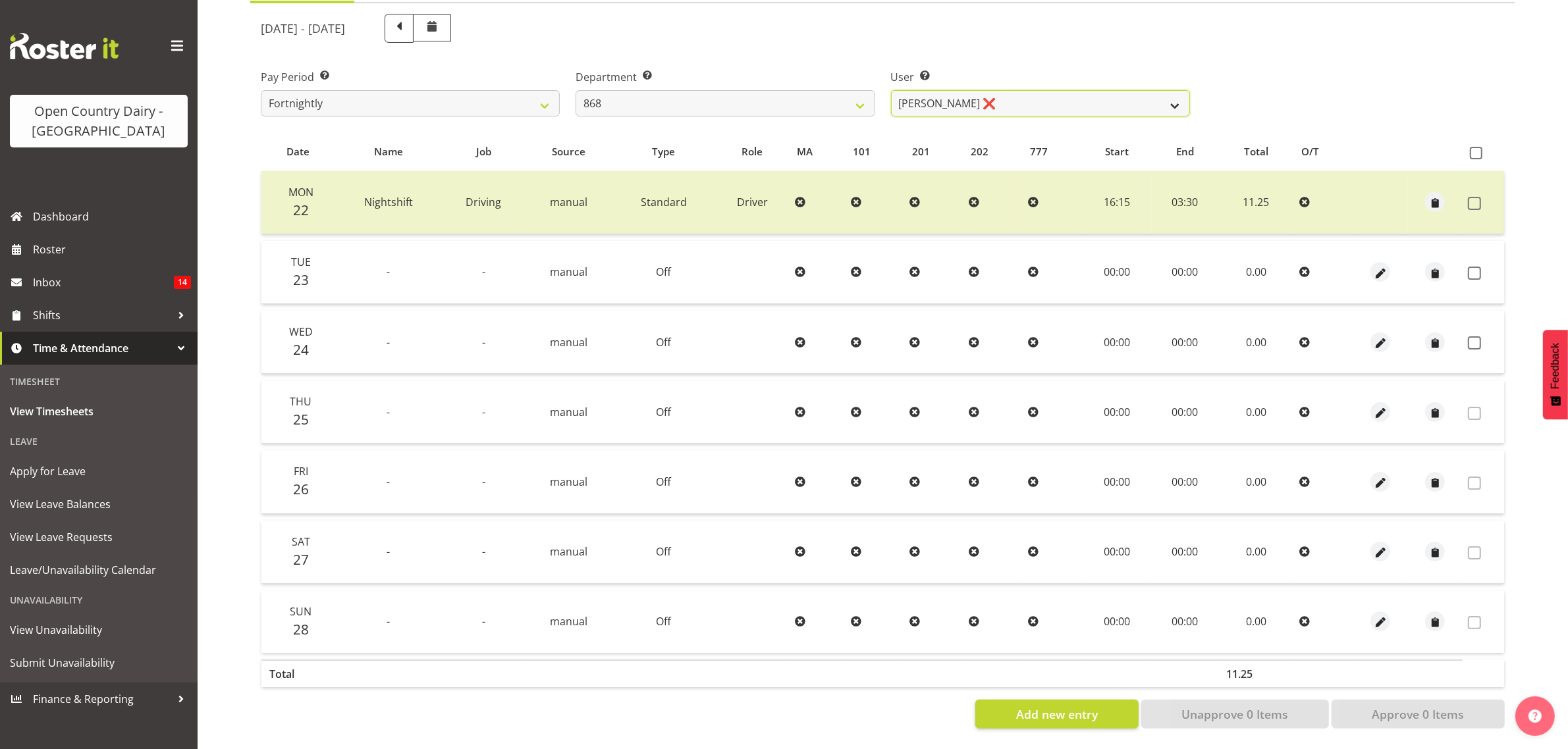
click at [1175, 93] on select "Alan Rolton ❌ Cassidy Williams ❌ Christopher McIver ❌ Darin Ayling ❌" at bounding box center [1040, 103] width 299 height 26
select select "10268"
click at [891, 90] on select "Alan Rolton ❌ Cassidy Williams ❌ Christopher McIver ❌ Darin Ayling ❌" at bounding box center [1040, 103] width 299 height 26
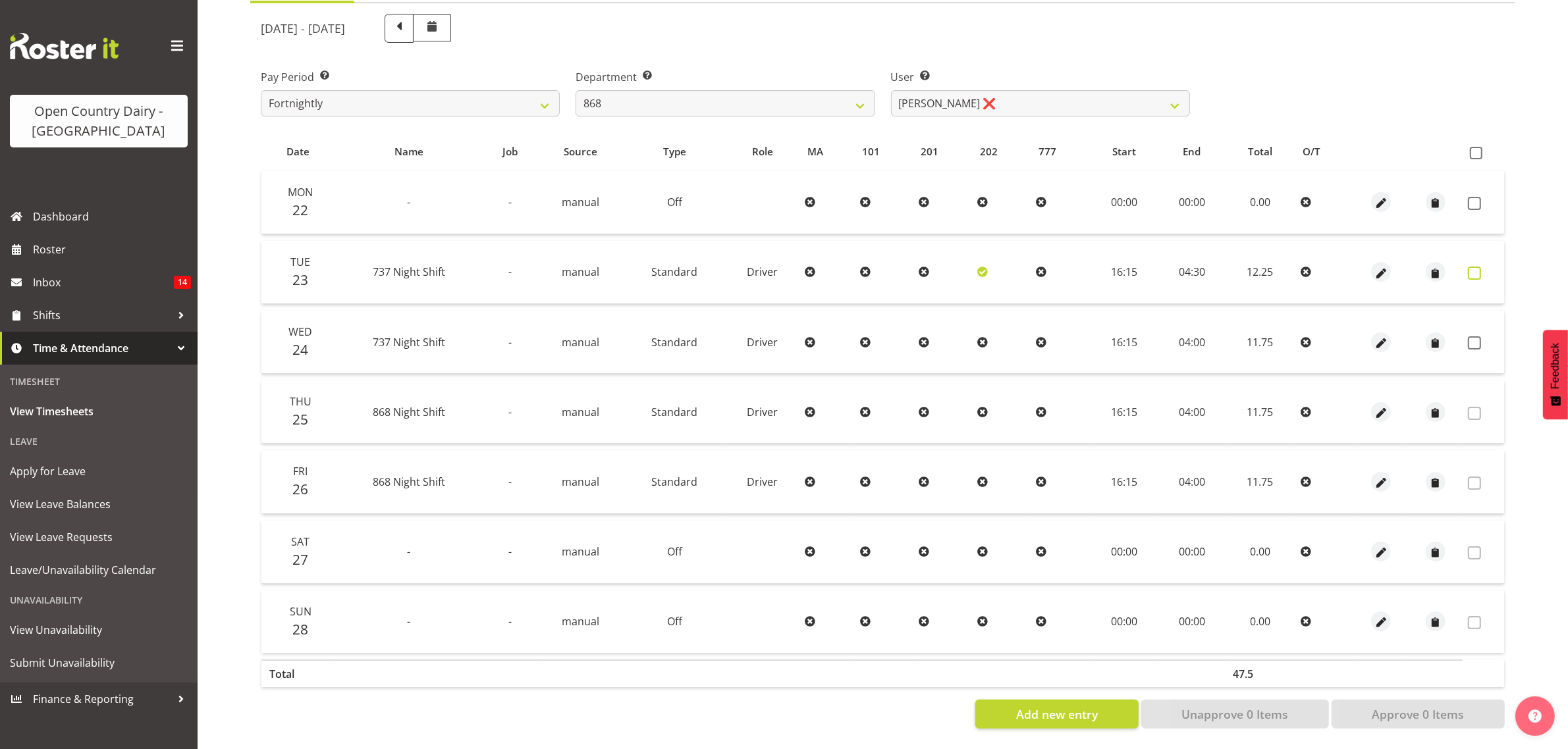
click at [1472, 266] on span at bounding box center [1474, 273] width 13 height 13
checkbox input "true"
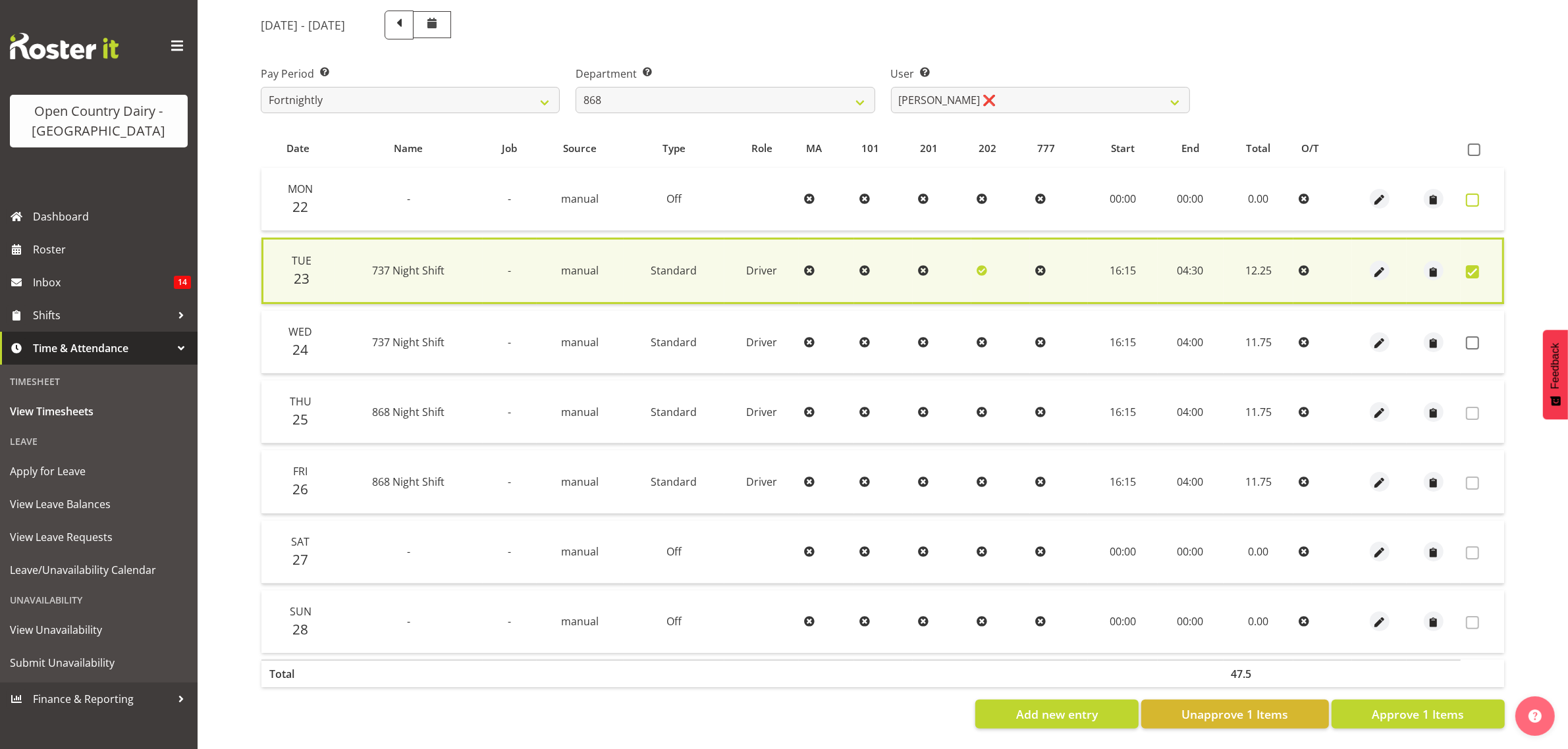
click at [1467, 193] on span at bounding box center [1472, 200] width 13 height 13
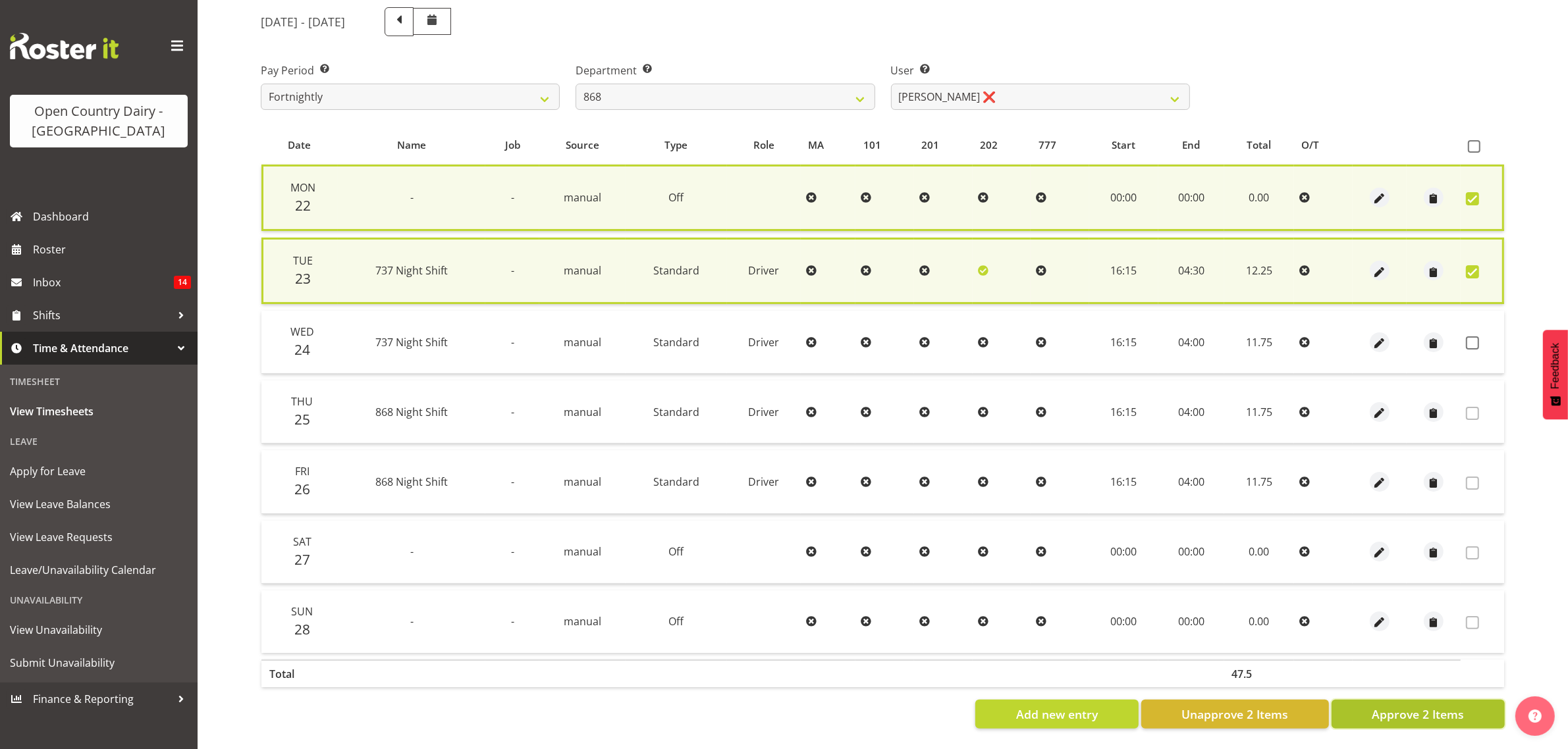
click at [1446, 708] on span "Approve 2 Items" at bounding box center [1418, 713] width 93 height 17
checkbox input "false"
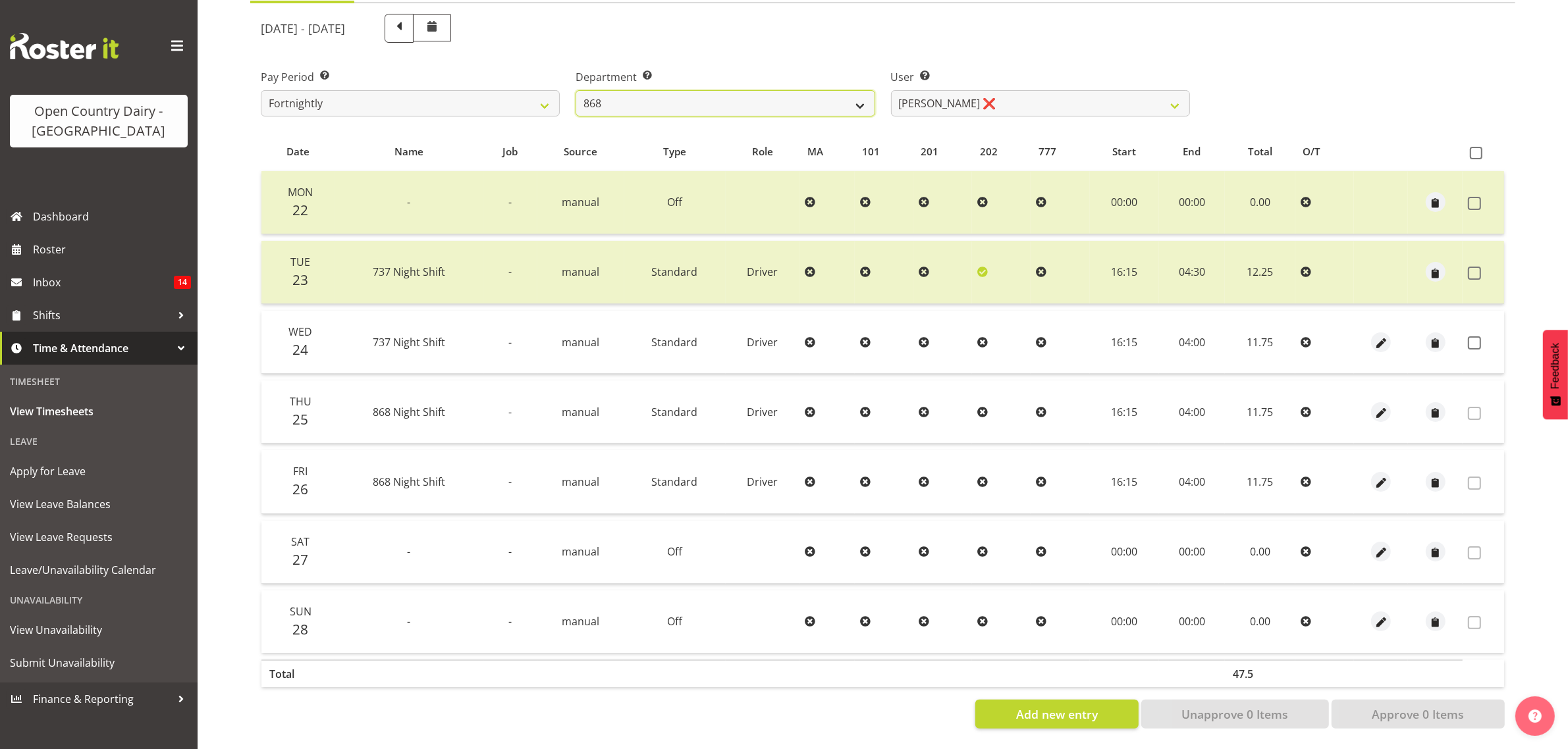
drag, startPoint x: 854, startPoint y: 93, endPoint x: 838, endPoint y: 100, distance: 17.5
click at [854, 93] on select "734 735 736 737 738 739 851 853 854 855 856 858 861 862 865 867-9032 868 869 87…" at bounding box center [725, 103] width 299 height 26
select select "904"
click at [576, 90] on select "734 735 736 737 738 739 851 853 854 855 856 858 861 862 865 867-9032 868 869 87…" at bounding box center [725, 103] width 299 height 26
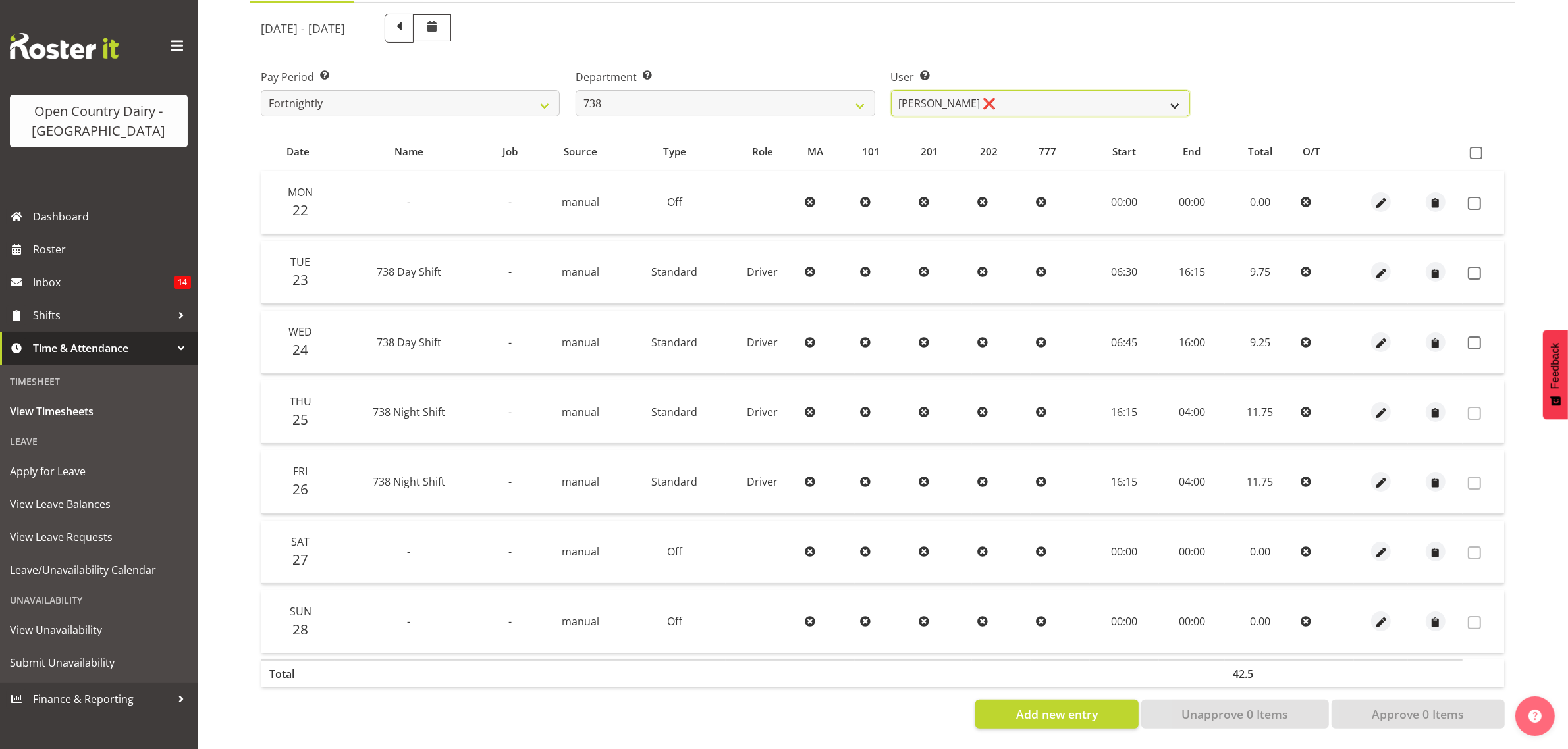
click at [1173, 96] on select "Christopher Gamble ❌ Marcy Tuuta ❌ Raymond Campbell ❌ Tama Irvine ❌" at bounding box center [1040, 103] width 299 height 26
select select "9020"
click at [891, 90] on select "Christopher Gamble ❌ Marcy Tuuta ❌ Raymond Campbell ❌ Tama Irvine ❌" at bounding box center [1040, 103] width 299 height 26
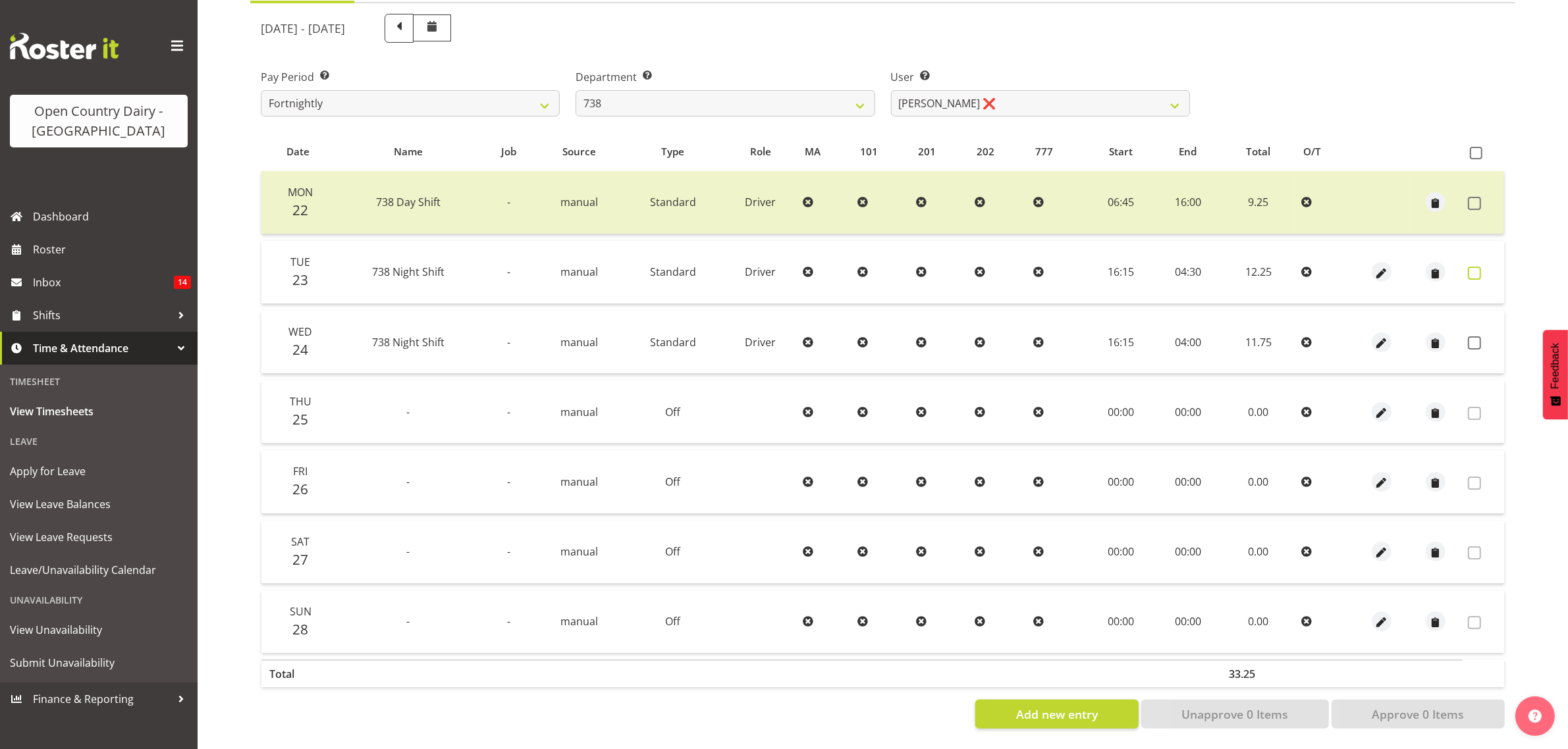
click at [1479, 266] on span at bounding box center [1474, 273] width 13 height 13
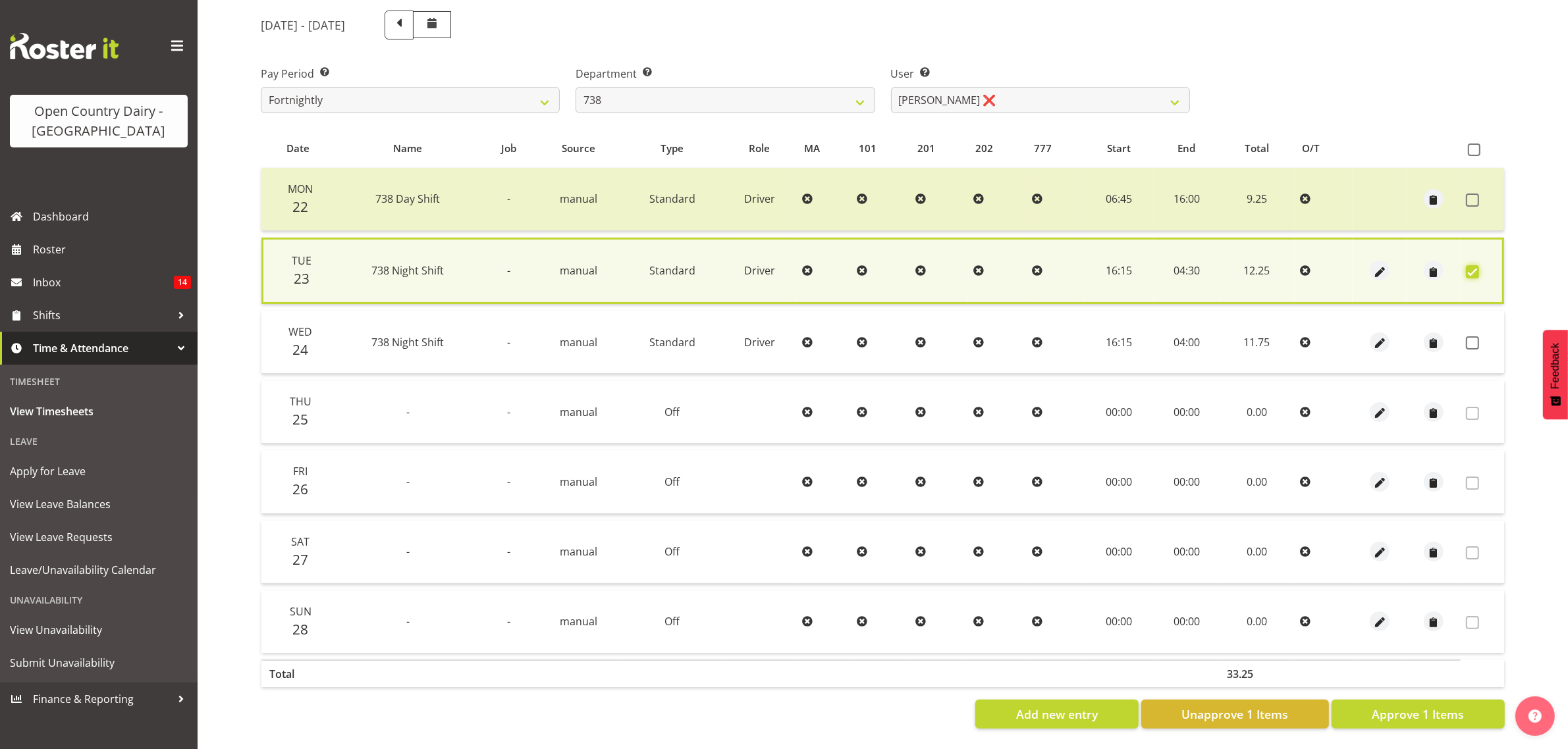
scroll to position [171, 0]
click at [1415, 705] on span "Approve 1 Items" at bounding box center [1418, 713] width 93 height 17
checkbox input "false"
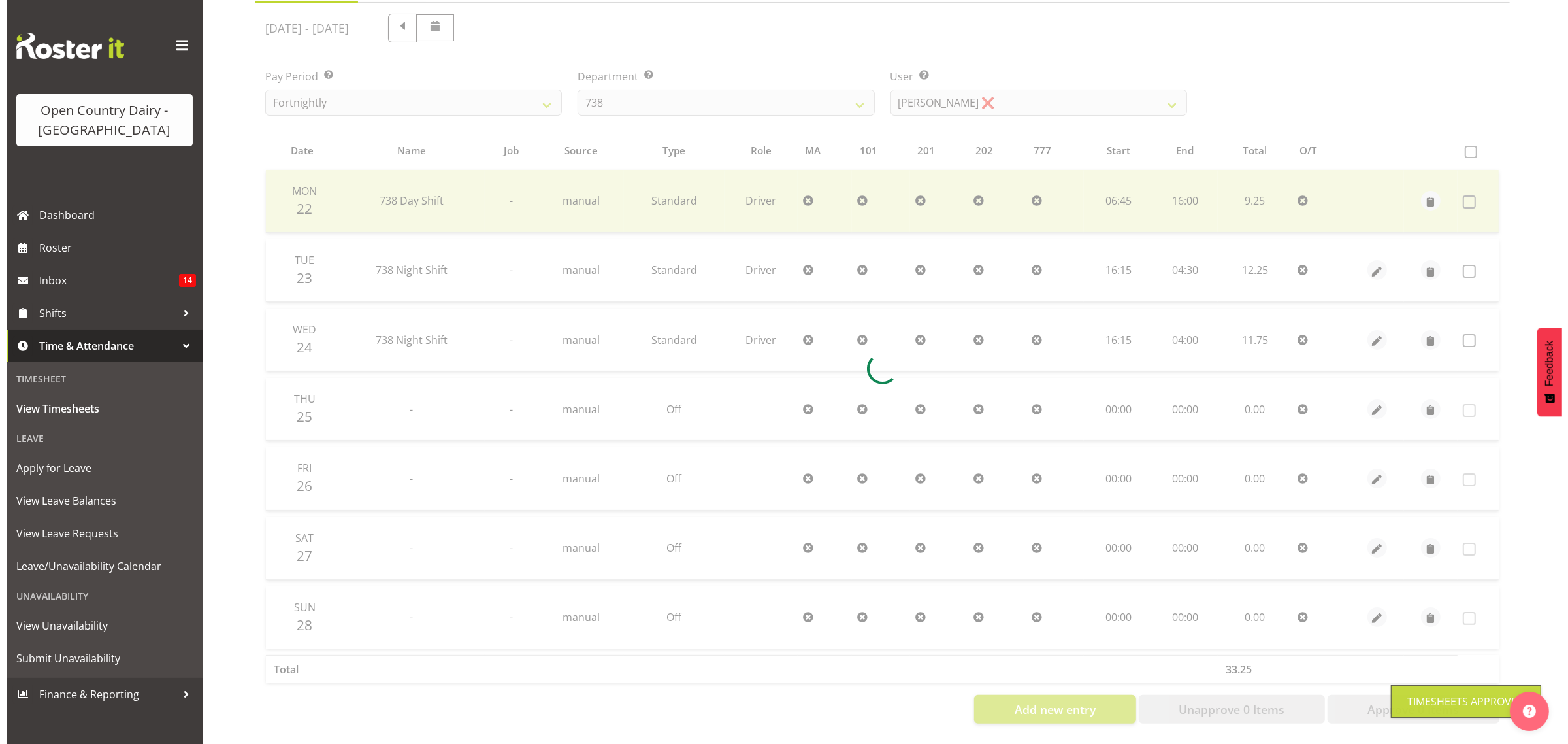
scroll to position [168, 0]
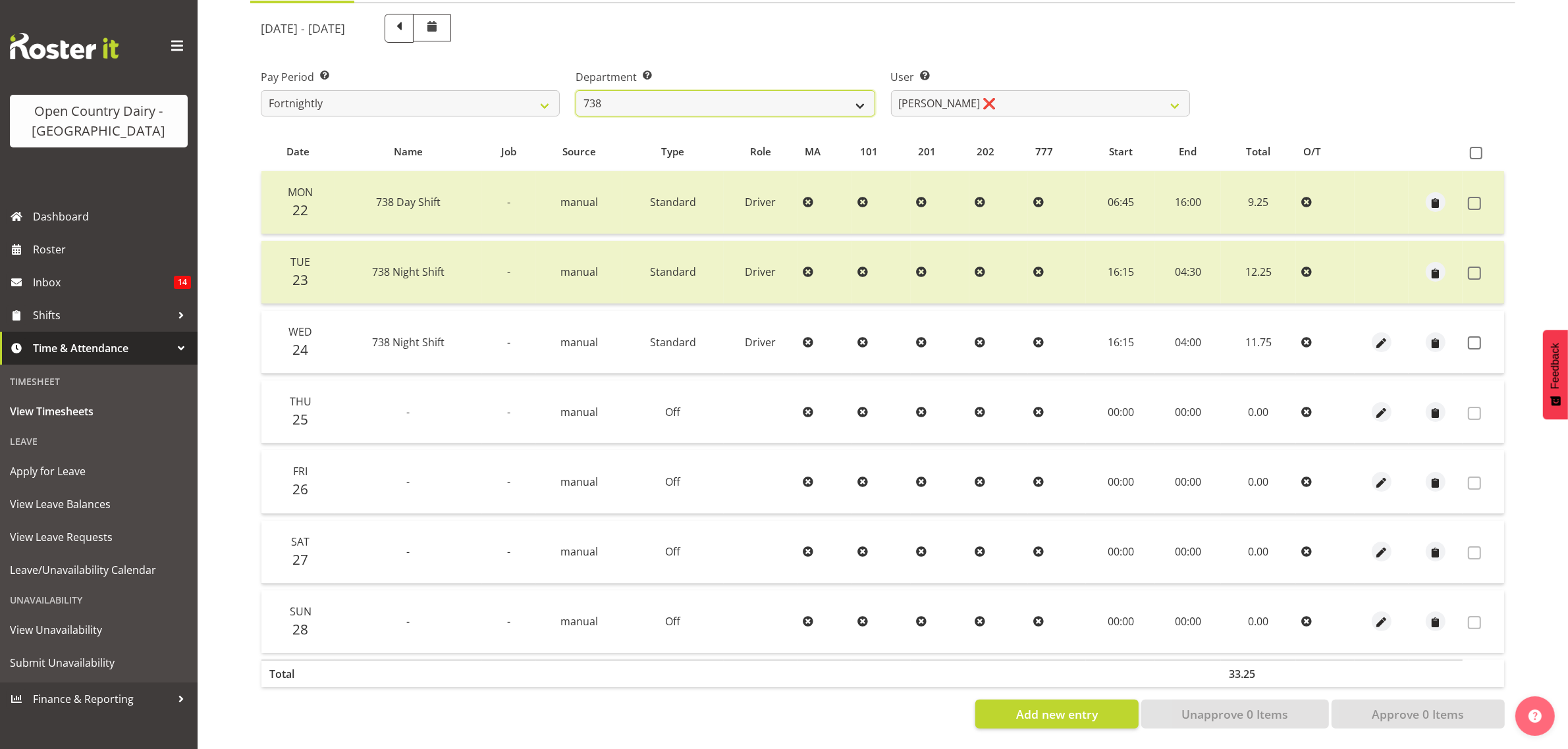
click at [854, 90] on select "734 735 736 737 738 739 851 853 854 855 856 858 861 862 865 867-9032 868 869 87…" at bounding box center [725, 103] width 299 height 26
select select "668"
click at [576, 90] on select "734 735 736 737 738 739 851 853 854 855 856 858 861 862 865 867-9032 868 869 87…" at bounding box center [725, 103] width 299 height 26
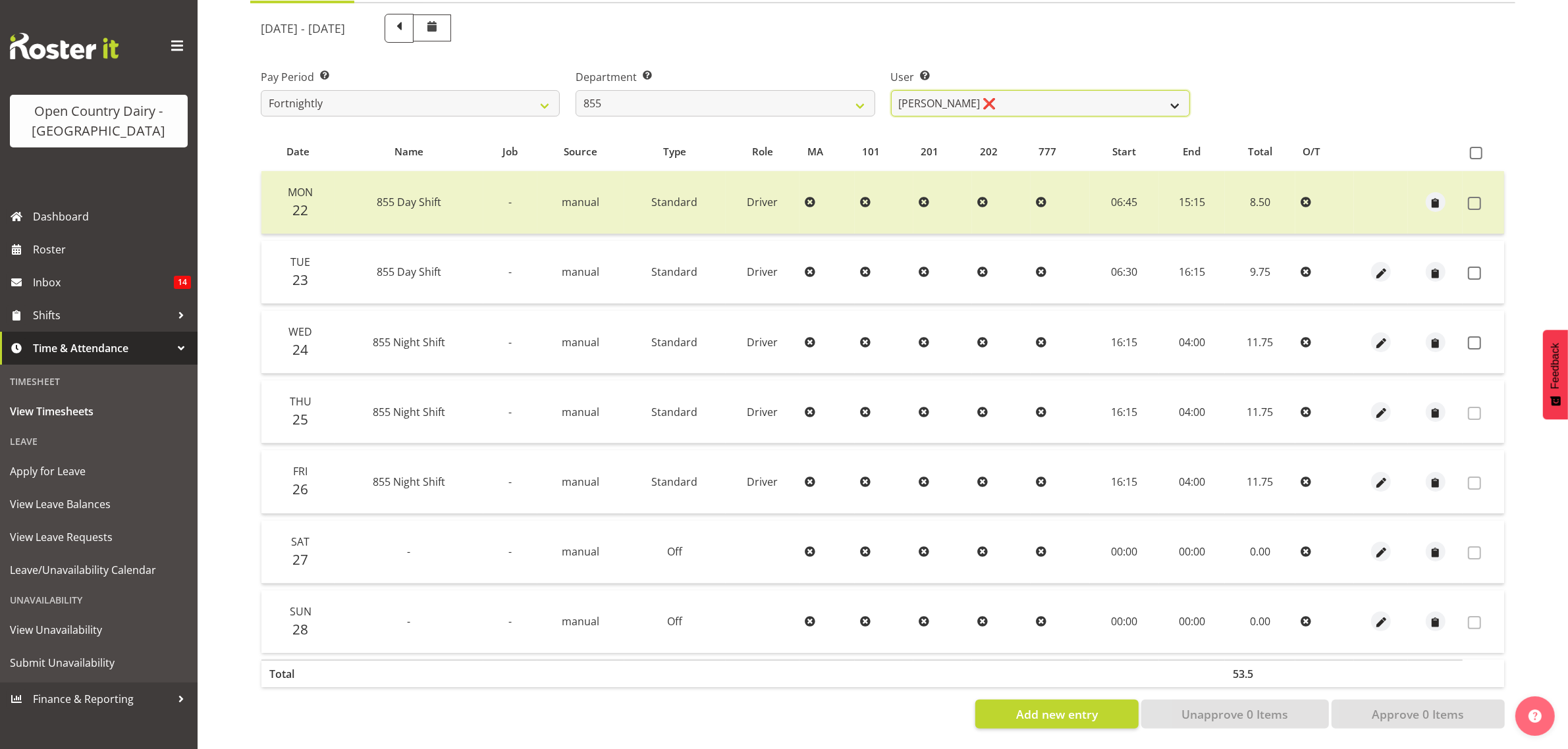
click at [1179, 96] on select "Leon Harrison ❌ Nathan Vincent ❌ Wayne Jukes ❌" at bounding box center [1040, 103] width 299 height 26
select select "7491"
click at [891, 90] on select "Leon Harrison ❌ Nathan Vincent ❌ Wayne Jukes ❌" at bounding box center [1040, 103] width 299 height 26
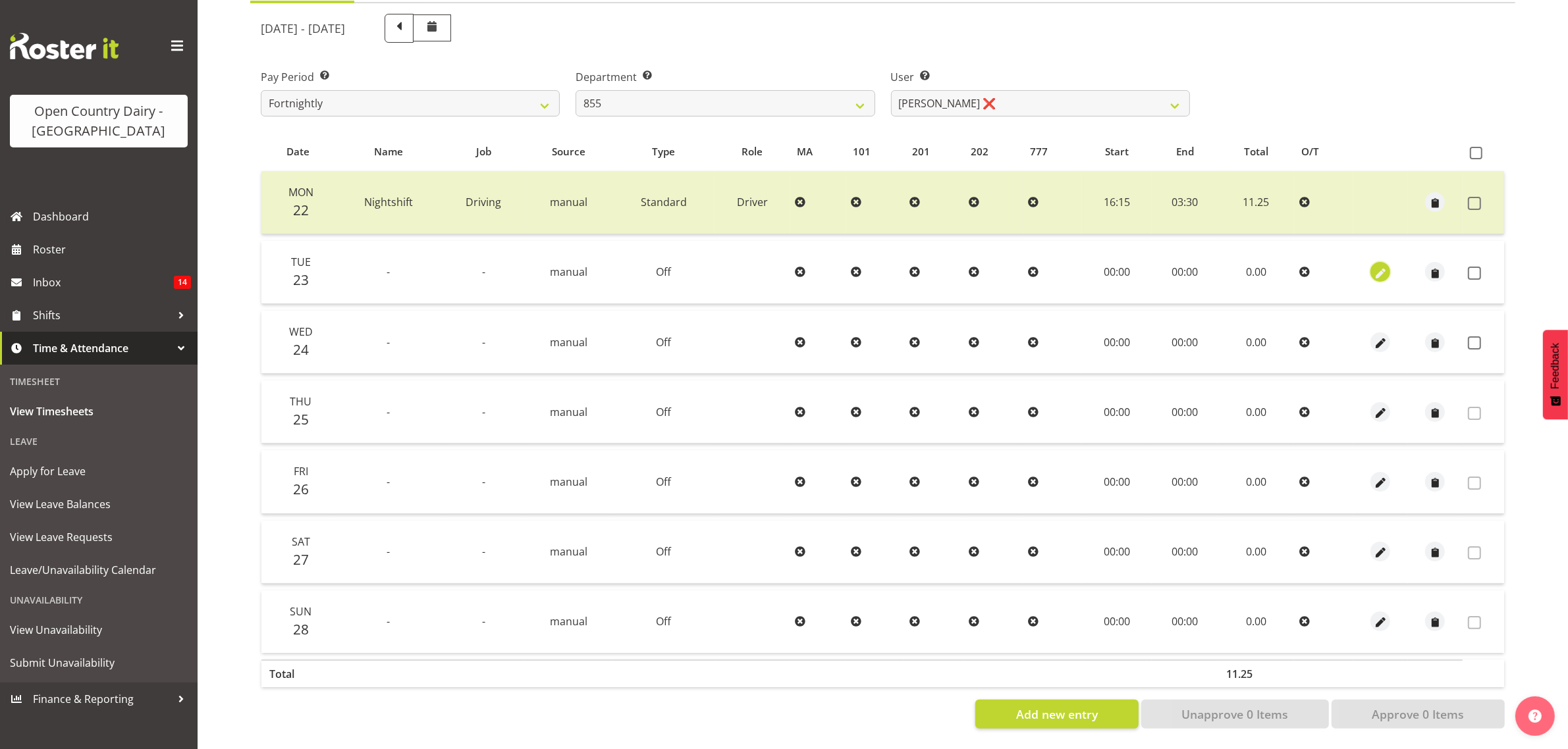
click at [1374, 266] on span "button" at bounding box center [1380, 273] width 15 height 15
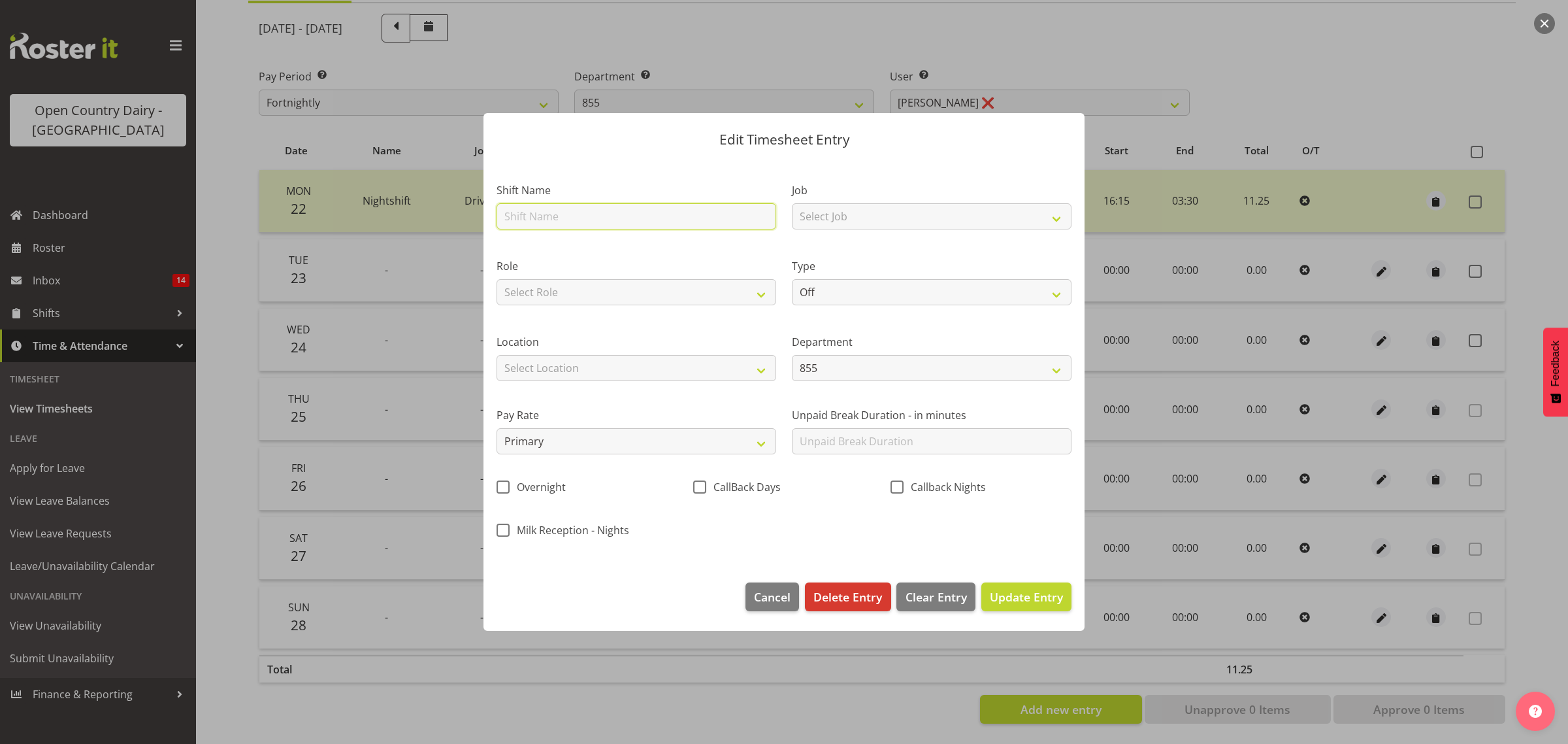
click at [670, 219] on input "text" at bounding box center [636, 216] width 280 height 26
type input "Nightshift"
click at [619, 289] on select "Select Role Driver" at bounding box center [636, 292] width 280 height 26
select select "1154"
click at [496, 279] on select "Select Role Driver" at bounding box center [636, 292] width 280 height 26
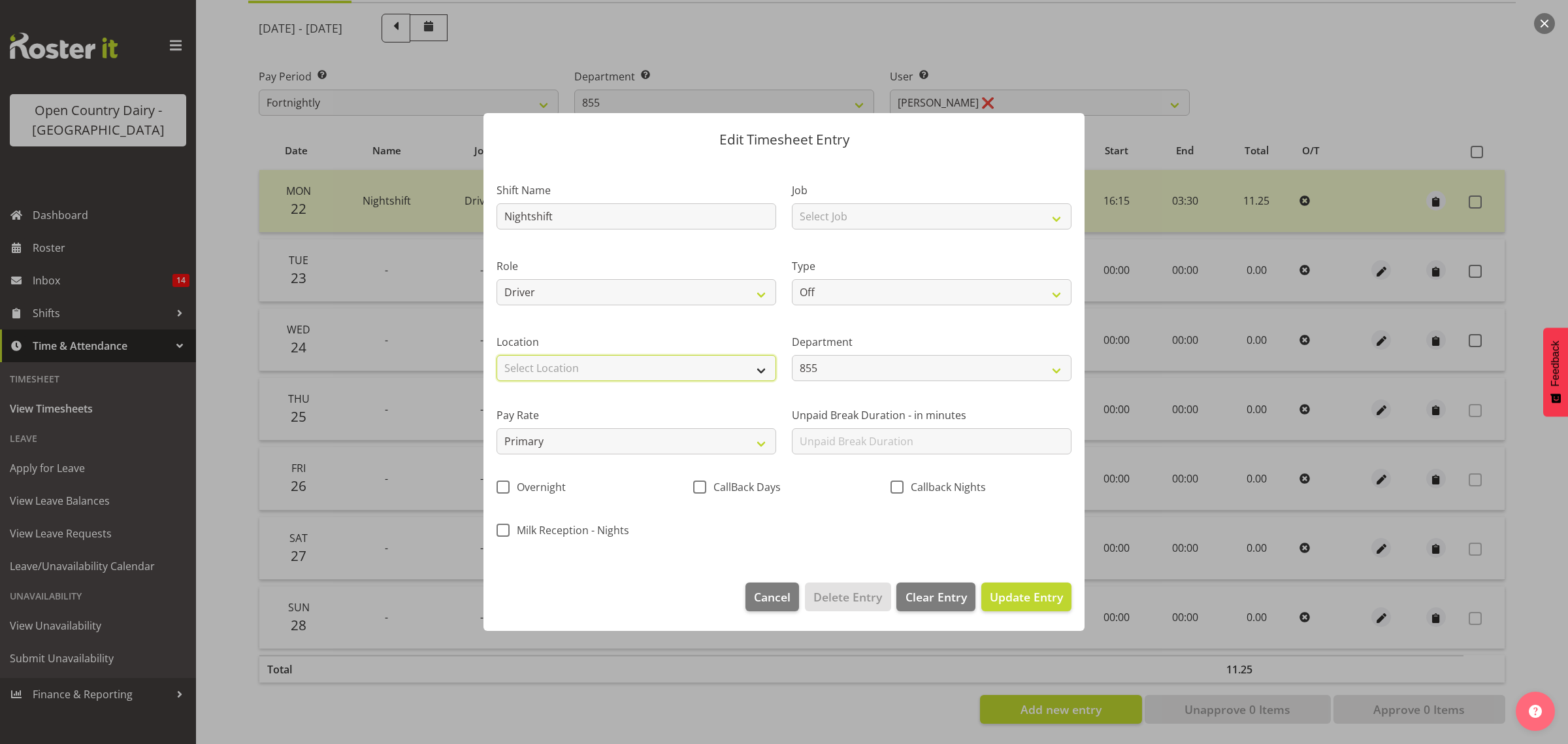
drag, startPoint x: 636, startPoint y: 367, endPoint x: 628, endPoint y: 366, distance: 8.1
click at [636, 366] on select "Select Location Awarua Milk Awarua Office Freight Horotiu office Waharoa Office…" at bounding box center [636, 368] width 280 height 26
select select "988"
click at [496, 355] on select "Select Location Awarua Milk Awarua Office Freight Horotiu office Waharoa Office…" at bounding box center [636, 368] width 280 height 26
click at [1043, 289] on select "Off Standard Public Holiday Public Holiday (Worked) Day In Lieu Annual Leave Si…" at bounding box center [931, 292] width 280 height 26
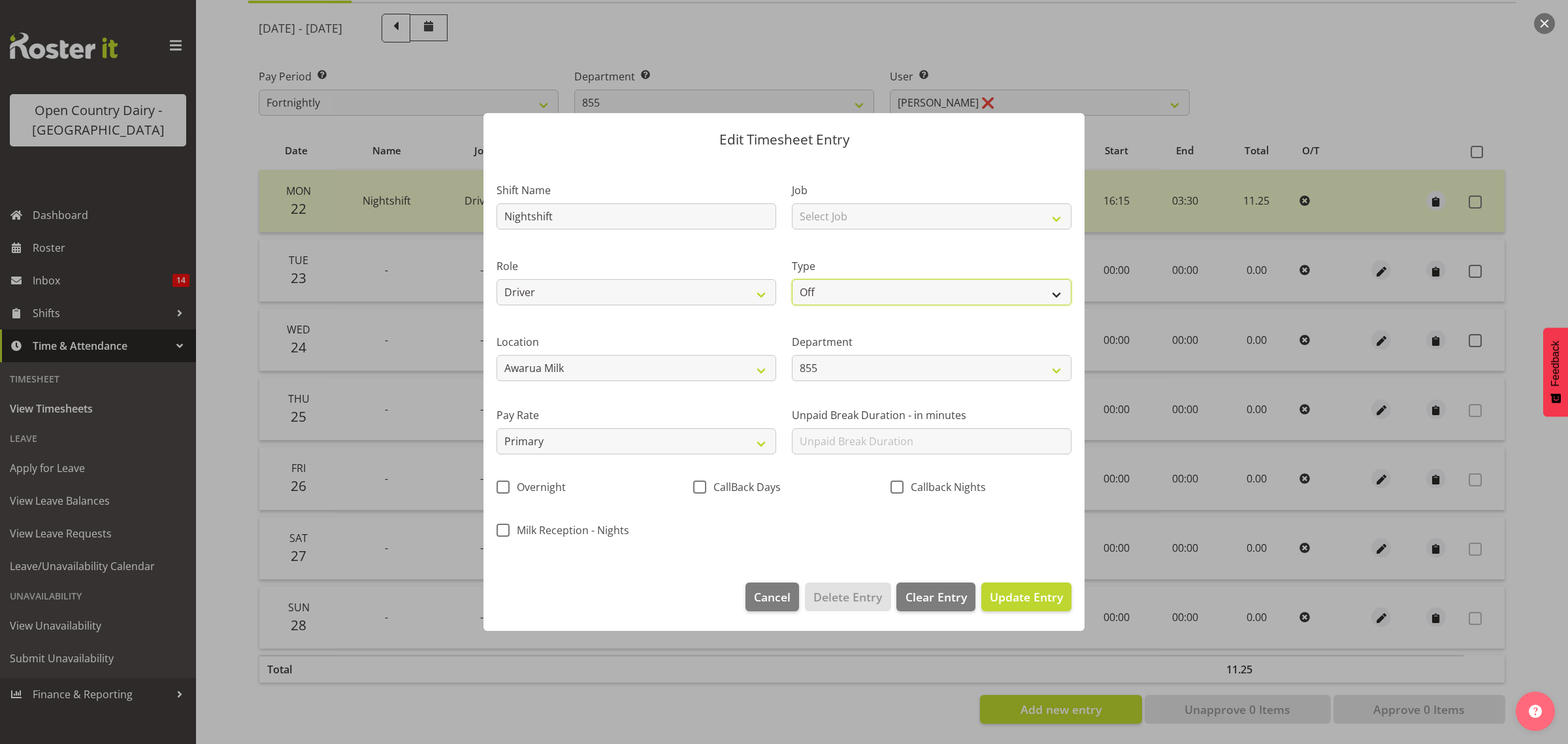
select select "Standard"
click at [792, 279] on select "Off Standard Public Holiday Public Holiday (Worked) Day In Lieu Annual Leave Si…" at bounding box center [931, 292] width 280 height 26
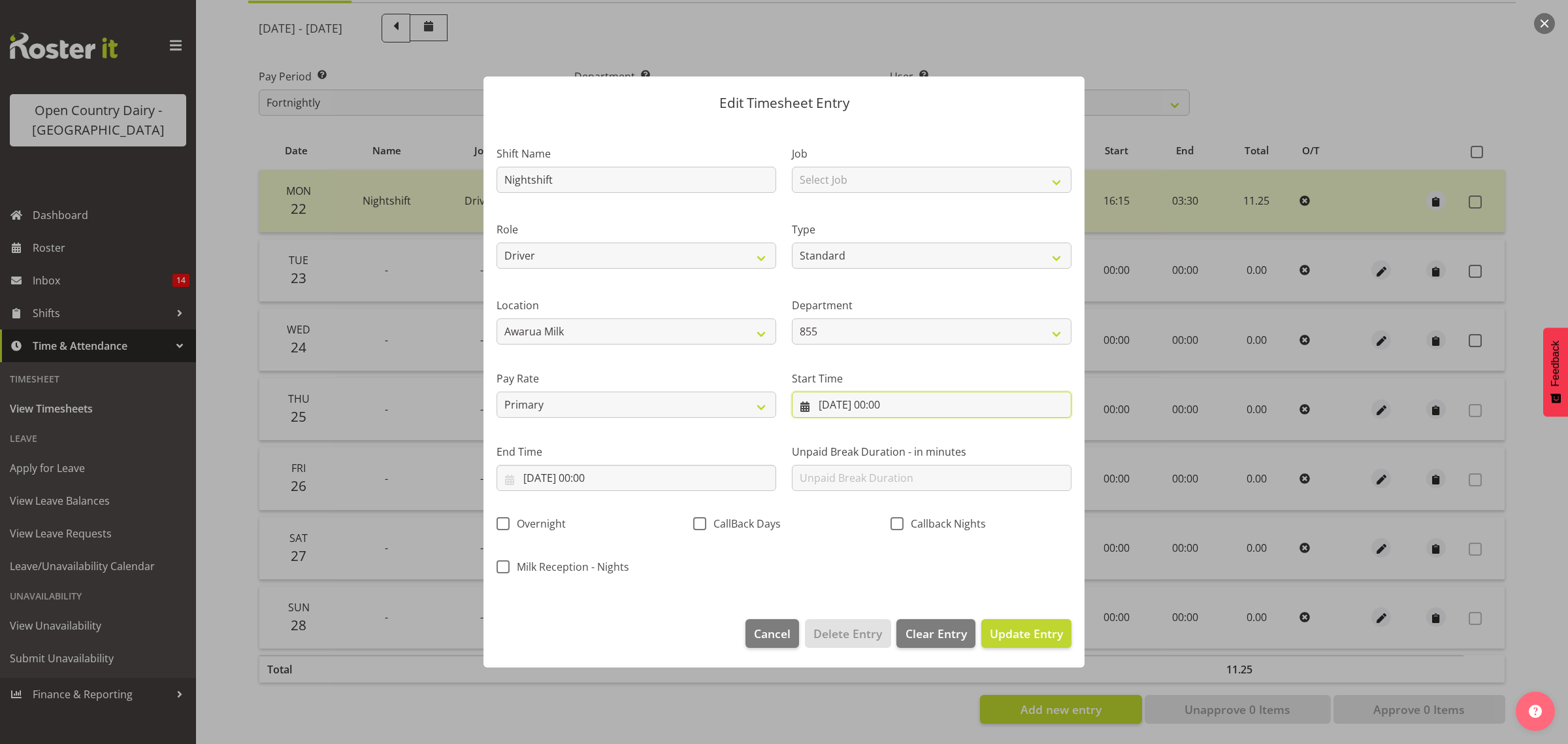
click at [861, 405] on input "23/09/2025, 00:00" at bounding box center [931, 405] width 280 height 26
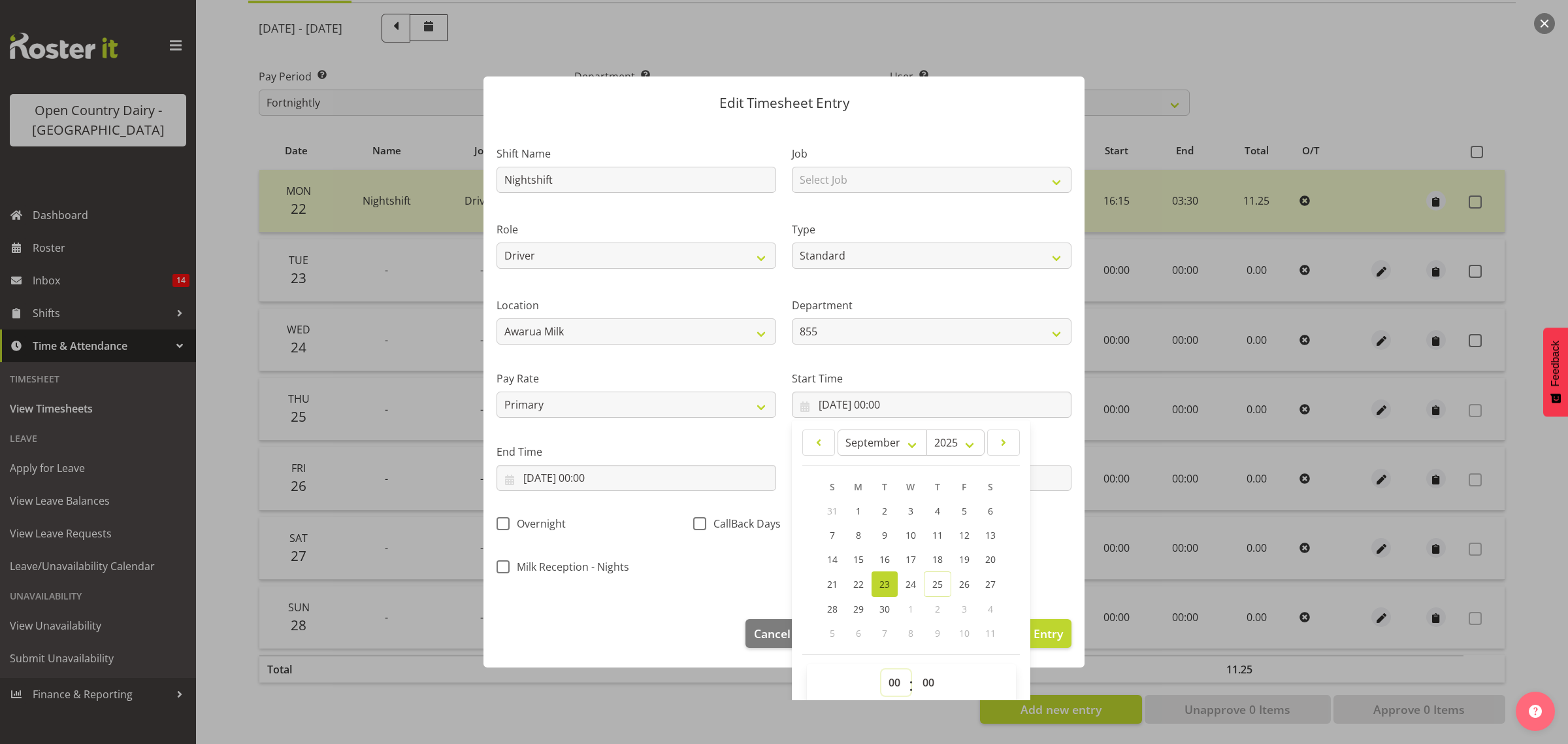
click at [883, 678] on select "00 01 02 03 04 05 06 07 08 09 10 11 12 13 14 15 16 17 18 19 20 21 22 23" at bounding box center [896, 682] width 29 height 26
select select "16"
click at [881, 669] on select "00 01 02 03 04 05 06 07 08 09 10 11 12 13 14 15 16 17 18 19 20 21 22 23" at bounding box center [896, 682] width 29 height 26
type input "23/09/2025, 16:00"
click at [924, 676] on select "00 01 02 03 04 05 06 07 08 09 10 11 12 13 14 15 16 17 18 19 20 21 22 23 24 25 2…" at bounding box center [930, 682] width 29 height 26
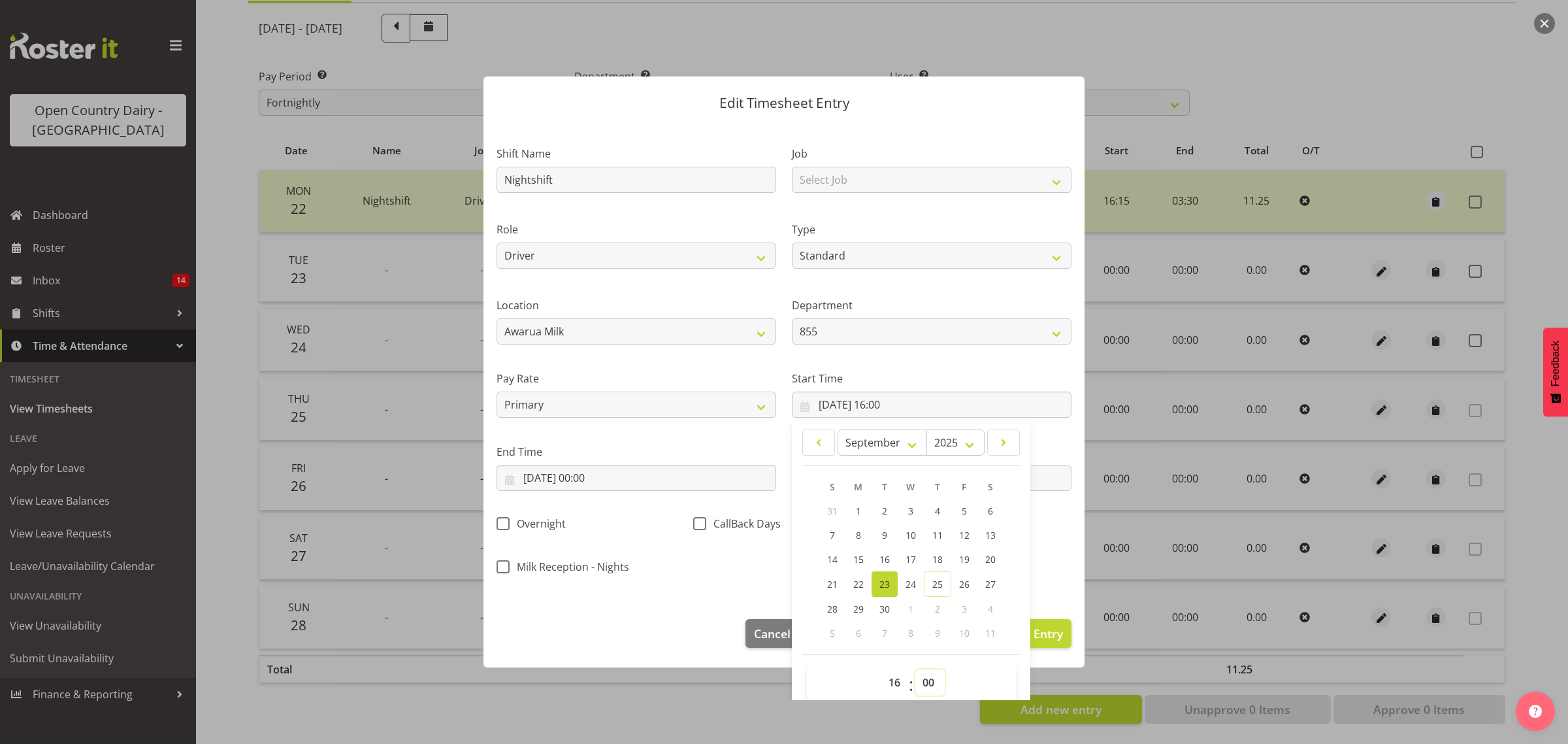
select select "15"
click at [915, 669] on select "00 01 02 03 04 05 06 07 08 09 10 11 12 13 14 15 16 17 18 19 20 21 22 23 24 25 2…" at bounding box center [930, 682] width 29 height 26
type input "23/09/2025, 16:15"
click at [541, 477] on input "23/09/2025, 00:00" at bounding box center [636, 478] width 280 height 26
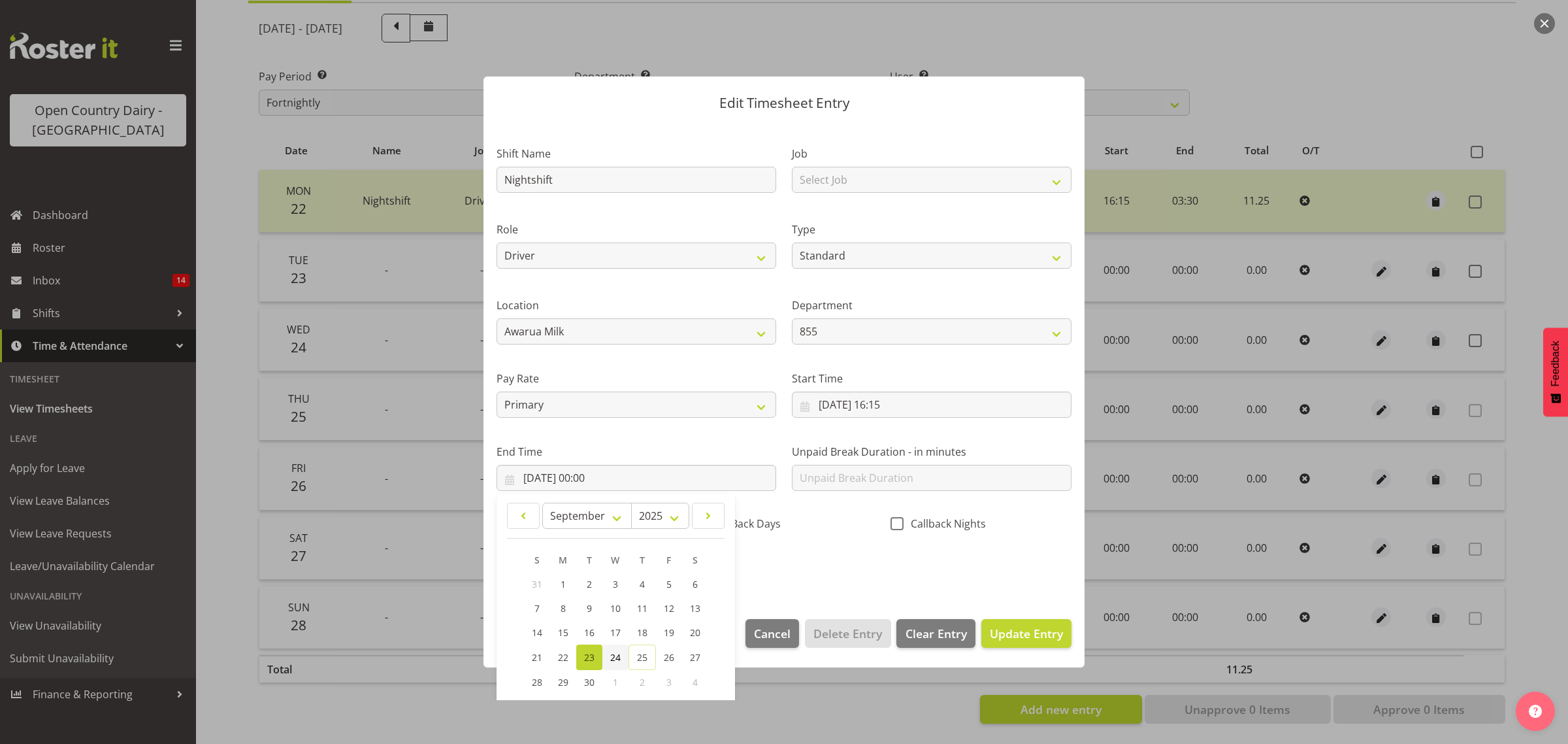
click at [610, 654] on span "24" at bounding box center [615, 657] width 10 height 12
type input "24/09/2025, 00:00"
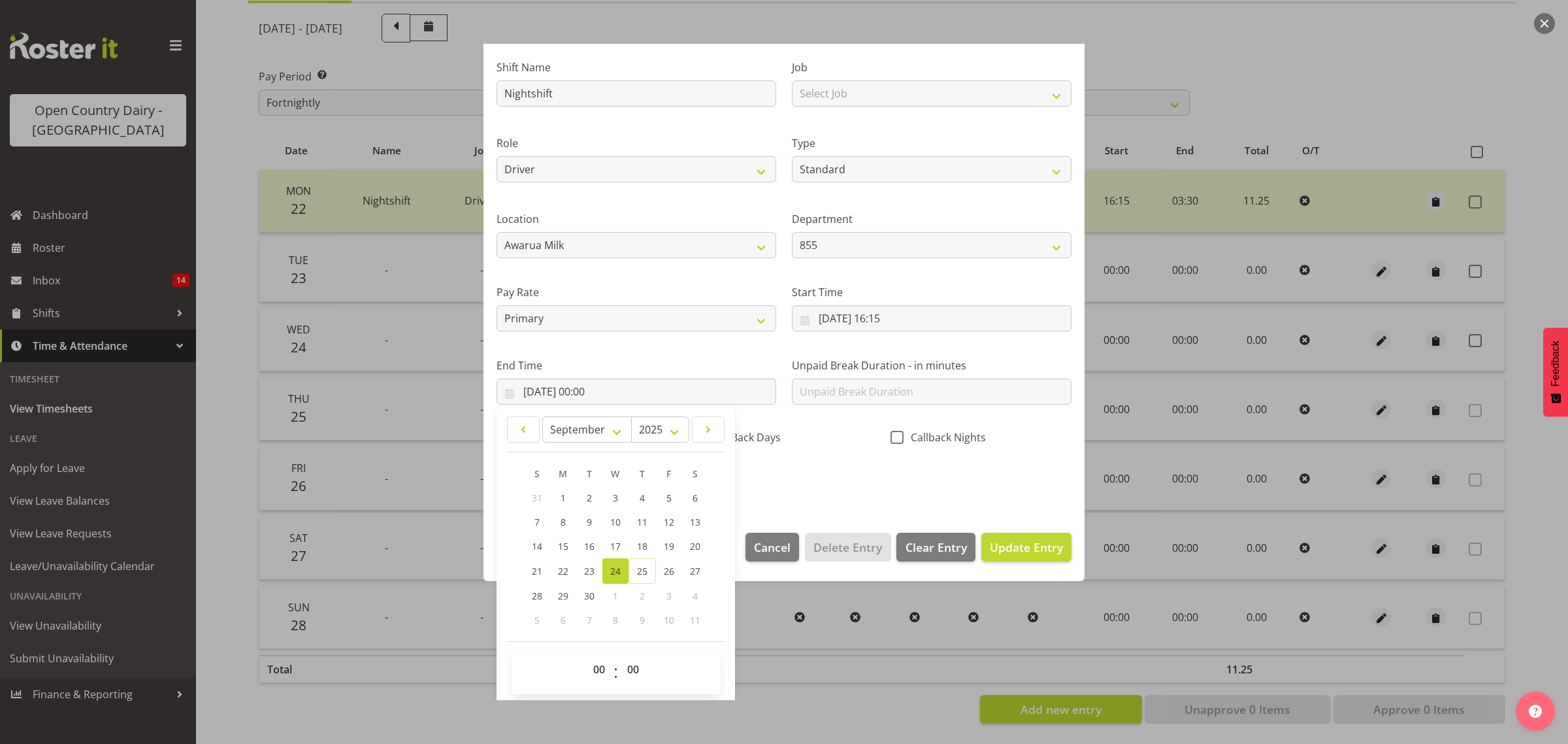
scroll to position [89, 0]
click at [603, 667] on select "00 01 02 03 04 05 06 07 08 09 10 11 12 13 14 15 16 17 18 19 20 21 22 23" at bounding box center [600, 667] width 29 height 26
select select "4"
click at [586, 654] on select "00 01 02 03 04 05 06 07 08 09 10 11 12 13 14 15 16 17 18 19 20 21 22 23" at bounding box center [600, 667] width 29 height 26
type input "24/09/2025, 04:00"
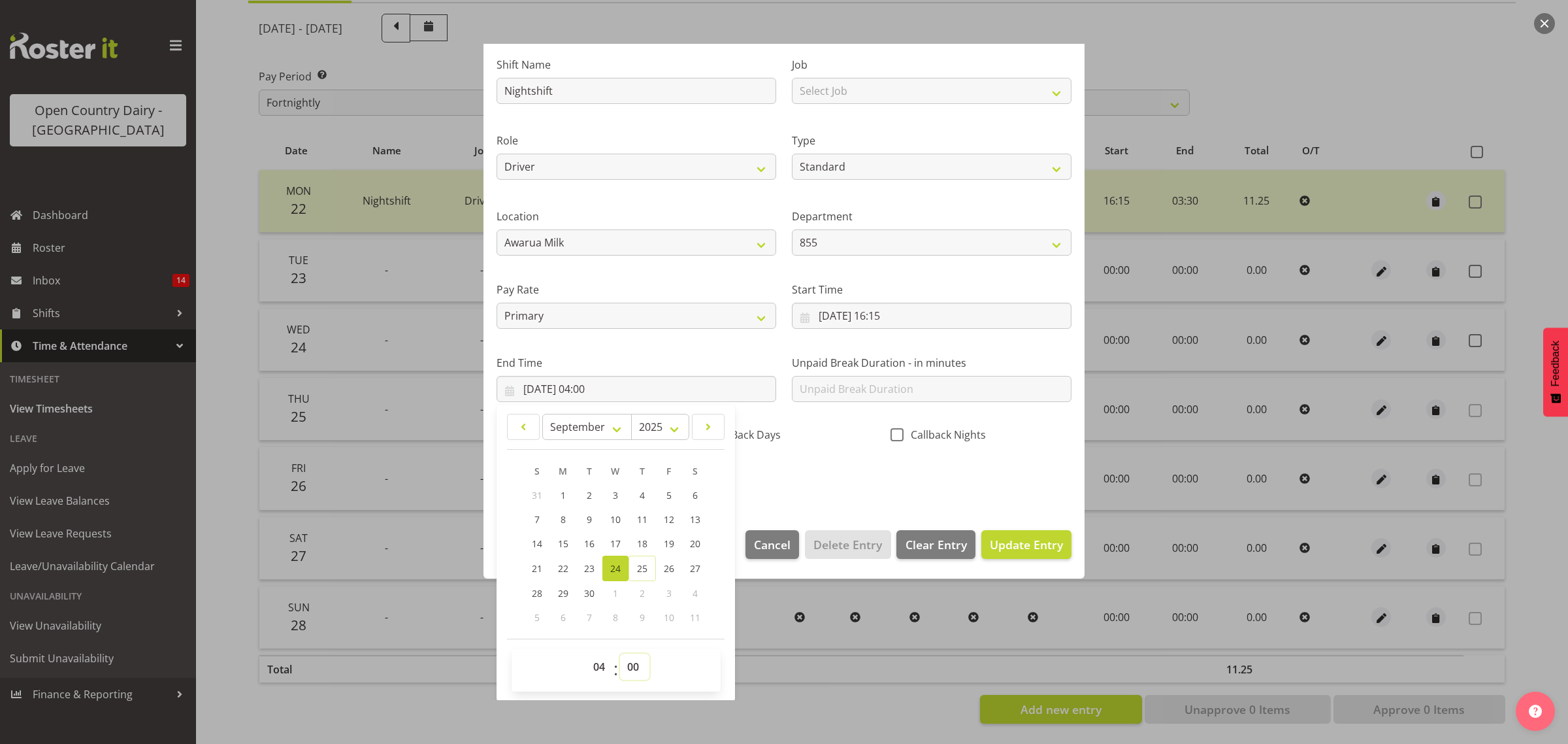
click at [645, 662] on select "00 01 02 03 04 05 06 07 08 09 10 11 12 13 14 15 16 17 18 19 20 21 22 23 24 25 2…" at bounding box center [634, 667] width 29 height 26
select select "30"
click at [620, 654] on select "00 01 02 03 04 05 06 07 08 09 10 11 12 13 14 15 16 17 18 19 20 21 22 23 24 25 2…" at bounding box center [634, 667] width 29 height 26
type input "24/09/2025, 04:30"
click at [1008, 552] on span "Update Entry" at bounding box center [1026, 544] width 73 height 15
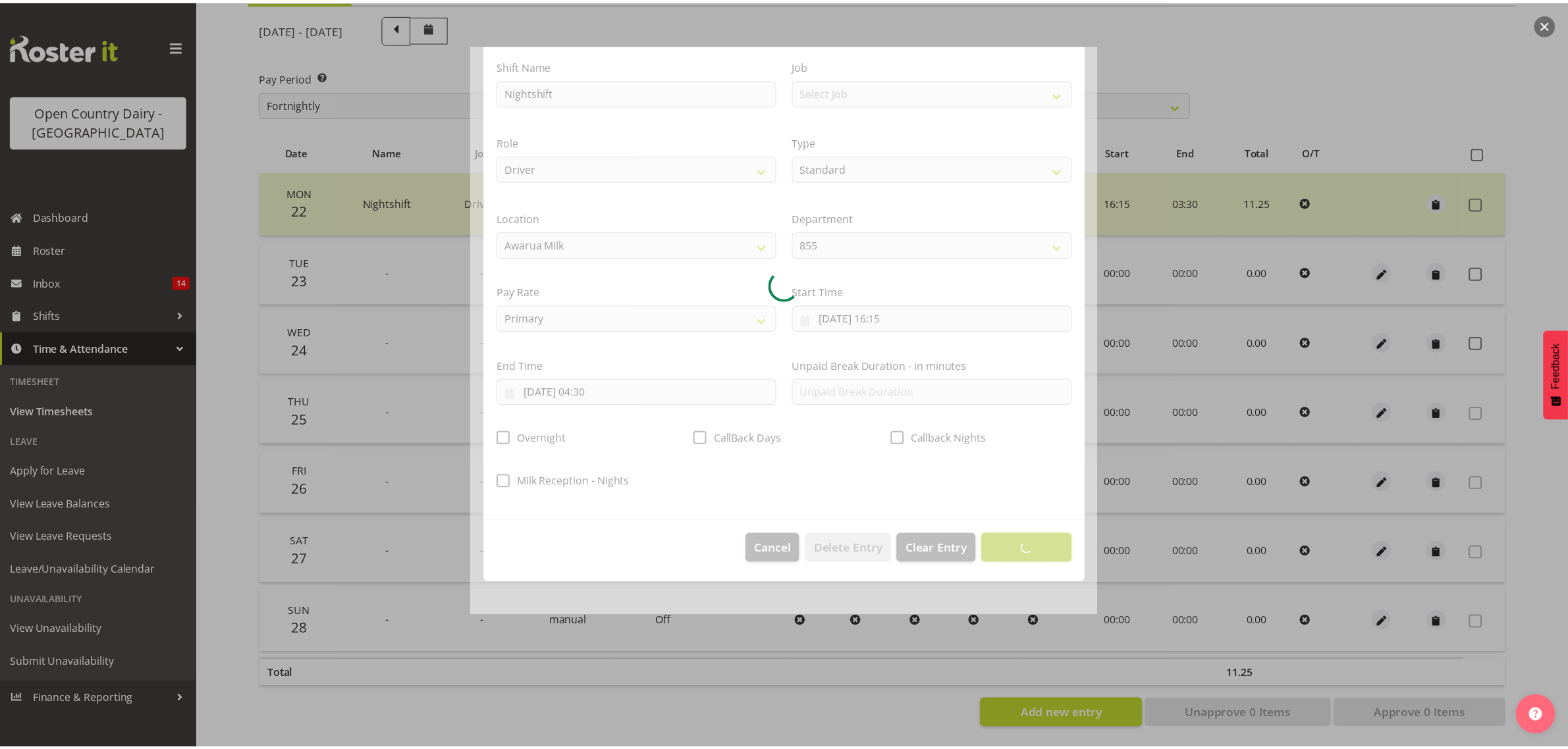
scroll to position [0, 0]
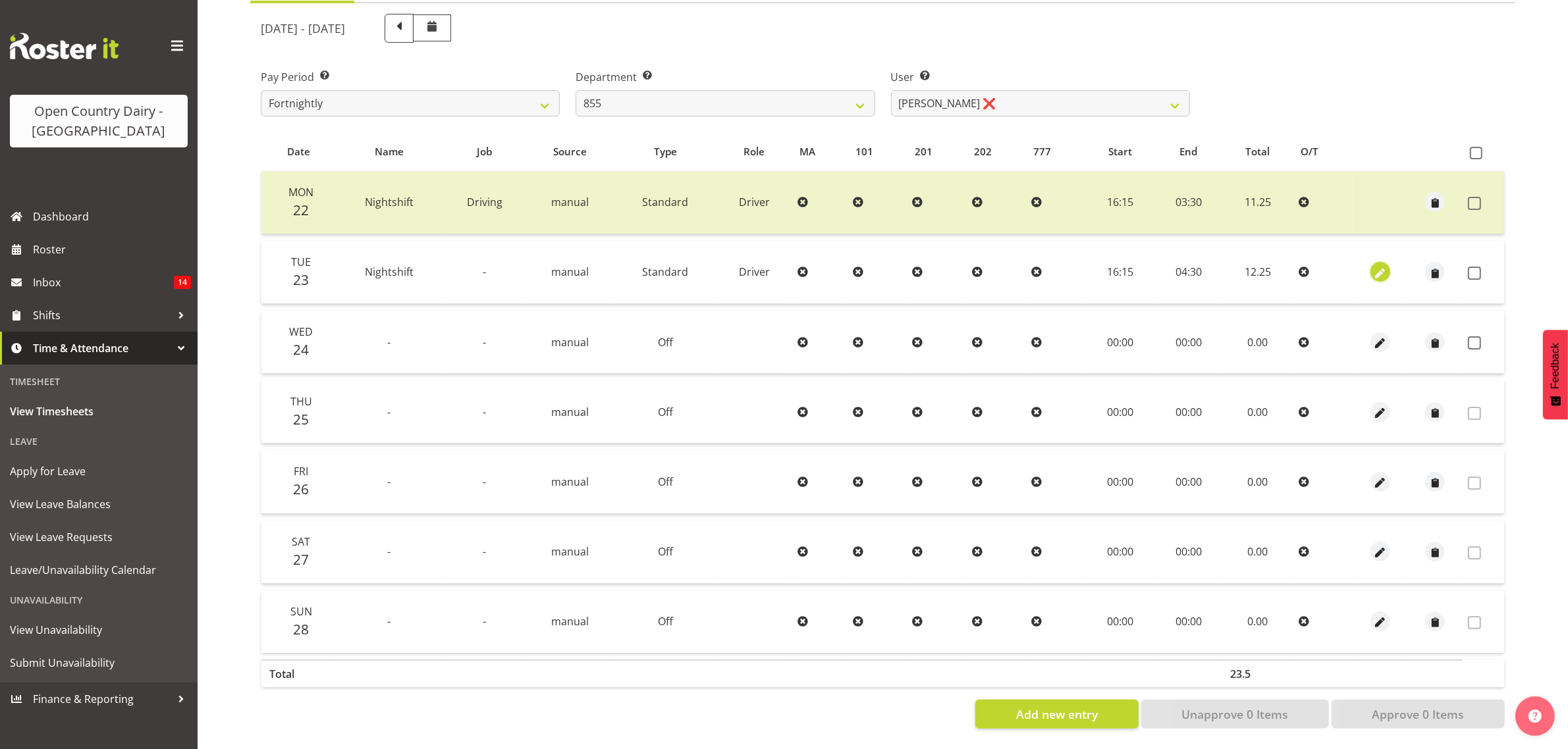
click at [1381, 266] on span "button" at bounding box center [1380, 273] width 15 height 15
select select "Standard"
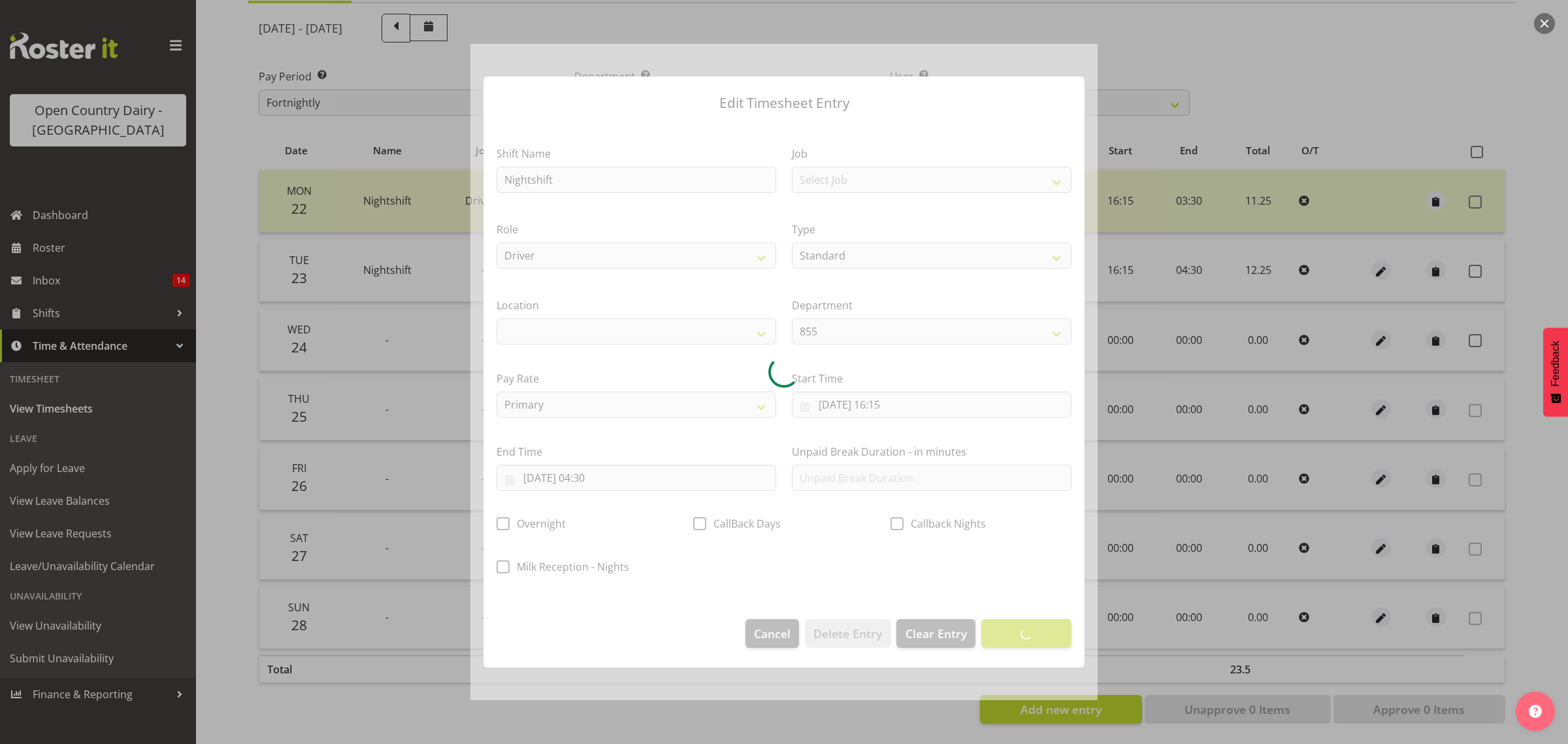
select select
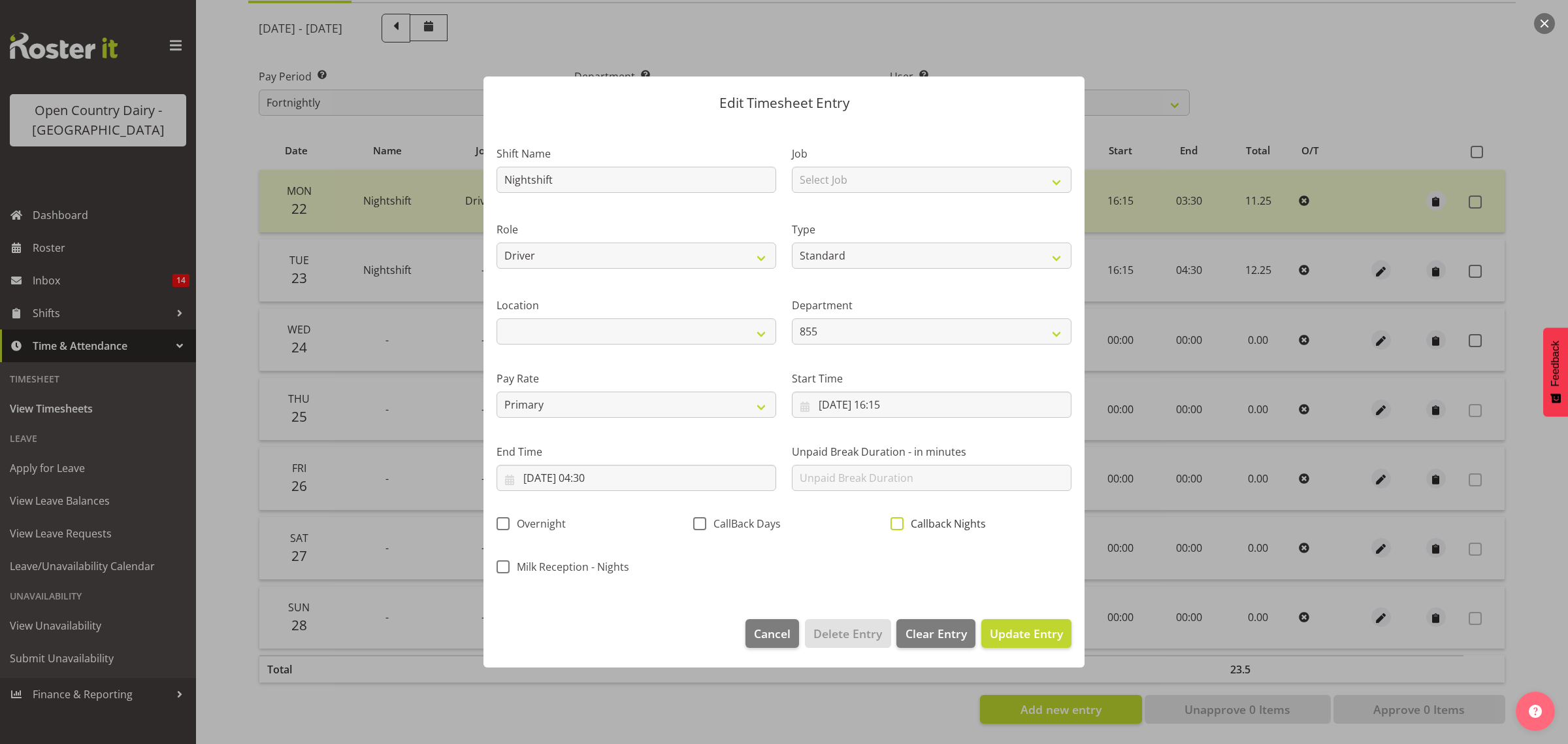
click at [896, 520] on div "Callback Nights" at bounding box center [981, 521] width 197 height 44
click at [895, 517] on span at bounding box center [897, 523] width 13 height 13
click at [895, 520] on input "Callback Nights" at bounding box center [894, 524] width 9 height 9
checkbox input "true"
click at [1018, 633] on span "Update Entry" at bounding box center [1026, 633] width 73 height 15
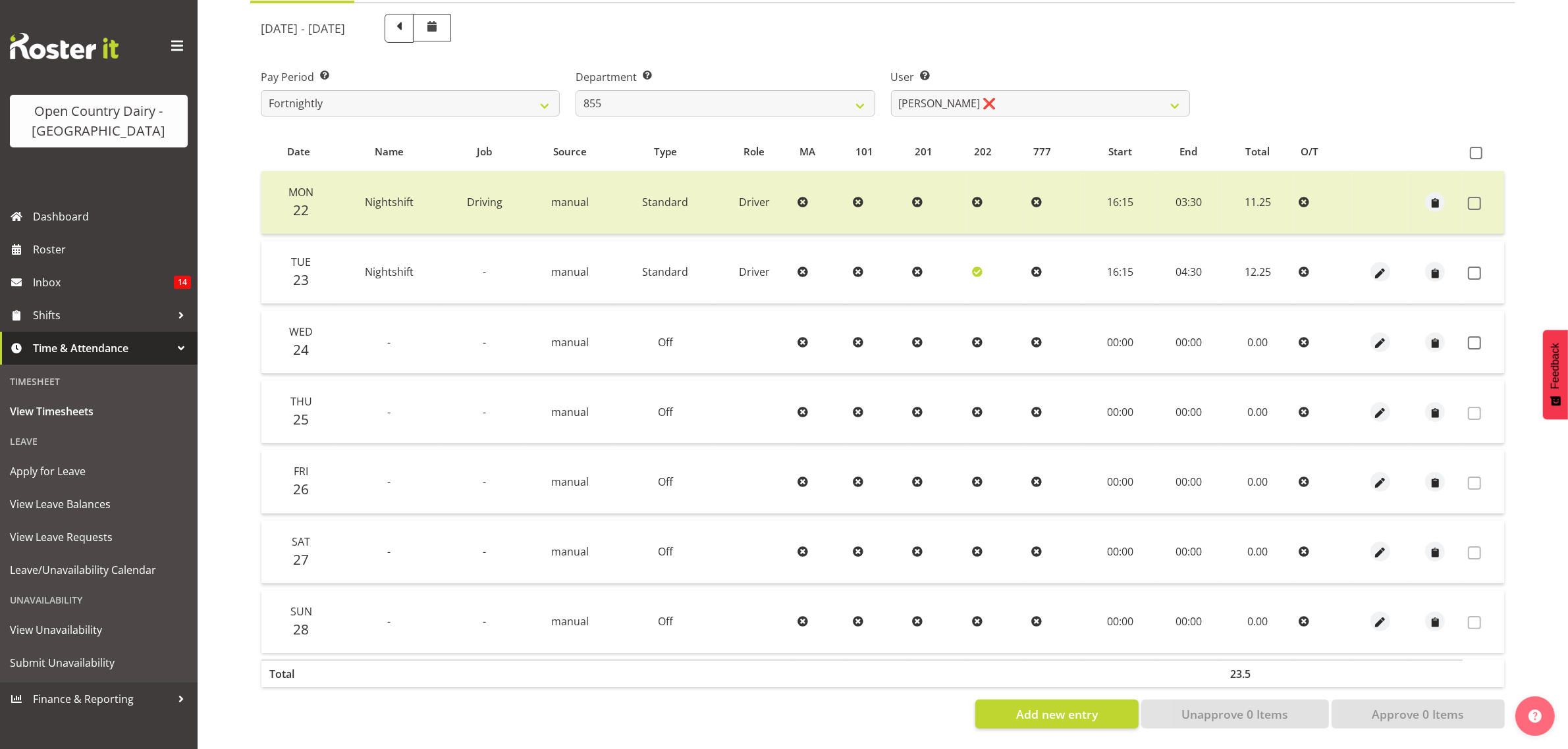
drag, startPoint x: 1471, startPoint y: 264, endPoint x: 1471, endPoint y: 216, distance: 48.0
click at [1471, 266] on span at bounding box center [1474, 273] width 13 height 13
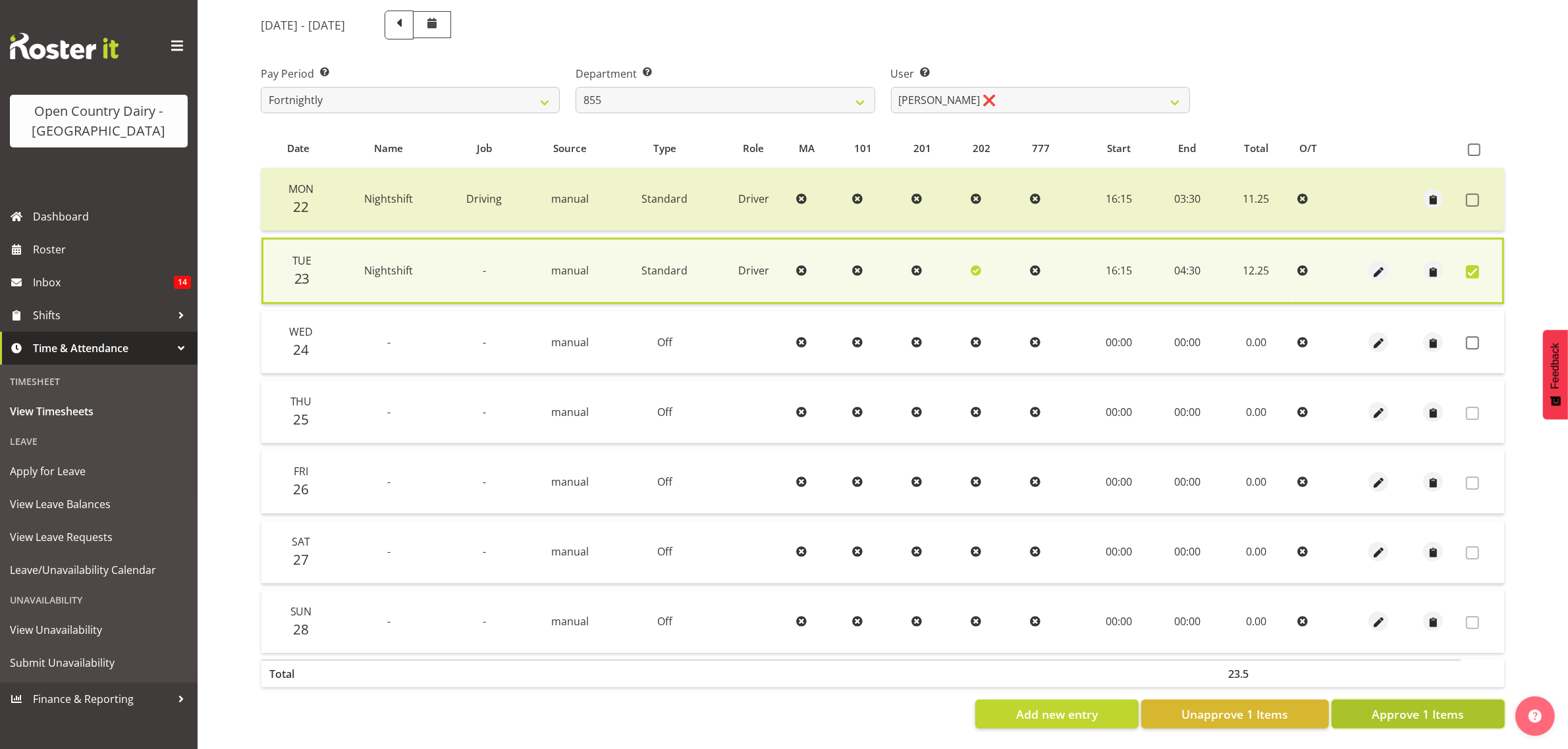
click at [1444, 699] on button "Approve 1 Items" at bounding box center [1418, 714] width 173 height 29
checkbox input "false"
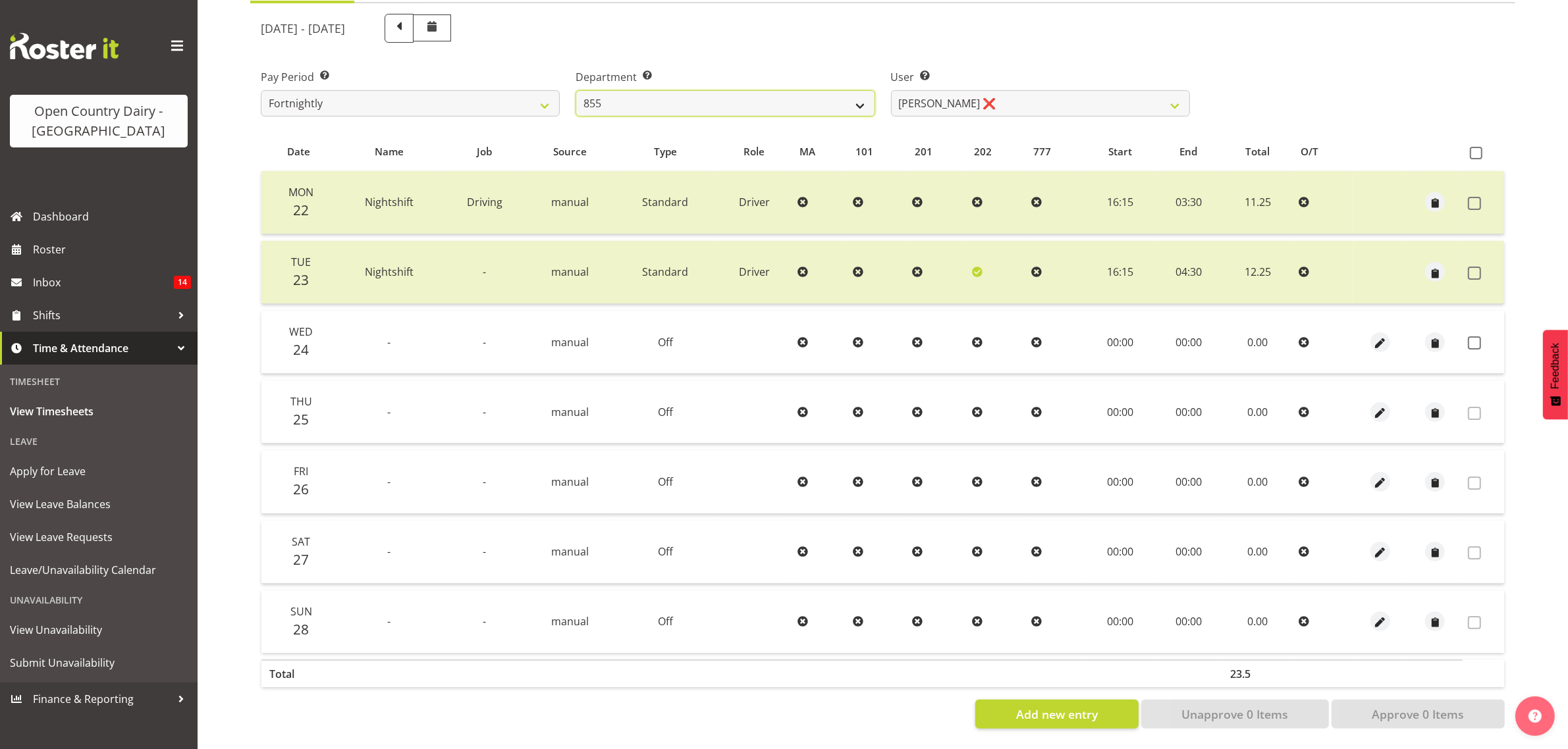
click at [857, 93] on select "734 735 736 737 738 739 851 853 854 855 856 858 861 862 865 867-9032 868 869 87…" at bounding box center [725, 103] width 299 height 26
select select "675"
click at [576, 90] on select "734 735 736 737 738 739 851 853 854 855 856 858 861 862 865 867-9032 868 869 87…" at bounding box center [725, 103] width 299 height 26
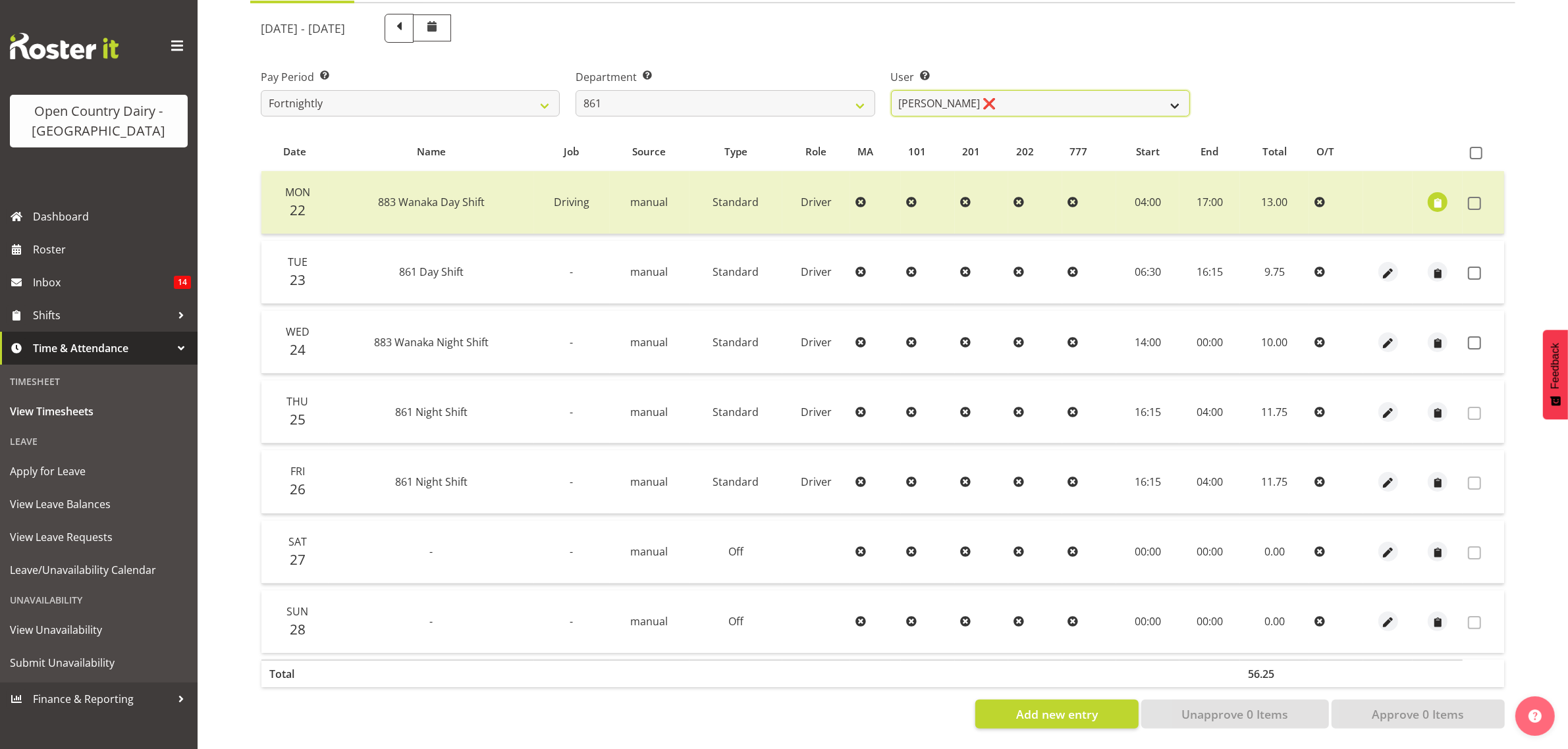
click at [1182, 90] on select "Barry McIntosh ❌ Matthew Welland ❌ Philip Peek ❌" at bounding box center [1040, 103] width 299 height 26
select select "7423"
click at [891, 90] on select "Barry McIntosh ❌ Matthew Welland ❌ Philip Peek ❌" at bounding box center [1040, 103] width 299 height 26
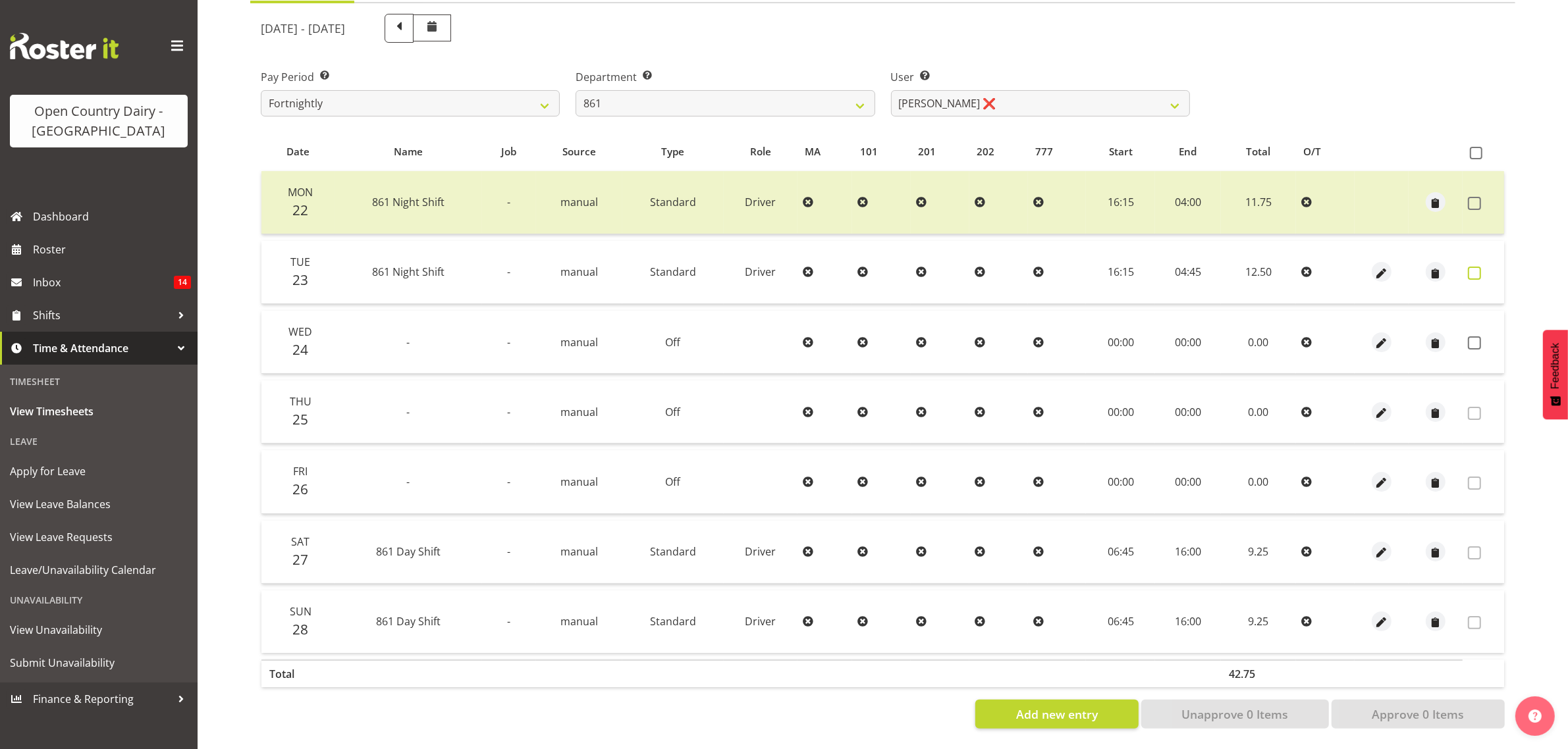
click at [1477, 266] on span at bounding box center [1474, 273] width 13 height 13
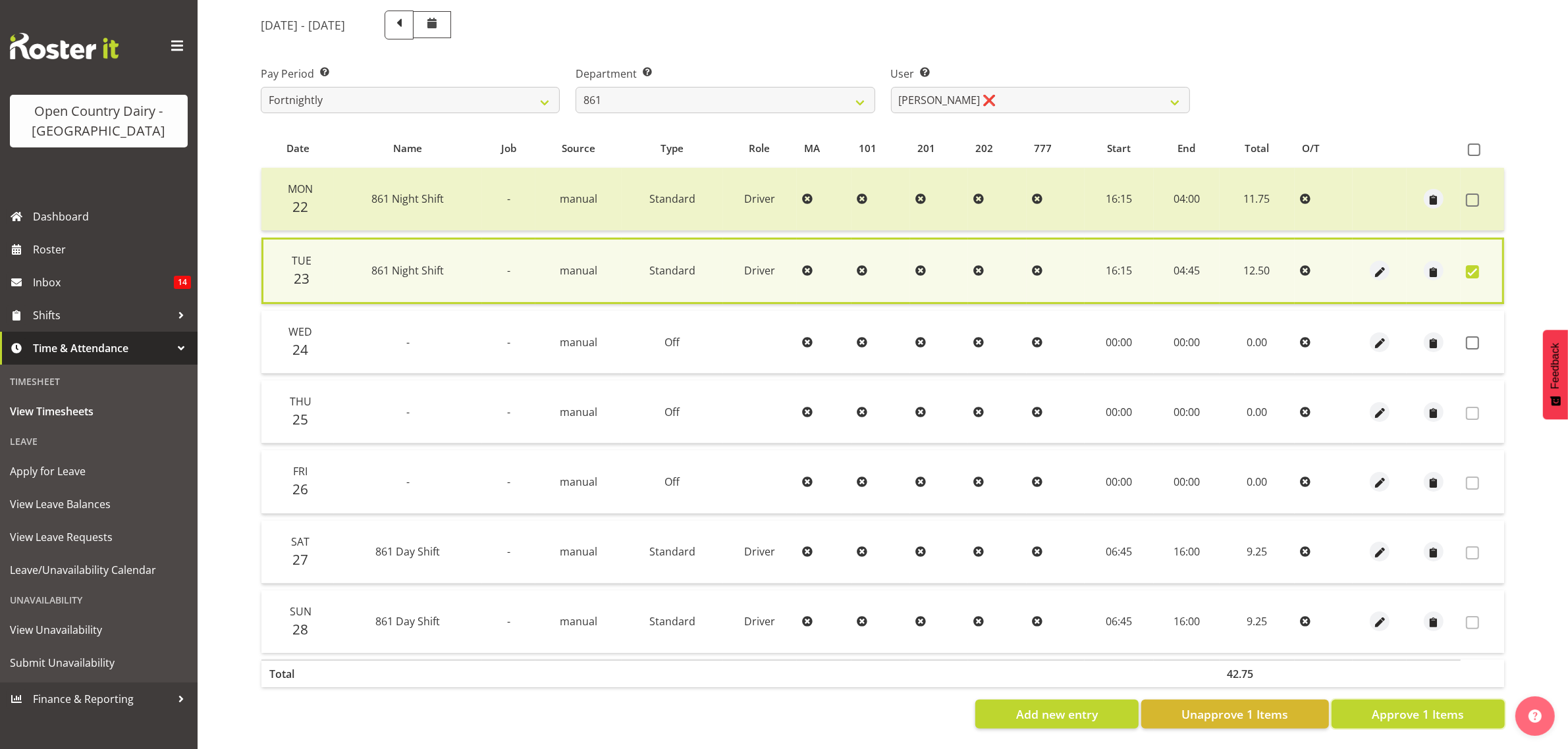
click at [1400, 705] on span "Approve 1 Items" at bounding box center [1418, 713] width 93 height 17
checkbox input "false"
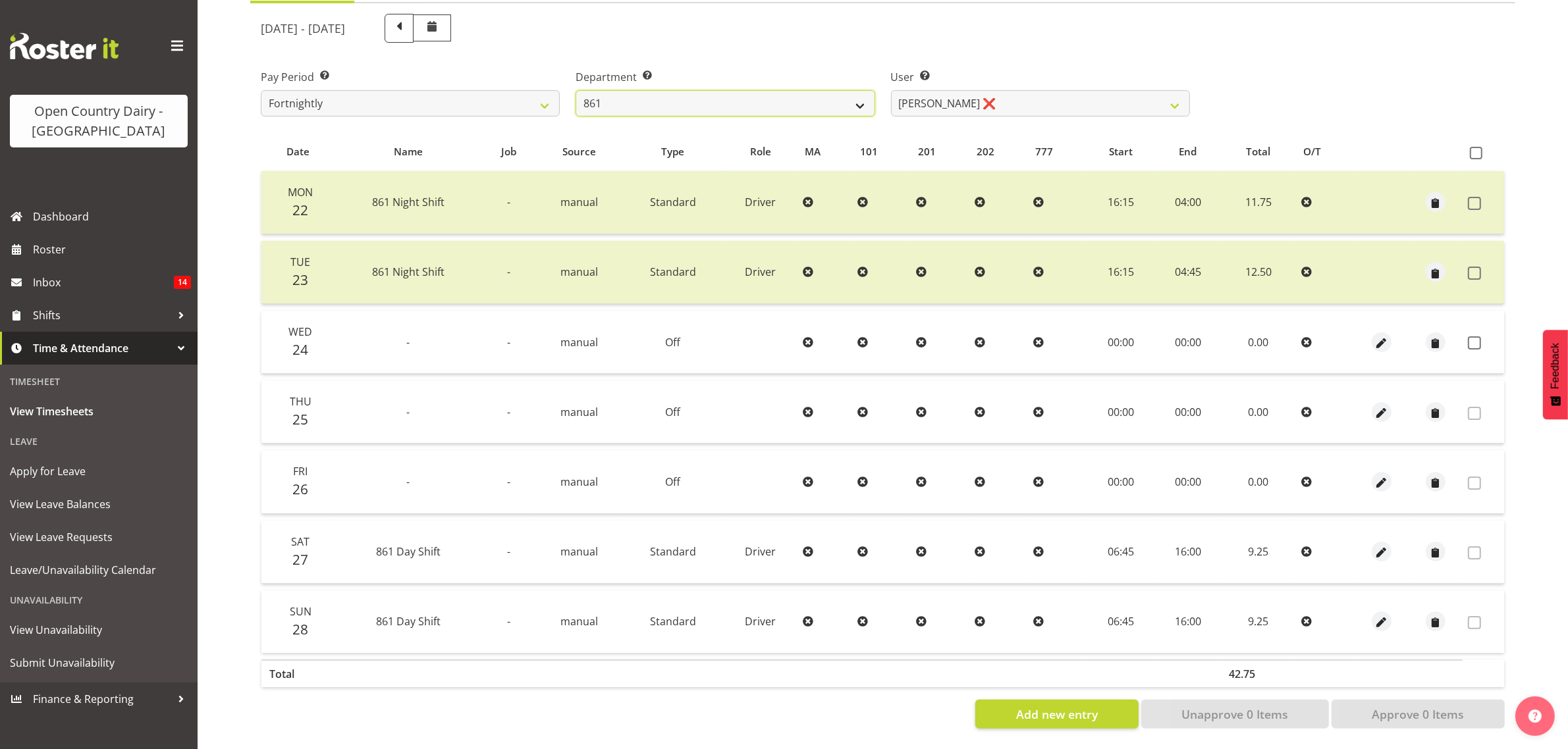
click at [854, 90] on select "734 735 736 737 738 739 851 853 854 855 856 858 861 862 865 867-9032 868 869 87…" at bounding box center [725, 103] width 299 height 26
select select "678"
click at [576, 90] on select "734 735 736 737 738 739 851 853 854 855 856 858 861 862 865 867-9032 868 869 87…" at bounding box center [725, 103] width 299 height 26
select select "10269"
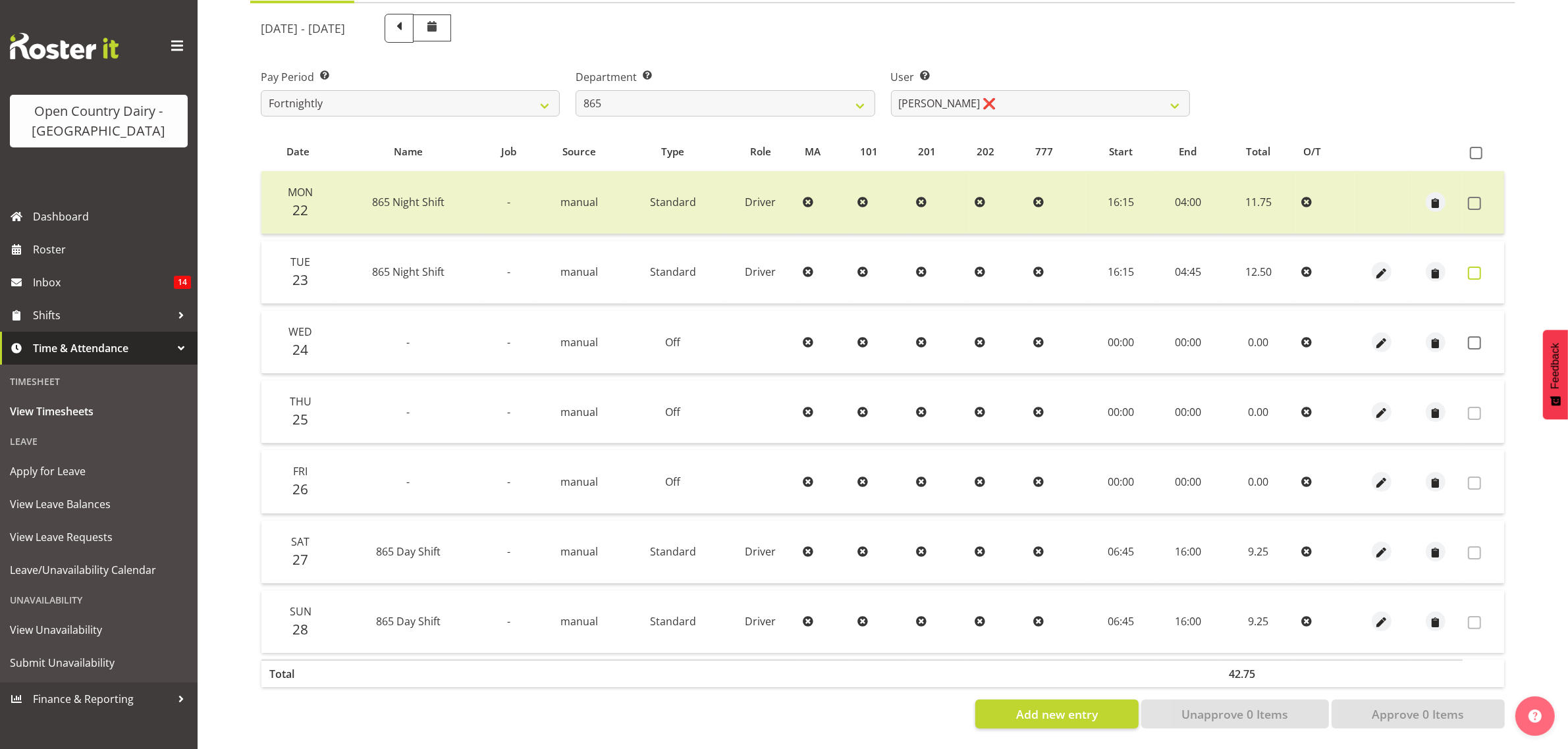
click at [1478, 266] on span at bounding box center [1474, 273] width 13 height 13
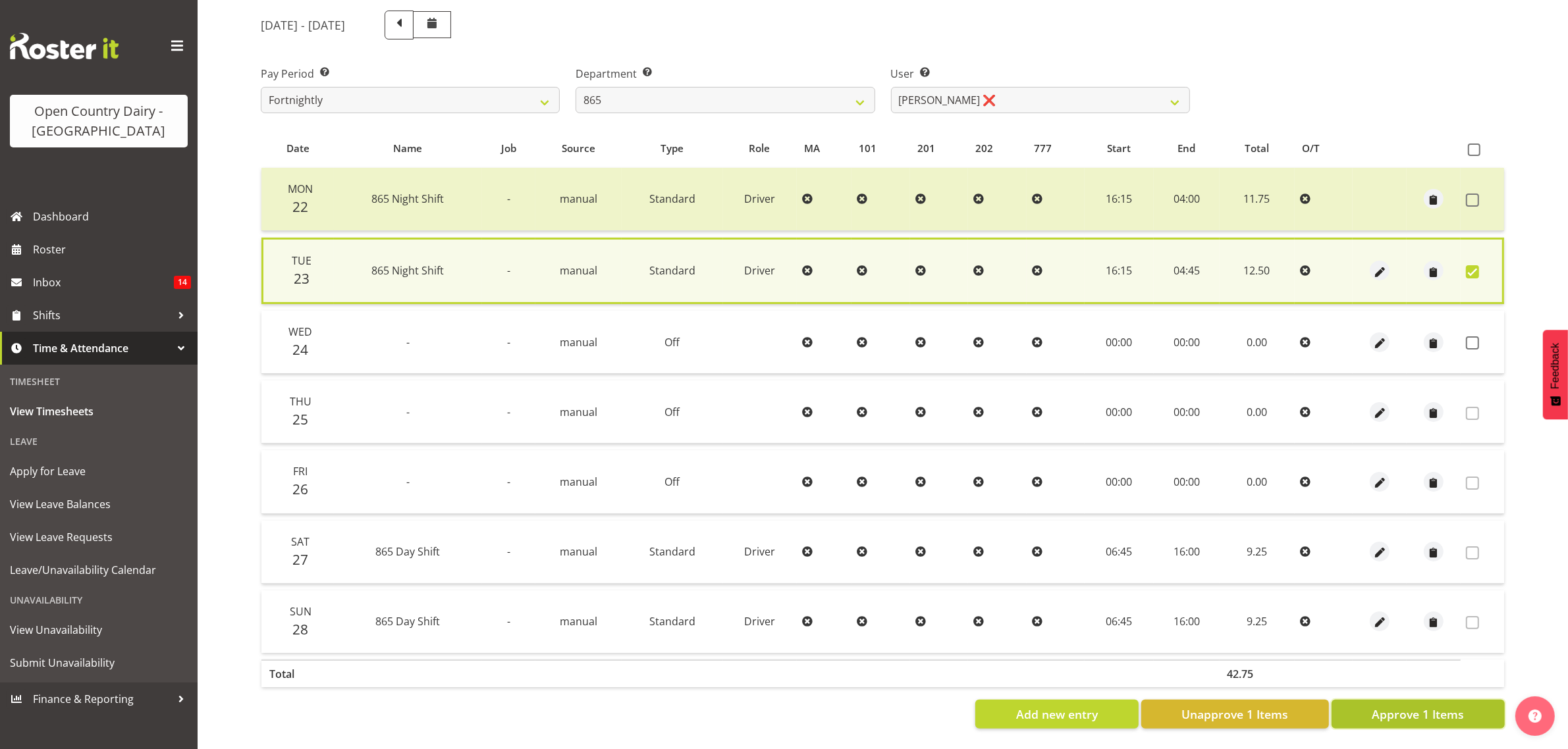
click at [1386, 708] on span "Approve 1 Items" at bounding box center [1418, 713] width 93 height 17
checkbox input "false"
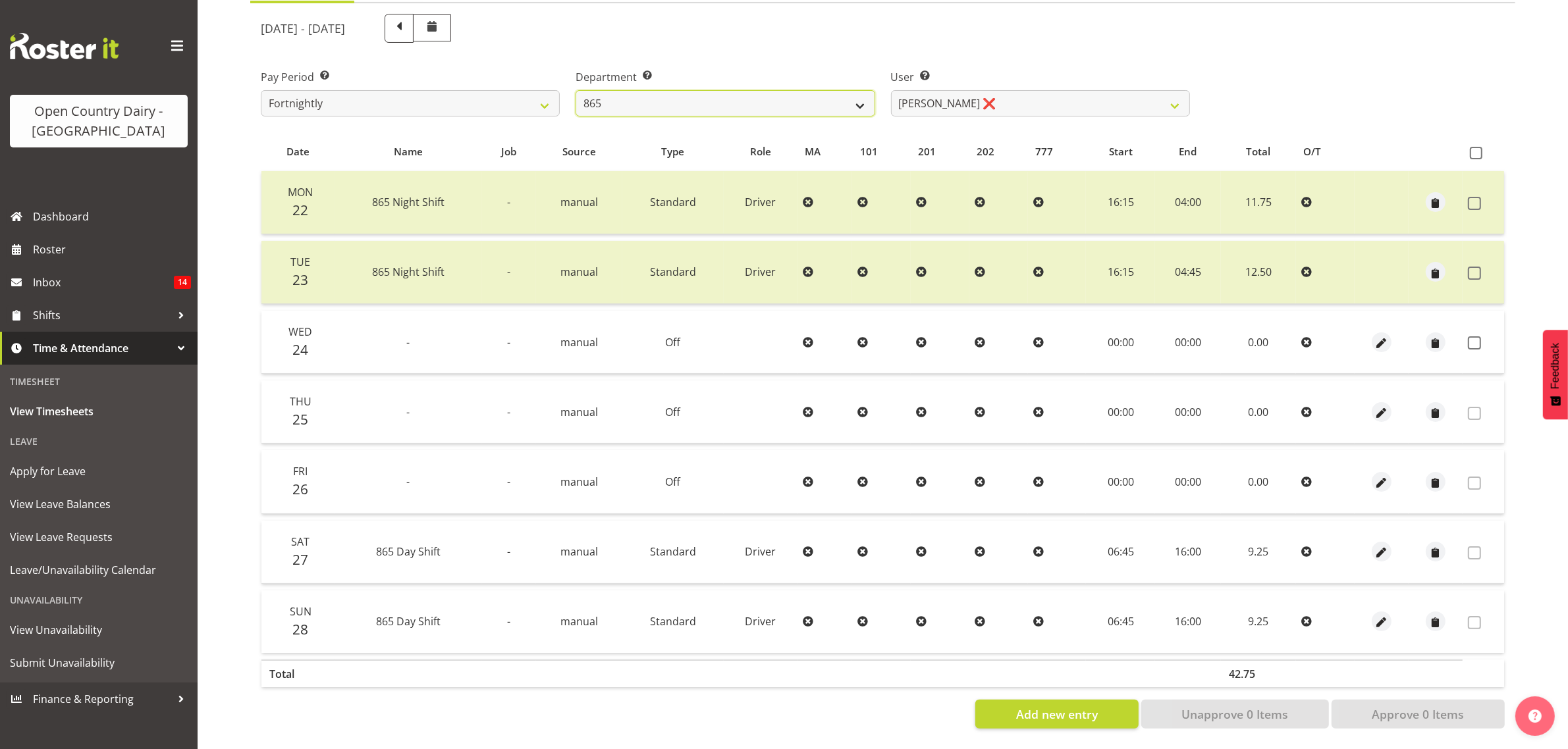
click at [859, 96] on select "734 735 736 737 738 739 851 853 854 855 856 858 861 862 865 867-9032 868 869 87…" at bounding box center [725, 103] width 299 height 26
select select "683"
click at [576, 90] on select "734 735 736 737 738 739 851 853 854 855 856 858 861 862 865 867-9032 868 869 87…" at bounding box center [725, 103] width 299 height 26
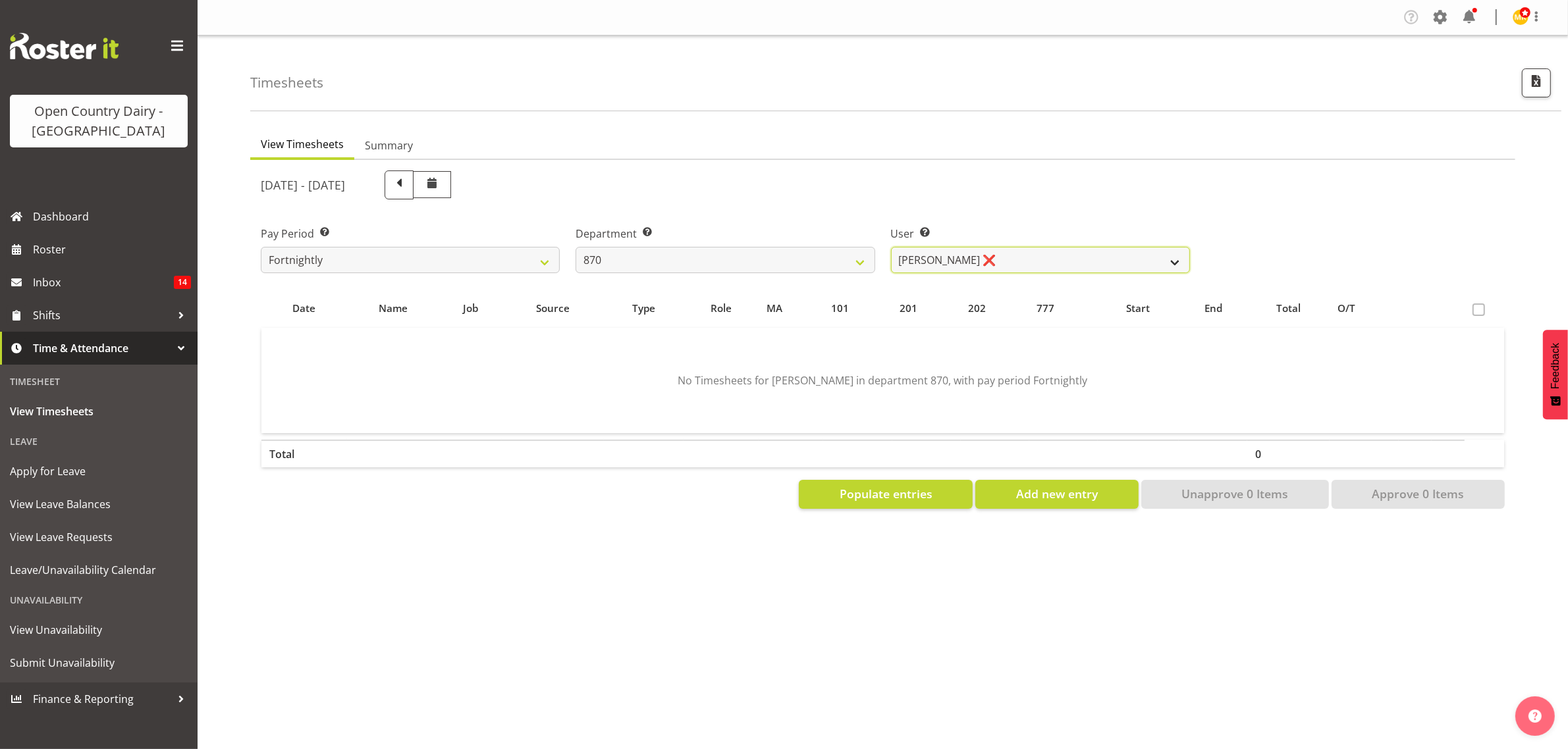
click at [1168, 264] on select "Andy Haywood ❌ David Young ❌ Stewart Matheson ❌" at bounding box center [1040, 260] width 299 height 26
select select "7473"
click at [891, 247] on select "Andy Haywood ❌ David Young ❌ Stewart Matheson ❌" at bounding box center [1040, 260] width 299 height 26
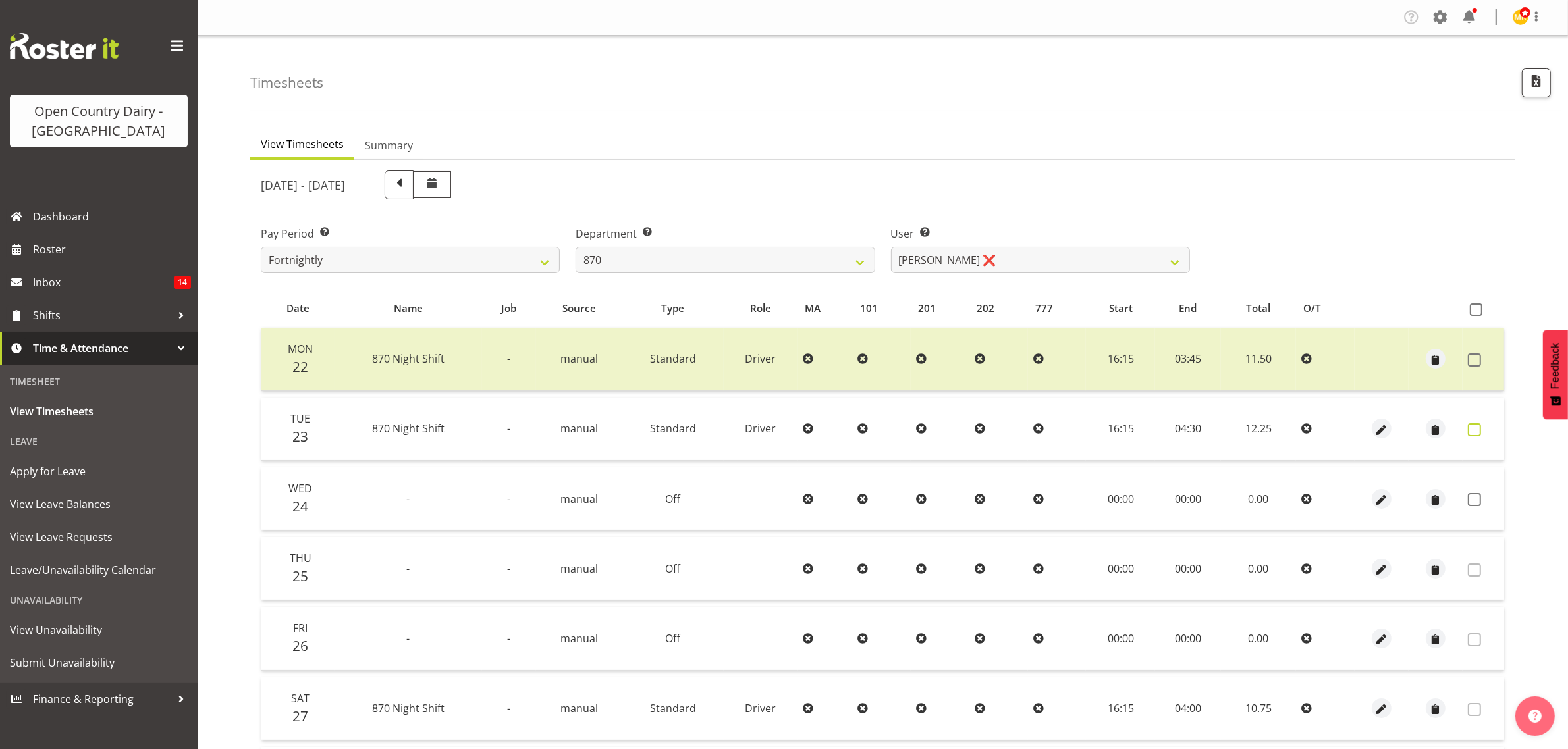
click at [1474, 429] on span at bounding box center [1474, 429] width 13 height 13
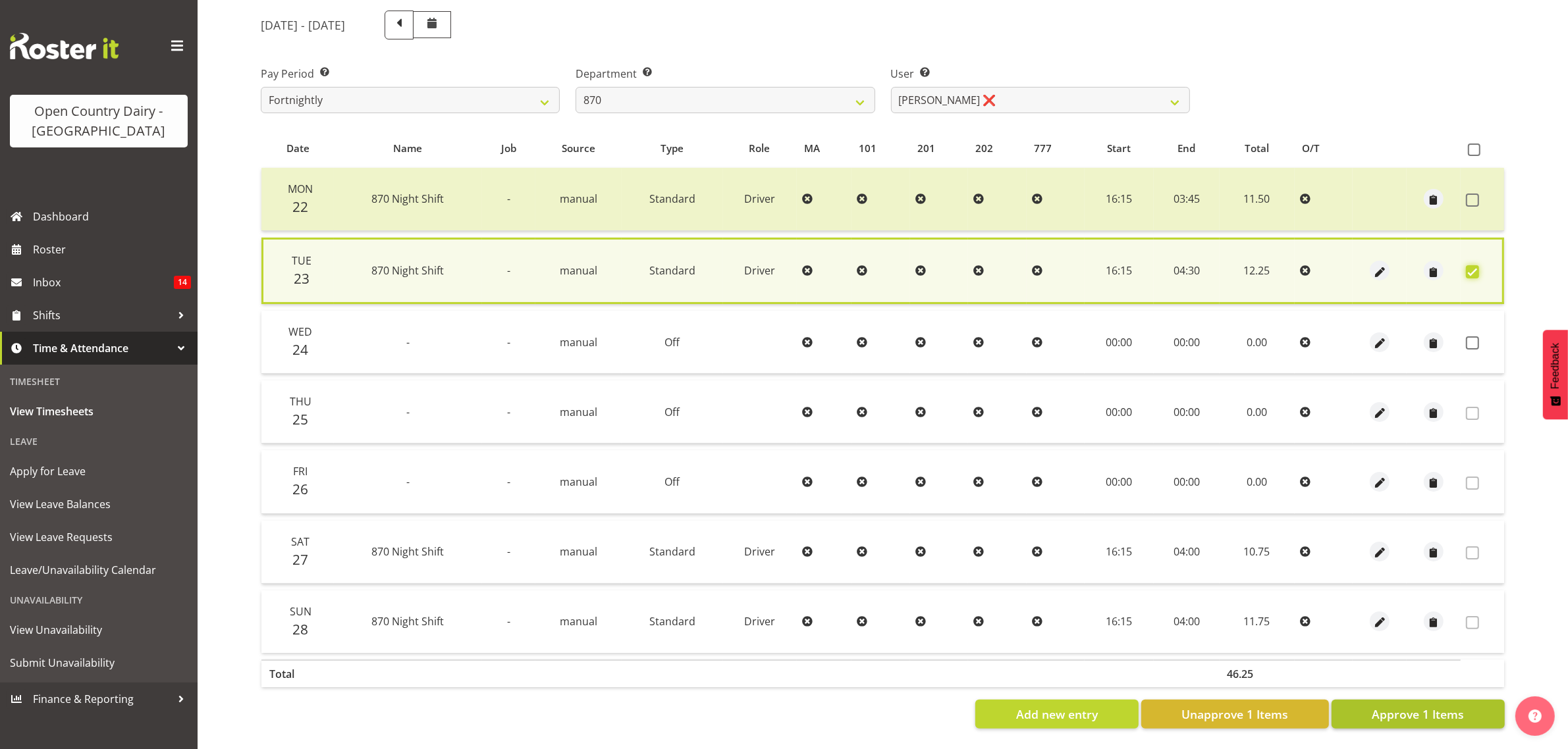
scroll to position [171, 0]
drag, startPoint x: 1432, startPoint y: 693, endPoint x: 1446, endPoint y: 699, distance: 15.2
click at [1443, 705] on span "Approve 1 Items" at bounding box center [1418, 713] width 93 height 17
checkbox input "false"
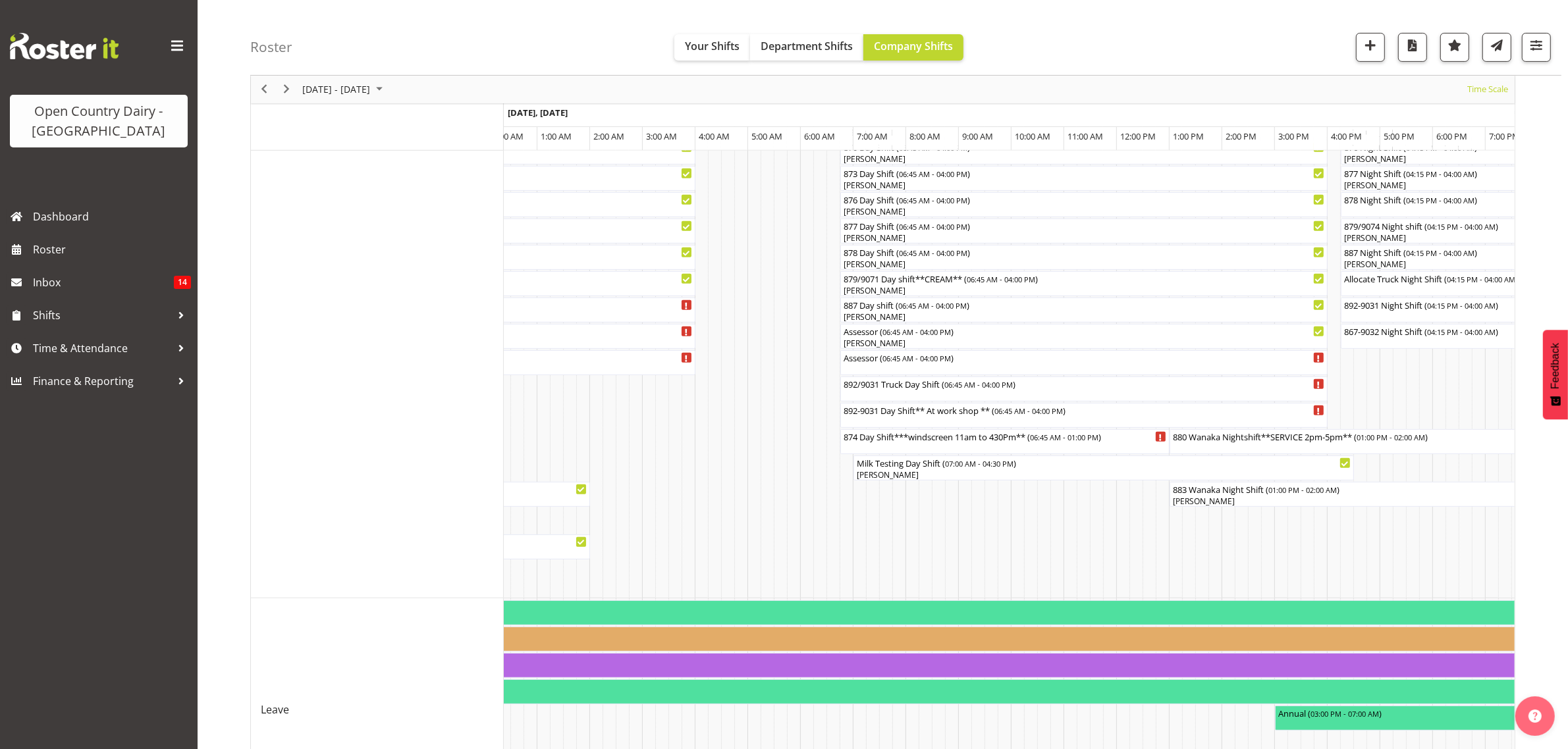
scroll to position [658, 0]
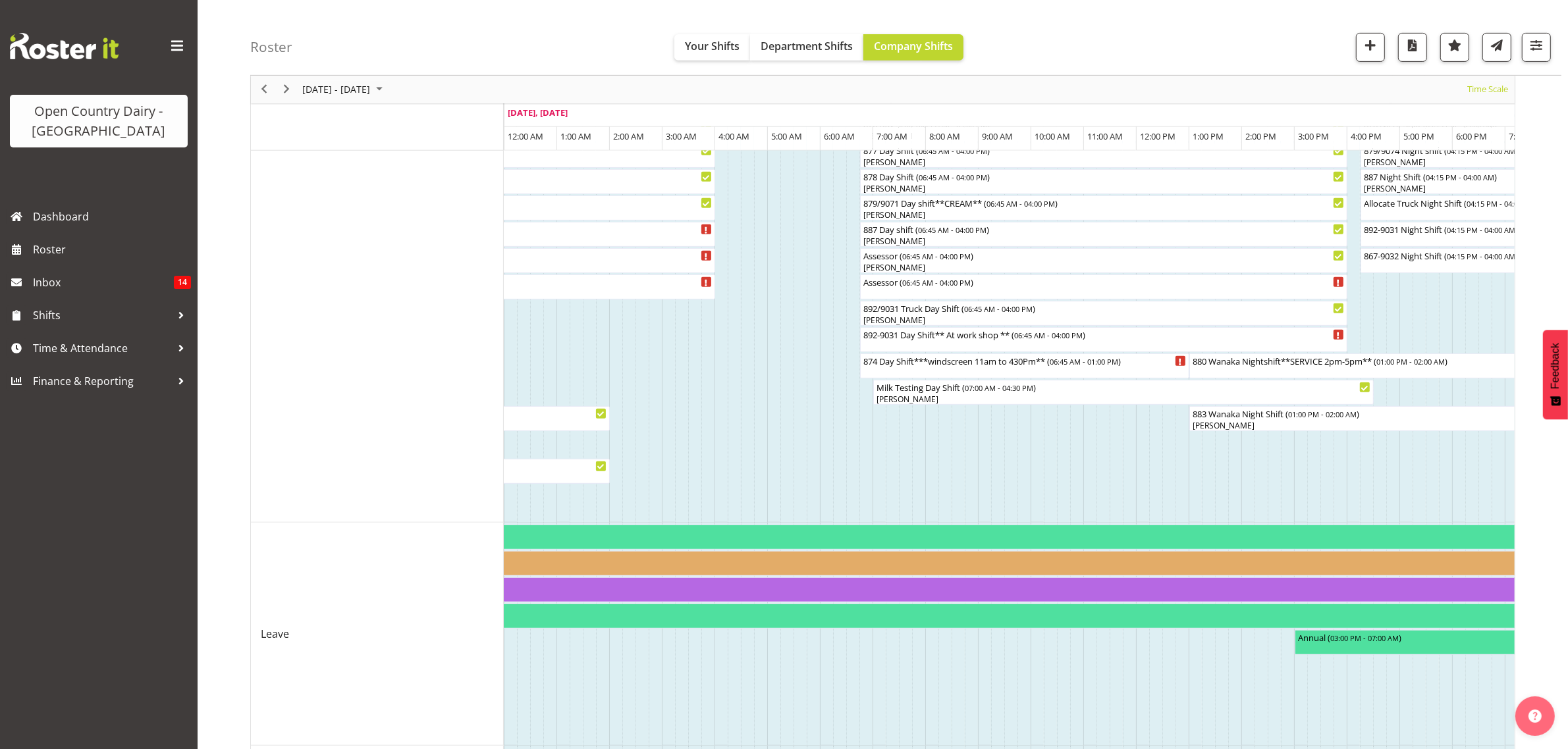
scroll to position [740, 0]
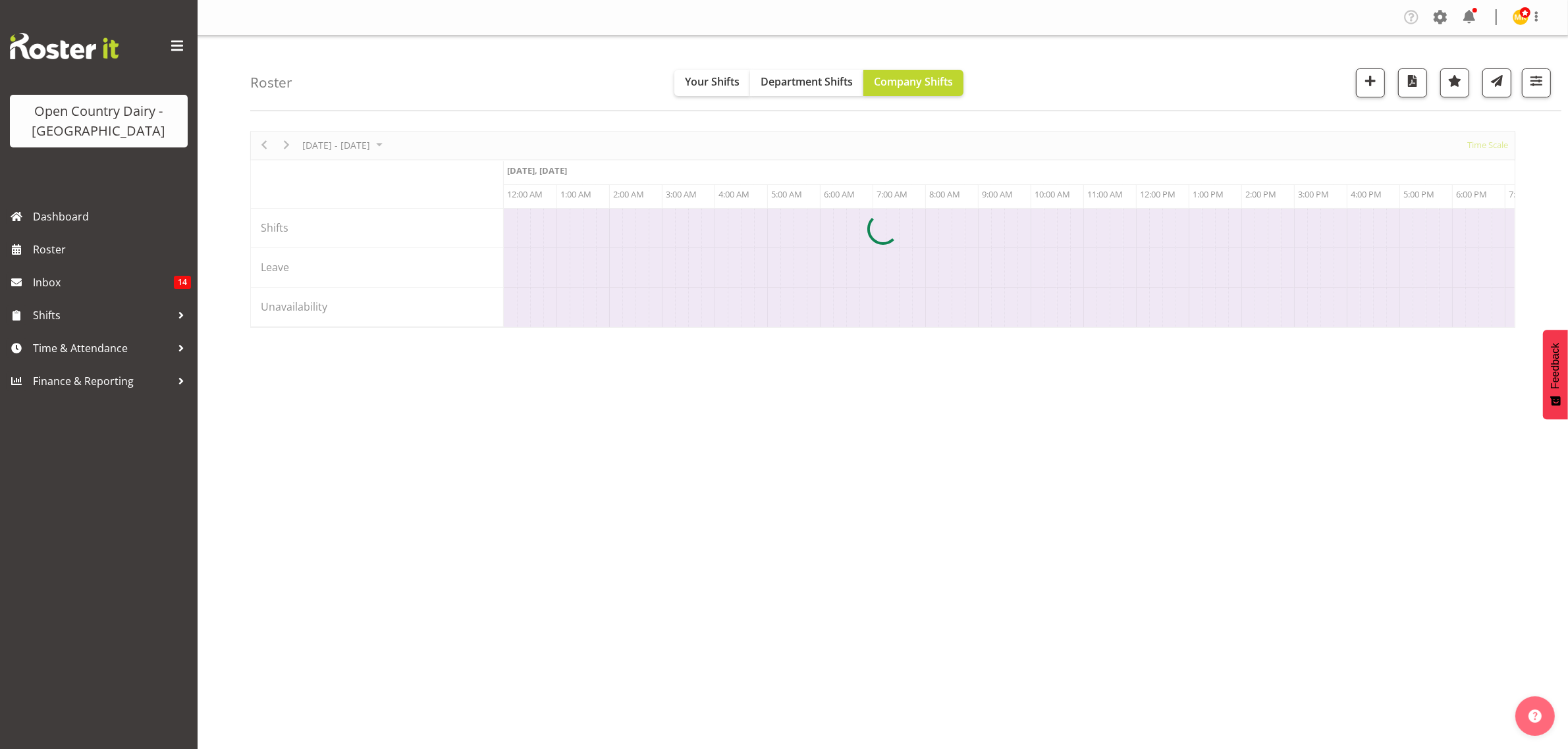
scroll to position [0, 3792]
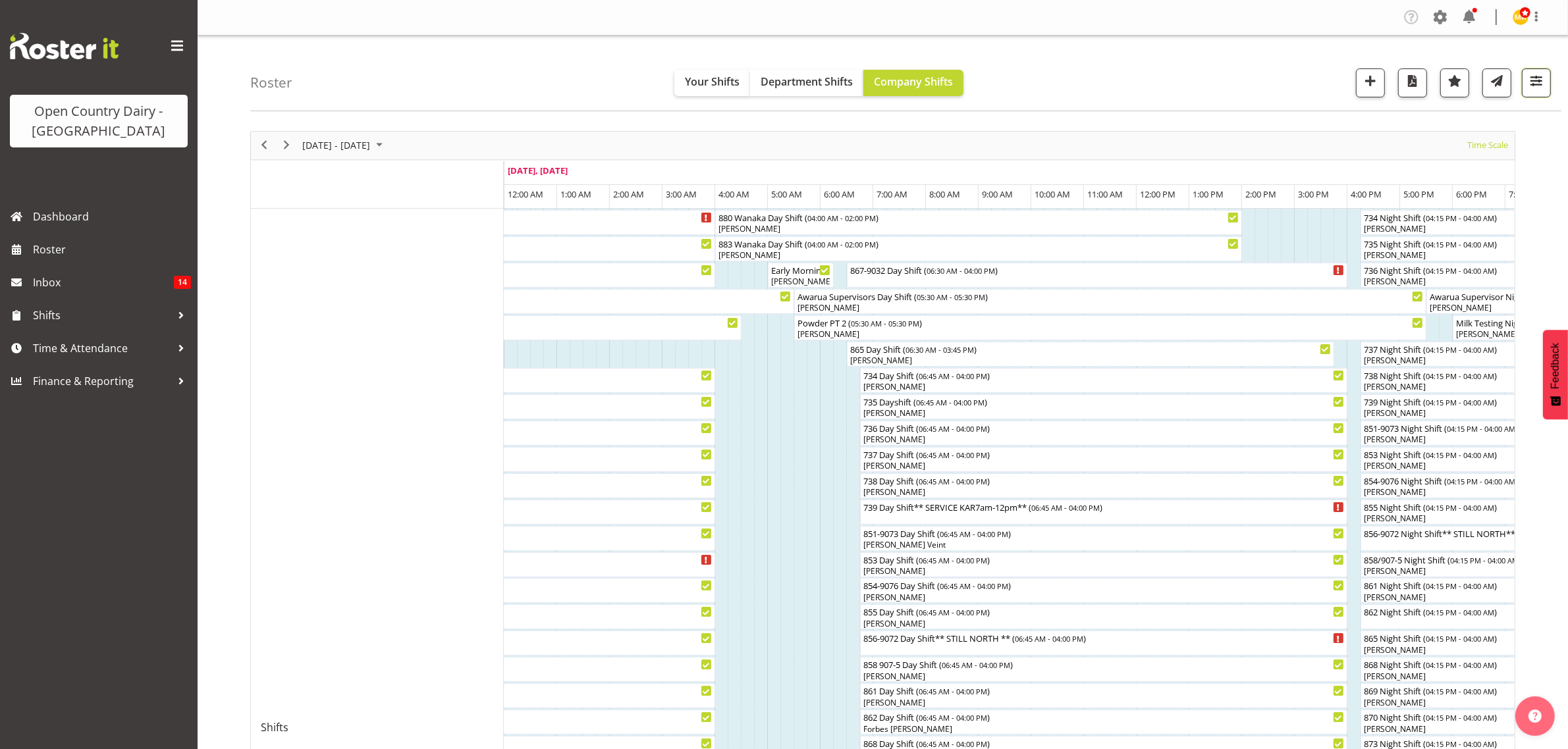
click at [1540, 77] on span "button" at bounding box center [1536, 80] width 17 height 17
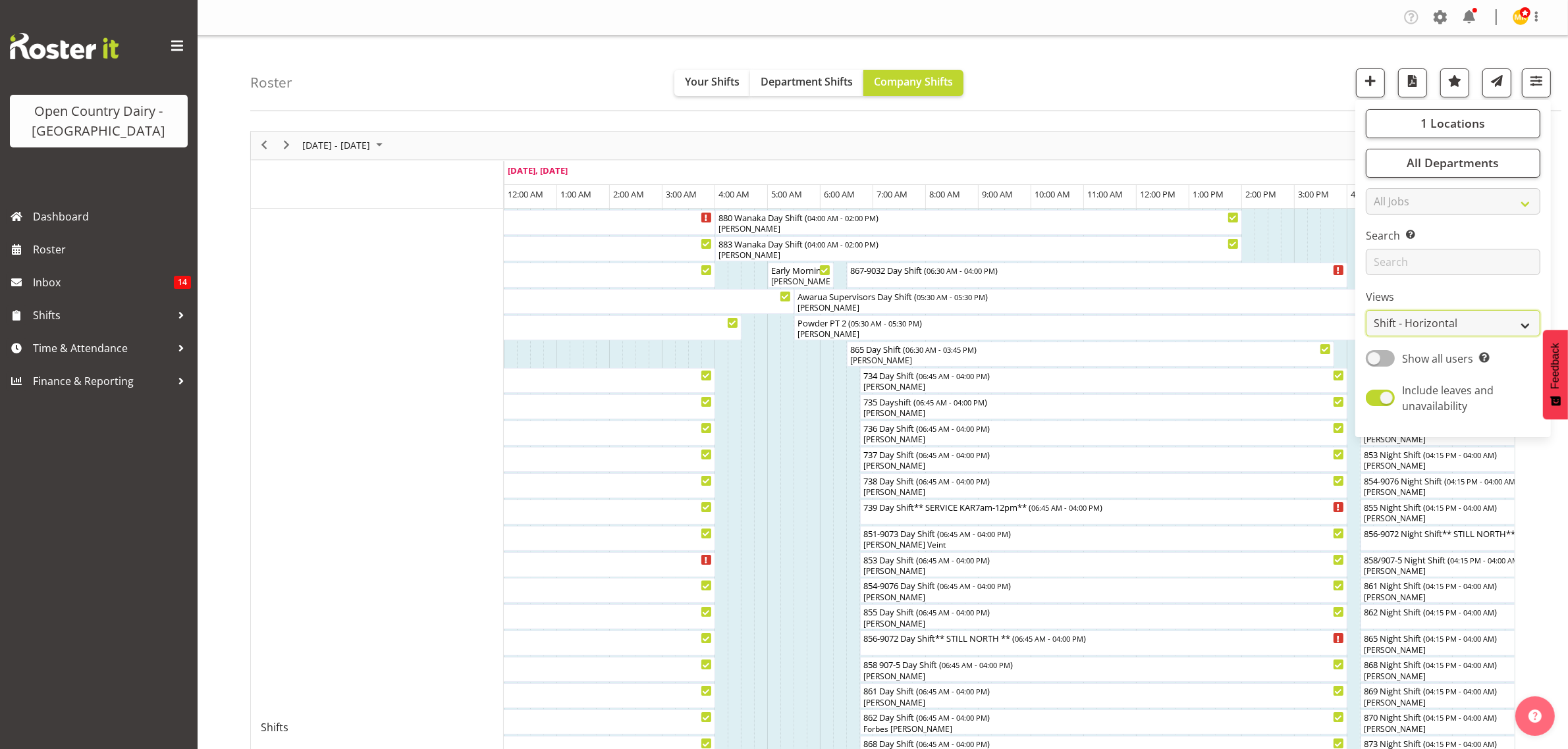
click at [1524, 326] on select "Staff Role Shift - Horizontal Shift - Vertical Staff - Location" at bounding box center [1453, 323] width 175 height 26
select select "staff"
click at [1367, 310] on select "Staff Role Shift - Horizontal Shift - Vertical Staff - Location" at bounding box center [1453, 323] width 175 height 26
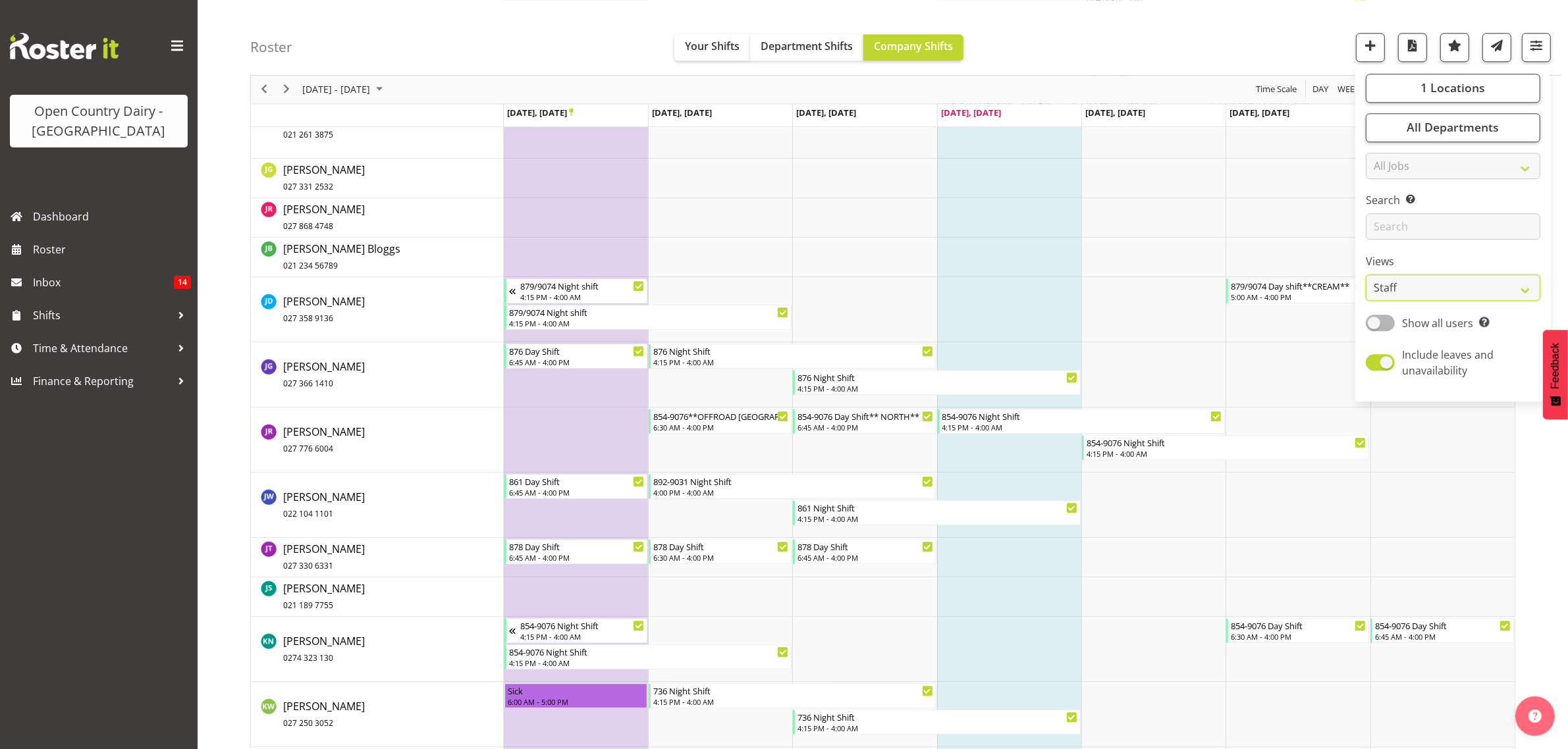
scroll to position [4440, 0]
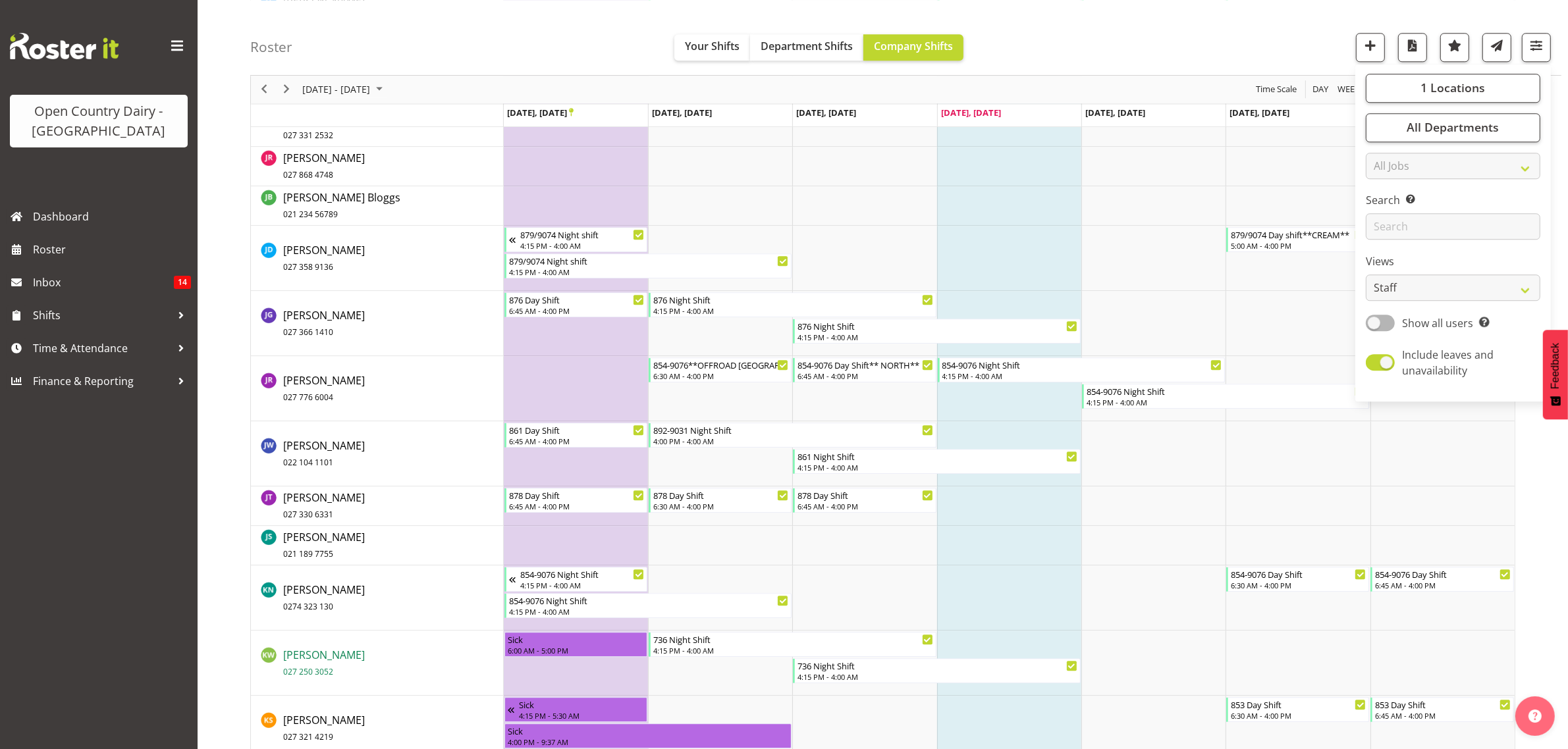
click at [321, 662] on link "Kerrod Ward 027 250 3052" at bounding box center [324, 662] width 82 height 32
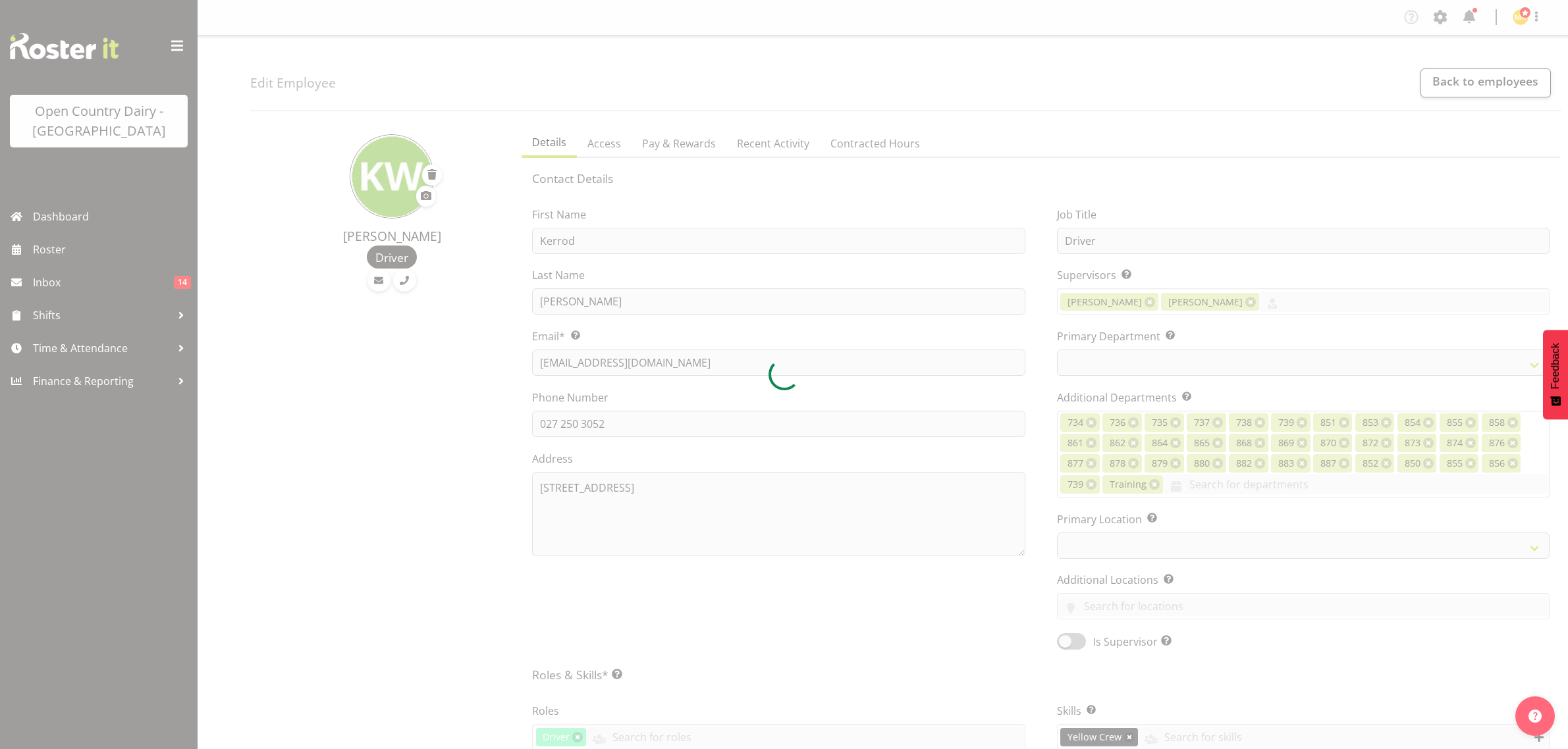
select select "TimelineWeek"
select select
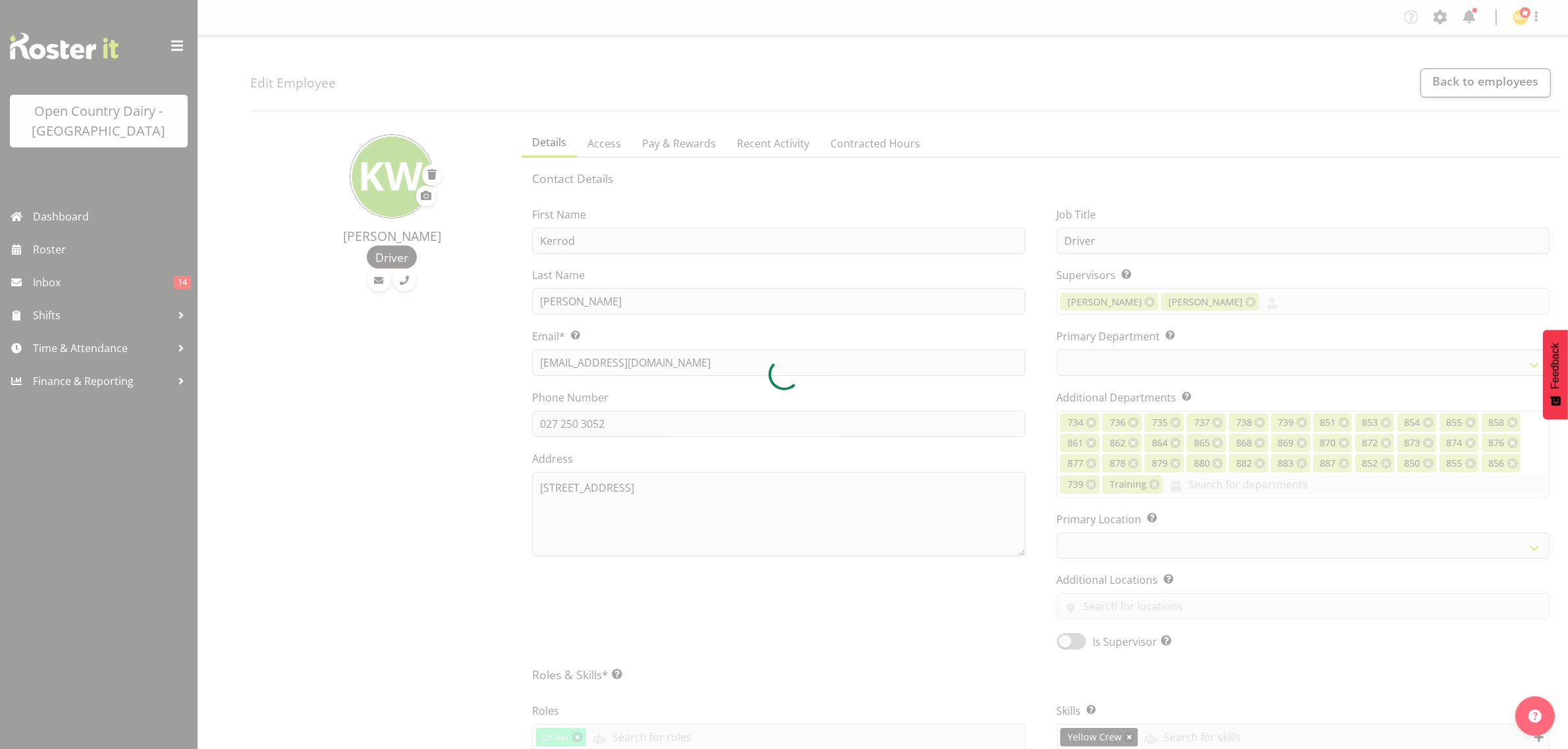
select select "906"
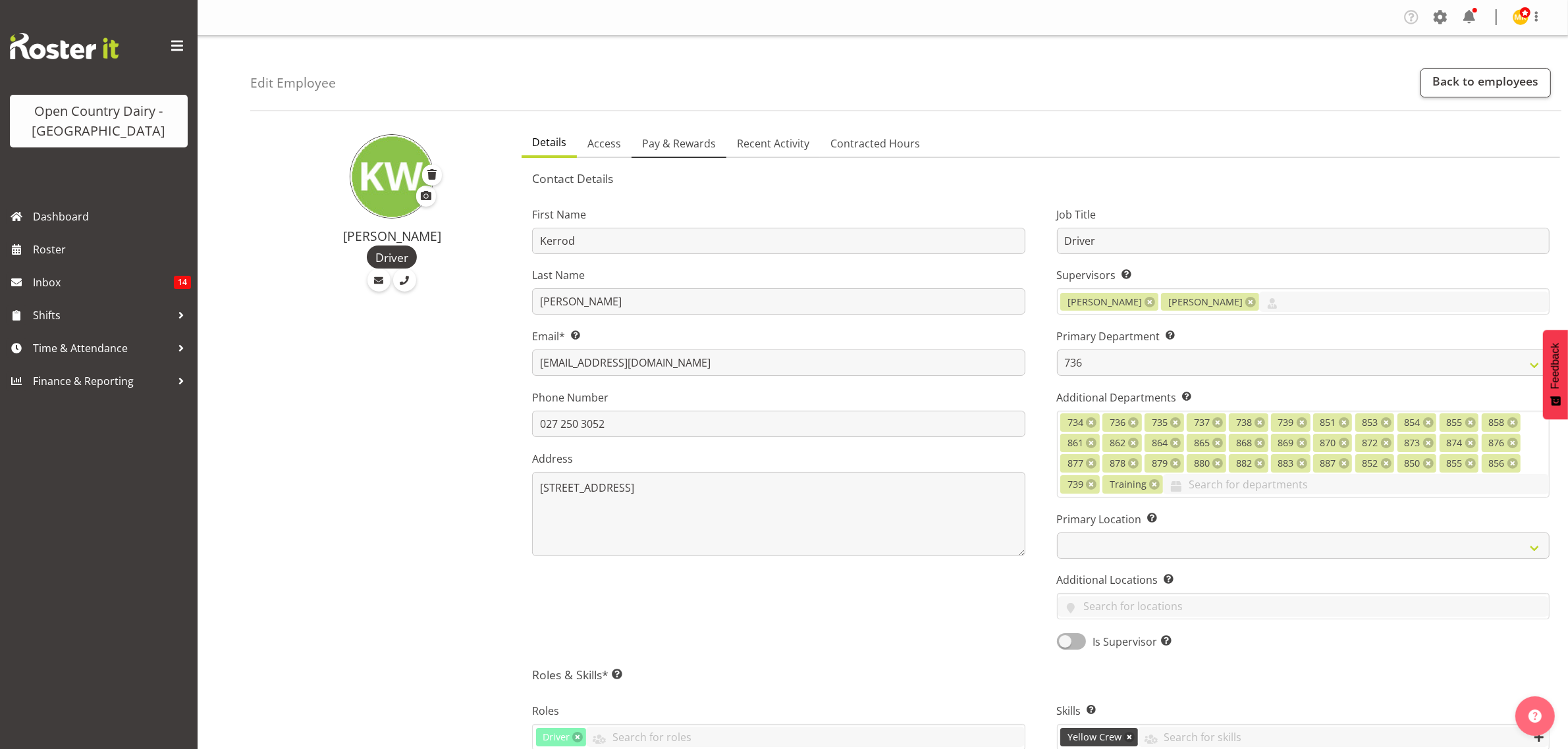
click at [676, 144] on span "Pay & Rewards" at bounding box center [679, 143] width 74 height 15
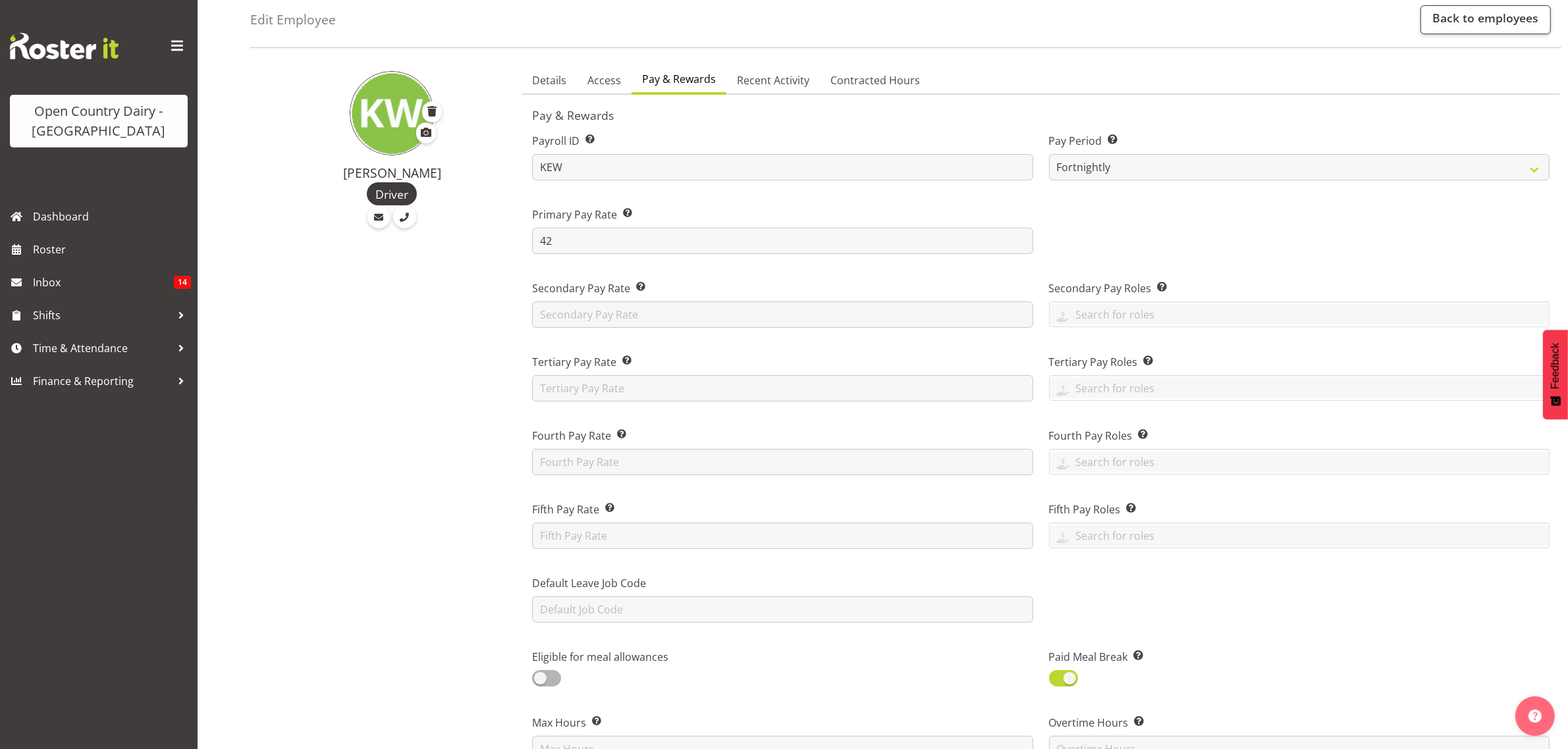
scroll to position [411, 0]
